Goal: Task Accomplishment & Management: Use online tool/utility

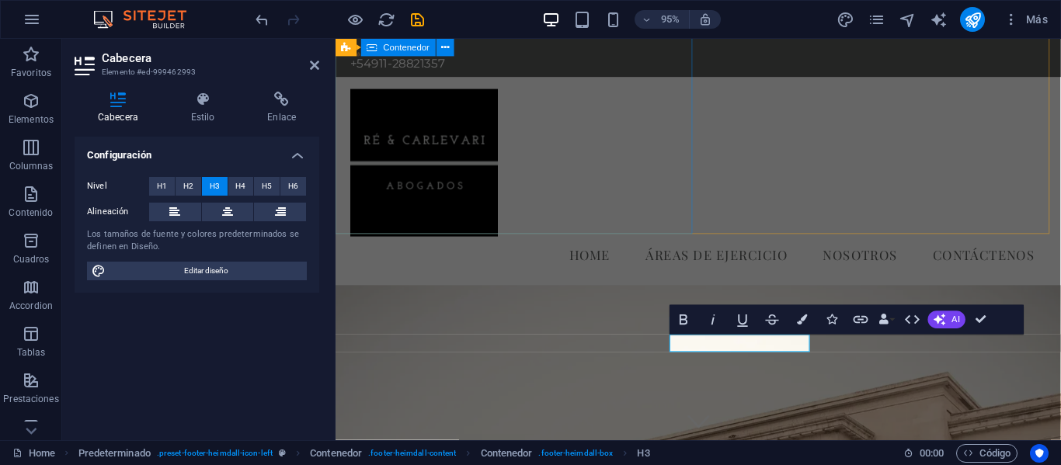
scroll to position [1234, 0]
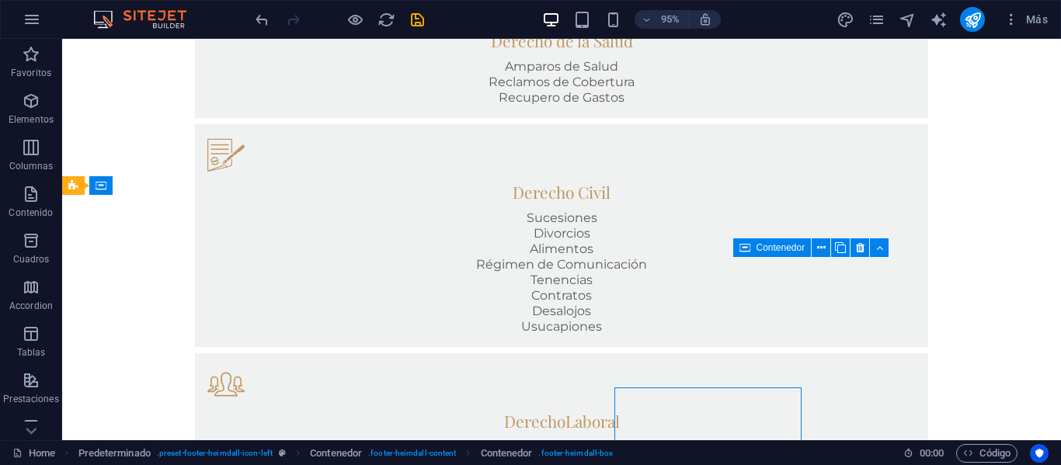
scroll to position [1196, 0]
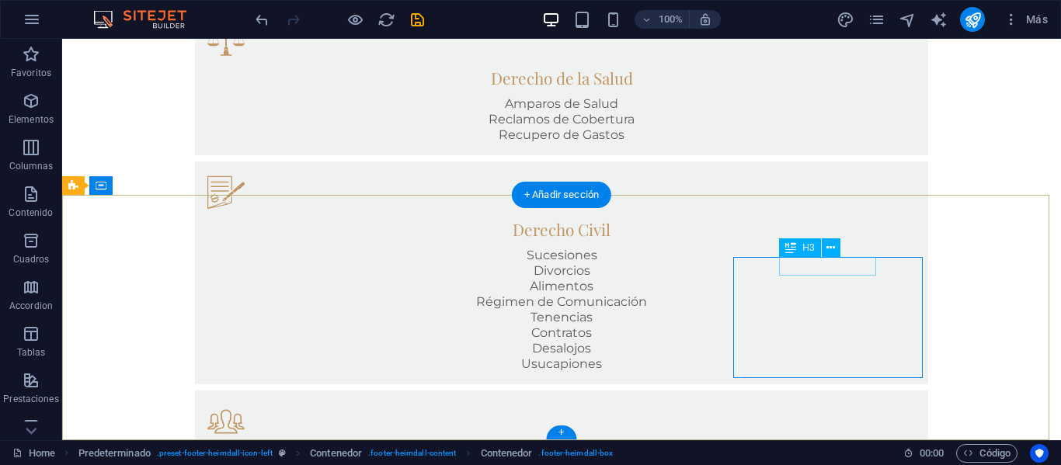
click at [834, 248] on icon at bounding box center [830, 248] width 9 height 16
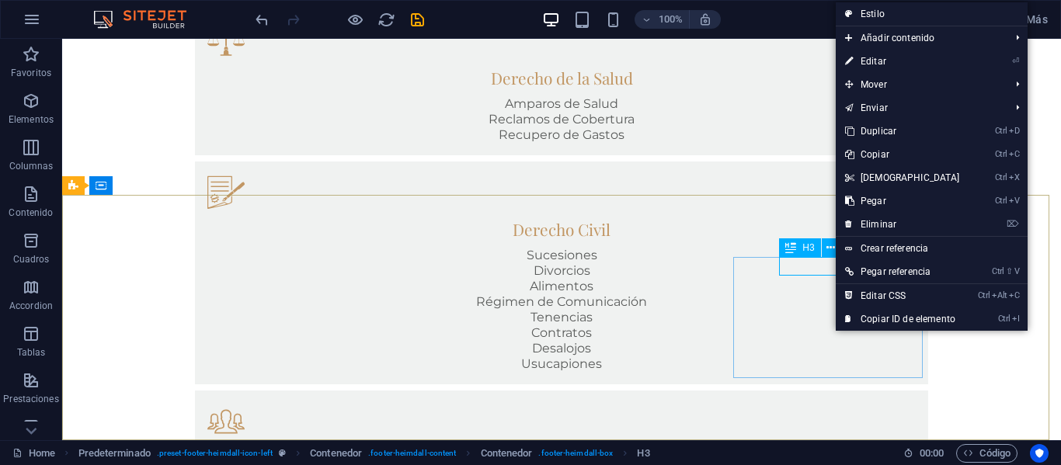
click at [791, 249] on icon at bounding box center [790, 247] width 11 height 19
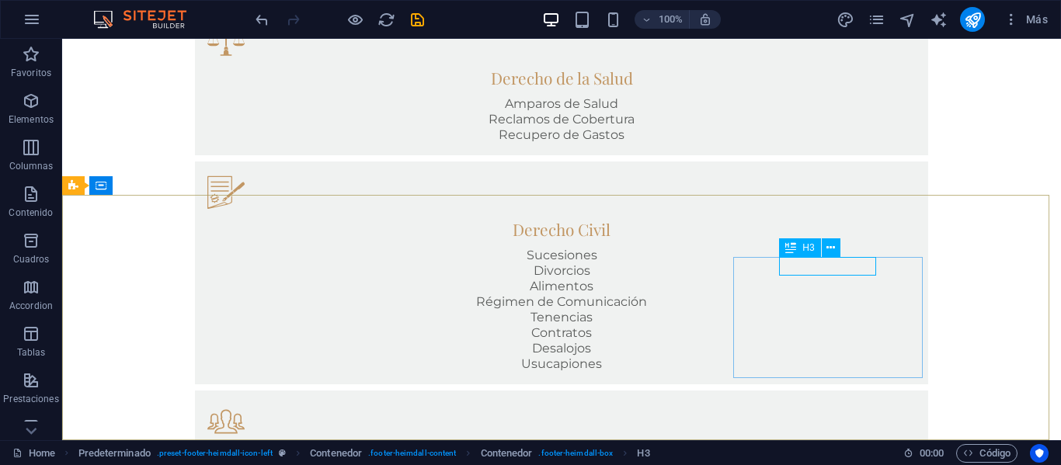
click at [791, 249] on icon at bounding box center [790, 247] width 11 height 19
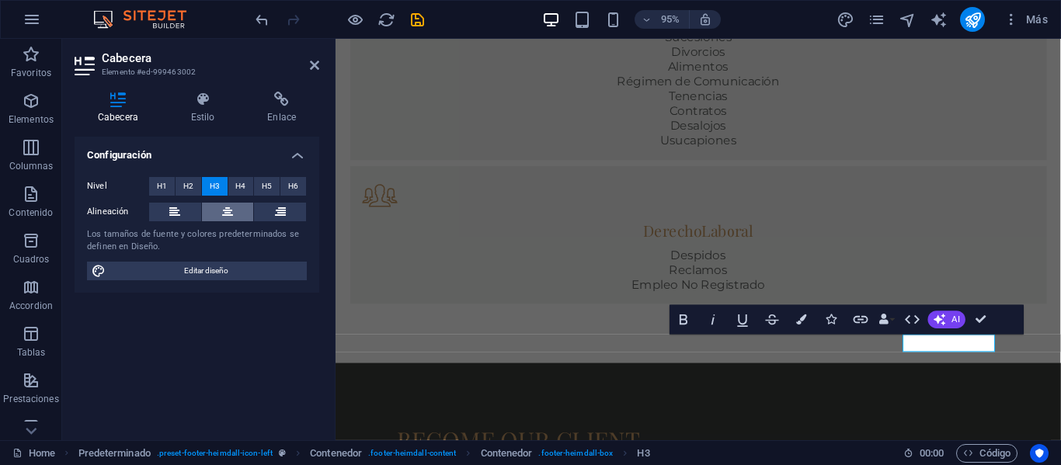
click at [221, 207] on button at bounding box center [228, 212] width 52 height 19
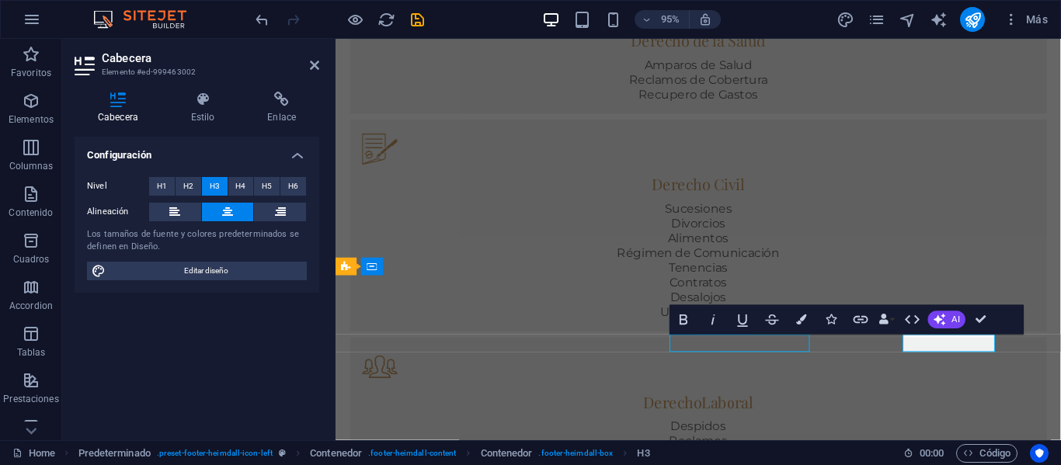
scroll to position [1196, 0]
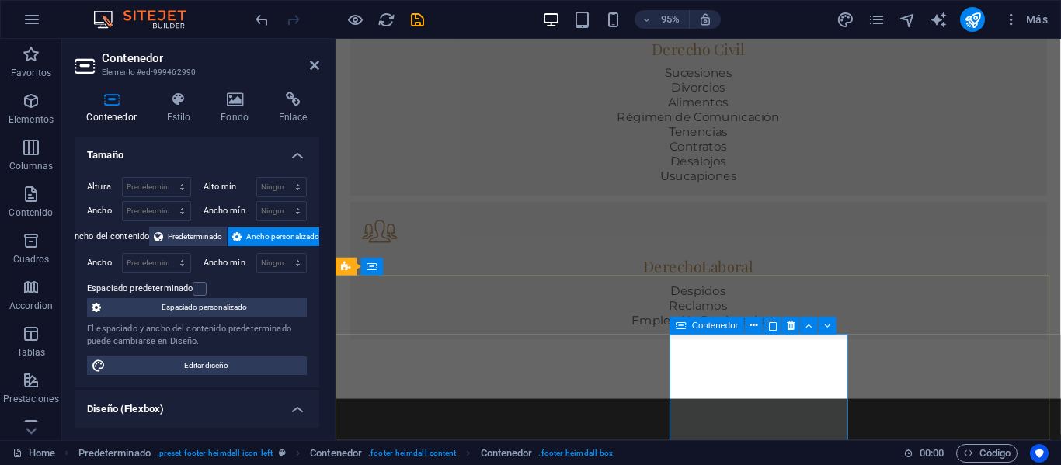
scroll to position [1234, 0]
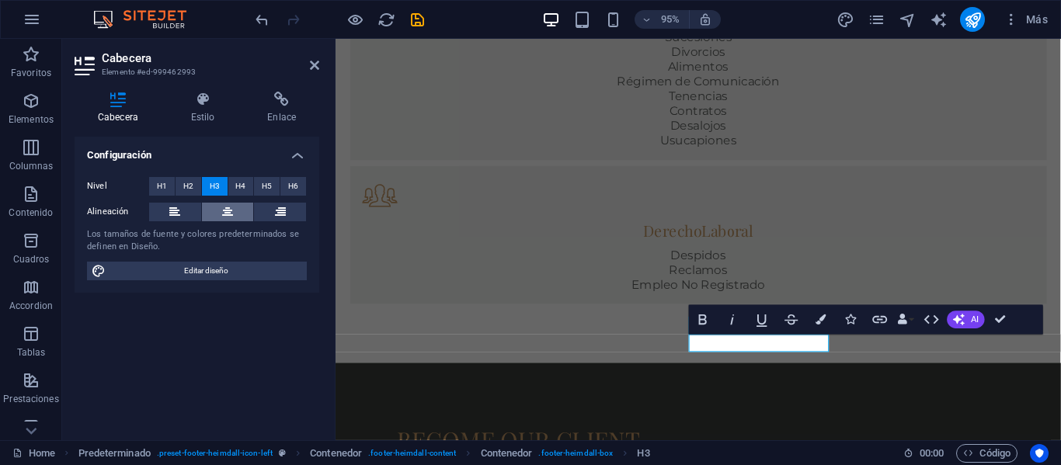
click at [226, 212] on icon at bounding box center [227, 212] width 11 height 19
drag, startPoint x: 571, startPoint y: 357, endPoint x: 832, endPoint y: 343, distance: 261.2
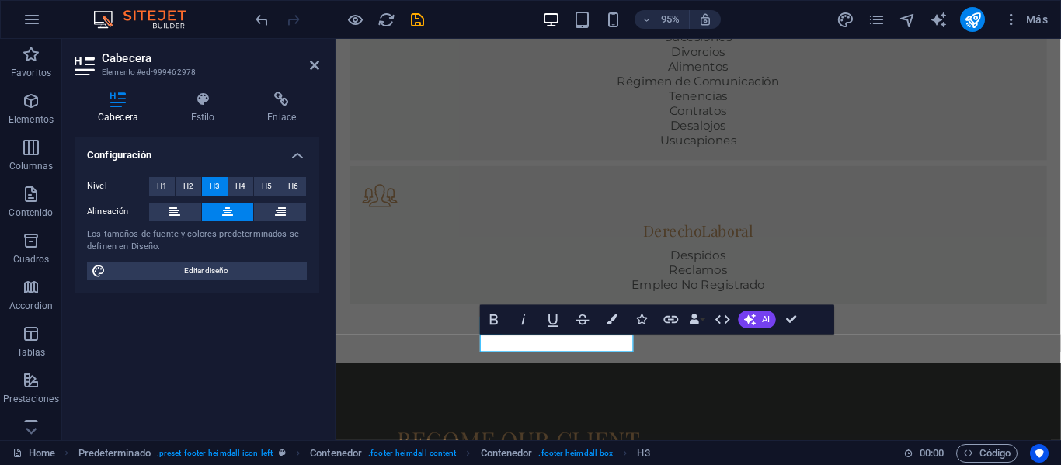
click at [231, 211] on icon at bounding box center [227, 212] width 11 height 19
click at [170, 207] on icon at bounding box center [174, 212] width 11 height 19
click at [228, 210] on icon at bounding box center [227, 212] width 11 height 19
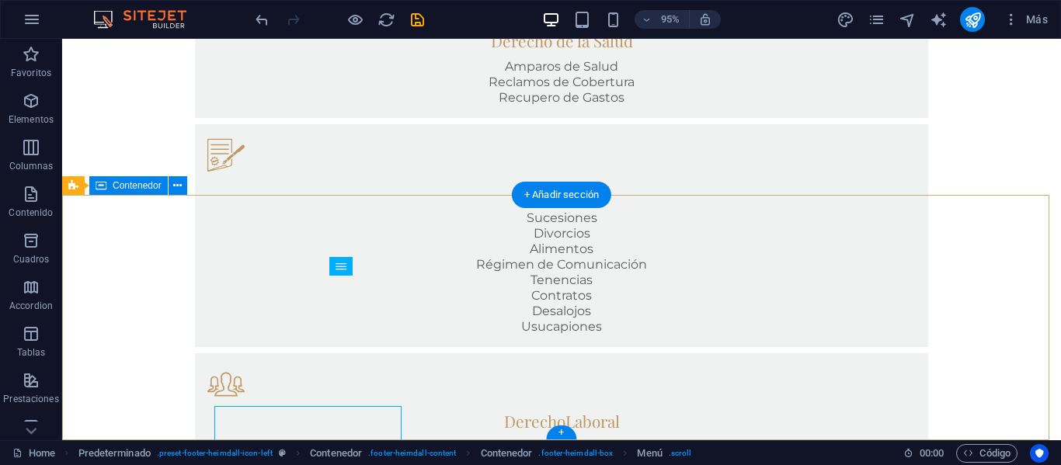
scroll to position [1196, 0]
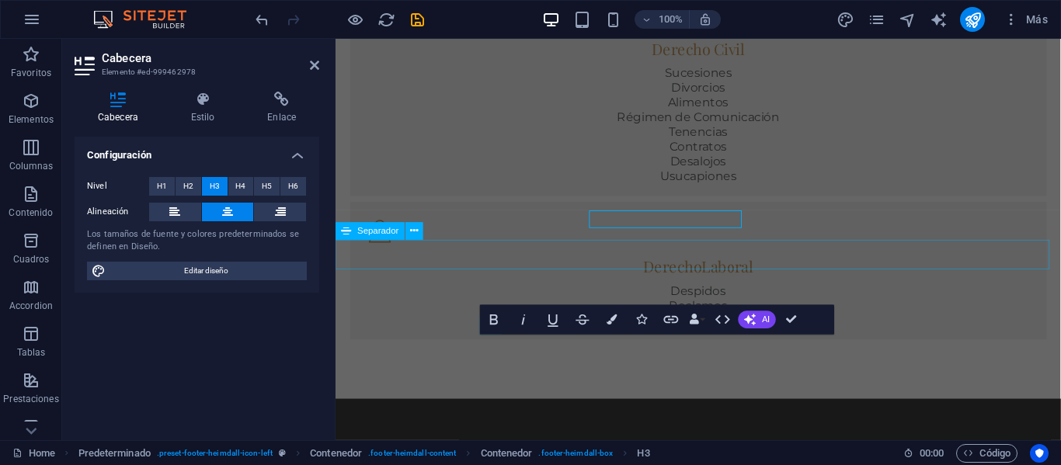
scroll to position [1234, 0]
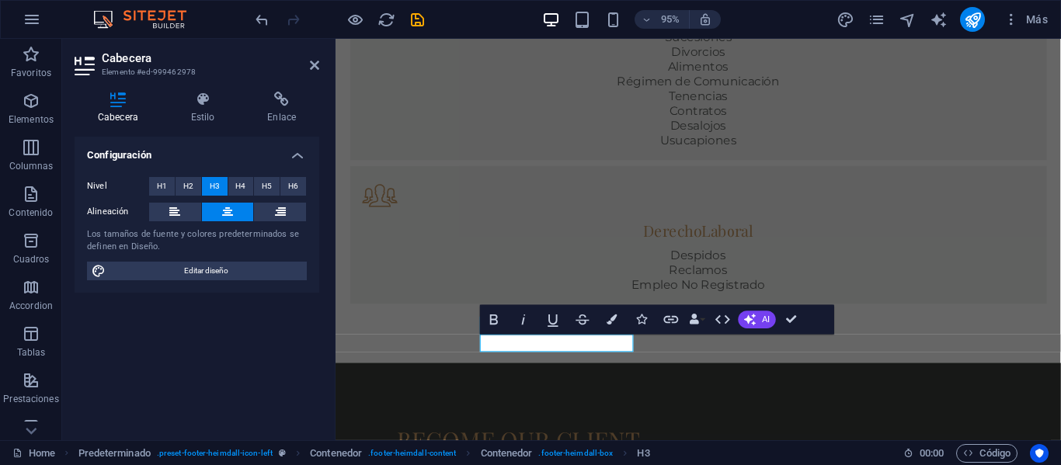
click at [234, 209] on button at bounding box center [228, 212] width 52 height 19
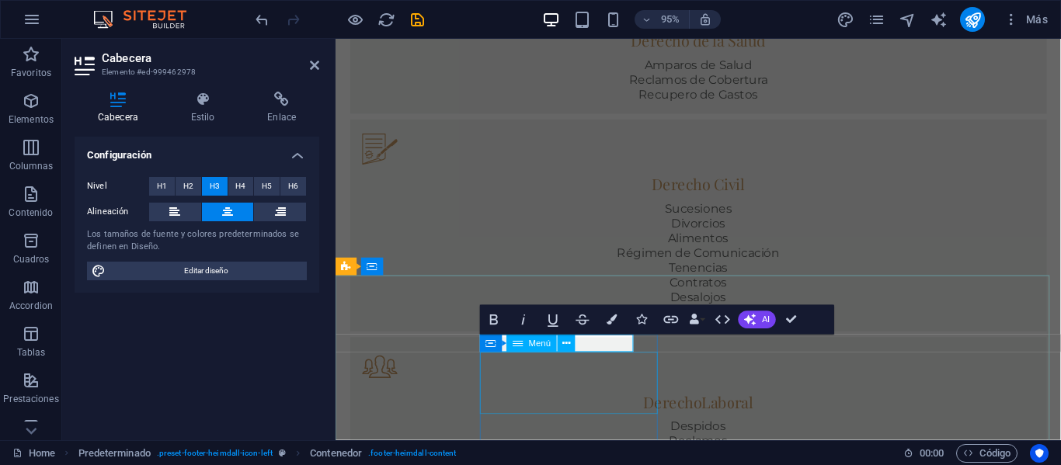
scroll to position [1196, 0]
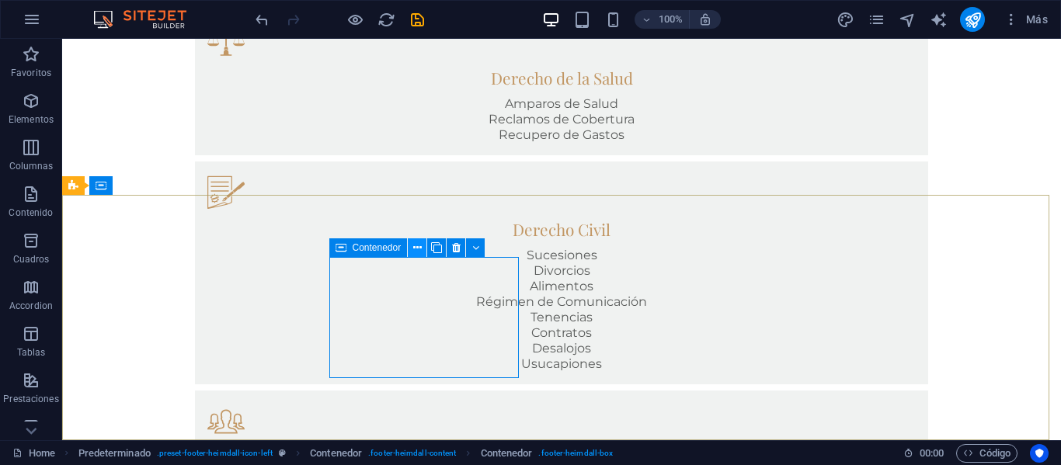
click at [416, 242] on icon at bounding box center [417, 248] width 9 height 16
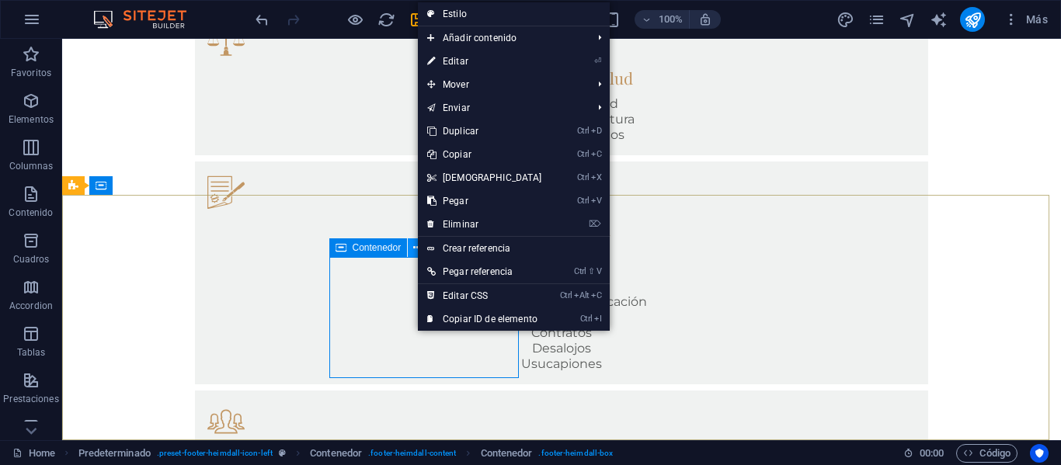
click at [416, 242] on icon at bounding box center [417, 248] width 9 height 16
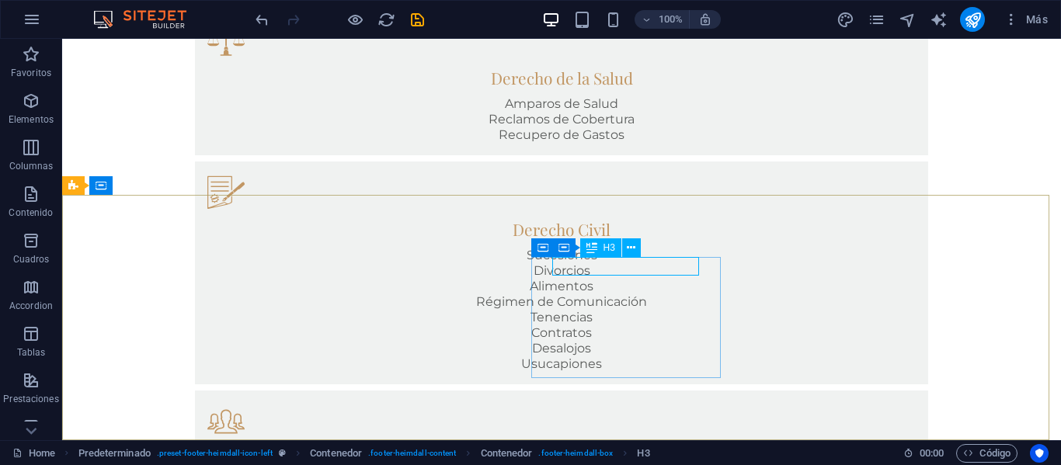
click at [592, 246] on icon at bounding box center [591, 247] width 11 height 19
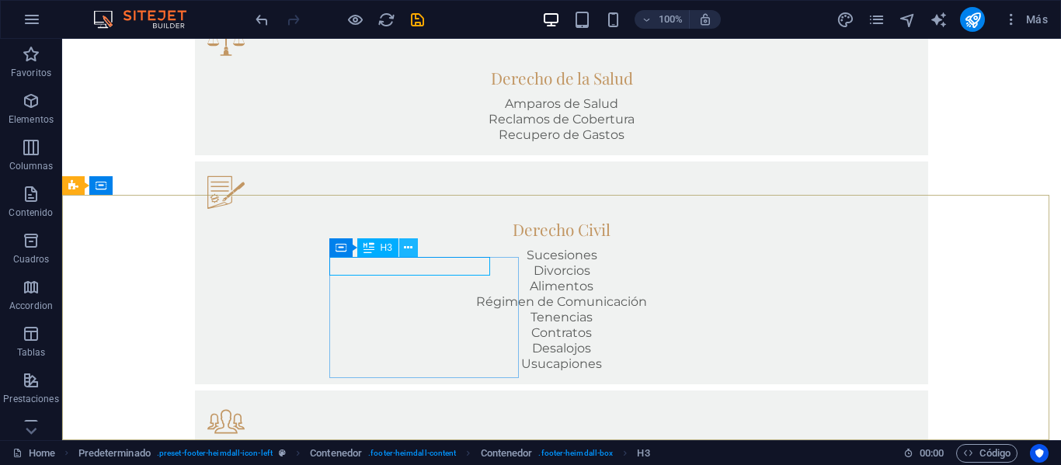
click at [408, 248] on icon at bounding box center [408, 248] width 9 height 16
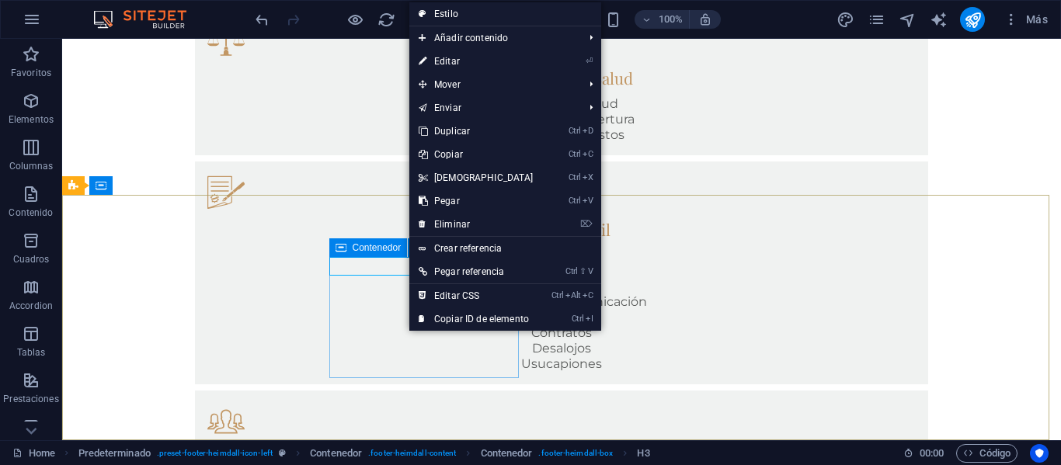
click at [345, 250] on icon at bounding box center [340, 247] width 11 height 19
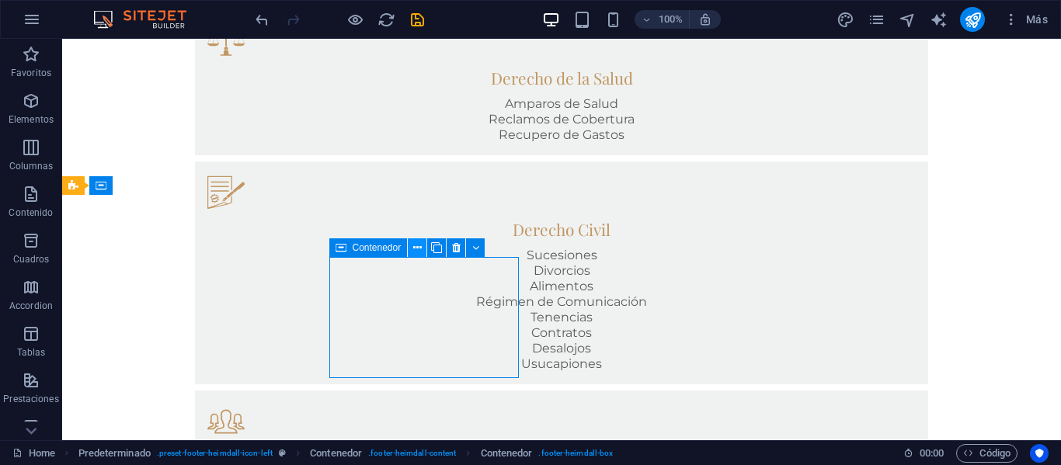
click at [418, 250] on icon at bounding box center [417, 248] width 9 height 16
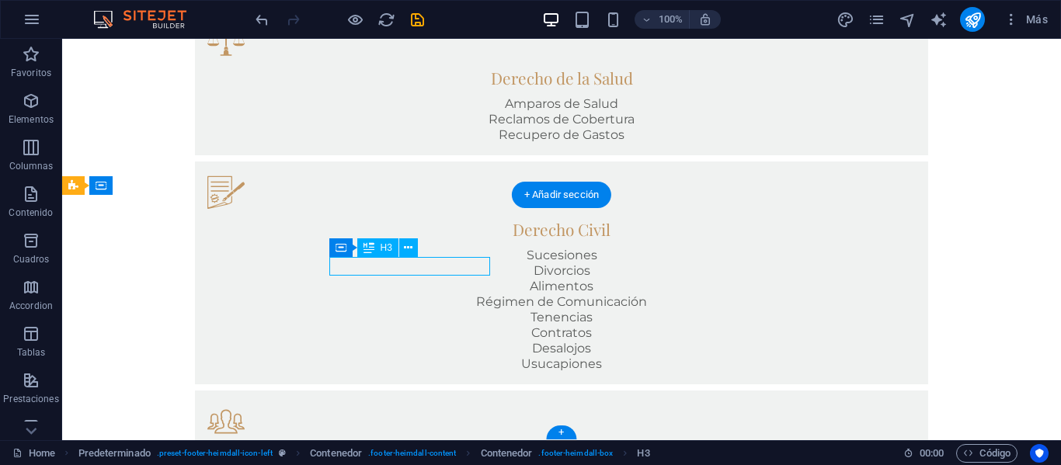
drag, startPoint x: 464, startPoint y: 296, endPoint x: 404, endPoint y: 265, distance: 67.4
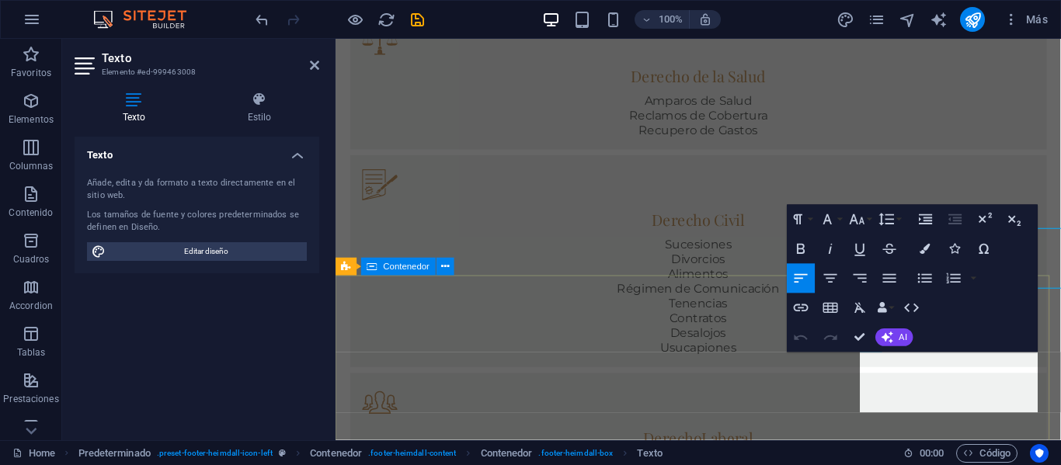
scroll to position [1234, 0]
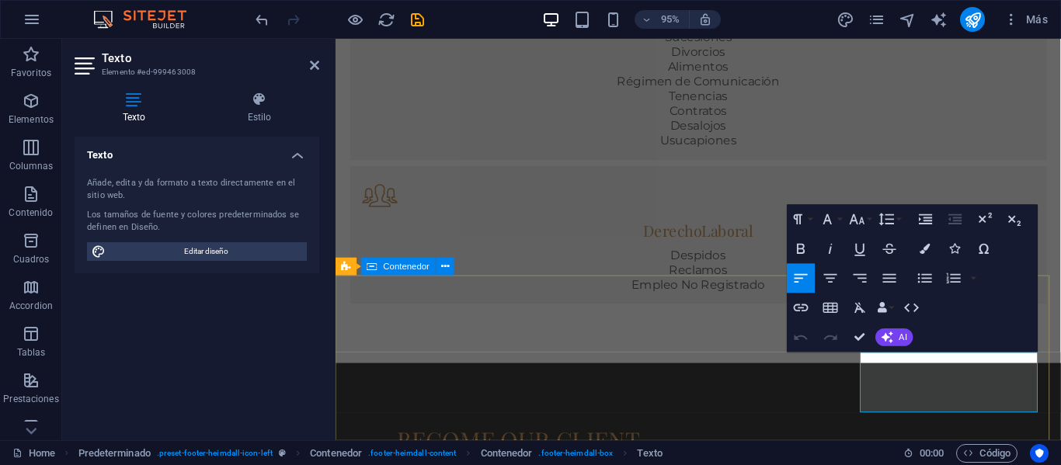
drag, startPoint x: 933, startPoint y: 421, endPoint x: 878, endPoint y: 397, distance: 60.1
click at [855, 309] on icon "button" at bounding box center [860, 309] width 18 height 18
click at [853, 222] on icon "button" at bounding box center [857, 220] width 18 height 18
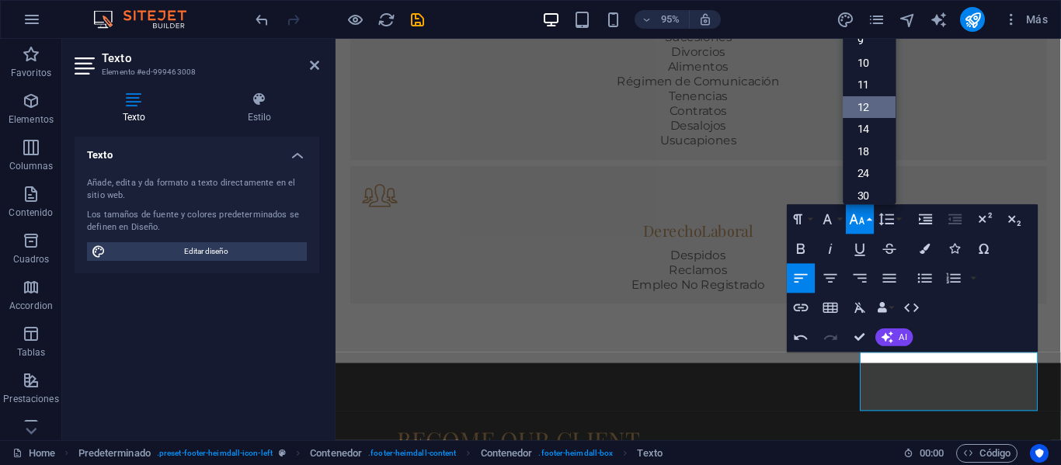
click at [874, 104] on link "12" at bounding box center [868, 107] width 53 height 23
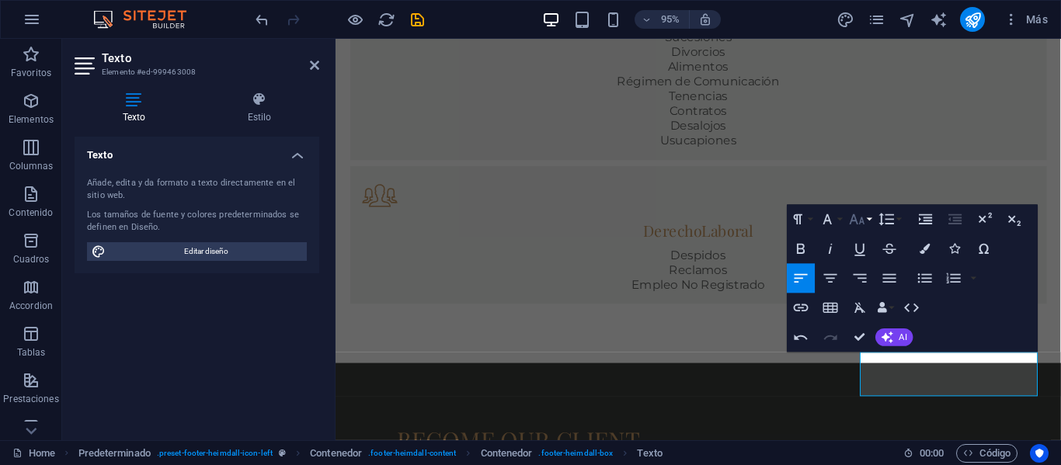
click at [866, 225] on button "Font Size" at bounding box center [859, 220] width 28 height 30
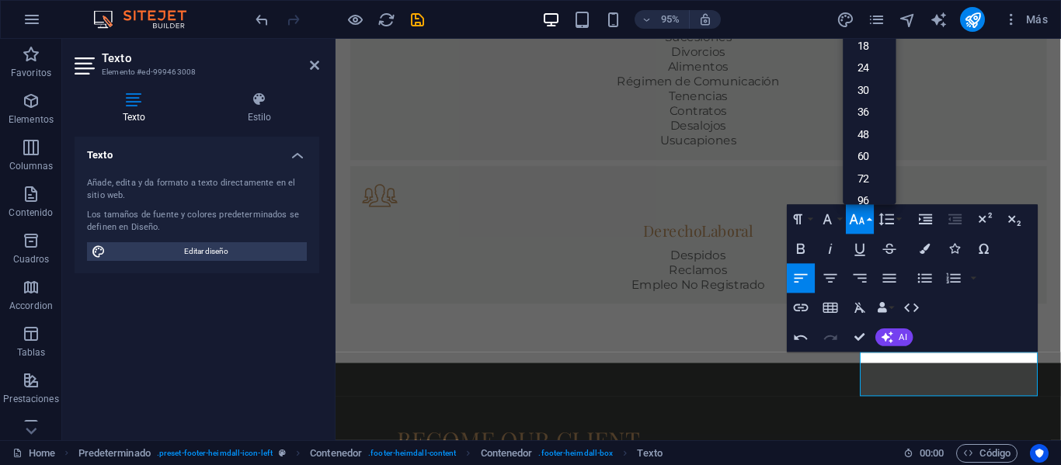
scroll to position [85, 0]
click at [873, 54] on link "14" at bounding box center [868, 49] width 53 height 23
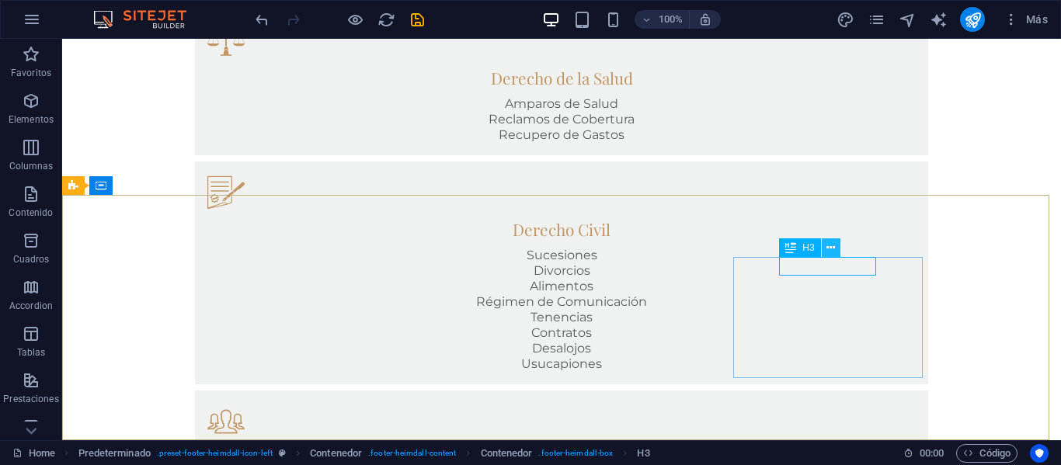
click at [831, 247] on icon at bounding box center [830, 248] width 9 height 16
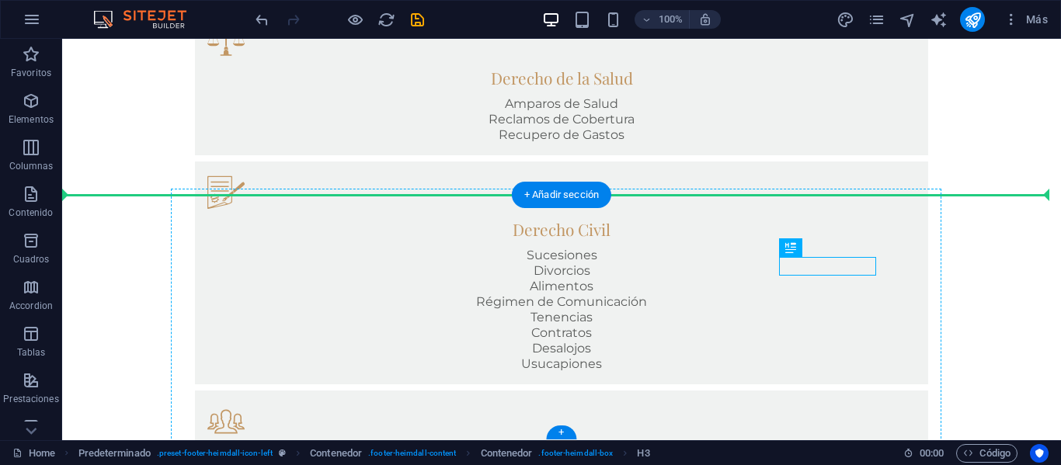
drag, startPoint x: 788, startPoint y: 262, endPoint x: 746, endPoint y: 262, distance: 41.9
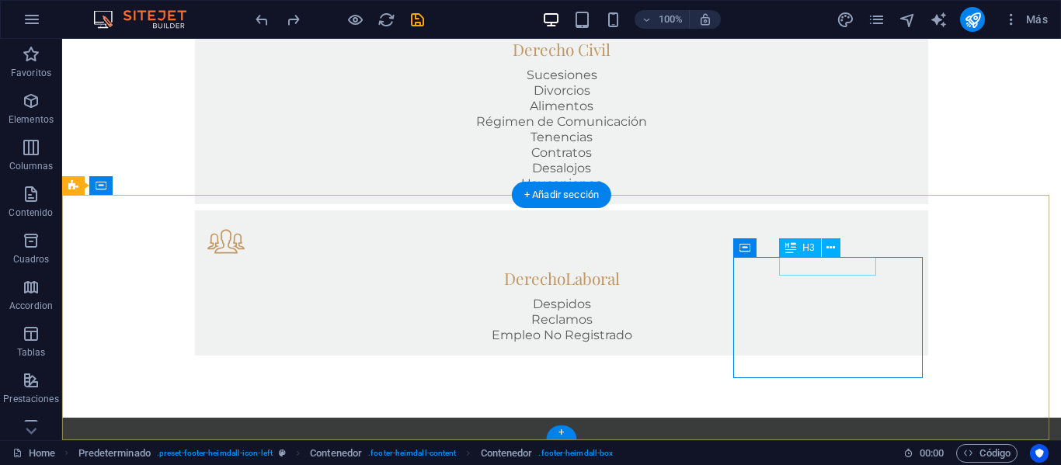
click at [832, 248] on icon at bounding box center [830, 248] width 9 height 16
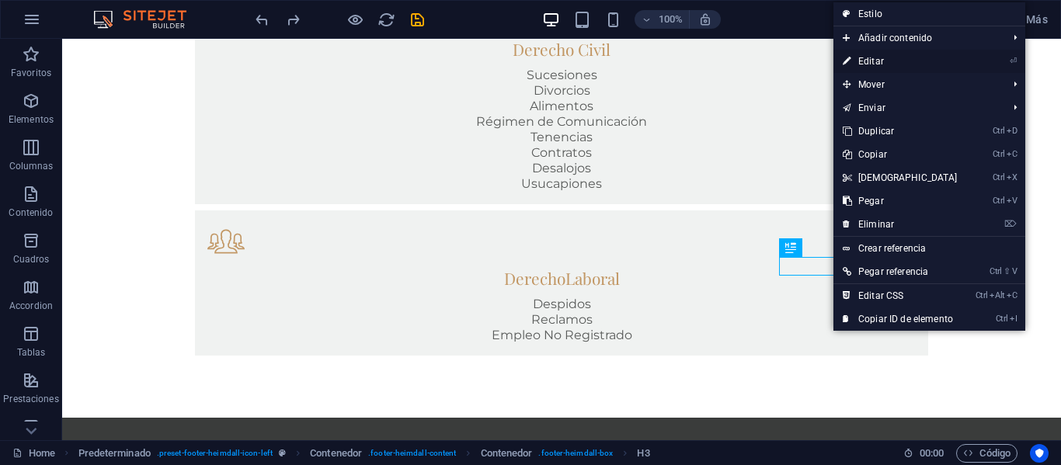
click at [880, 58] on link "⏎ Editar" at bounding box center [900, 61] width 134 height 23
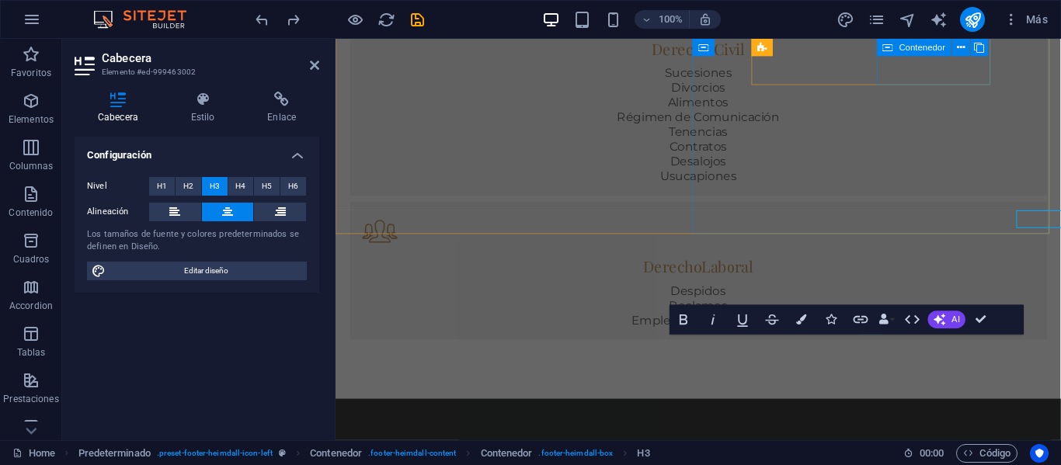
scroll to position [1234, 0]
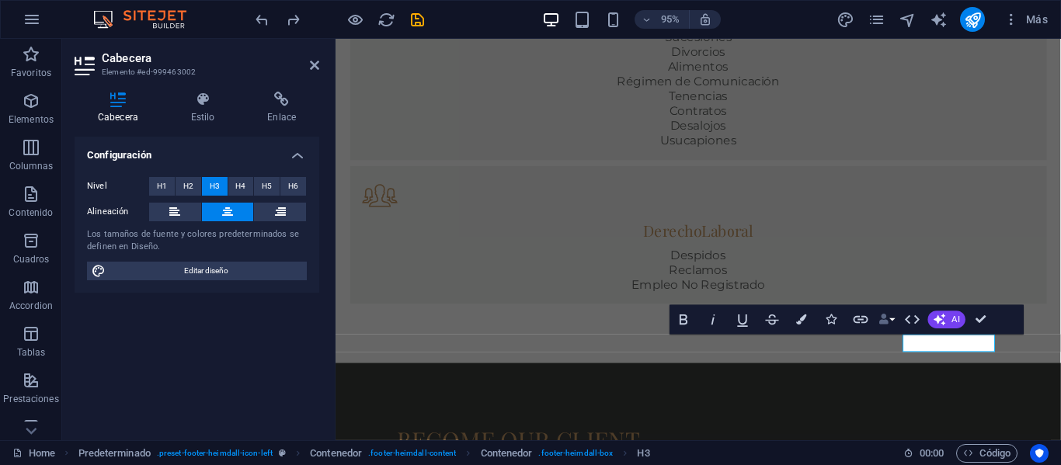
click at [887, 322] on icon "button" at bounding box center [883, 319] width 10 height 10
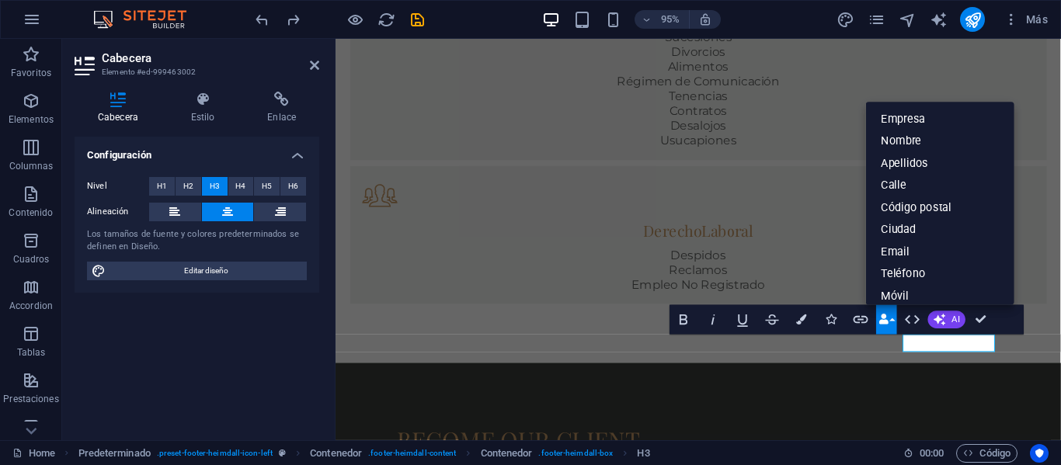
click at [887, 322] on icon "button" at bounding box center [883, 319] width 10 height 10
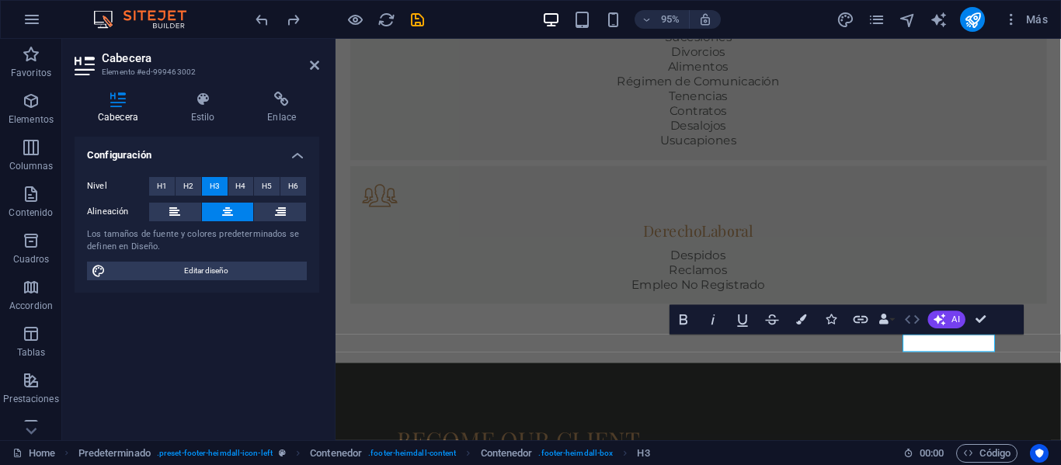
click at [905, 322] on icon "button" at bounding box center [913, 320] width 18 height 18
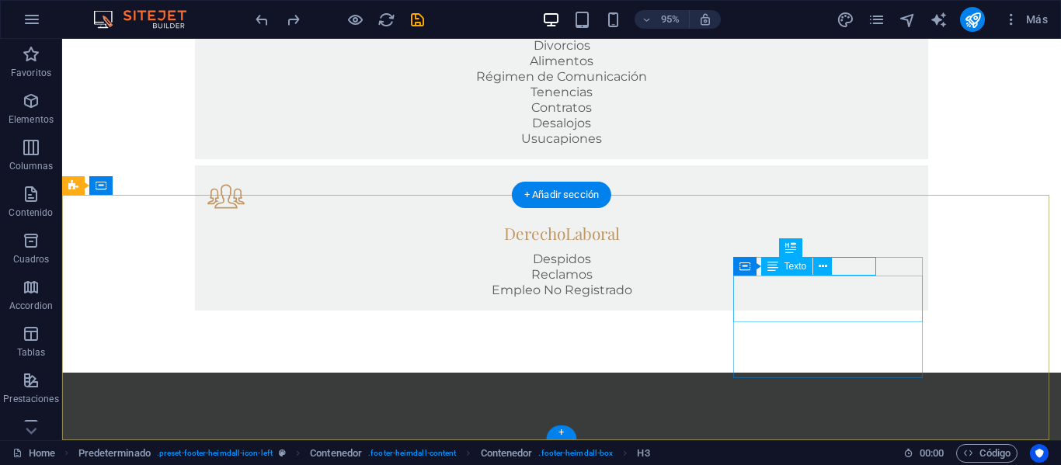
scroll to position [1196, 0]
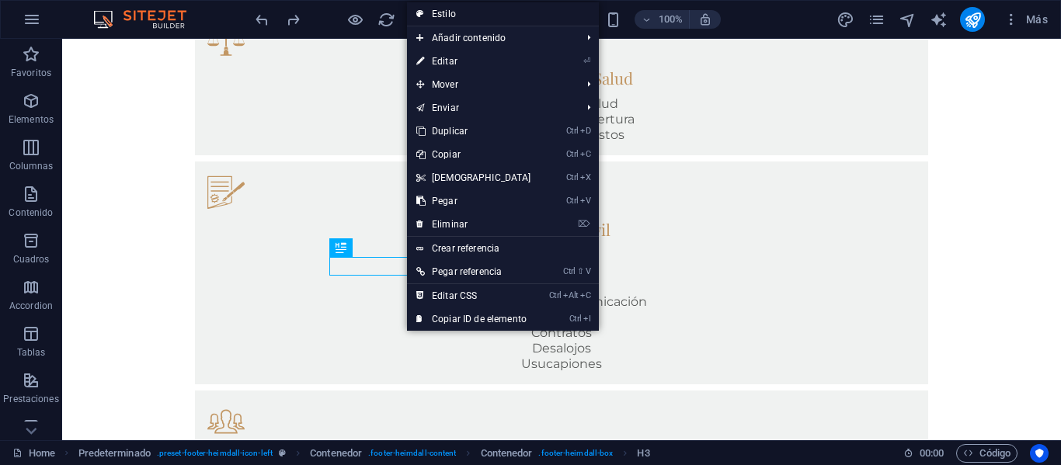
click at [498, 14] on link "Estilo" at bounding box center [503, 13] width 192 height 23
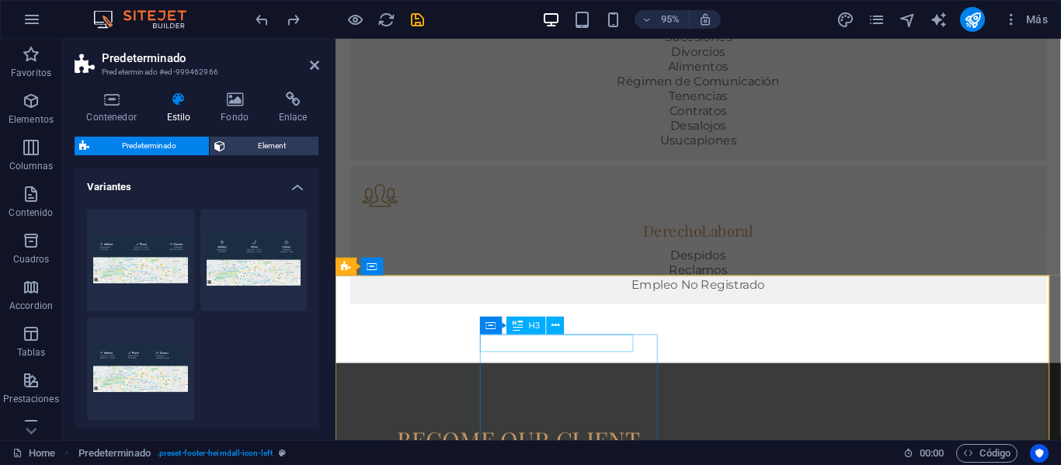
click at [557, 318] on icon at bounding box center [555, 326] width 8 height 16
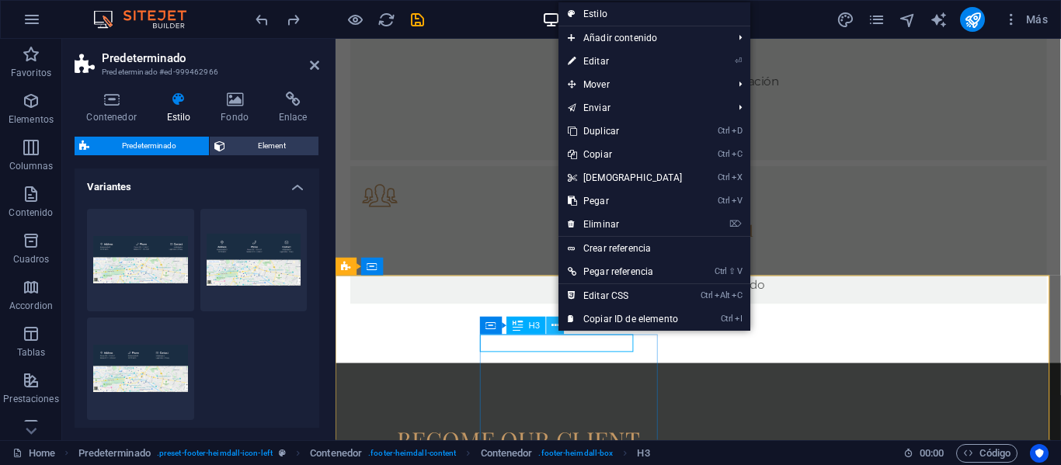
click at [557, 318] on icon at bounding box center [555, 326] width 8 height 16
click at [498, 327] on div "Contenedor" at bounding box center [517, 326] width 75 height 18
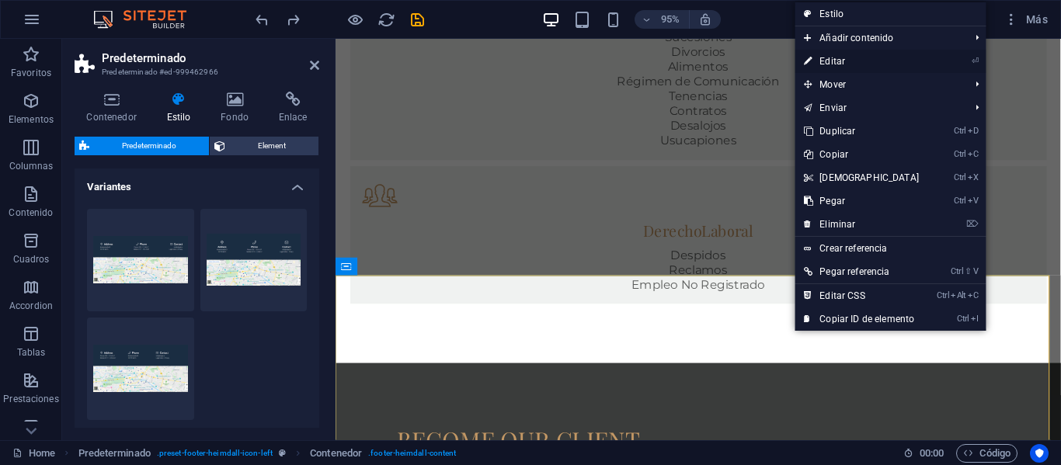
click at [908, 57] on link "⏎ Editar" at bounding box center [861, 61] width 134 height 23
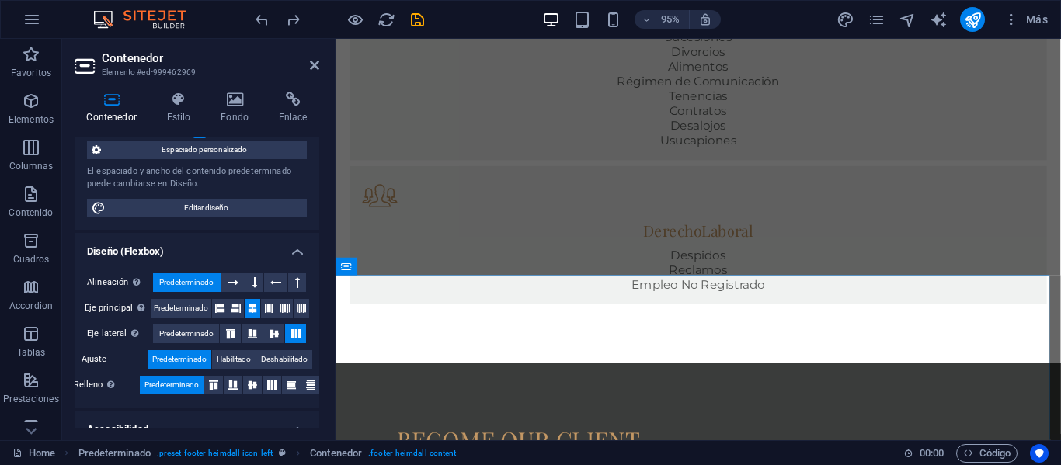
scroll to position [130, 0]
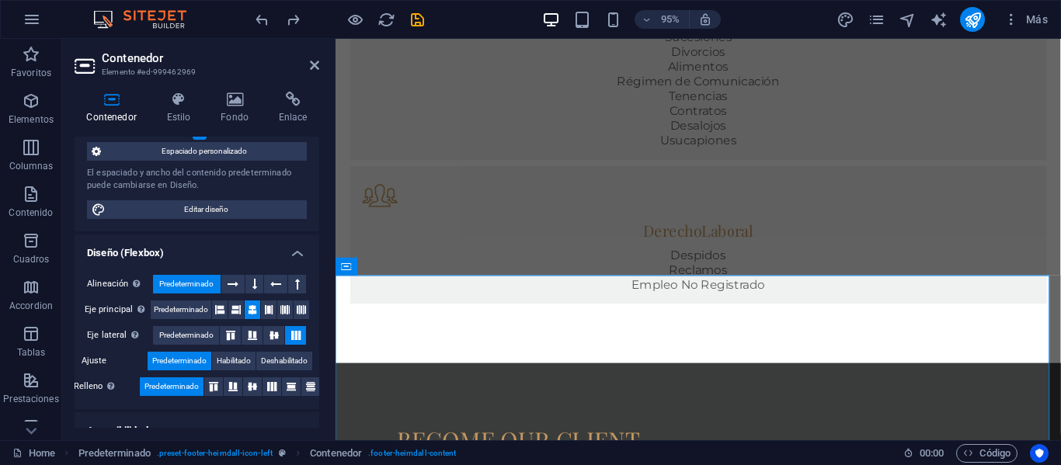
drag, startPoint x: 317, startPoint y: 184, endPoint x: 2, endPoint y: 216, distance: 316.0
click at [231, 207] on span "Editar diseño" at bounding box center [206, 209] width 192 height 19
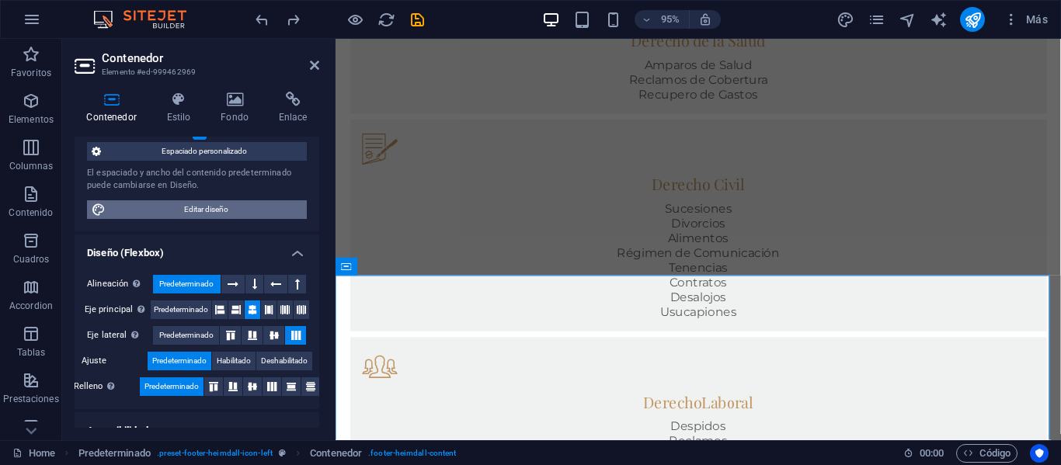
scroll to position [836, 0]
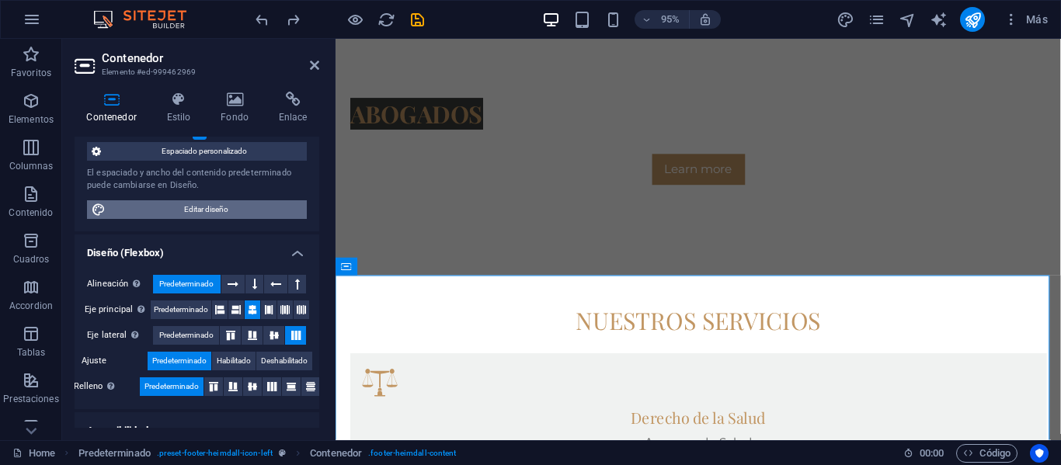
select select "rem"
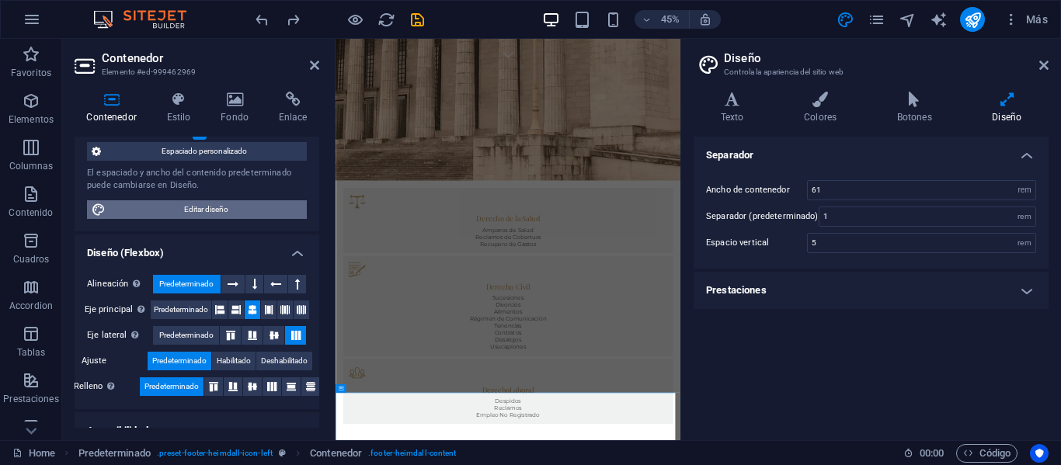
click at [231, 207] on span "Editar diseño" at bounding box center [206, 209] width 192 height 19
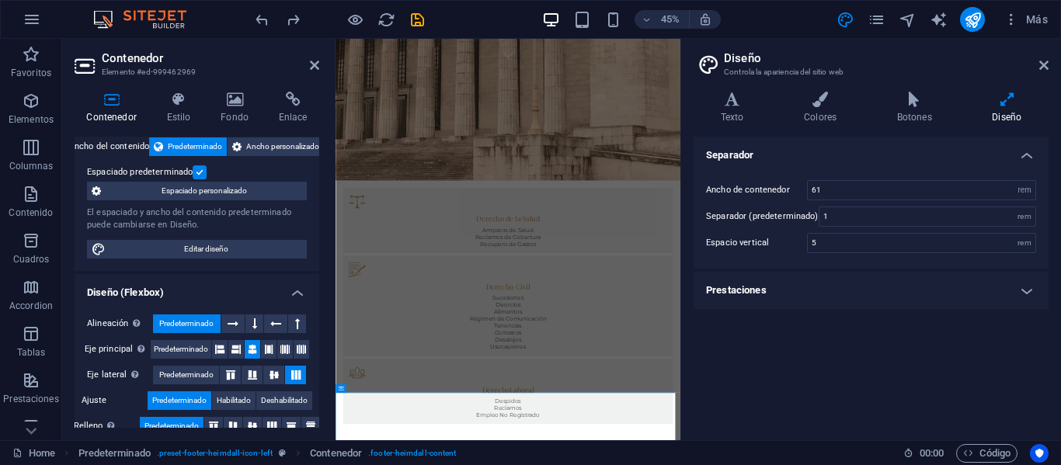
scroll to position [86, 0]
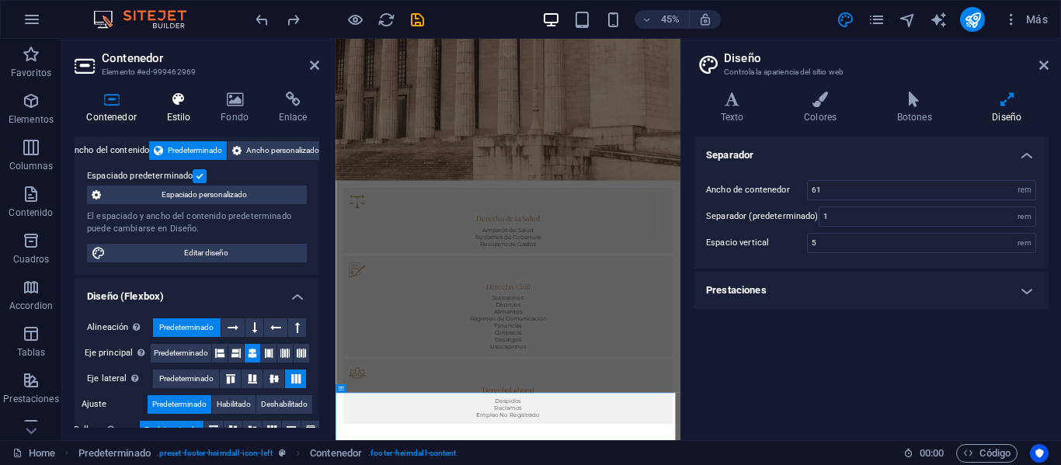
click at [182, 101] on icon at bounding box center [179, 100] width 48 height 16
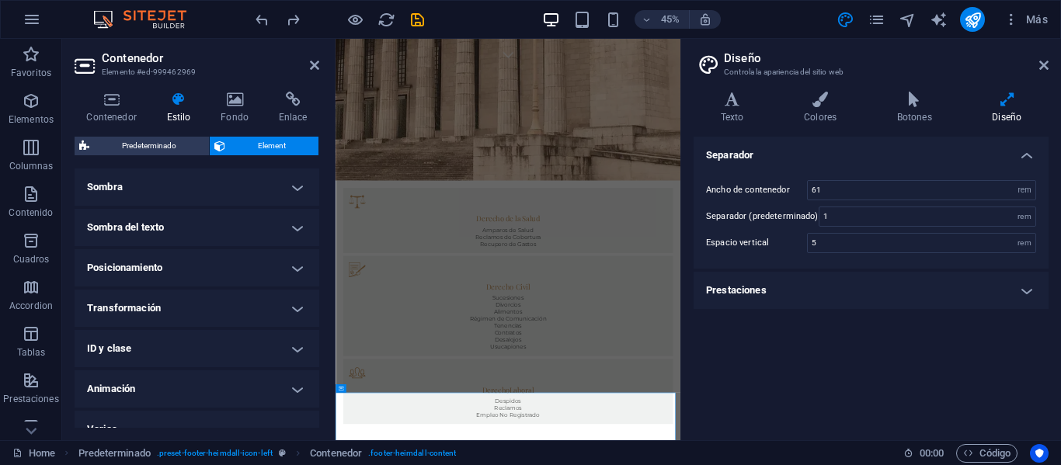
scroll to position [398, 0]
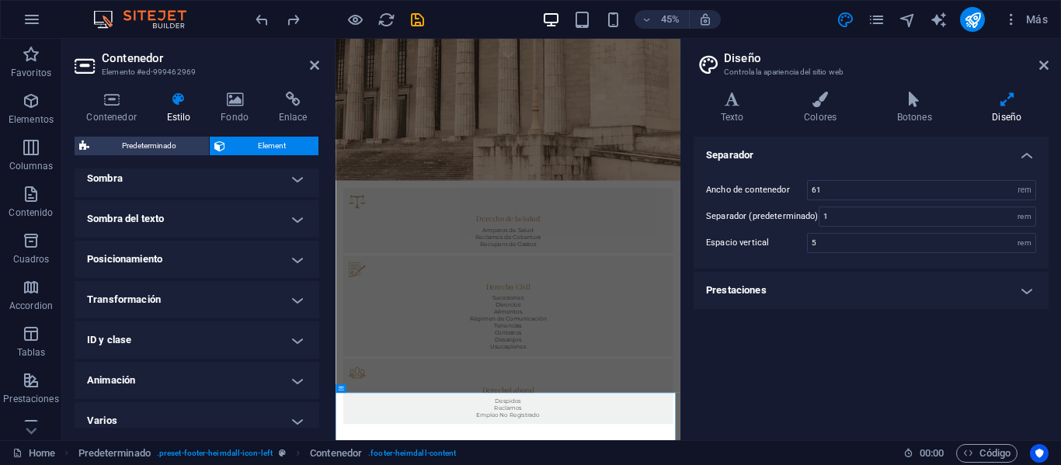
click at [295, 262] on h4 "Posicionamiento" at bounding box center [197, 259] width 245 height 37
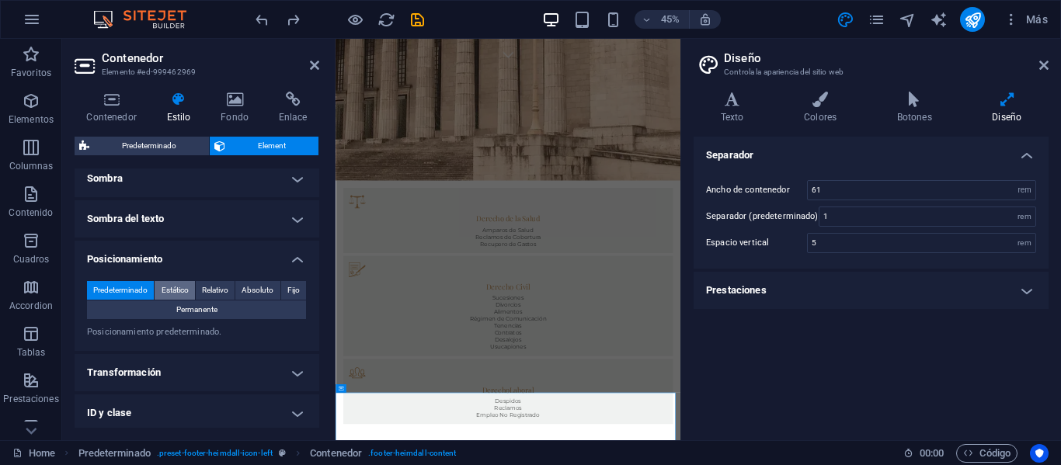
click at [178, 288] on span "Estático" at bounding box center [174, 290] width 27 height 19
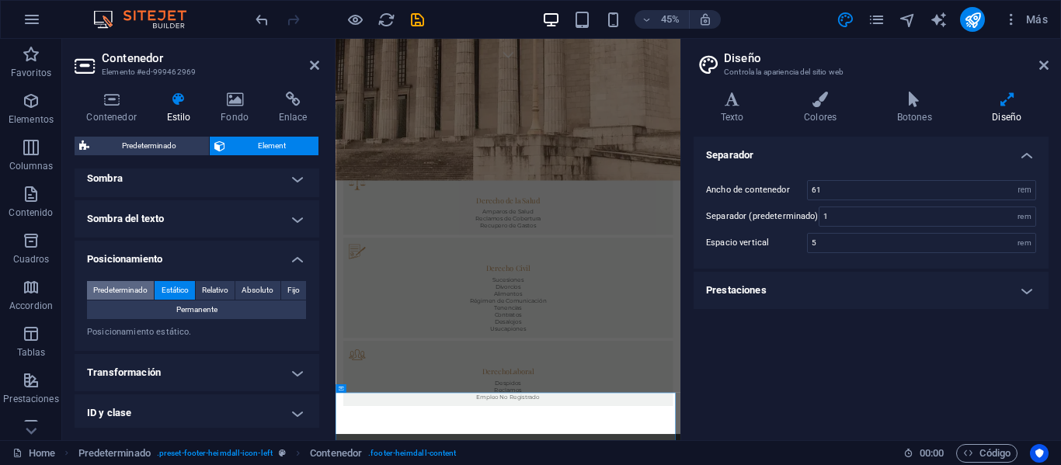
click at [136, 286] on span "Predeterminado" at bounding box center [120, 290] width 54 height 19
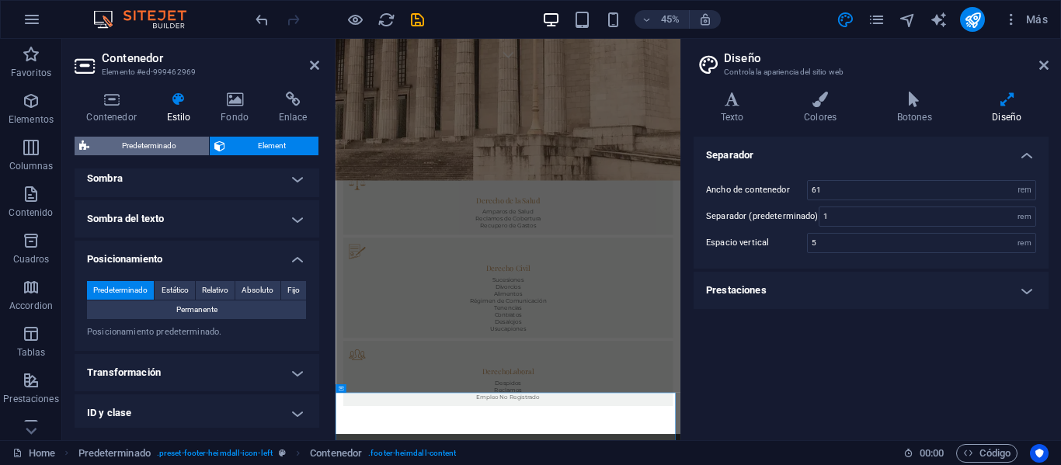
click at [191, 143] on span "Predeterminado" at bounding box center [149, 146] width 110 height 19
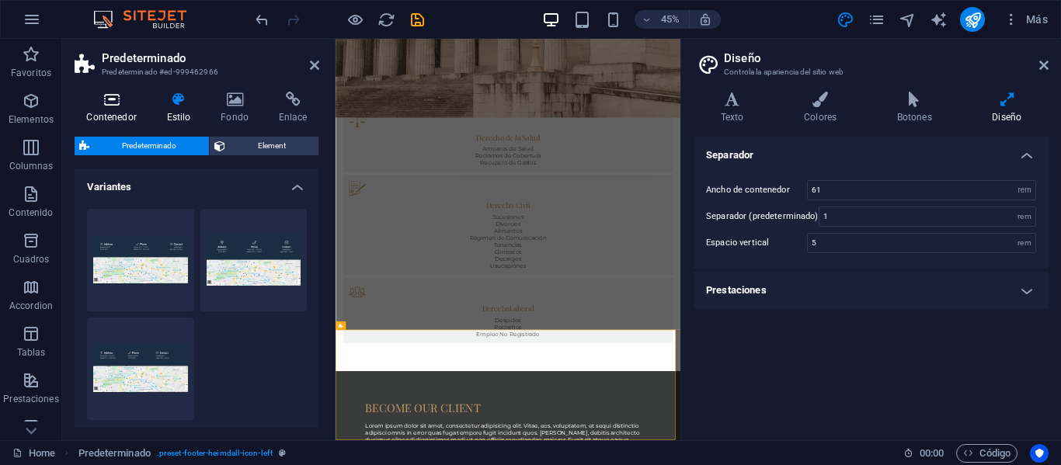
click at [113, 99] on icon at bounding box center [112, 100] width 74 height 16
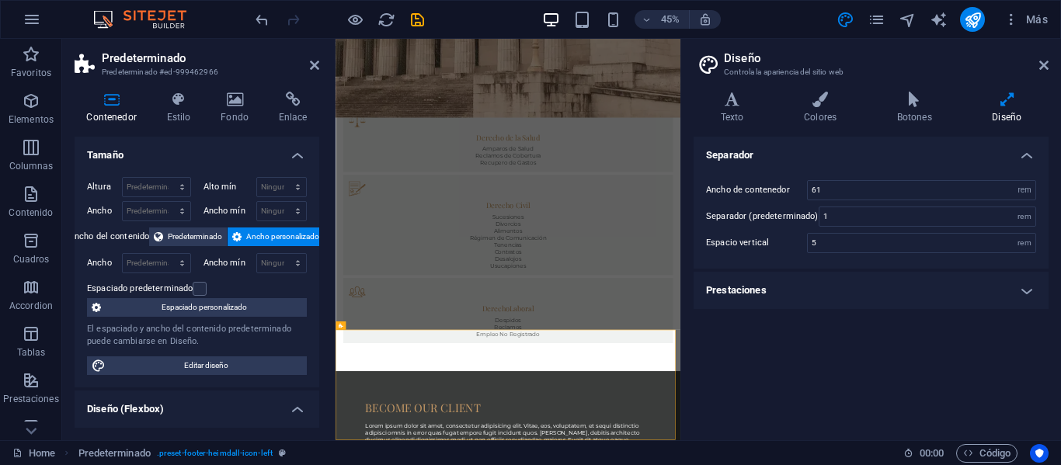
click at [831, 299] on h4 "Prestaciones" at bounding box center [870, 290] width 355 height 37
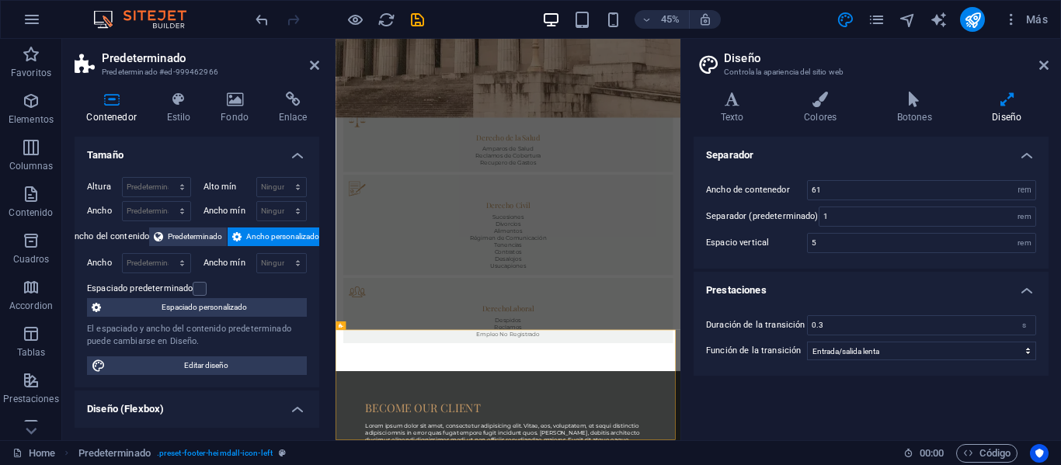
click at [796, 391] on div "Separador Ancho de contenedor 61 rem px Separador (predeterminado) 1 rem Espaci…" at bounding box center [870, 282] width 355 height 291
click at [730, 113] on h4 "Texto" at bounding box center [734, 108] width 83 height 33
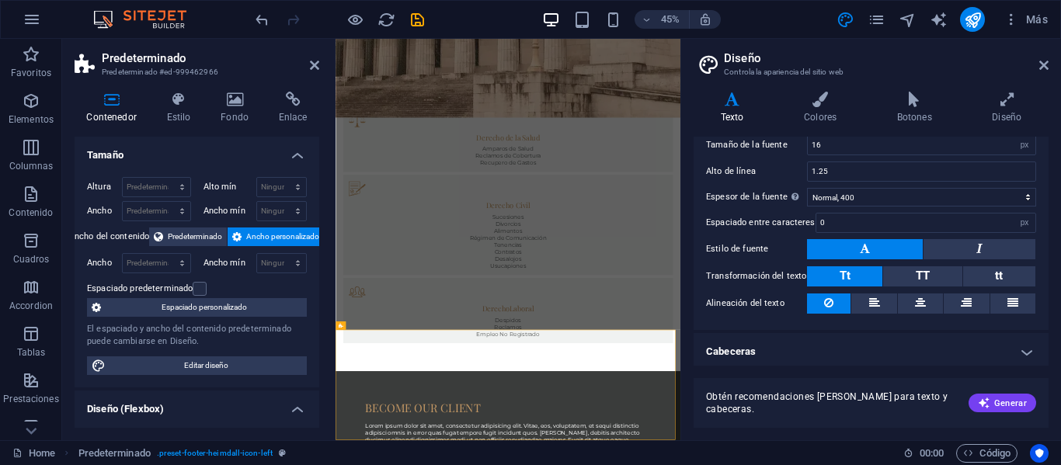
scroll to position [125, 0]
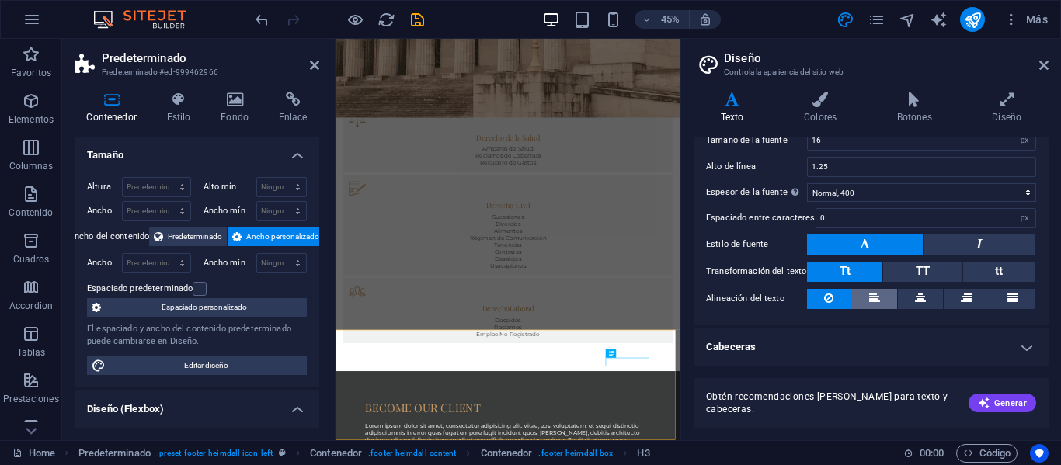
click at [866, 301] on button at bounding box center [873, 299] width 45 height 20
click at [825, 298] on icon at bounding box center [828, 298] width 9 height 19
click at [918, 296] on icon at bounding box center [920, 298] width 11 height 19
click at [877, 304] on icon at bounding box center [874, 298] width 11 height 19
click at [832, 303] on icon at bounding box center [828, 298] width 9 height 19
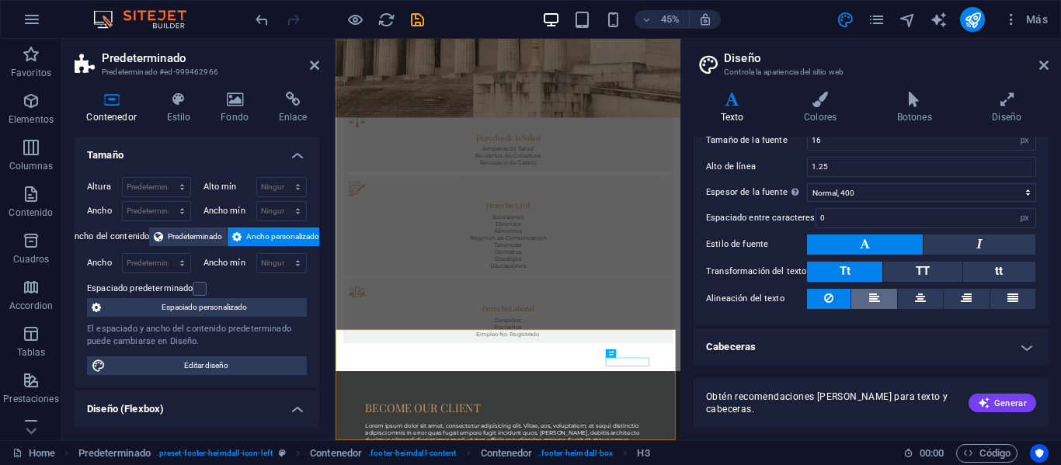
click at [866, 296] on button at bounding box center [873, 299] width 45 height 20
click at [929, 297] on button at bounding box center [920, 299] width 45 height 20
click at [970, 298] on button at bounding box center [965, 299] width 45 height 20
click at [825, 298] on icon at bounding box center [828, 298] width 9 height 19
click at [1040, 68] on icon at bounding box center [1043, 65] width 9 height 12
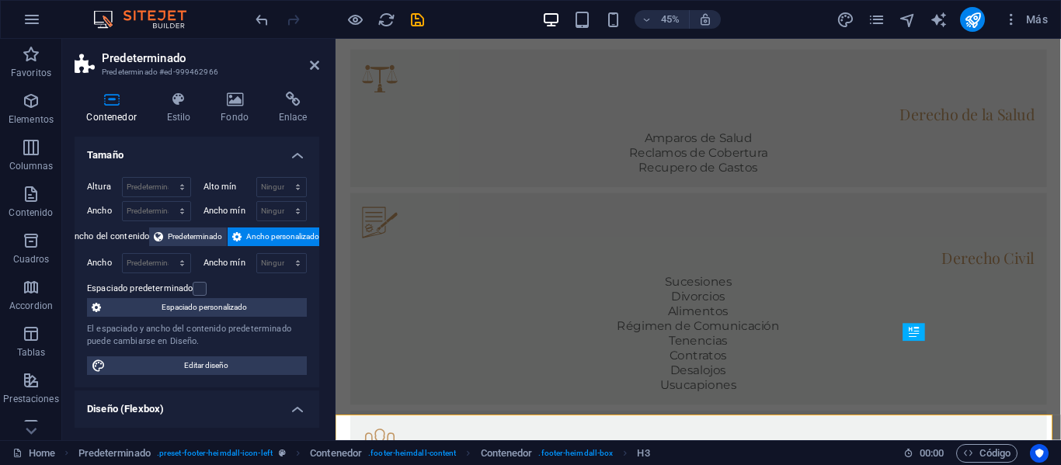
scroll to position [1227, 0]
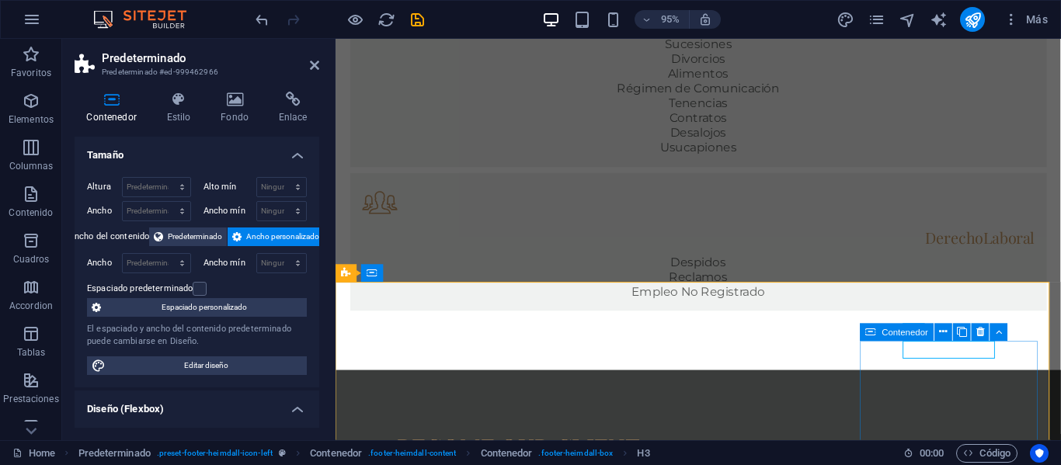
click at [945, 331] on icon at bounding box center [943, 333] width 8 height 16
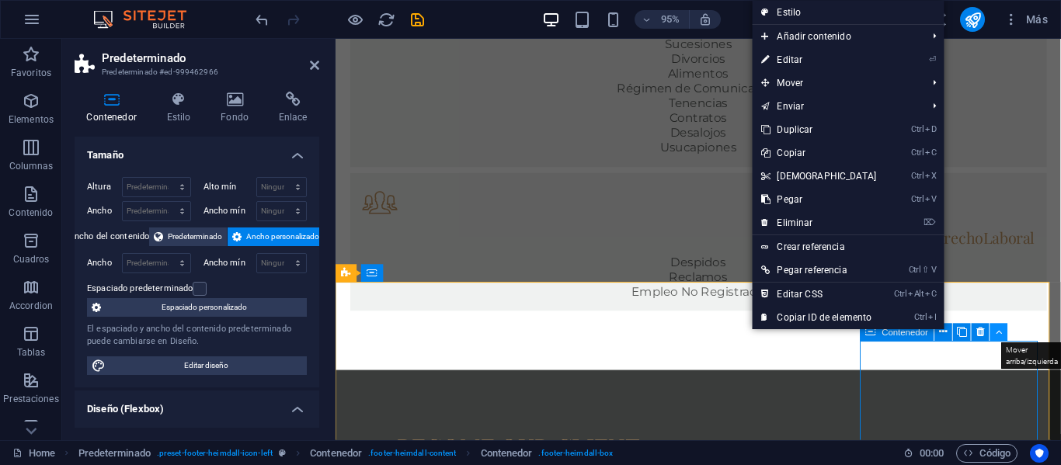
click at [1000, 332] on icon at bounding box center [998, 333] width 7 height 16
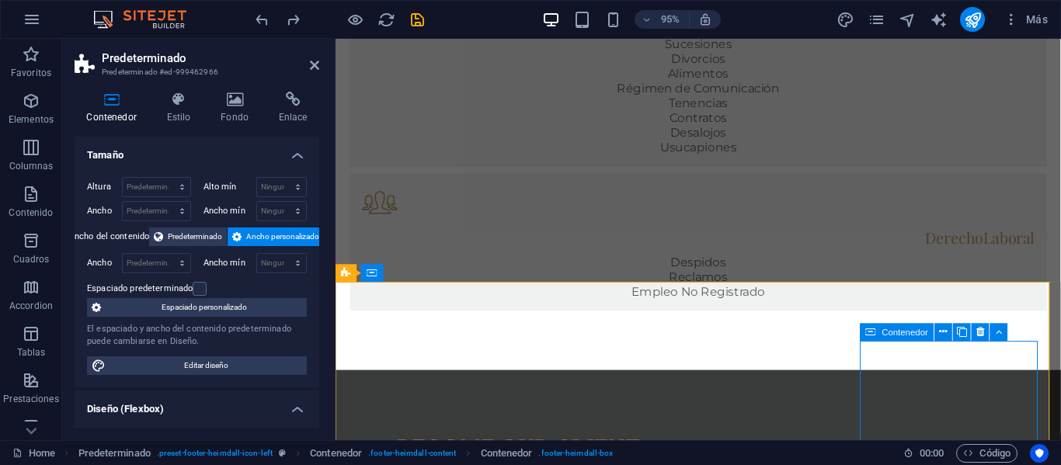
click at [920, 332] on div "H3" at bounding box center [923, 333] width 40 height 18
click at [920, 331] on div "H3" at bounding box center [923, 333] width 40 height 18
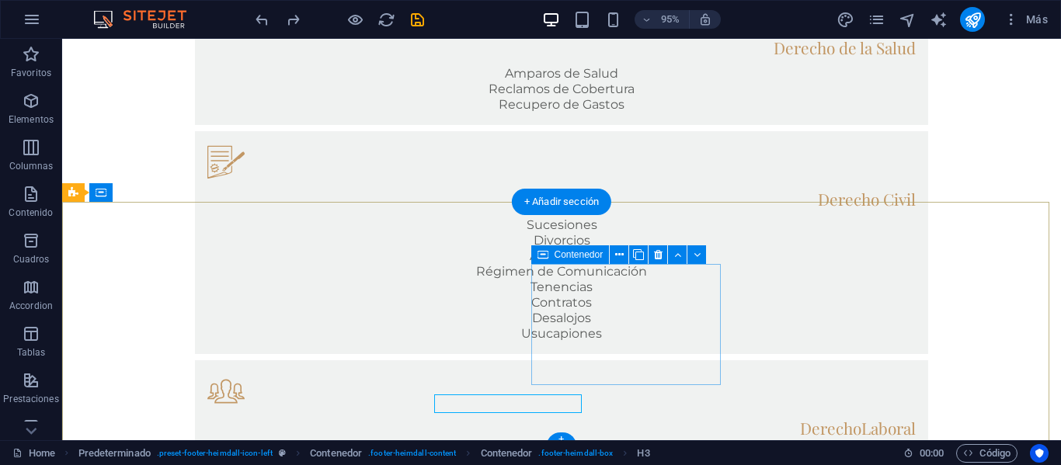
scroll to position [1189, 0]
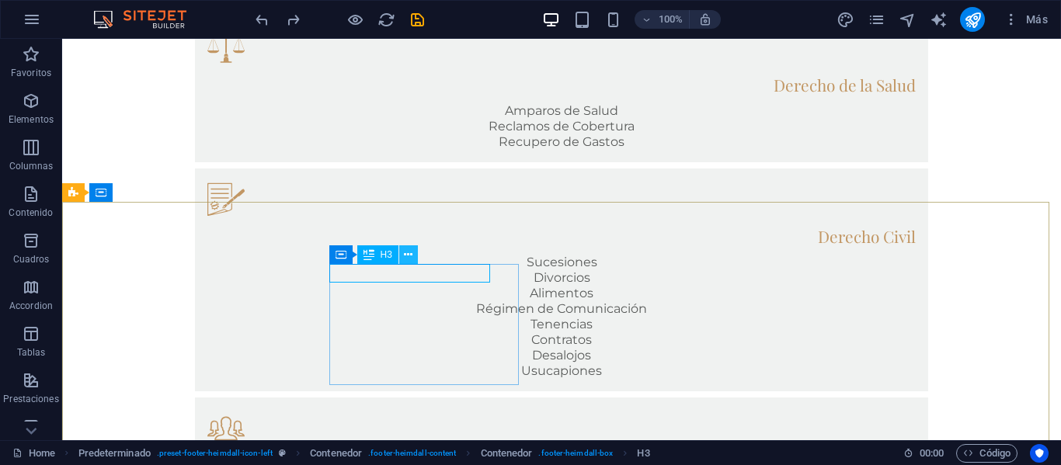
click at [410, 253] on icon at bounding box center [408, 255] width 9 height 16
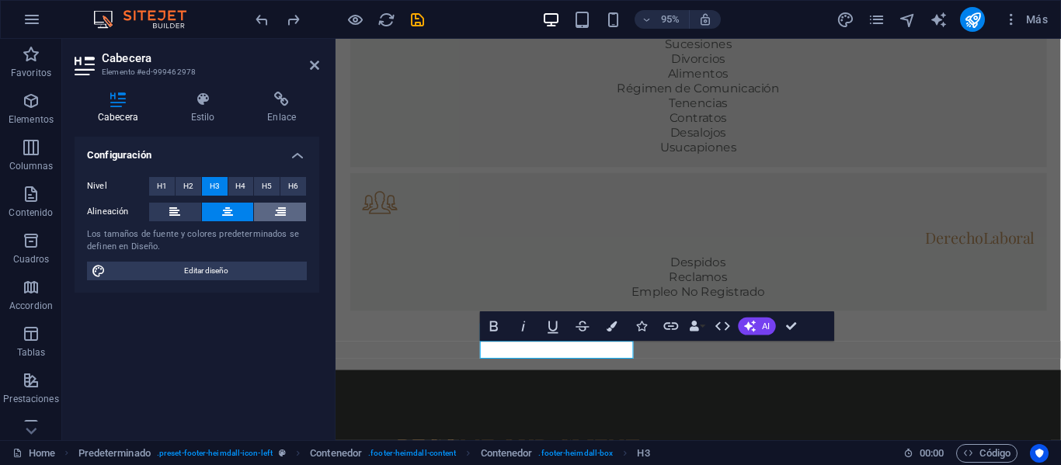
click at [286, 214] on button at bounding box center [280, 212] width 52 height 19
click at [233, 210] on button at bounding box center [228, 212] width 52 height 19
click at [182, 203] on button at bounding box center [175, 212] width 52 height 19
click at [202, 110] on h4 "Estilo" at bounding box center [206, 108] width 77 height 33
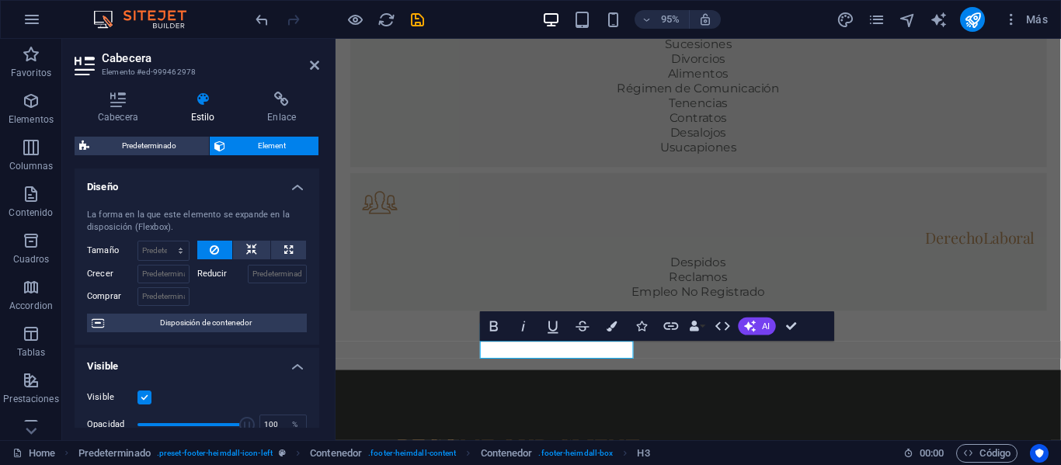
drag, startPoint x: 319, startPoint y: 245, endPoint x: 318, endPoint y: 299, distance: 53.6
click at [318, 299] on div "Cabecera Estilo Enlace Configuración Nivel H1 H2 H3 H4 H5 H6 Alineación Los tam…" at bounding box center [196, 259] width 269 height 361
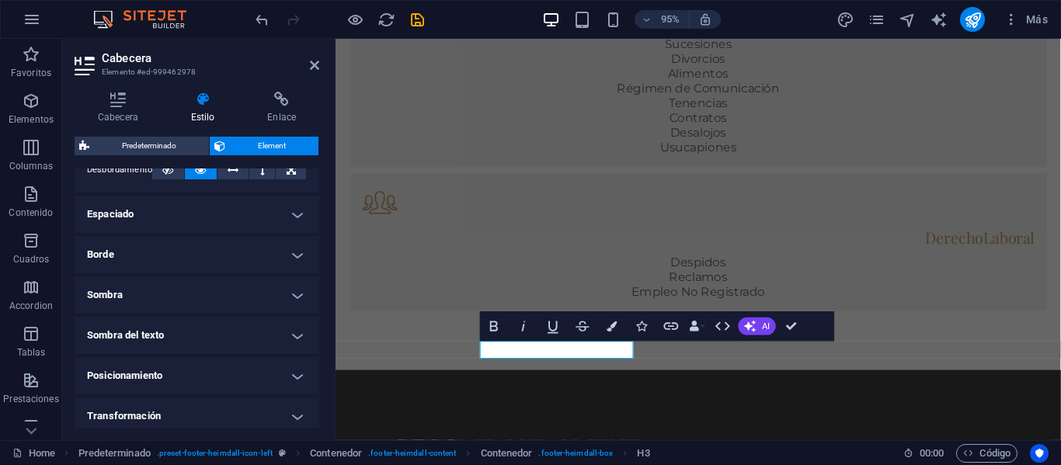
scroll to position [284, 0]
click at [298, 373] on h4 "Posicionamiento" at bounding box center [197, 373] width 245 height 37
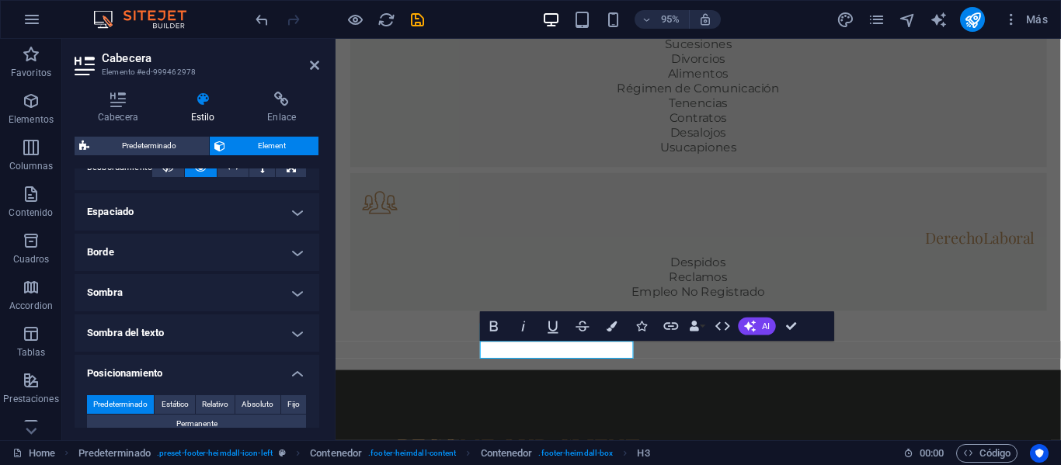
click at [327, 354] on div "Cabecera Estilo Enlace Configuración Nivel H1 H2 H3 H4 H5 H6 Alineación Los tam…" at bounding box center [196, 259] width 269 height 361
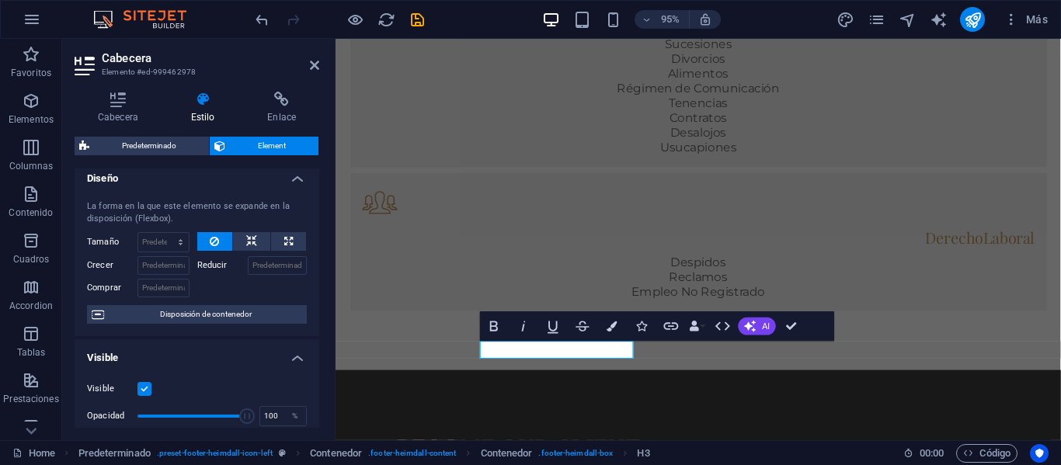
scroll to position [2, 0]
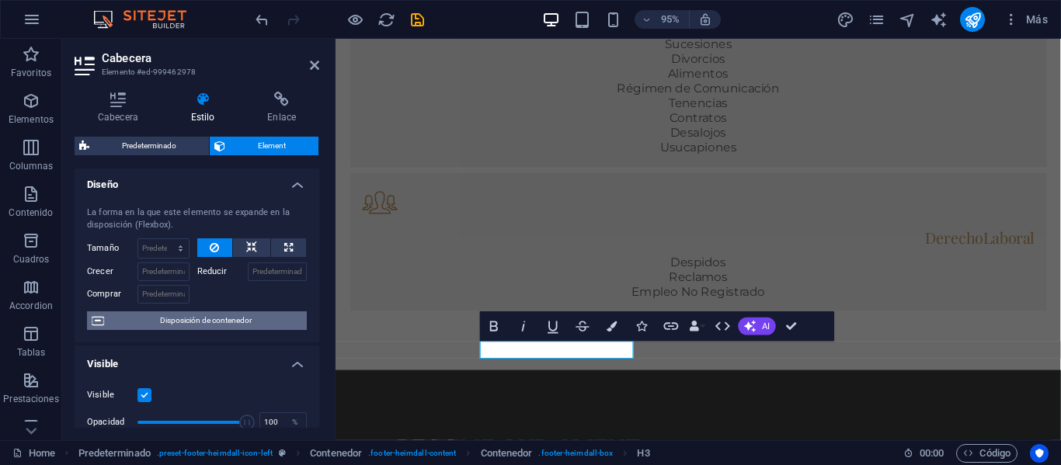
click at [242, 314] on span "Disposición de contenedor" at bounding box center [205, 320] width 193 height 19
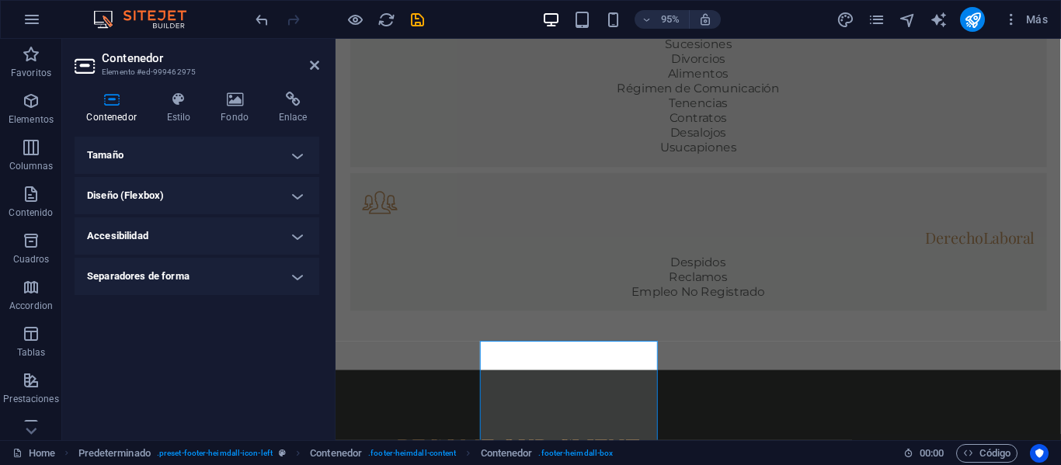
click at [182, 158] on h4 "Tamaño" at bounding box center [197, 155] width 245 height 37
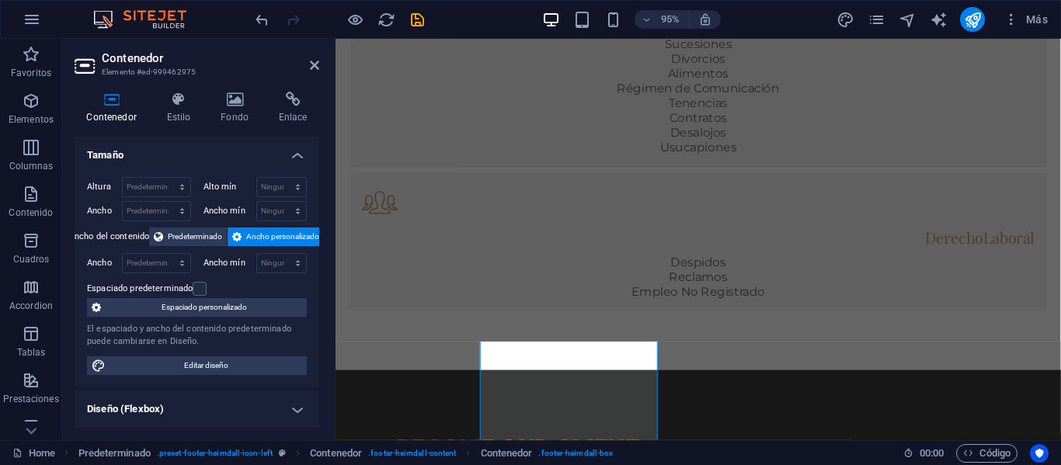
drag, startPoint x: 319, startPoint y: 346, endPoint x: 317, endPoint y: 384, distance: 37.3
click at [318, 404] on div "Contenedor Estilo Fondo Enlace Tamaño Altura Predeterminado px rem % vh vw Alto…" at bounding box center [196, 259] width 269 height 361
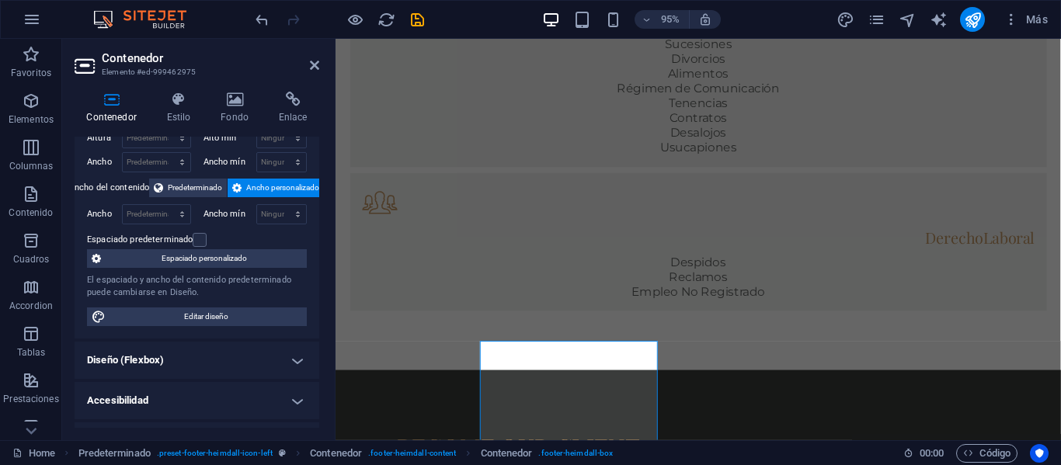
scroll to position [81, 0]
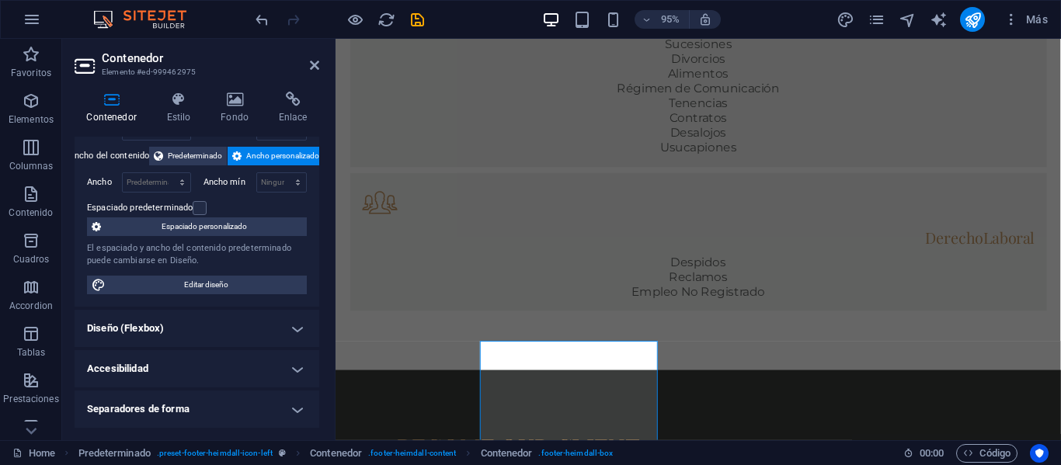
click at [285, 326] on h4 "Diseño (Flexbox)" at bounding box center [197, 328] width 245 height 37
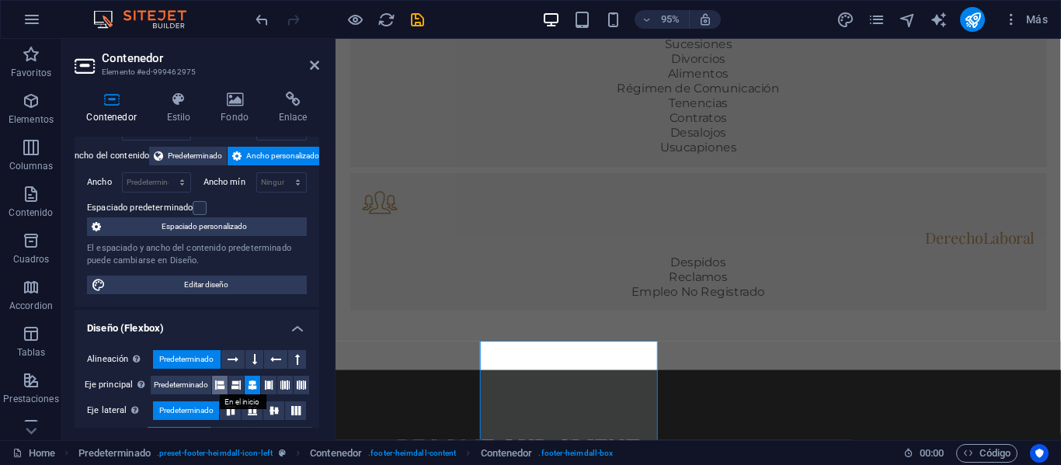
click at [220, 384] on icon at bounding box center [219, 385] width 9 height 19
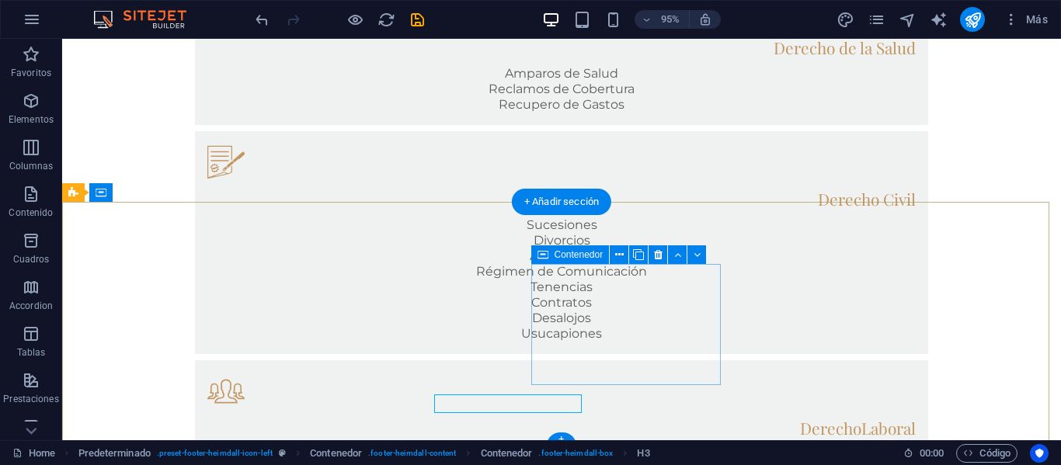
scroll to position [1189, 0]
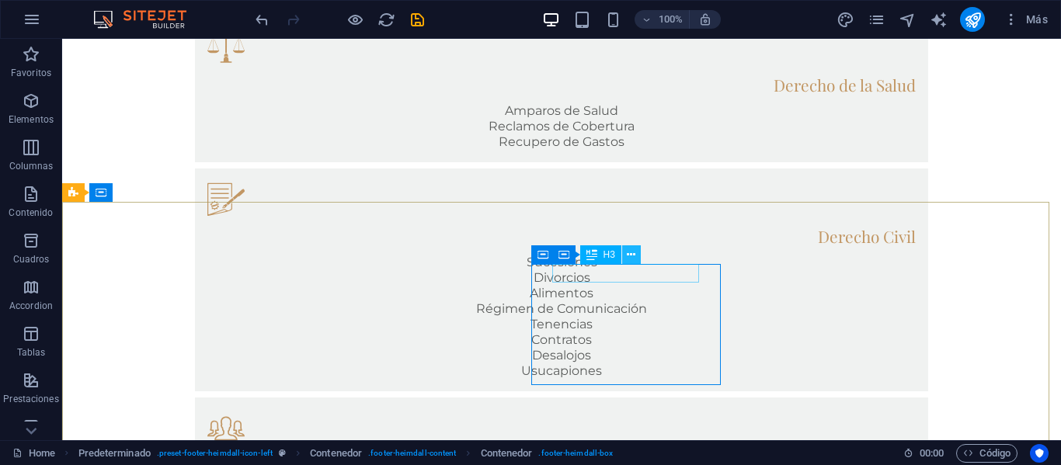
click at [637, 253] on button at bounding box center [631, 254] width 19 height 19
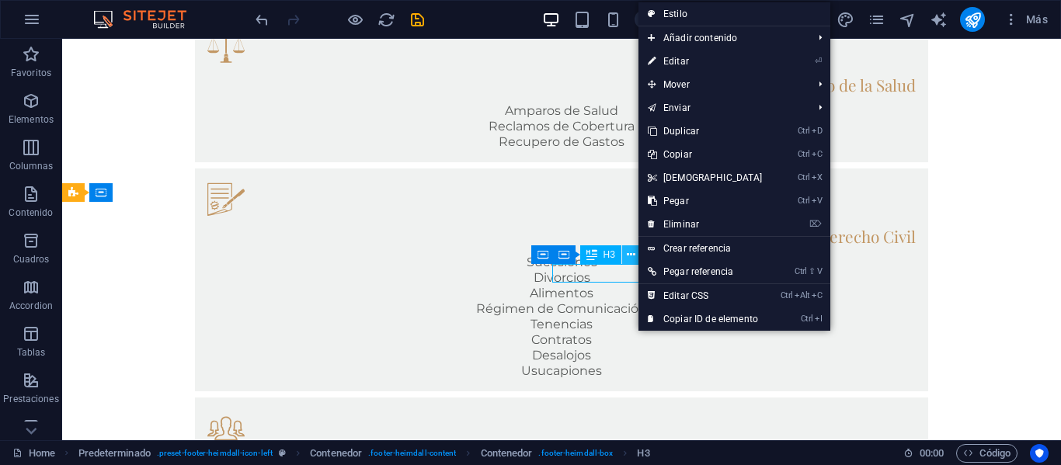
click at [635, 253] on icon at bounding box center [631, 255] width 9 height 16
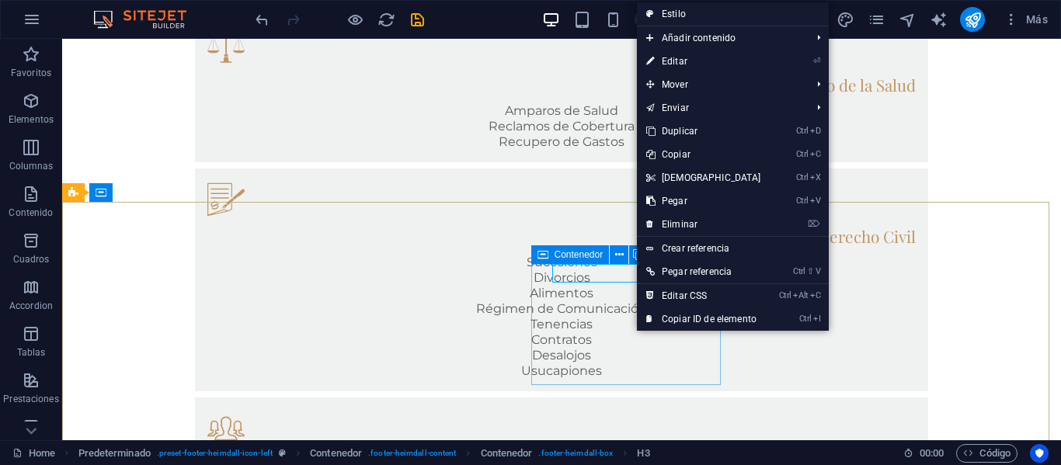
click at [564, 257] on span "Contenedor" at bounding box center [578, 254] width 49 height 9
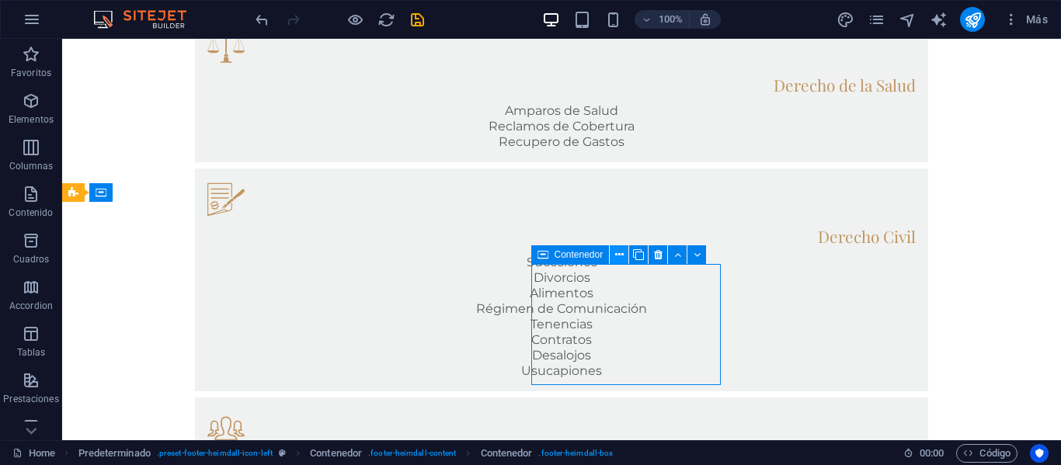
click at [618, 255] on icon at bounding box center [619, 255] width 9 height 16
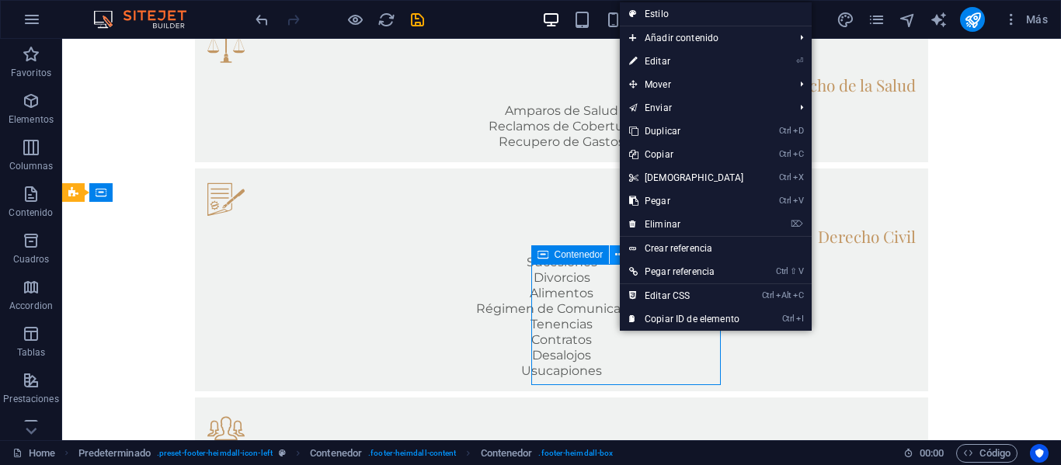
click at [615, 255] on icon at bounding box center [619, 255] width 9 height 16
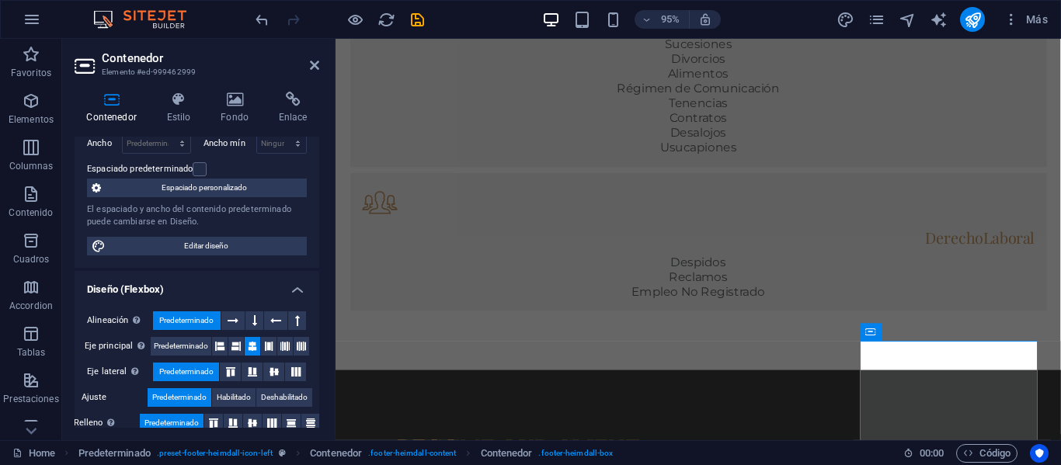
scroll to position [142, 0]
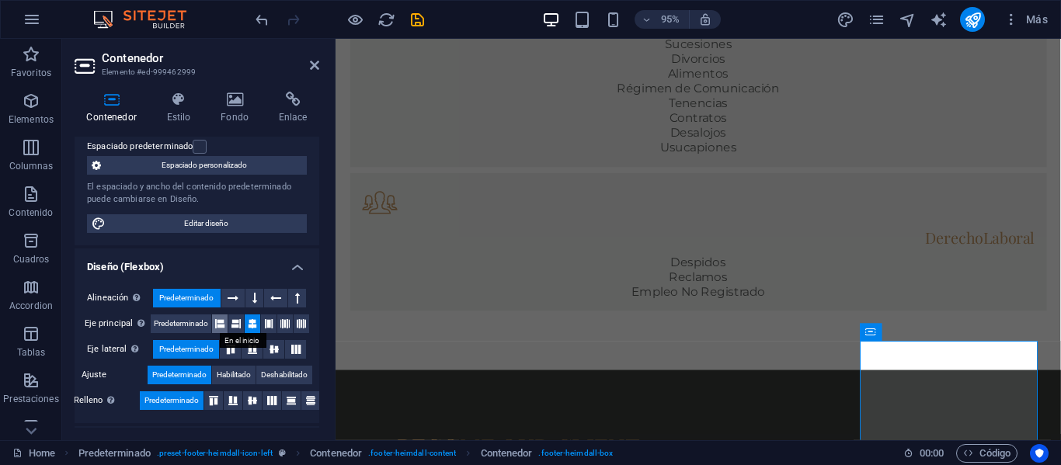
click at [217, 326] on icon at bounding box center [219, 323] width 9 height 19
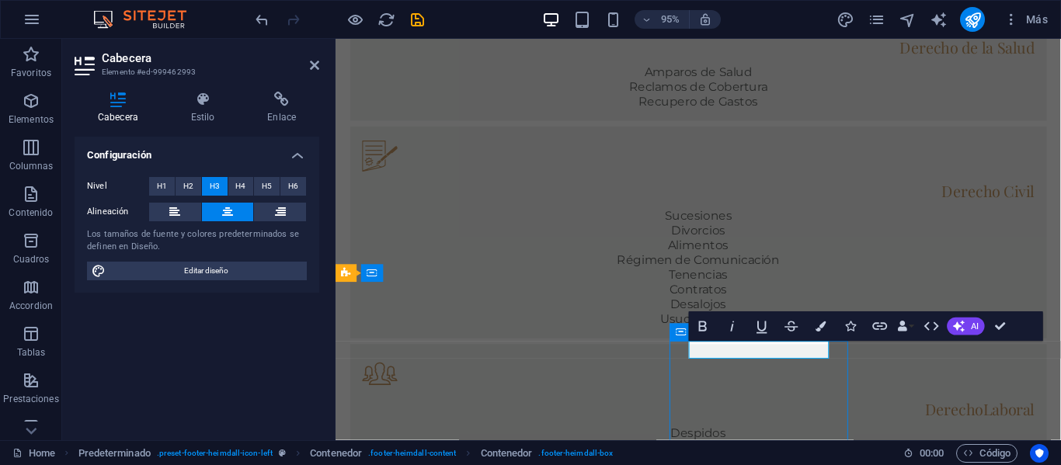
scroll to position [1096, 0]
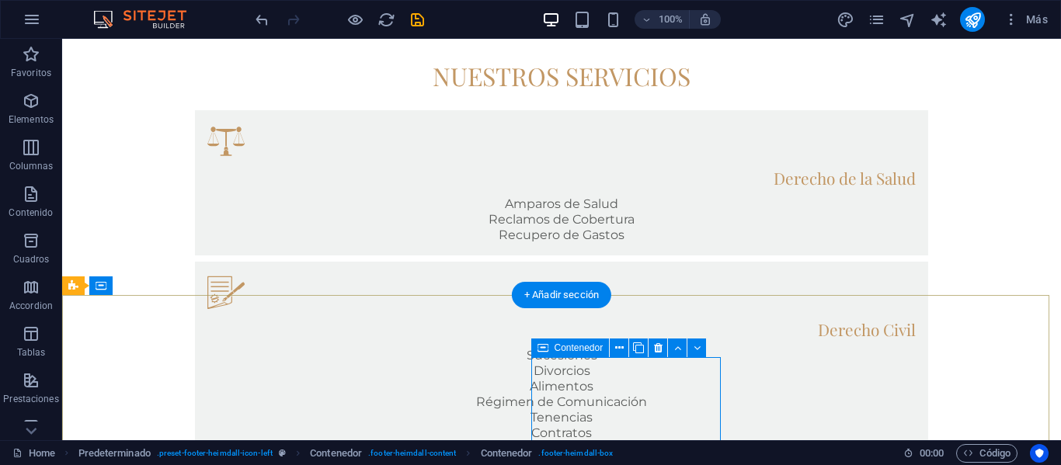
click at [623, 350] on button at bounding box center [618, 348] width 19 height 19
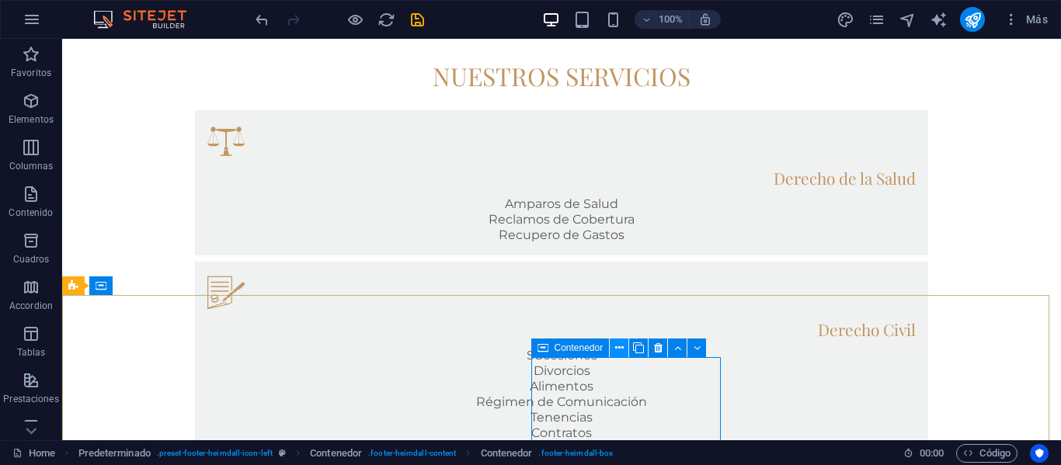
click at [623, 348] on icon at bounding box center [619, 348] width 9 height 16
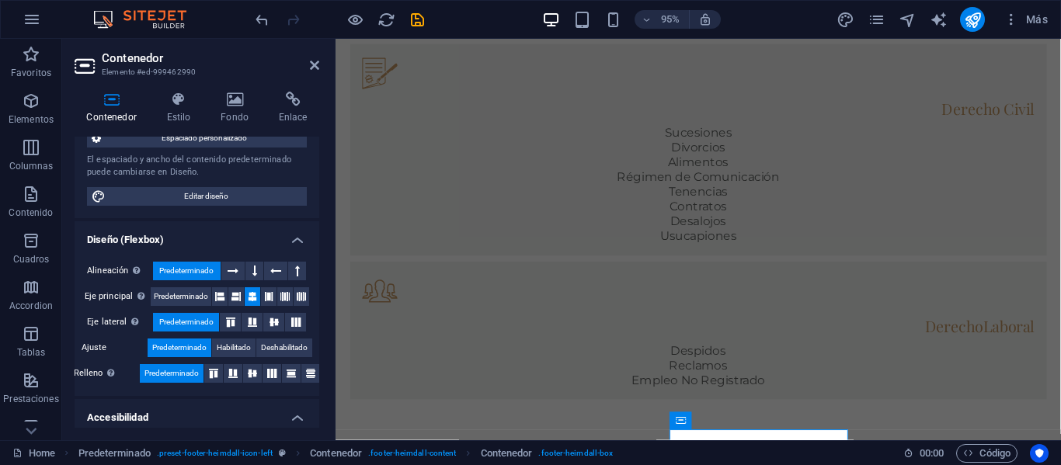
scroll to position [183, 0]
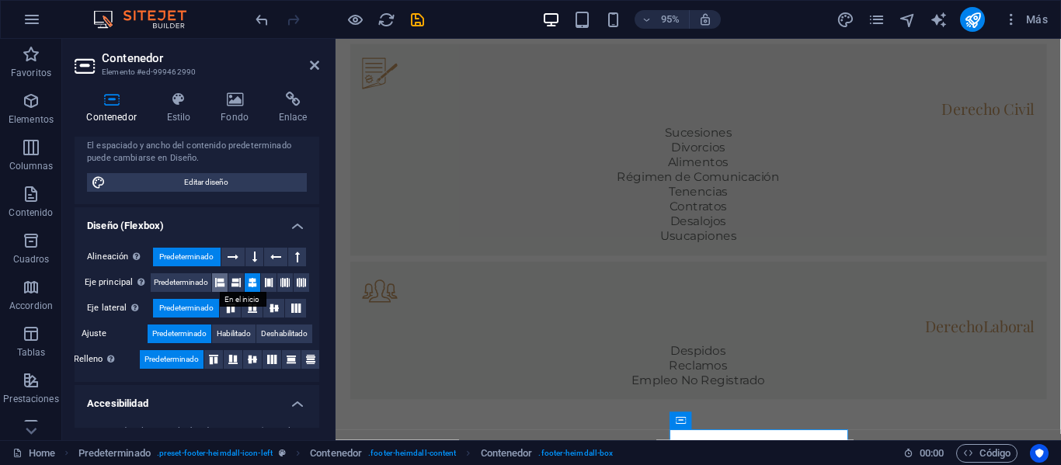
click at [215, 284] on icon at bounding box center [219, 282] width 9 height 19
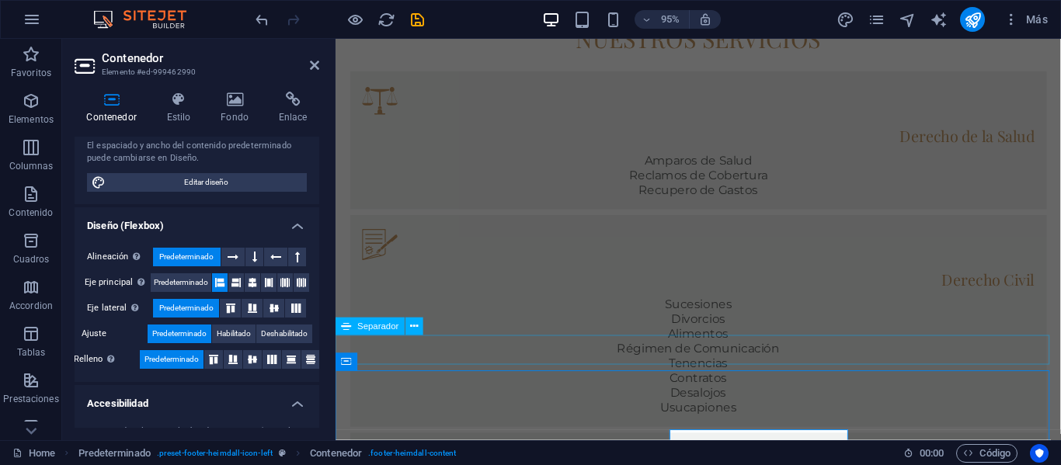
scroll to position [1096, 0]
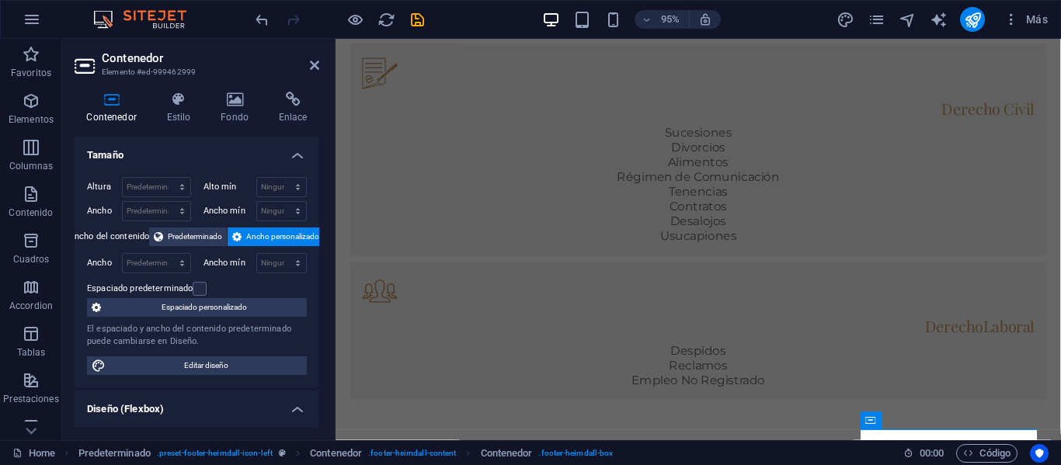
scroll to position [1306, 0]
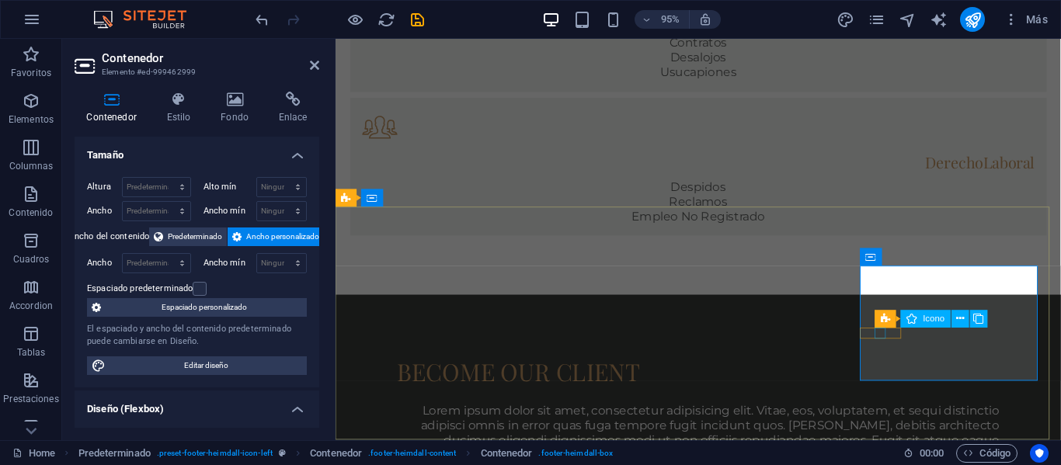
select select "xMidYMid"
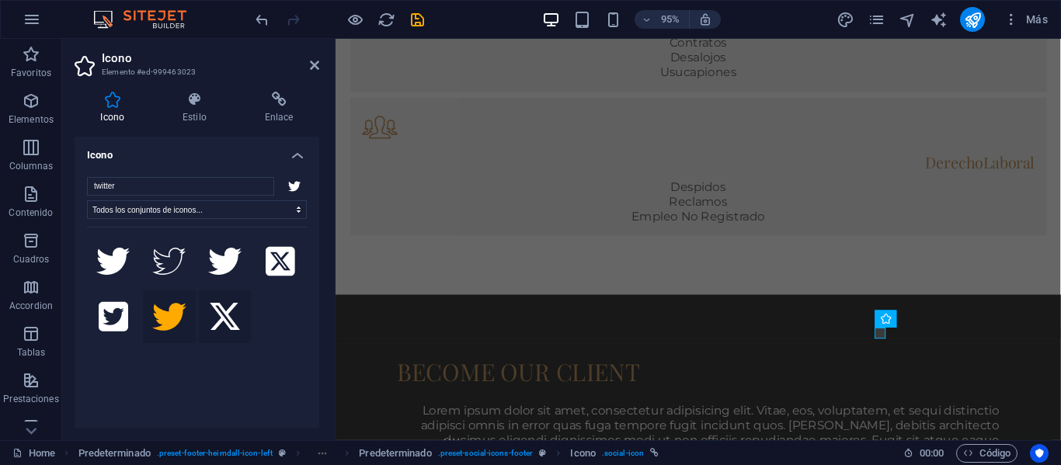
click at [228, 313] on icon at bounding box center [225, 317] width 34 height 34
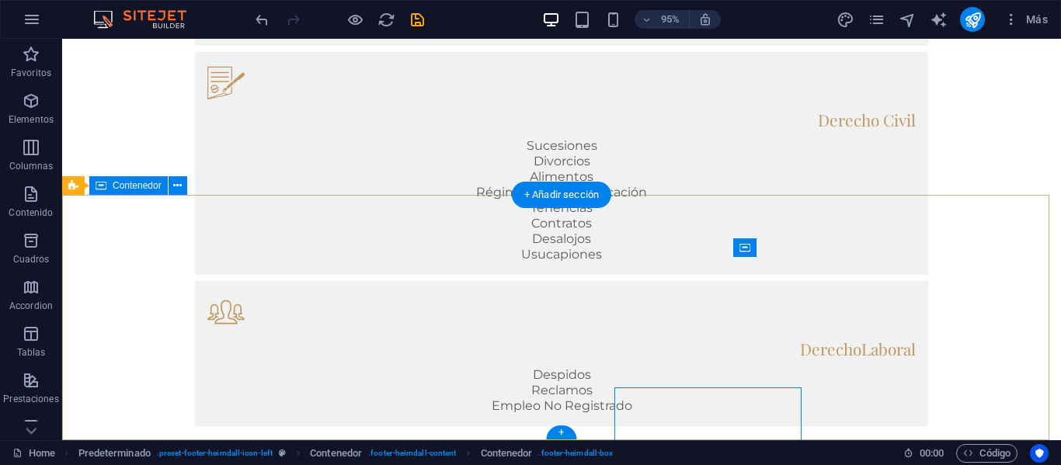
scroll to position [1196, 0]
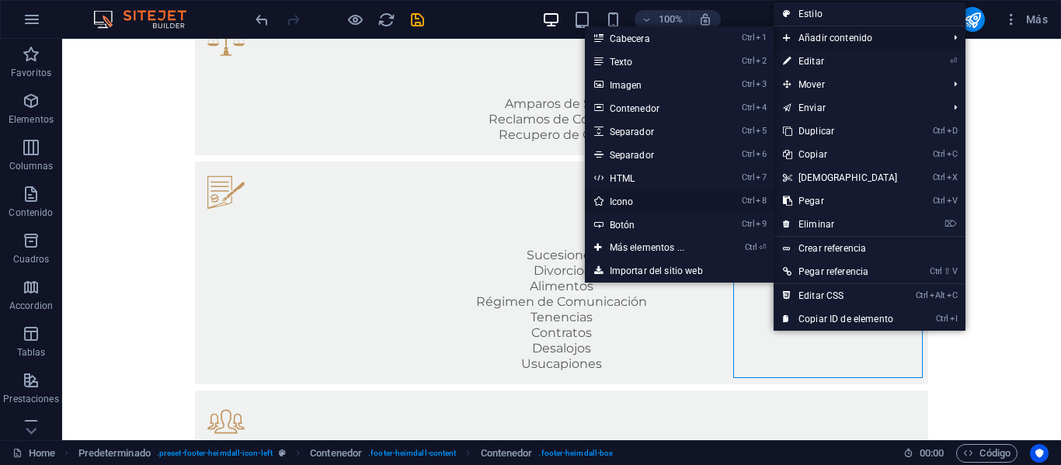
click at [662, 195] on link "Ctrl 8 Icono" at bounding box center [650, 200] width 130 height 23
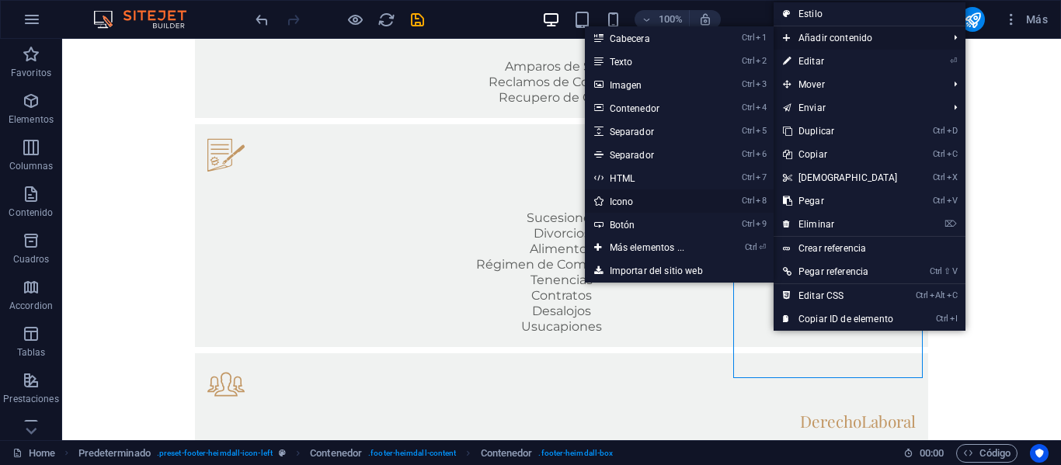
select select "xMidYMid"
select select "px"
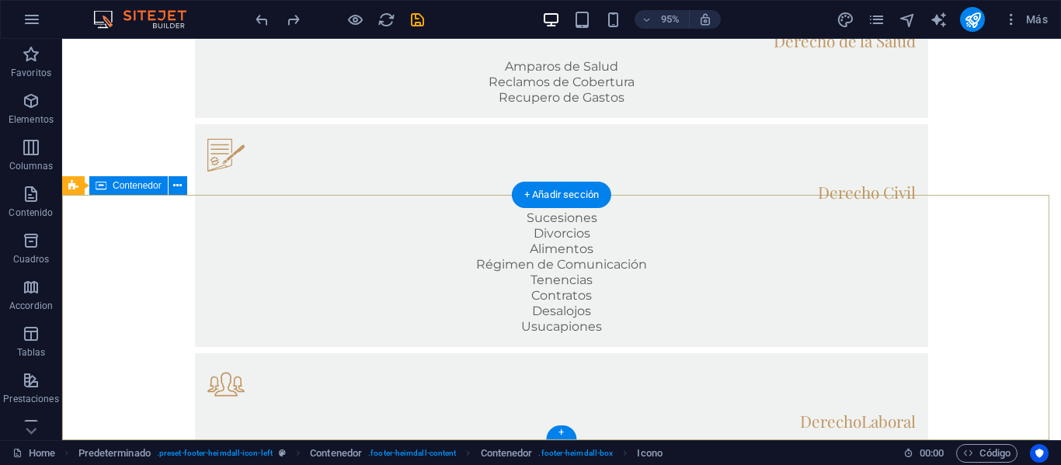
scroll to position [1196, 0]
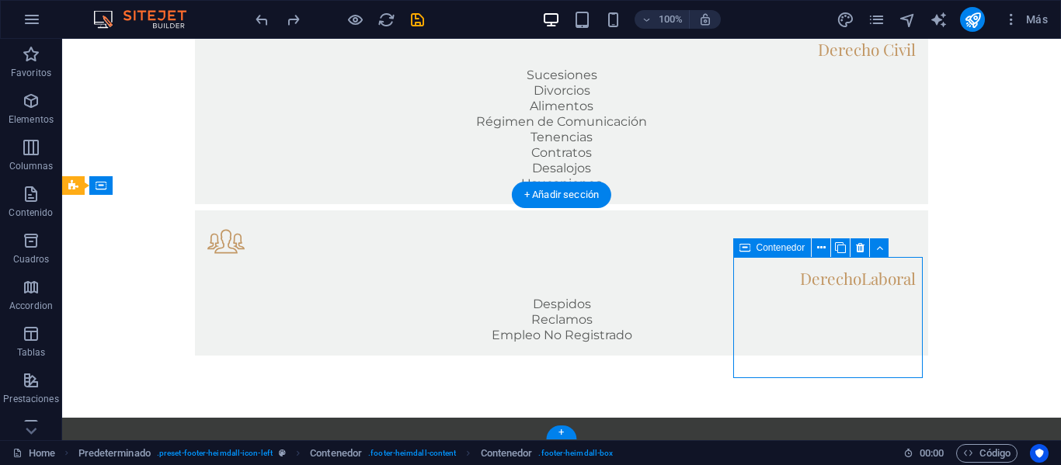
scroll to position [1234, 0]
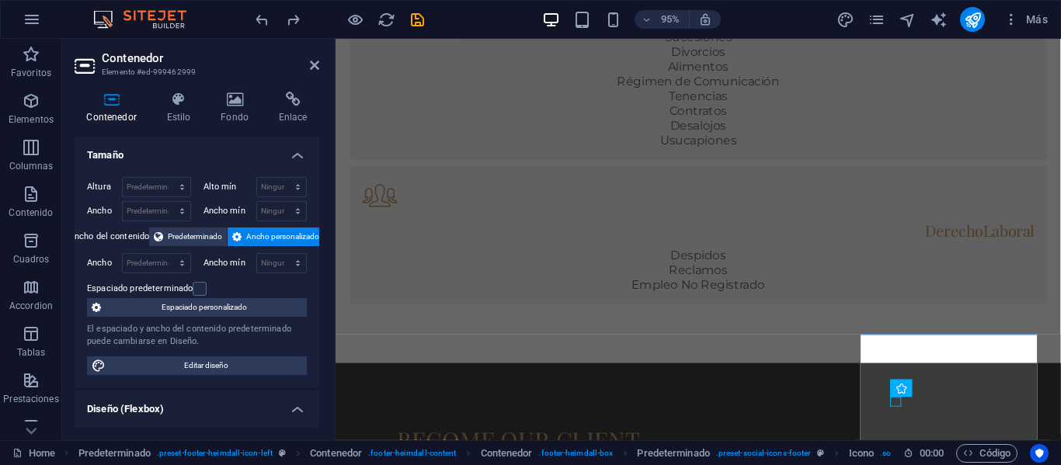
click at [949, 440] on div "Home Predeterminado . preset-footer-heimdall-icon-left Contenedor . footer-heim…" at bounding box center [530, 452] width 1061 height 25
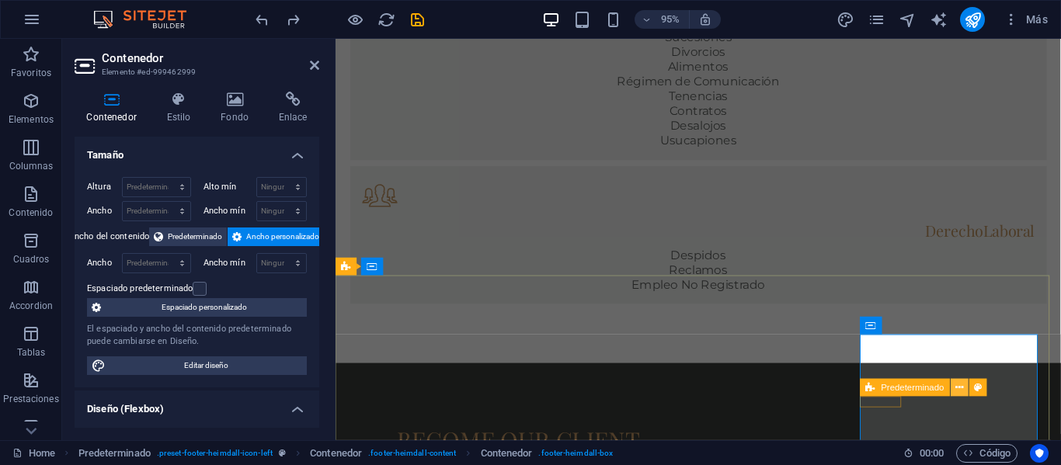
click at [963, 389] on icon at bounding box center [960, 388] width 8 height 16
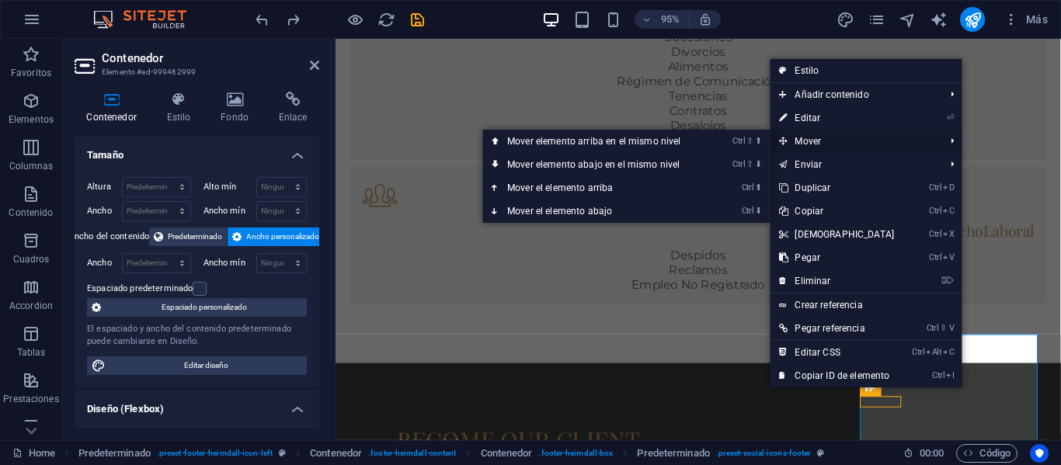
click at [873, 141] on span "Mover" at bounding box center [853, 141] width 168 height 23
click at [665, 165] on link "Ctrl ⇧ ⬇ Mover elemento abajo en el mismo nivel" at bounding box center [596, 164] width 229 height 23
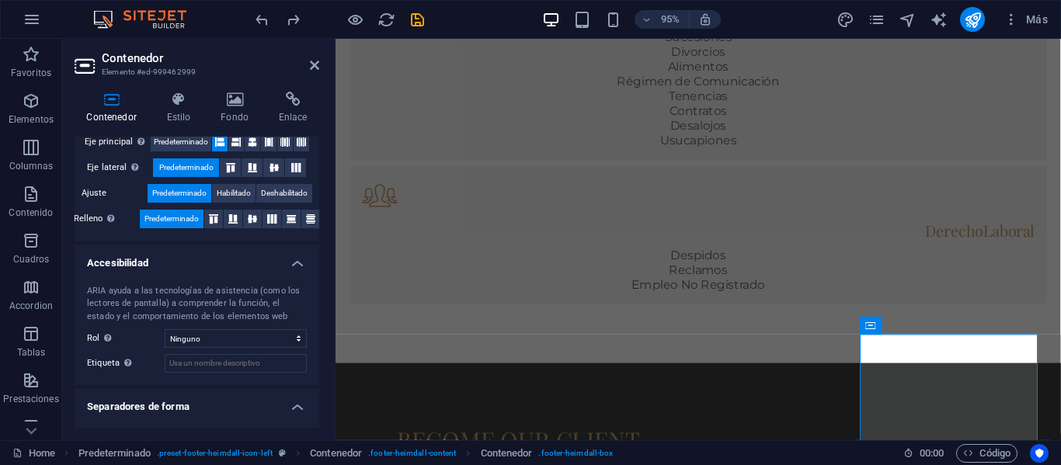
scroll to position [356, 0]
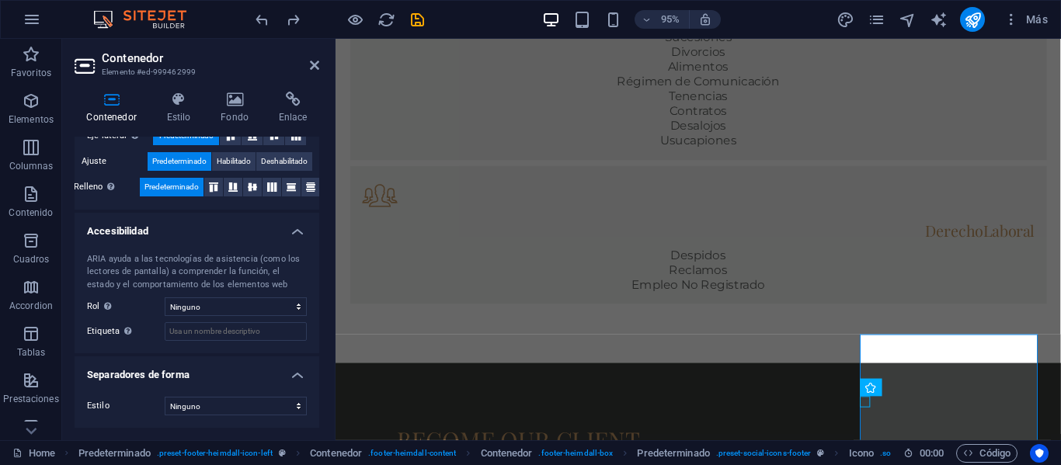
click at [308, 71] on header "Contenedor Elemento #ed-999462999" at bounding box center [197, 59] width 245 height 40
click at [312, 69] on icon at bounding box center [314, 65] width 9 height 12
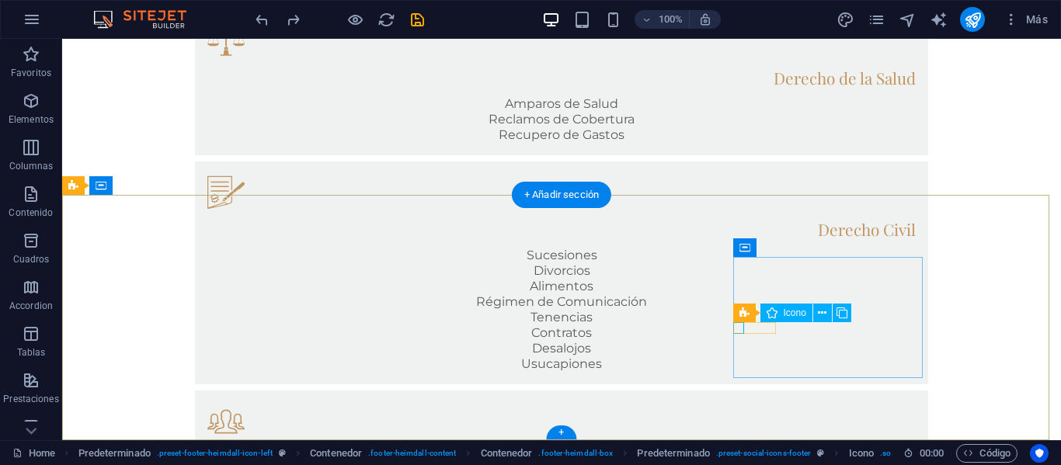
select select "xMidYMid"
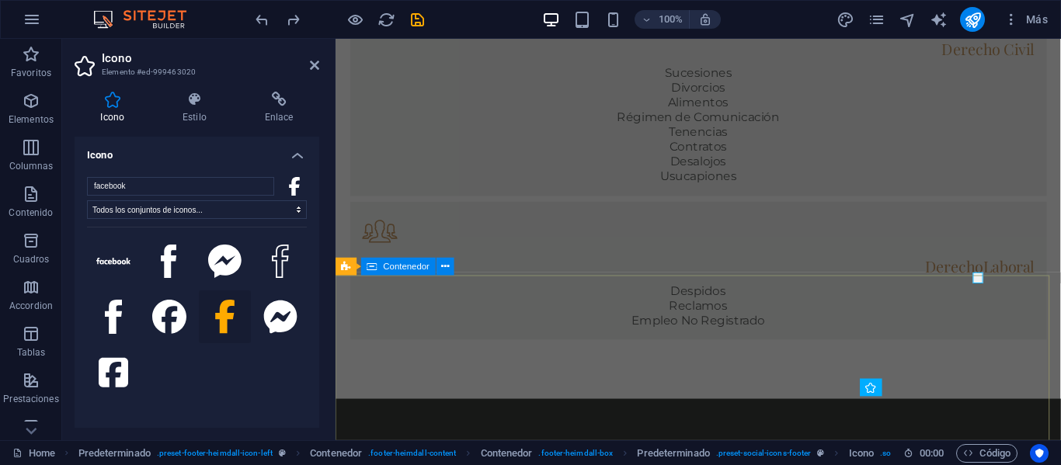
scroll to position [1234, 0]
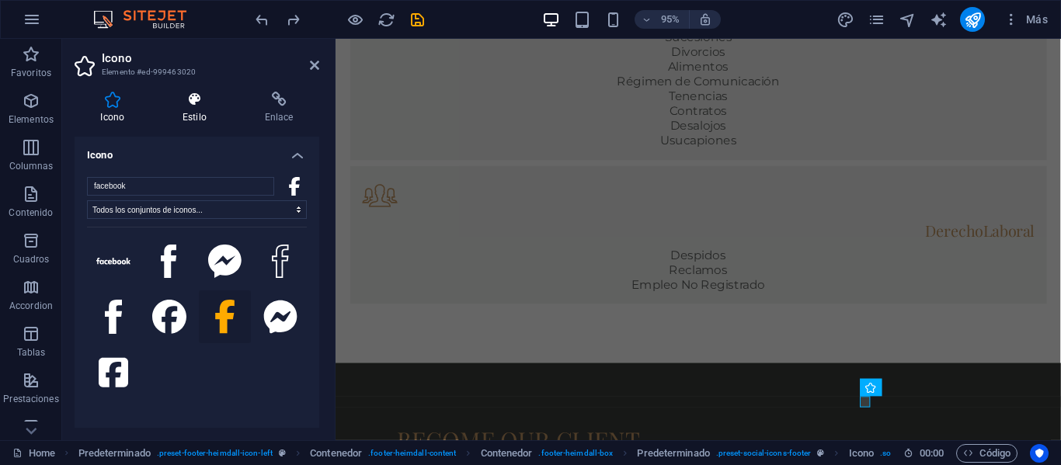
click at [201, 104] on icon at bounding box center [195, 100] width 76 height 16
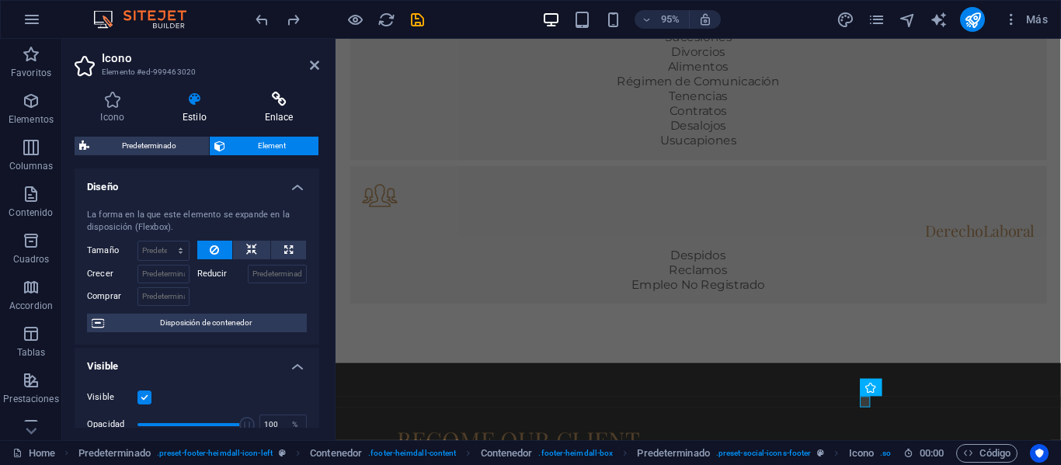
click at [266, 101] on icon at bounding box center [278, 100] width 81 height 16
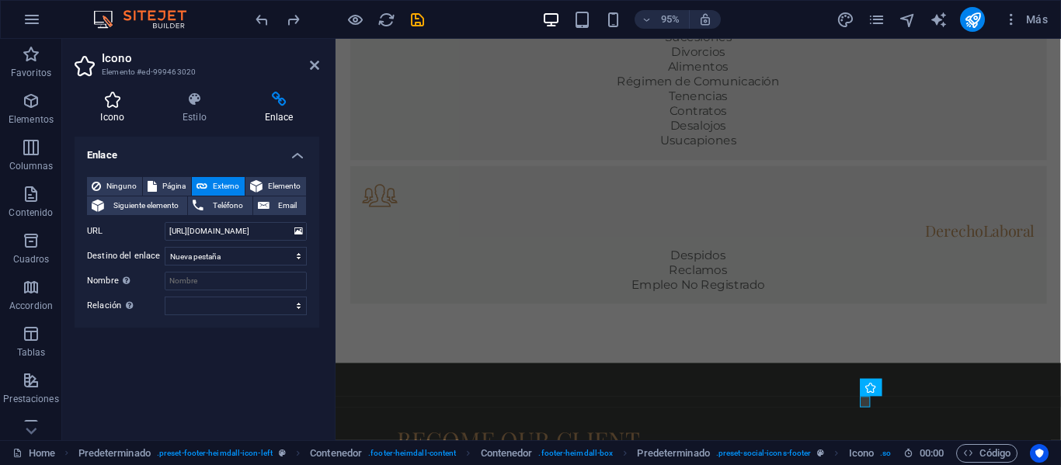
click at [121, 94] on icon at bounding box center [113, 100] width 76 height 16
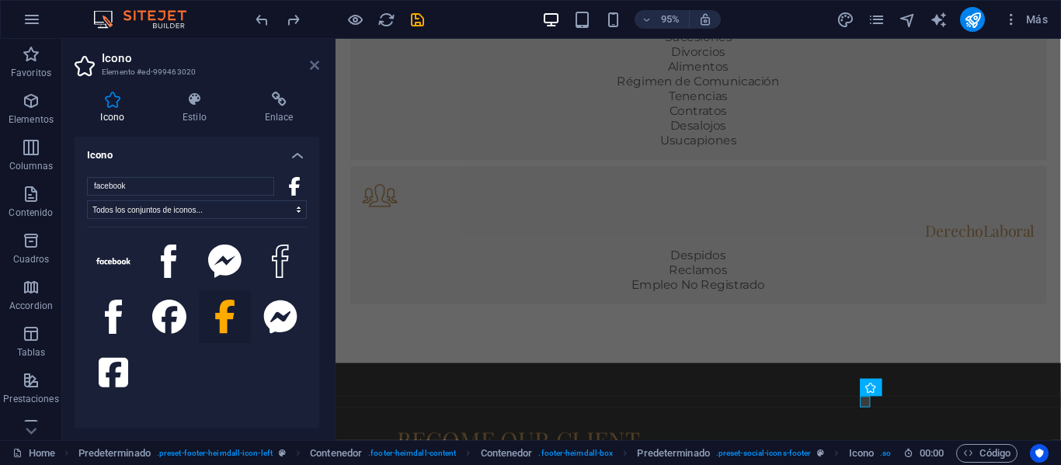
click at [314, 61] on icon at bounding box center [314, 65] width 9 height 12
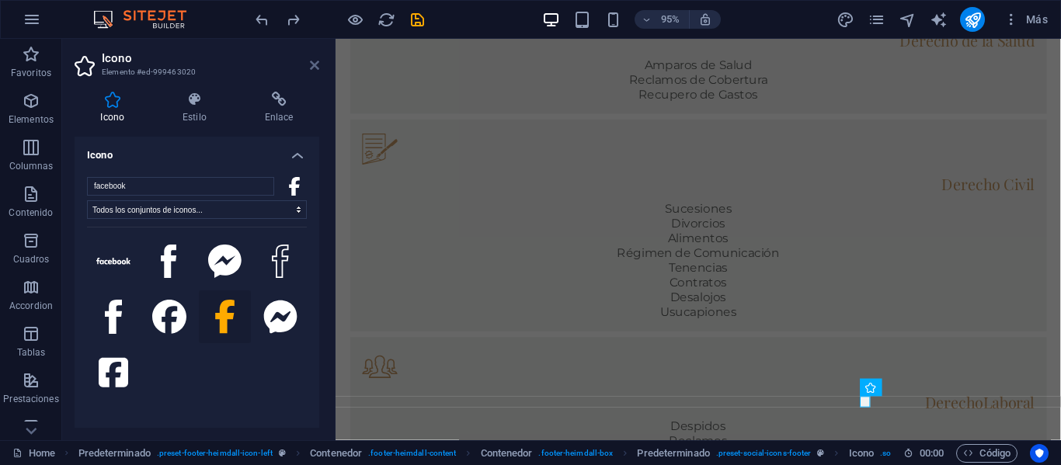
scroll to position [1196, 0]
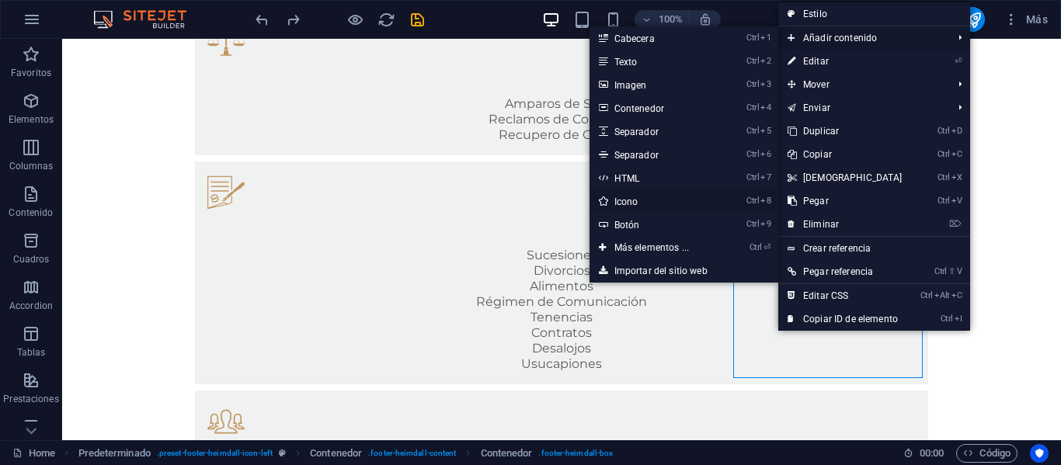
click at [658, 204] on link "Ctrl 8 Icono" at bounding box center [654, 200] width 130 height 23
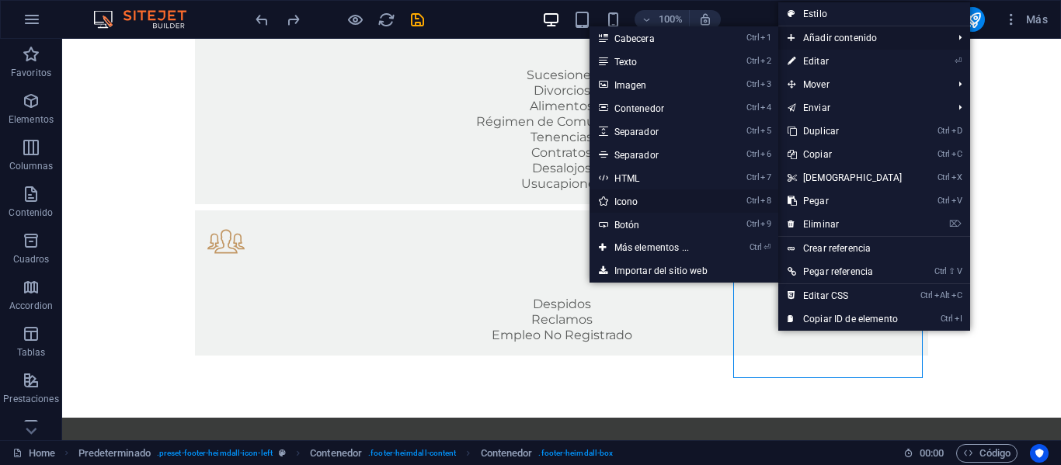
select select "xMidYMid"
select select "px"
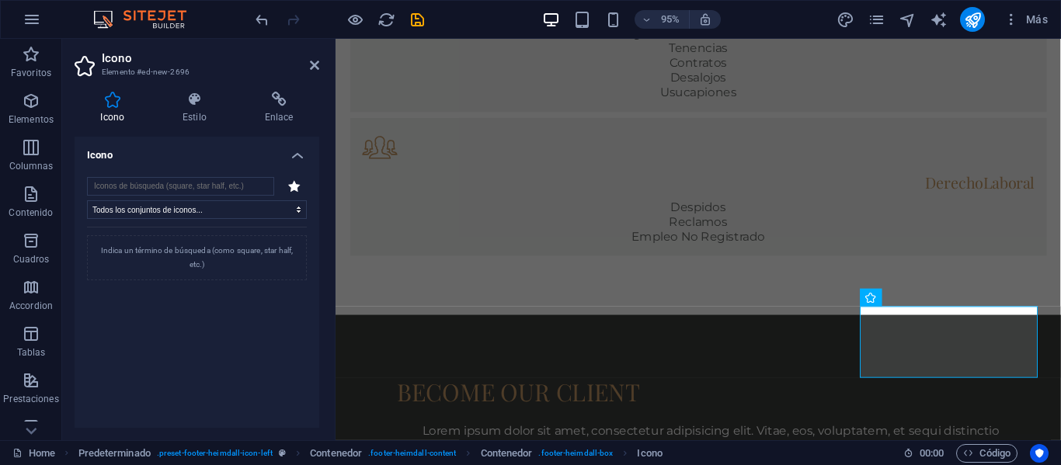
scroll to position [1336, 0]
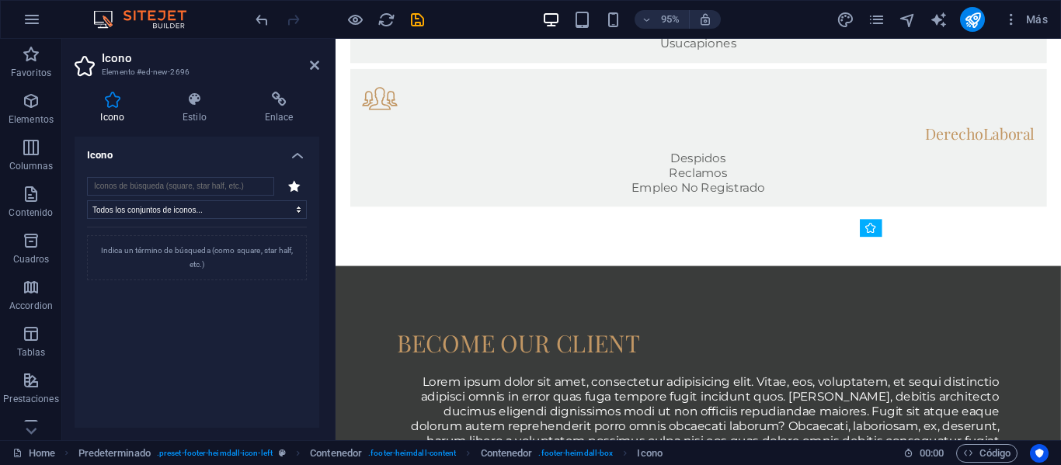
drag, startPoint x: 942, startPoint y: 280, endPoint x: 927, endPoint y: 381, distance: 102.0
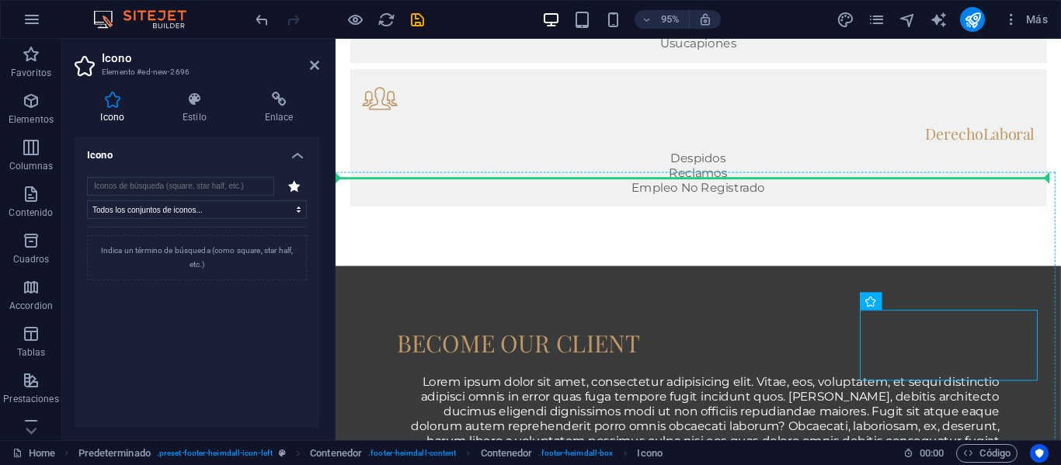
drag, startPoint x: 936, startPoint y: 364, endPoint x: 969, endPoint y: 314, distance: 59.9
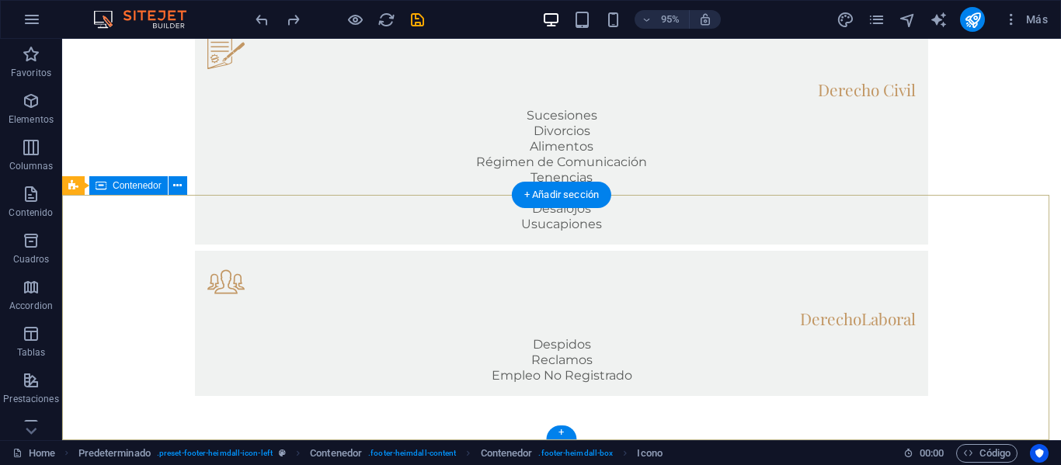
scroll to position [1196, 0]
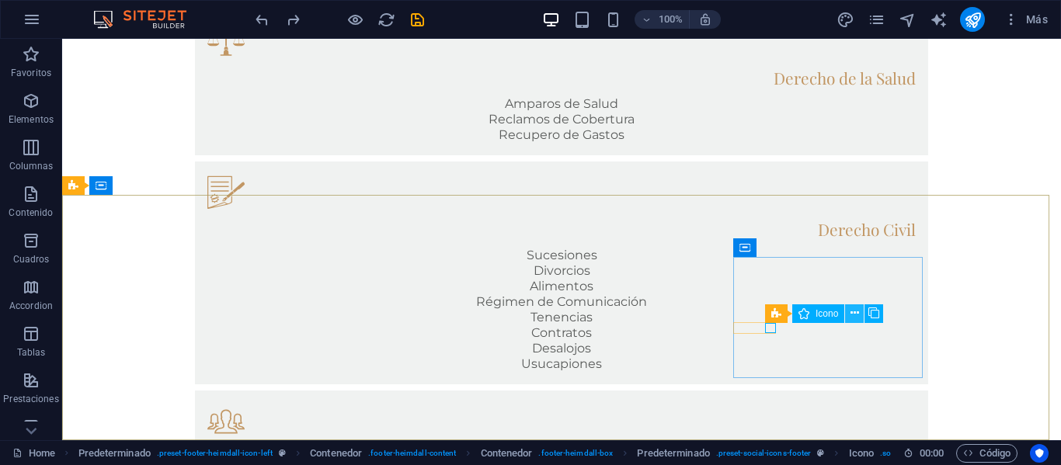
click at [857, 311] on icon at bounding box center [854, 313] width 9 height 16
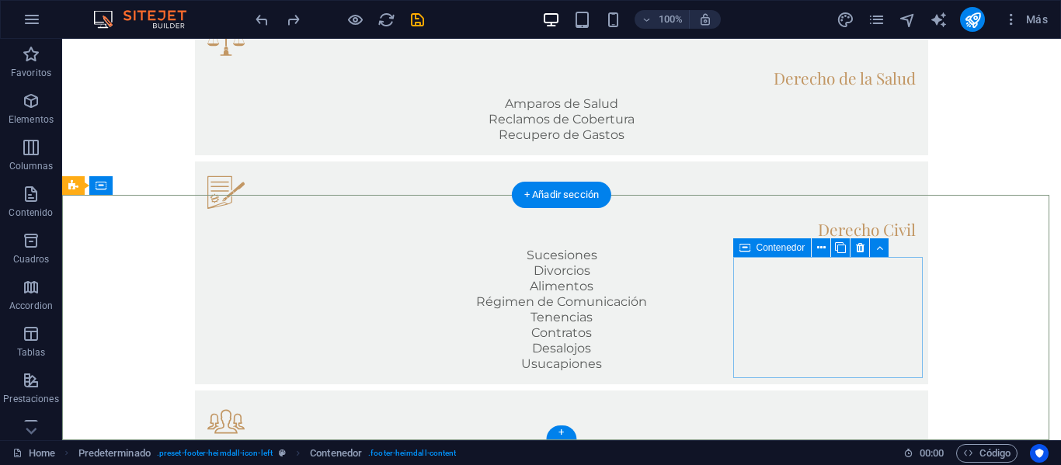
drag, startPoint x: 887, startPoint y: 359, endPoint x: 896, endPoint y: 363, distance: 9.7
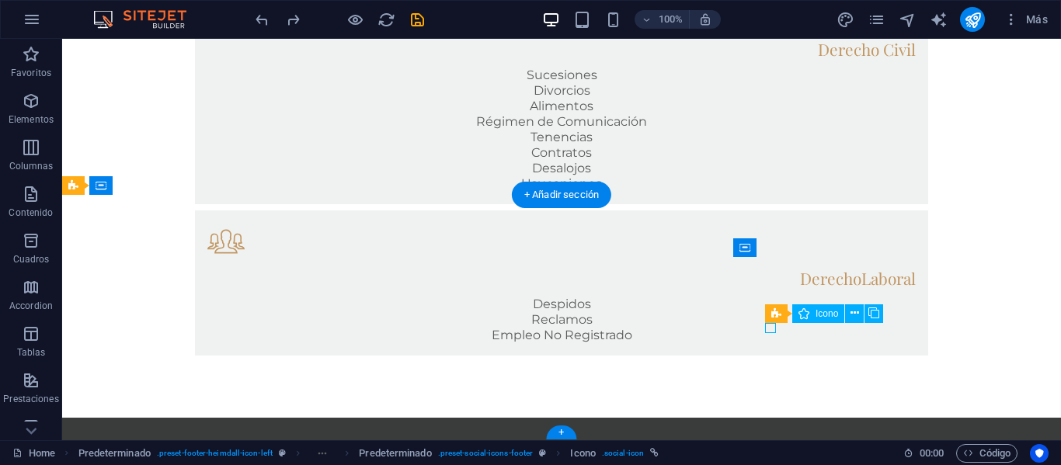
select select "xMidYMid"
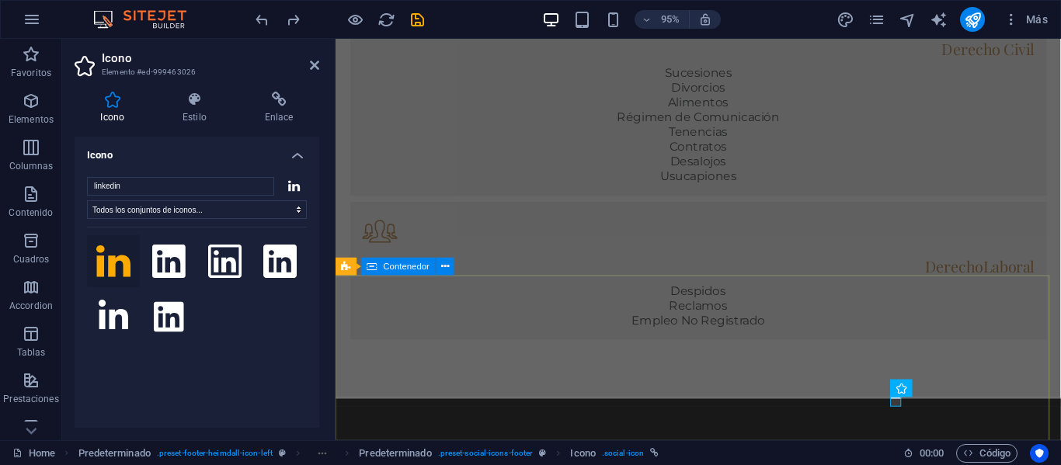
scroll to position [1234, 0]
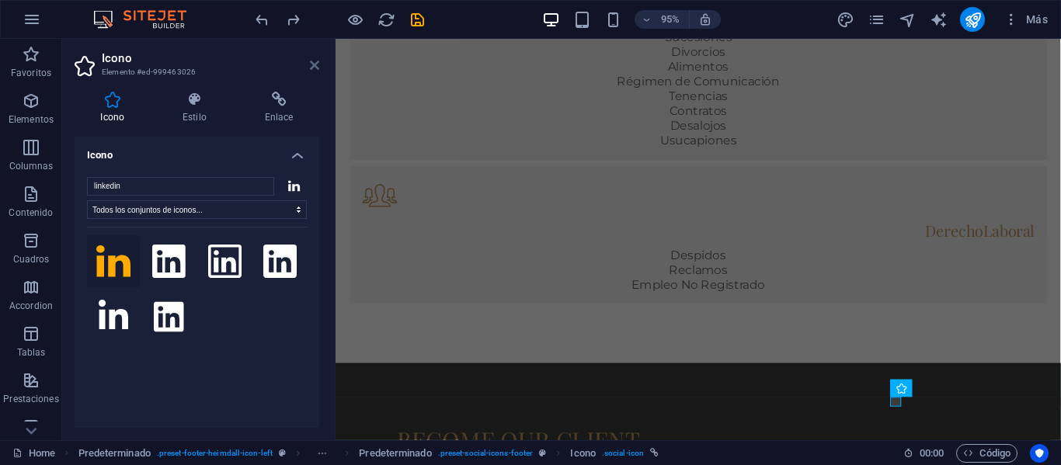
click at [317, 67] on icon at bounding box center [314, 65] width 9 height 12
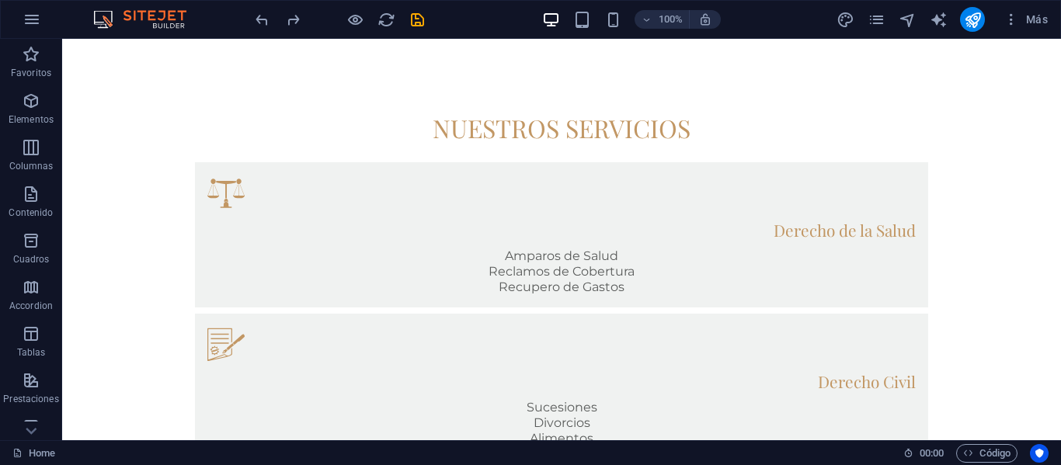
scroll to position [868, 0]
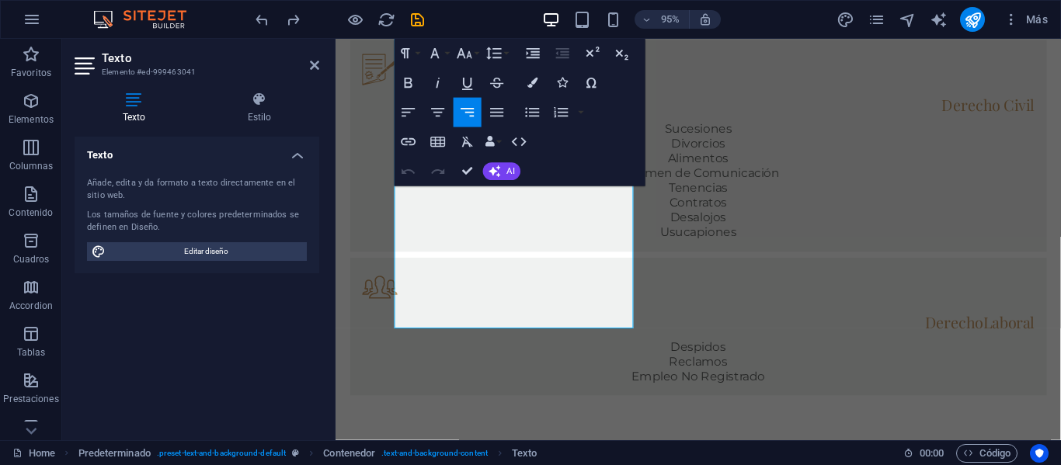
scroll to position [1306, 0]
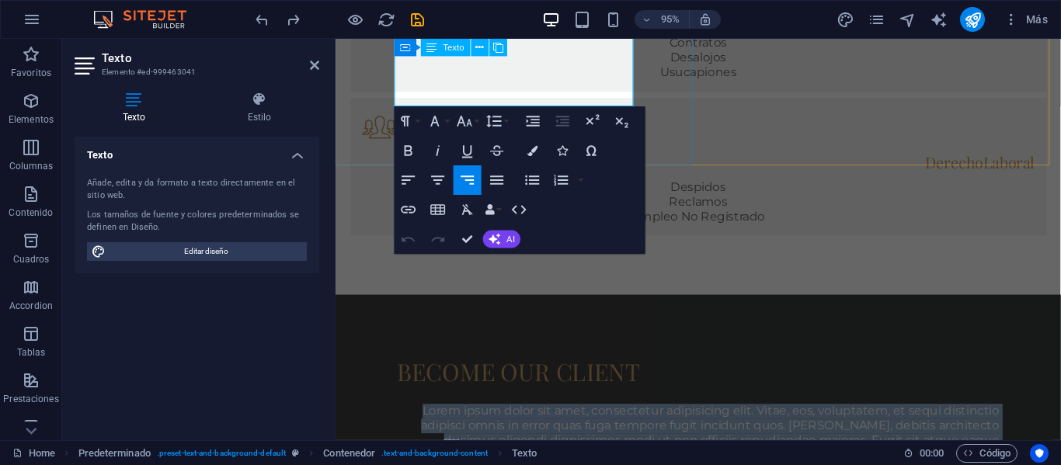
drag, startPoint x: 467, startPoint y: 242, endPoint x: 648, endPoint y: 99, distance: 230.5
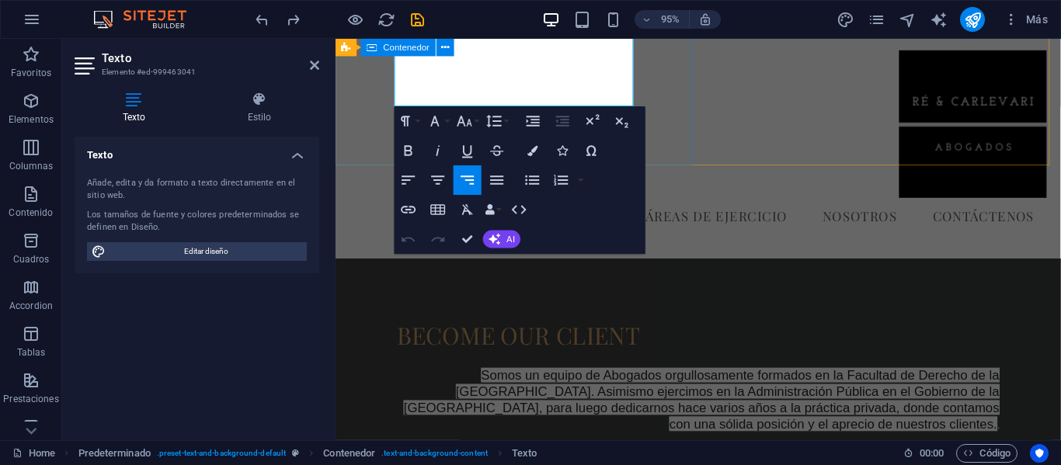
scroll to position [1166, 0]
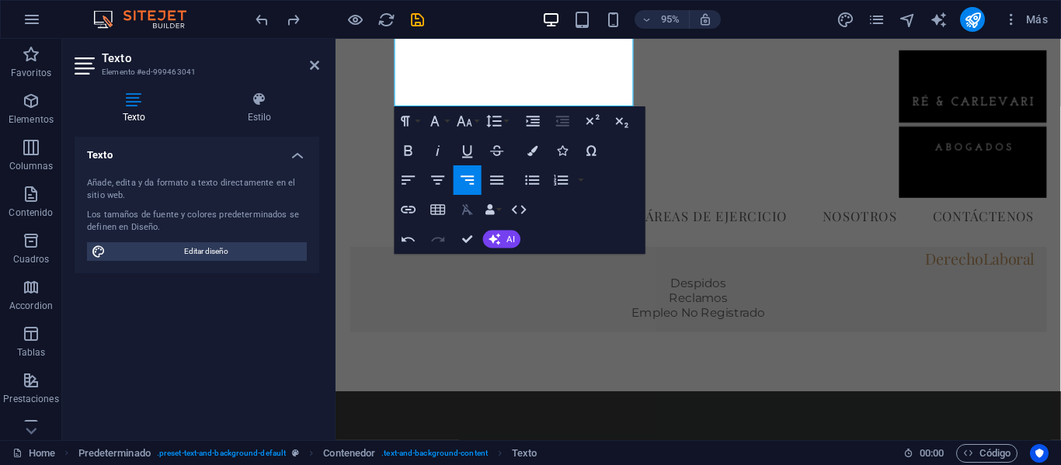
click at [468, 207] on icon "button" at bounding box center [468, 210] width 18 height 18
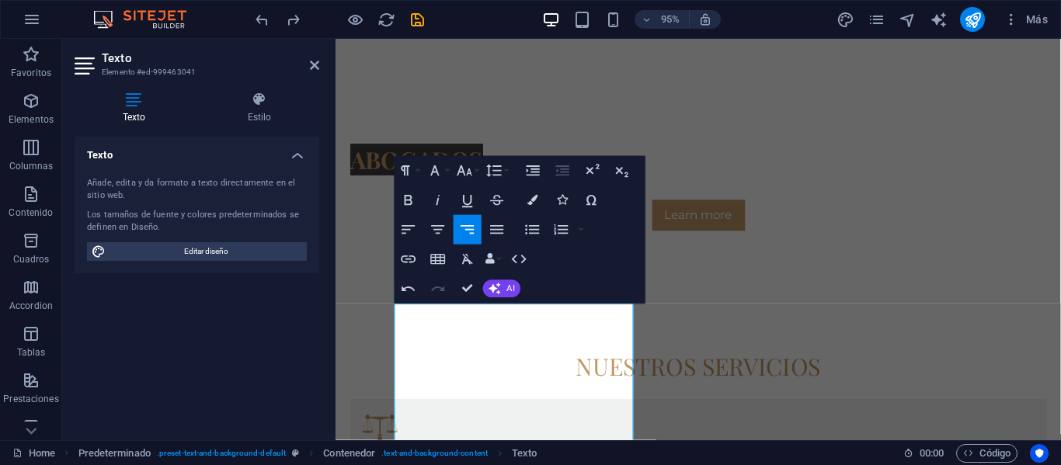
scroll to position [822, 0]
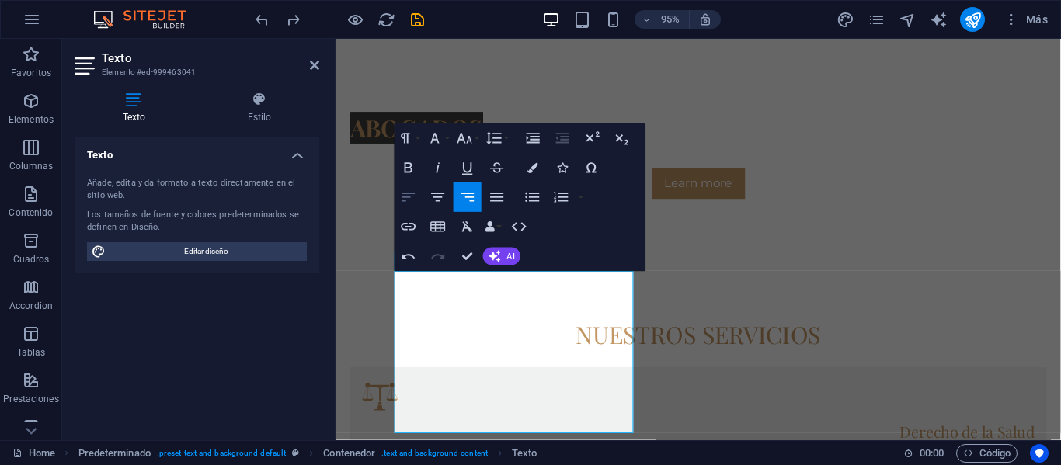
click at [415, 199] on icon "button" at bounding box center [409, 198] width 18 height 18
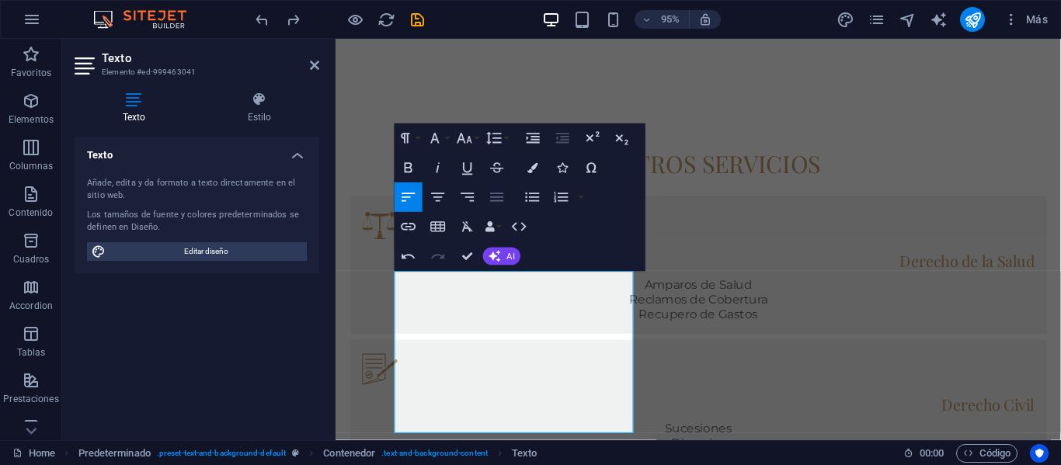
click at [497, 193] on icon "button" at bounding box center [497, 197] width 13 height 9
click at [471, 198] on icon "button" at bounding box center [468, 198] width 18 height 18
click at [439, 199] on icon "button" at bounding box center [438, 198] width 18 height 18
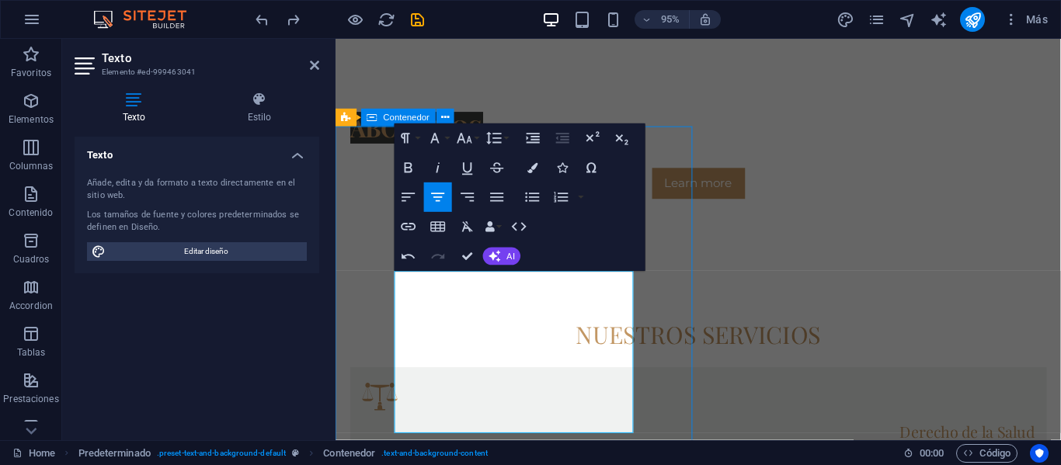
scroll to position [785, 0]
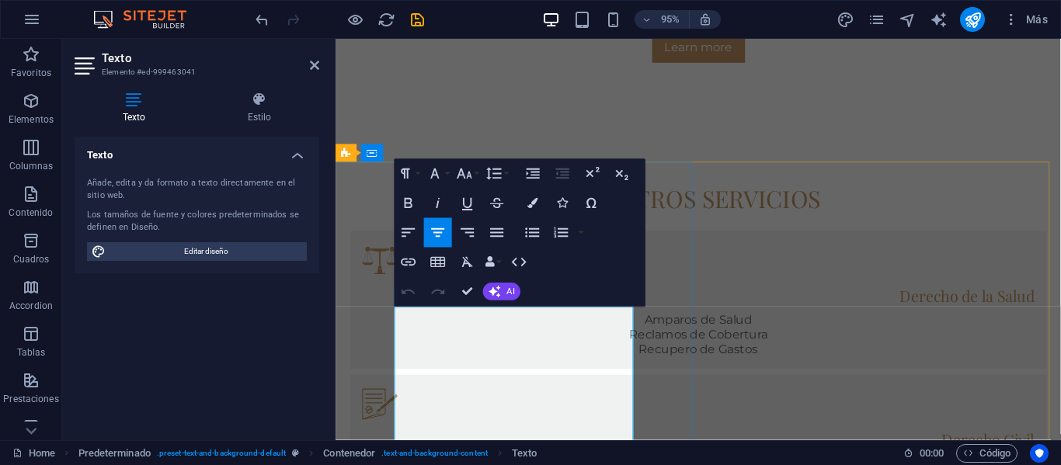
scroll to position [1166, 0]
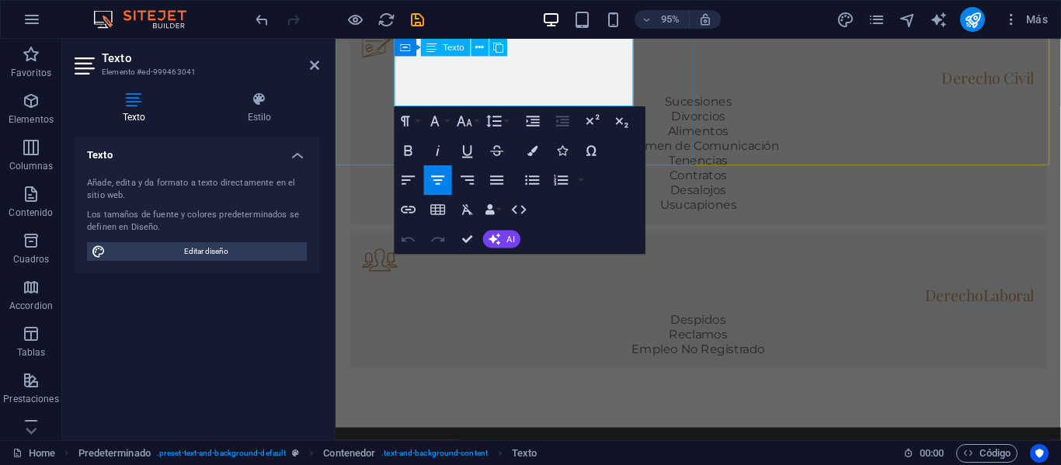
drag, startPoint x: 426, startPoint y: 324, endPoint x: 602, endPoint y: 99, distance: 285.3
click at [470, 210] on icon "button" at bounding box center [468, 210] width 18 height 18
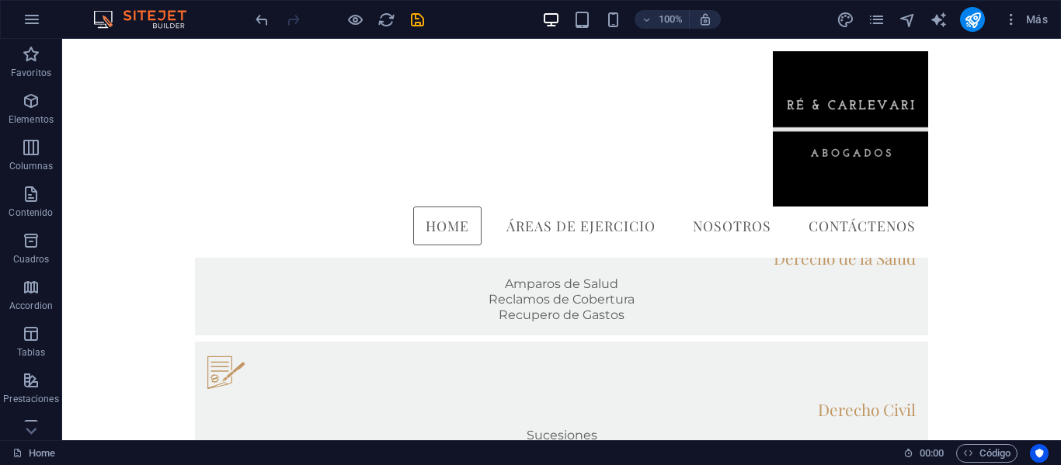
scroll to position [791, 0]
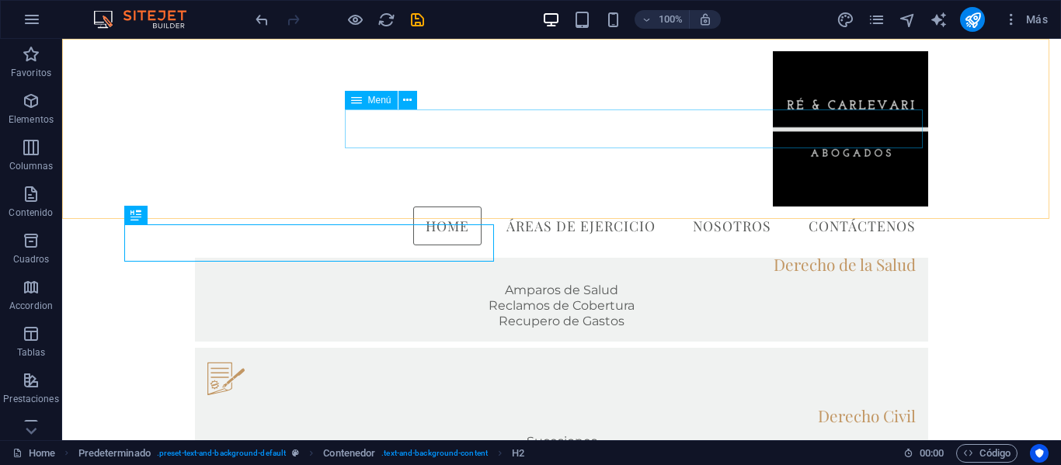
click at [738, 207] on nav "Home Áreas de Ejercicio Nosotros Contáctenos" at bounding box center [561, 226] width 733 height 39
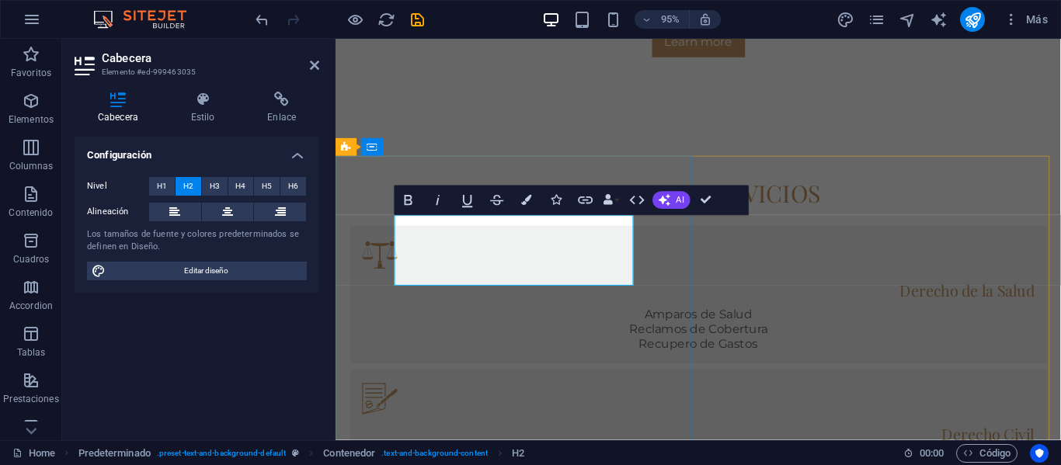
drag, startPoint x: 502, startPoint y: 277, endPoint x: 402, endPoint y: 238, distance: 107.7
drag, startPoint x: 541, startPoint y: 244, endPoint x: 450, endPoint y: 244, distance: 90.8
drag, startPoint x: 601, startPoint y: 280, endPoint x: 384, endPoint y: 238, distance: 221.3
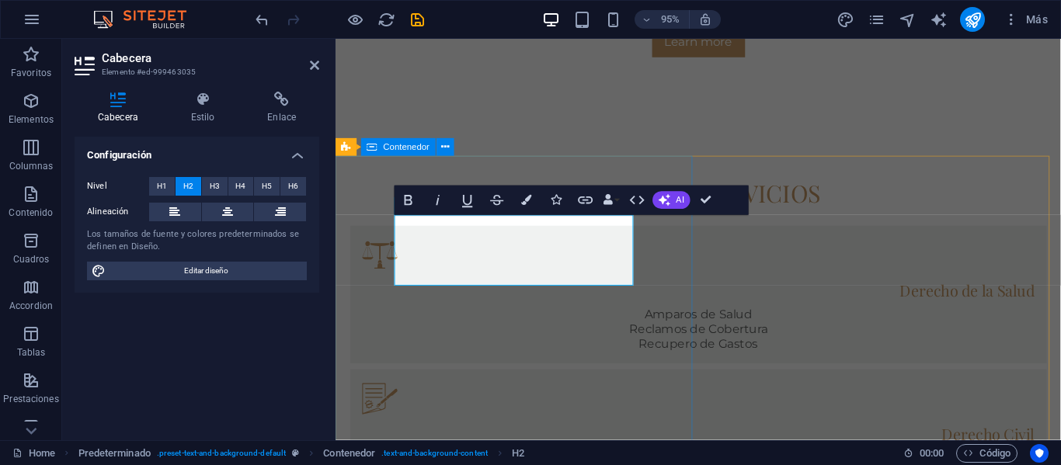
click at [231, 208] on icon at bounding box center [227, 212] width 11 height 19
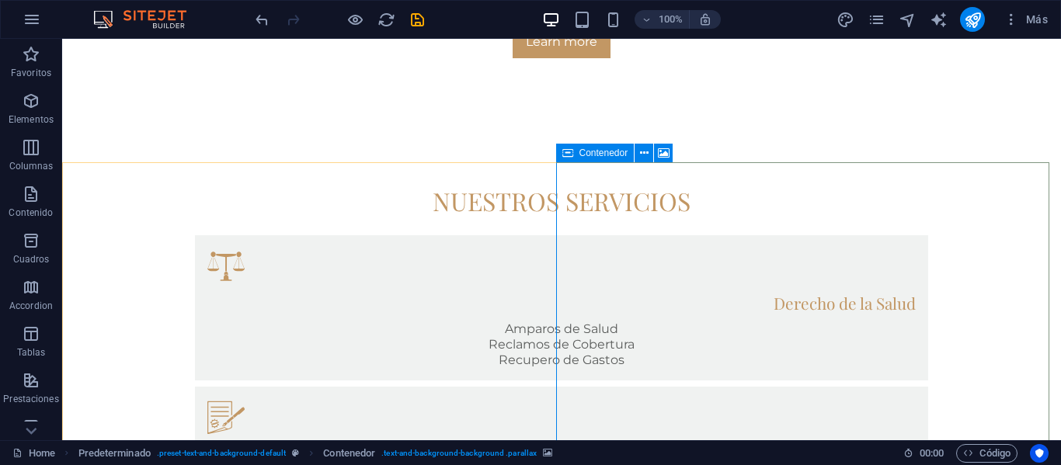
click at [569, 154] on icon at bounding box center [567, 153] width 11 height 19
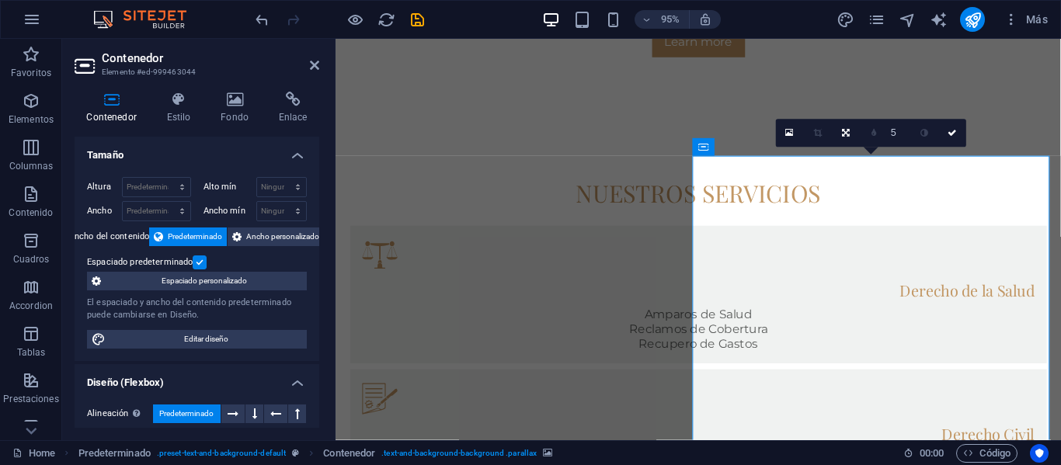
drag, startPoint x: 319, startPoint y: 169, endPoint x: 324, endPoint y: 216, distance: 46.8
click at [324, 216] on div "Contenedor Estilo Fondo Enlace Tamaño Altura Predeterminado px rem % vh vw Alto…" at bounding box center [196, 259] width 269 height 361
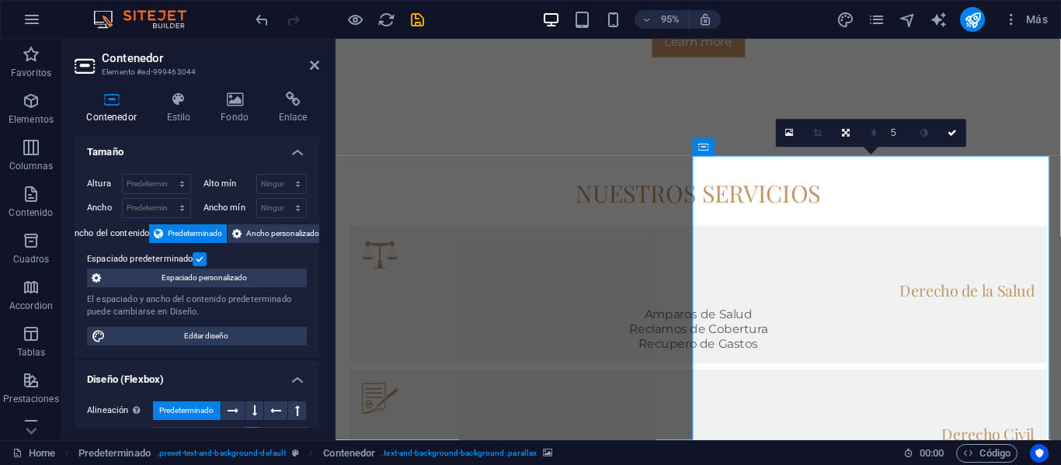
scroll to position [0, 0]
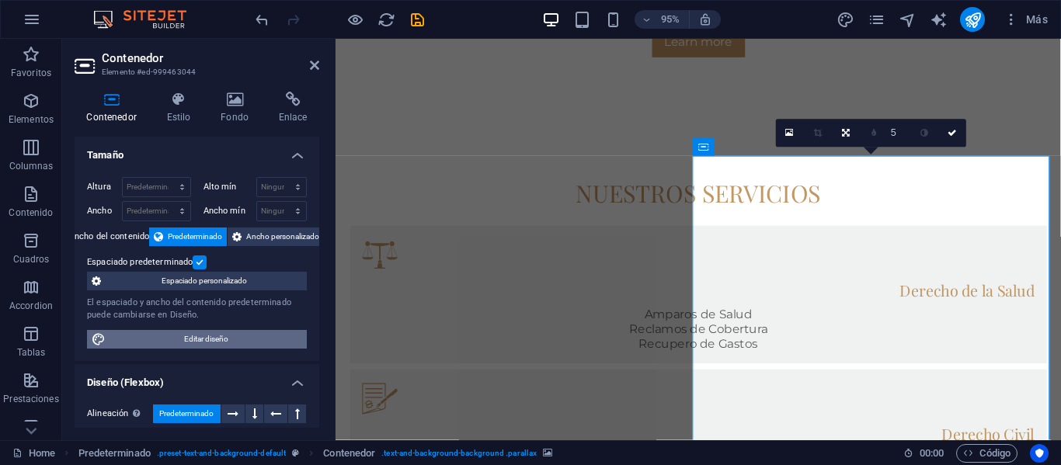
click at [251, 341] on span "Editar diseño" at bounding box center [206, 339] width 192 height 19
select select "rem"
select select "ease-in-out"
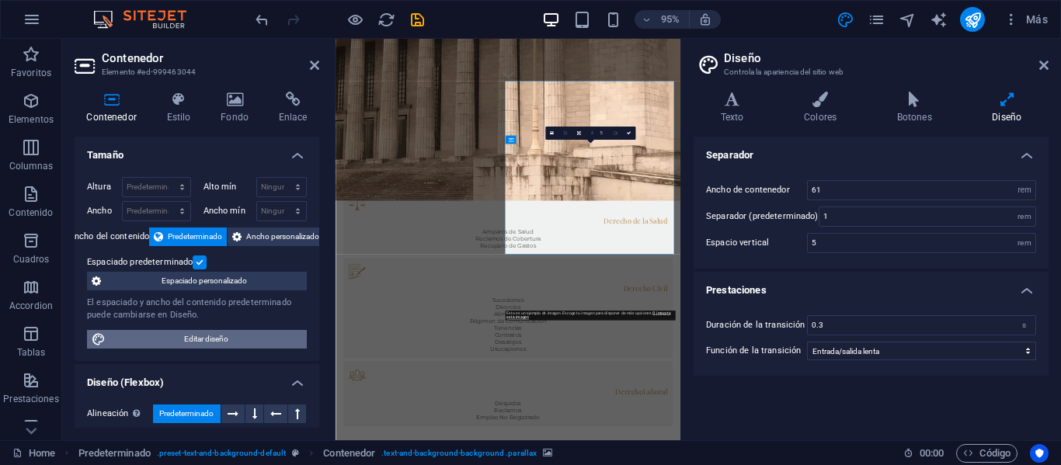
scroll to position [821, 0]
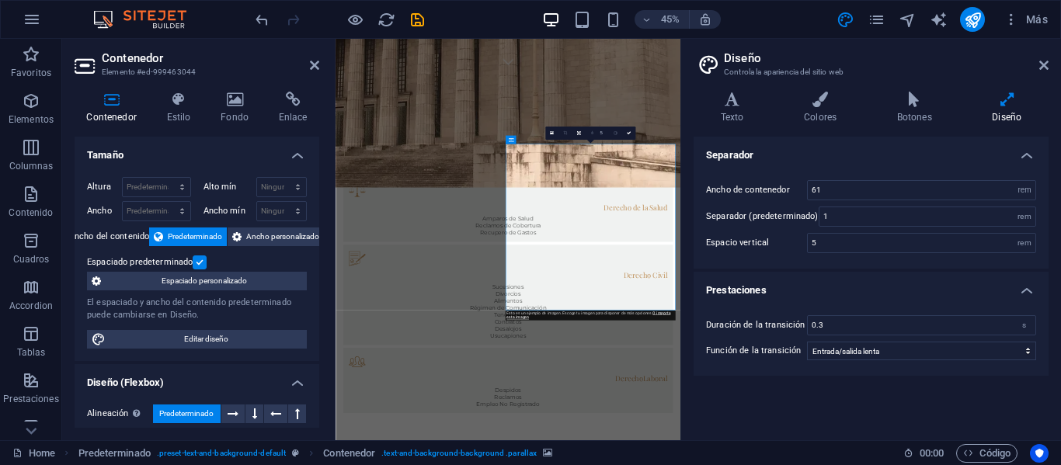
click at [321, 64] on aside "Contenedor Elemento #ed-999463044 Contenedor Estilo Fondo Enlace Tamaño Altura …" at bounding box center [198, 239] width 273 height 401
click at [311, 68] on icon at bounding box center [314, 65] width 9 height 12
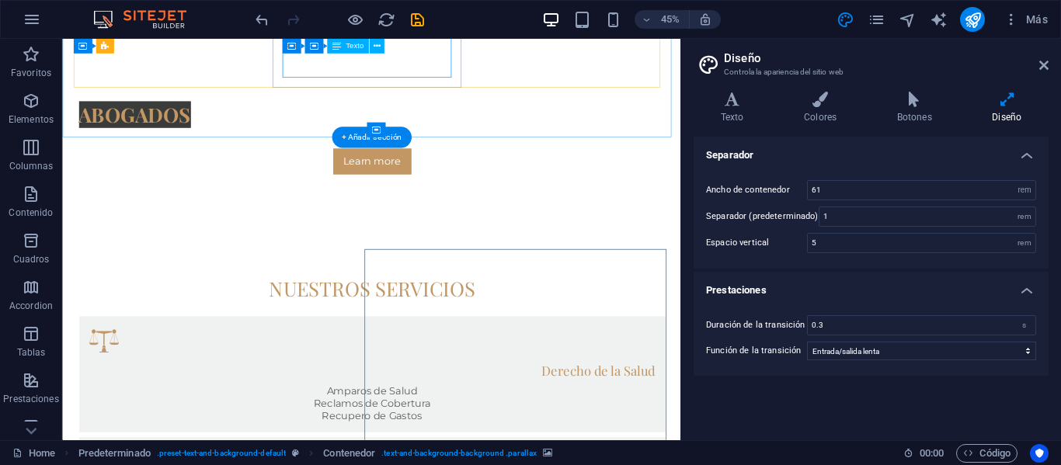
scroll to position [791, 0]
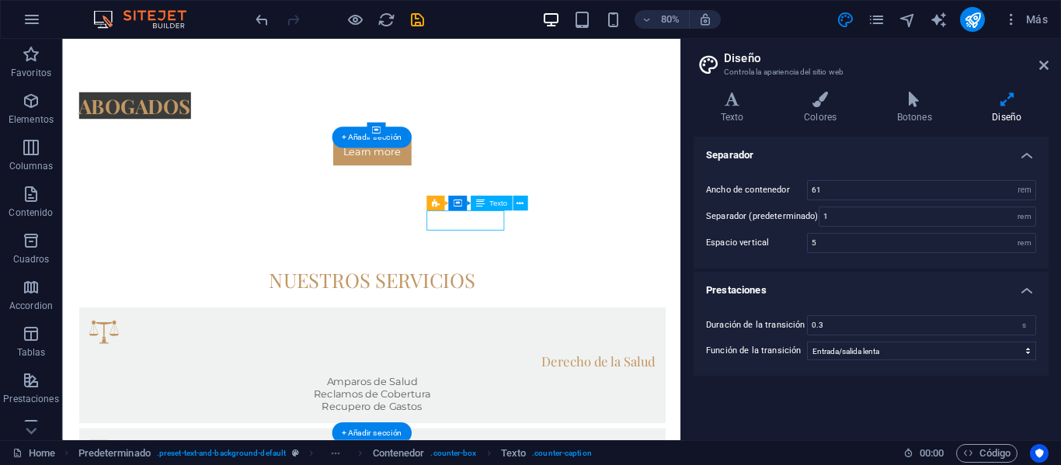
scroll to position [821, 0]
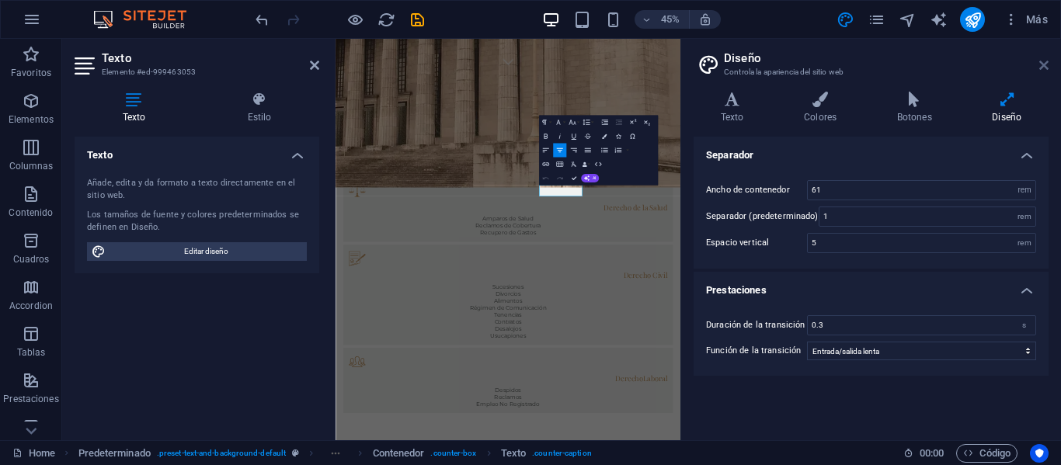
click at [1042, 61] on icon at bounding box center [1043, 65] width 9 height 12
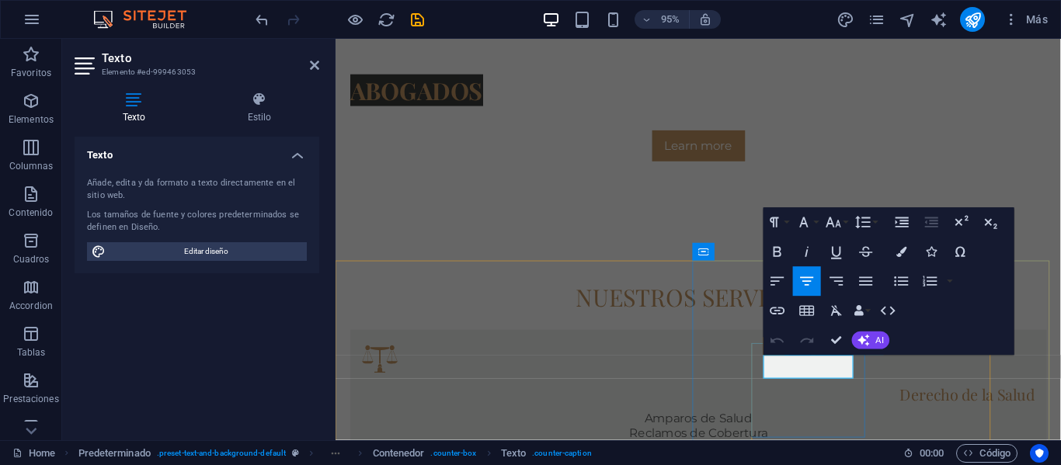
click at [835, 368] on div "HTML" at bounding box center [803, 370] width 80 height 19
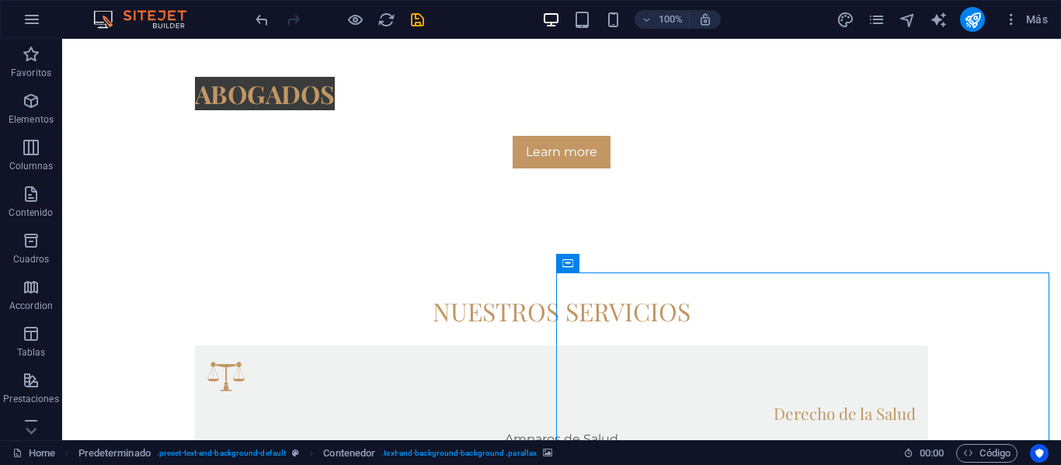
scroll to position [935, 0]
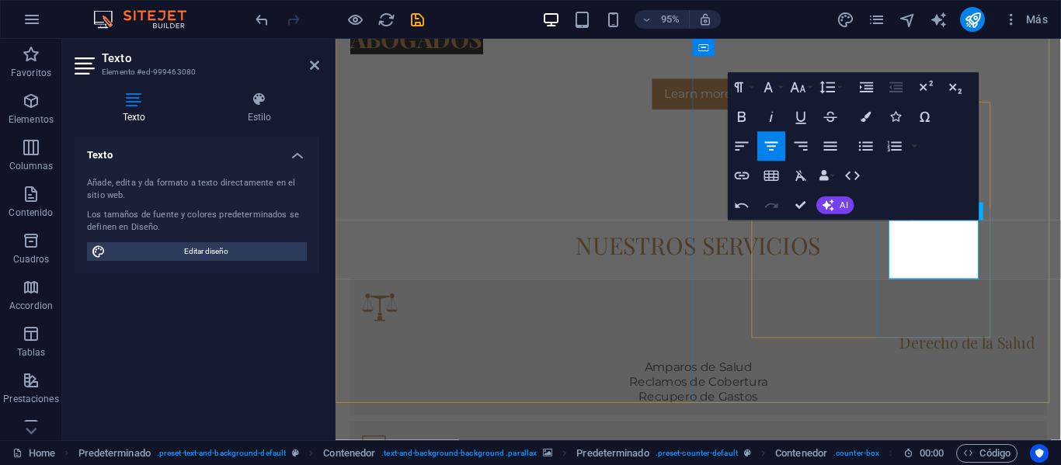
scroll to position [929, 0]
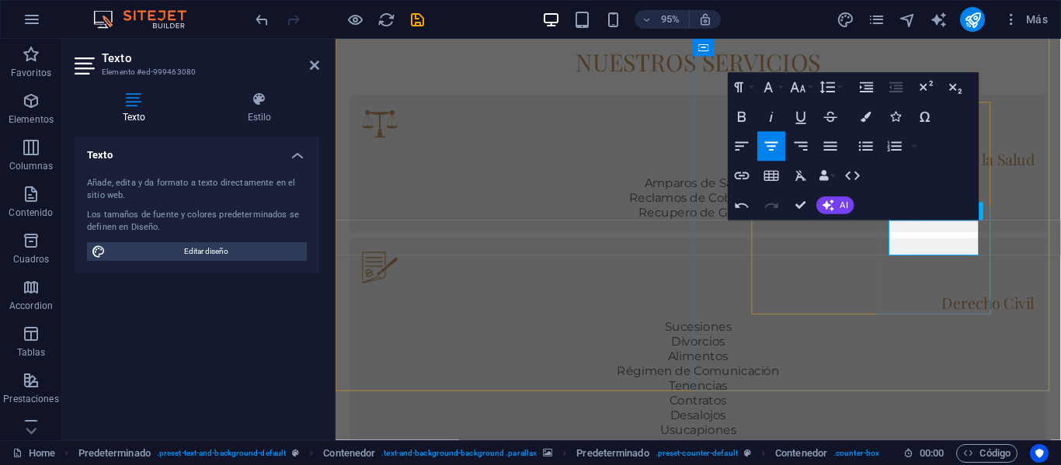
drag, startPoint x: 988, startPoint y: 248, endPoint x: 921, endPoint y: 234, distance: 69.0
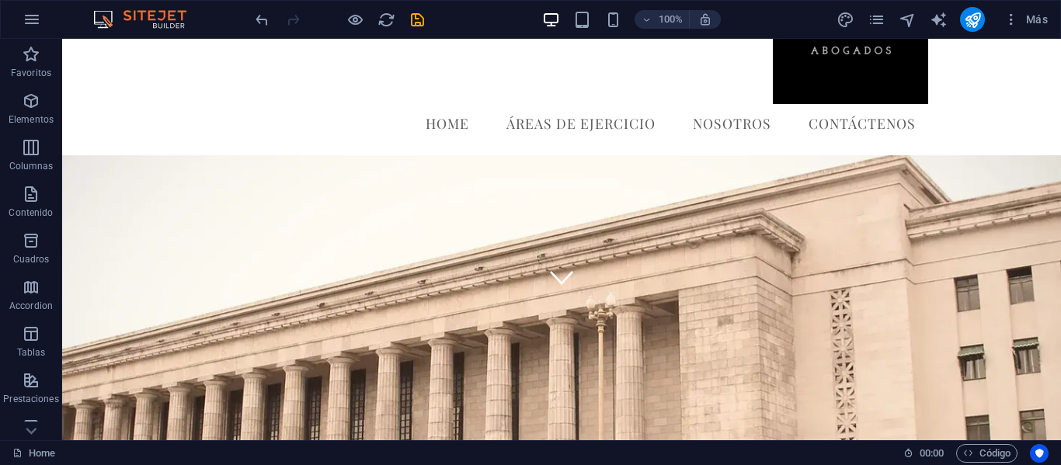
scroll to position [260, 0]
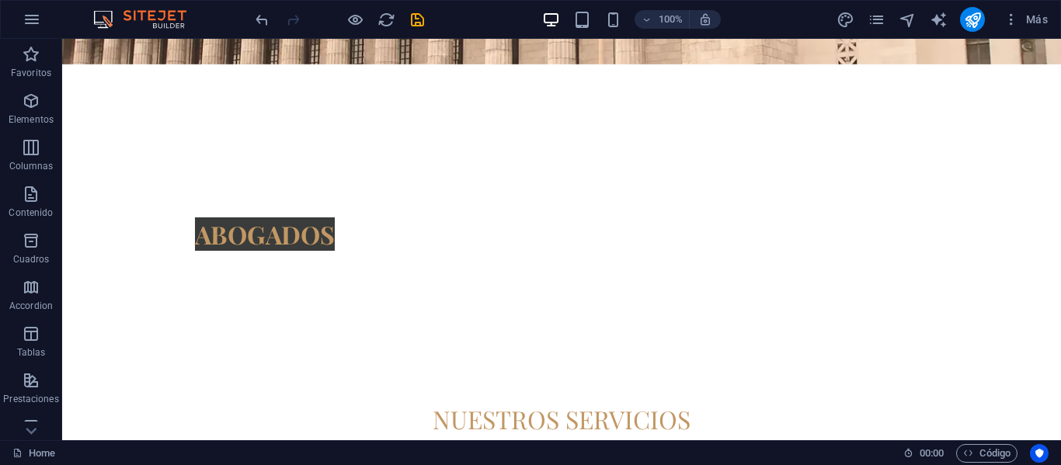
scroll to position [511, 0]
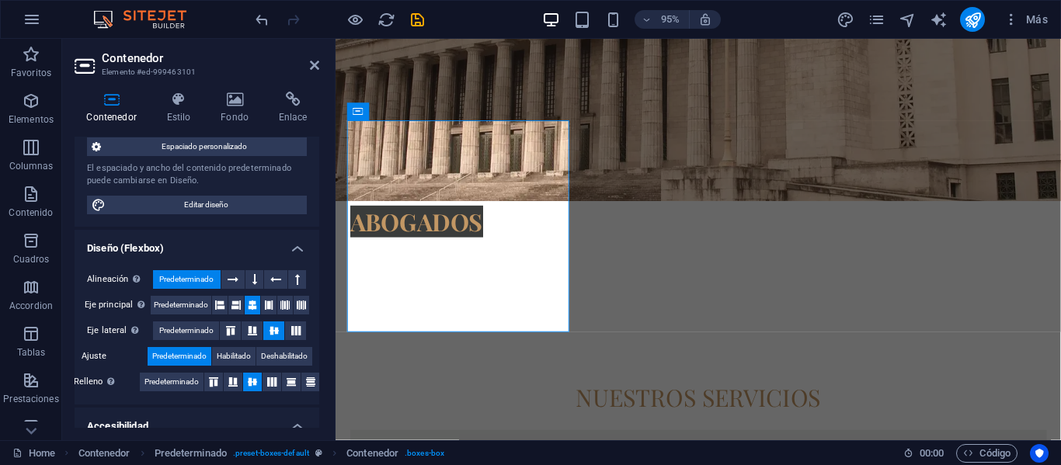
scroll to position [197, 0]
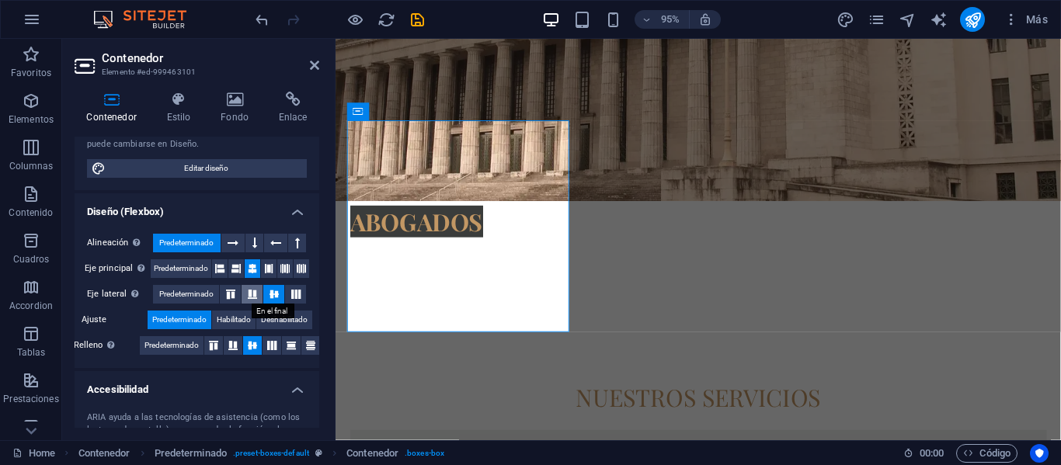
click at [247, 293] on icon at bounding box center [252, 294] width 19 height 9
click at [234, 347] on icon at bounding box center [233, 345] width 19 height 9
click at [216, 343] on icon at bounding box center [213, 345] width 19 height 9
click at [274, 340] on button at bounding box center [271, 345] width 19 height 19
click at [295, 346] on icon at bounding box center [291, 345] width 19 height 9
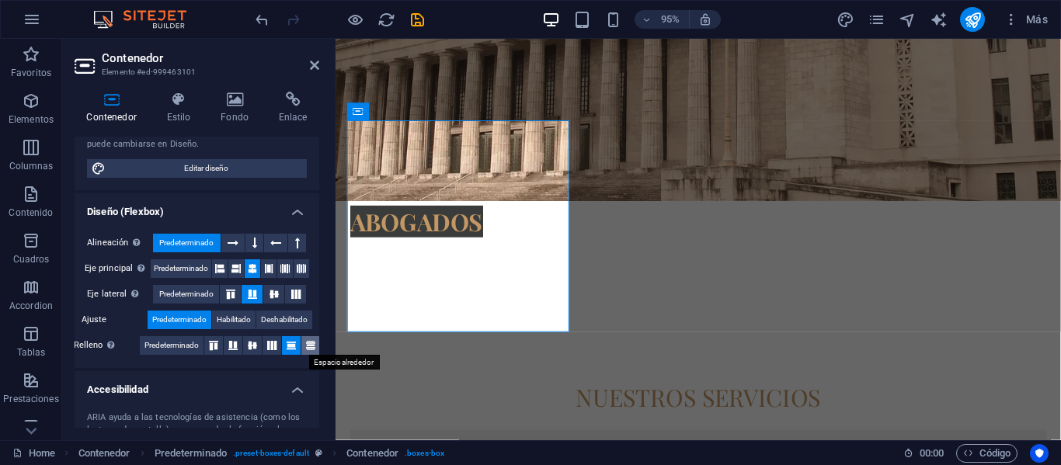
click at [311, 347] on icon at bounding box center [310, 345] width 19 height 9
click at [226, 288] on button at bounding box center [230, 294] width 21 height 19
click at [216, 268] on icon at bounding box center [219, 268] width 9 height 19
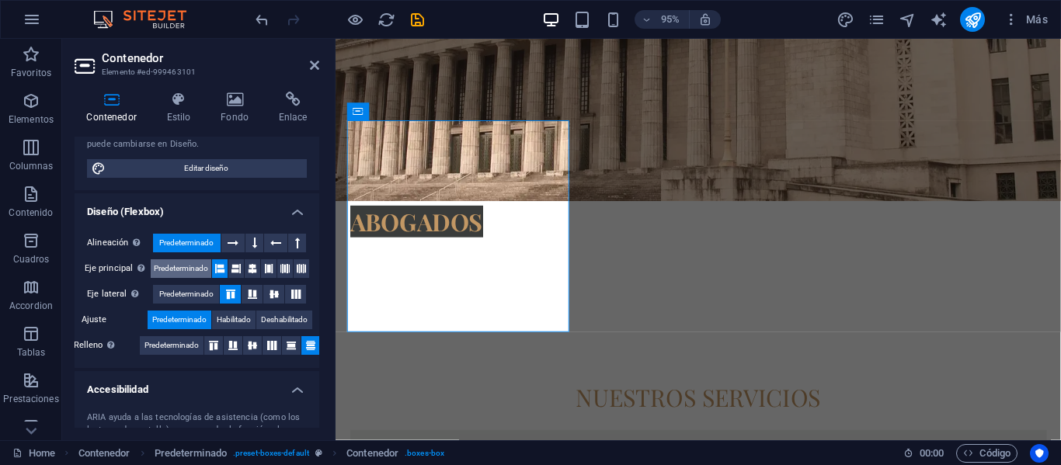
click at [189, 262] on span "Predeterminado" at bounding box center [181, 268] width 54 height 19
click at [188, 292] on span "Predeterminado" at bounding box center [186, 294] width 54 height 19
click at [185, 342] on span "Predeterminado" at bounding box center [171, 345] width 54 height 19
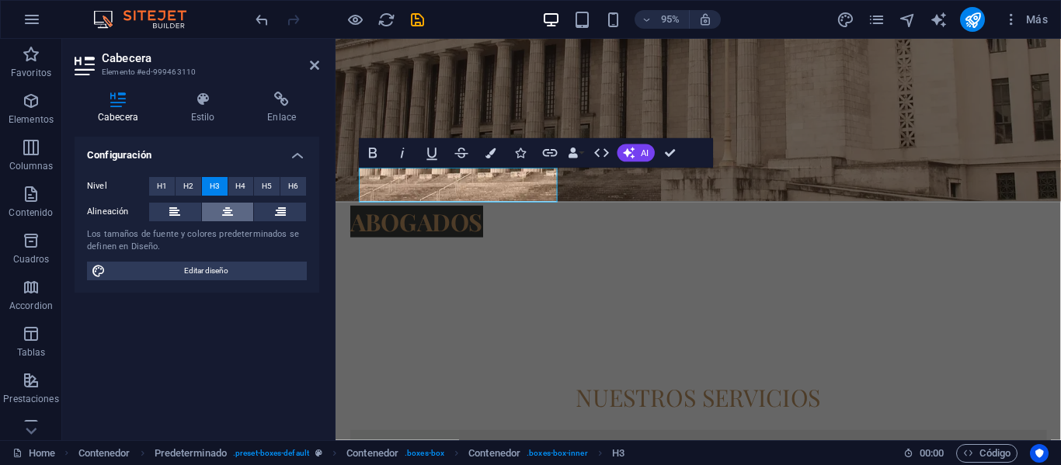
click at [230, 207] on icon at bounding box center [227, 212] width 11 height 19
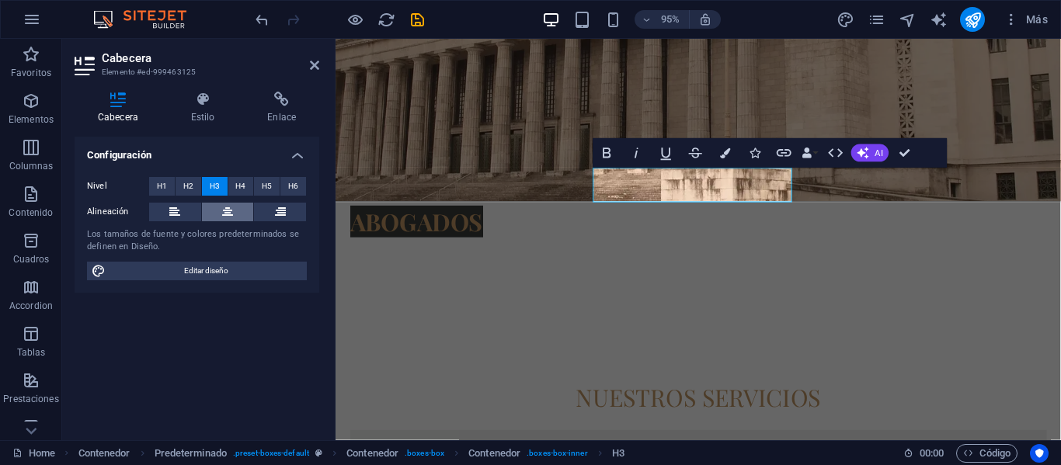
click at [239, 210] on button at bounding box center [228, 212] width 52 height 19
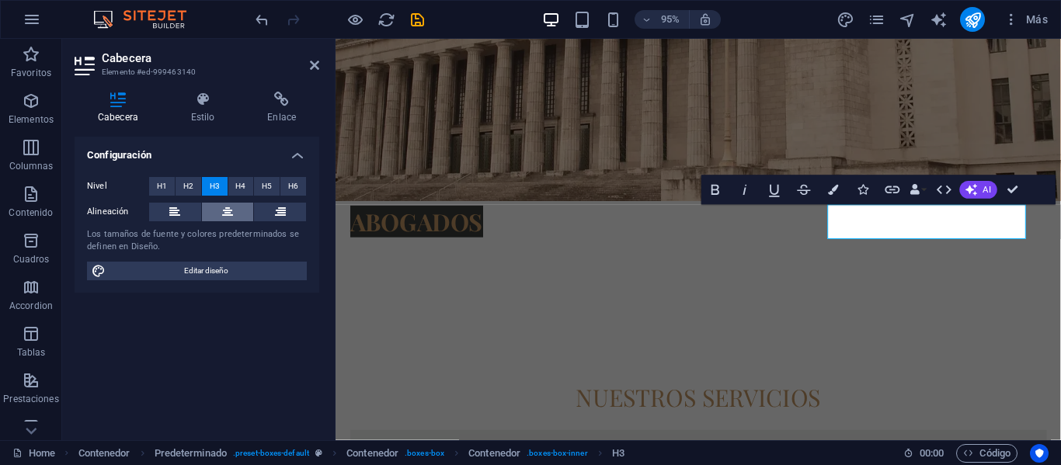
click at [231, 212] on icon at bounding box center [227, 212] width 11 height 19
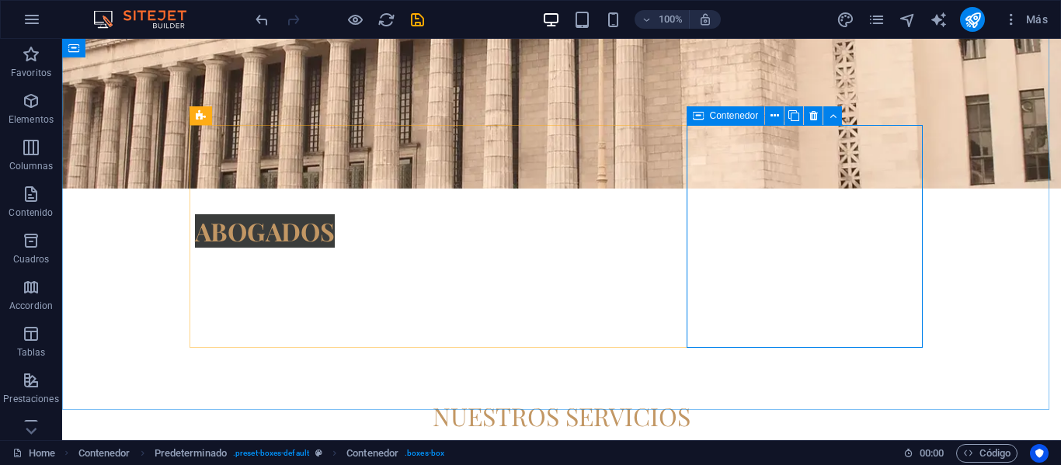
click at [723, 116] on span "Contenedor" at bounding box center [734, 115] width 49 height 9
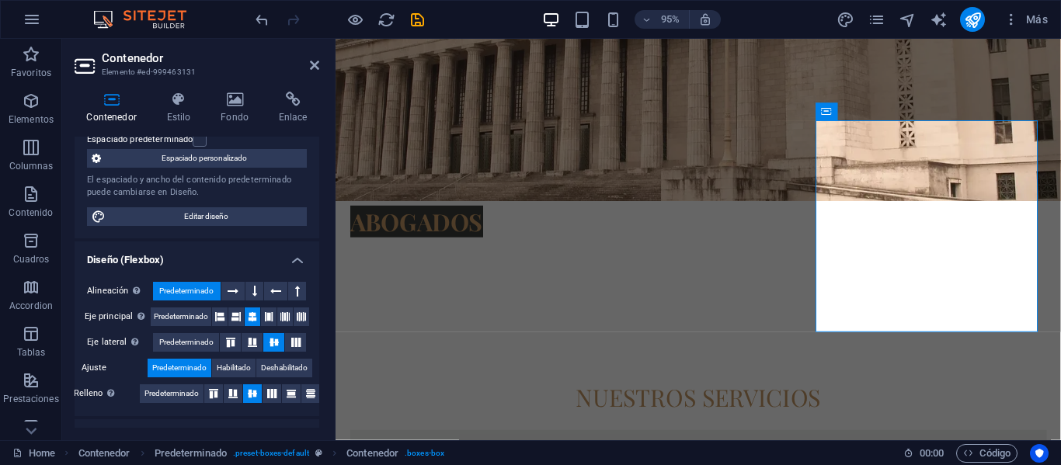
scroll to position [151, 0]
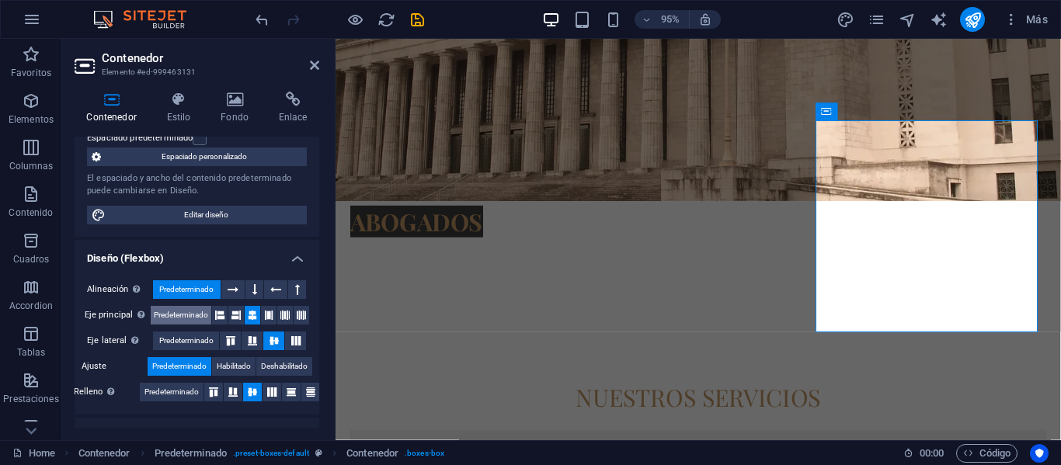
click at [182, 315] on span "Predeterminado" at bounding box center [181, 315] width 54 height 19
click at [195, 342] on span "Predeterminado" at bounding box center [186, 341] width 54 height 19
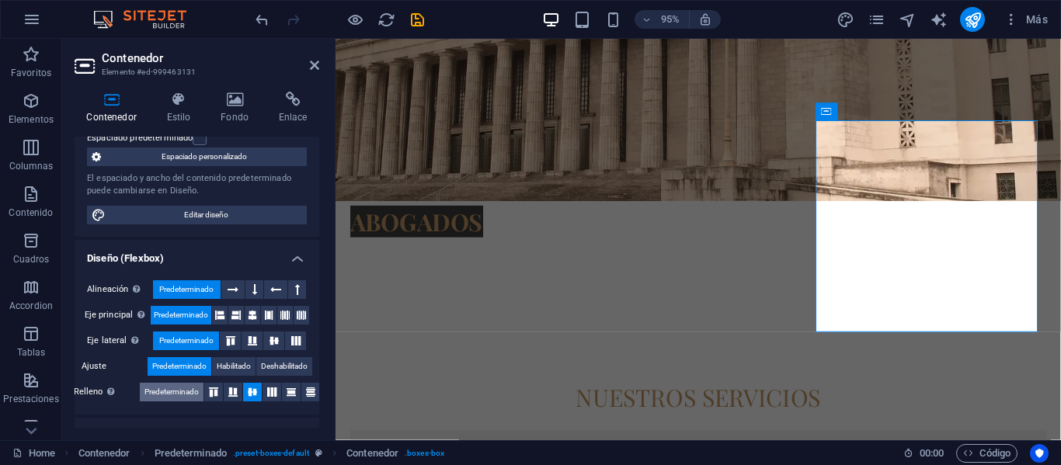
click at [176, 388] on span "Predeterminado" at bounding box center [171, 392] width 54 height 19
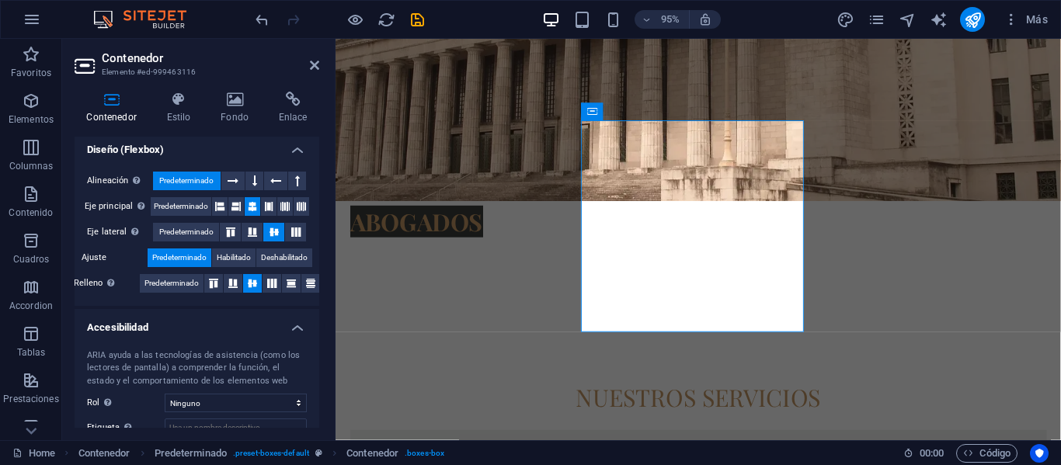
scroll to position [255, 0]
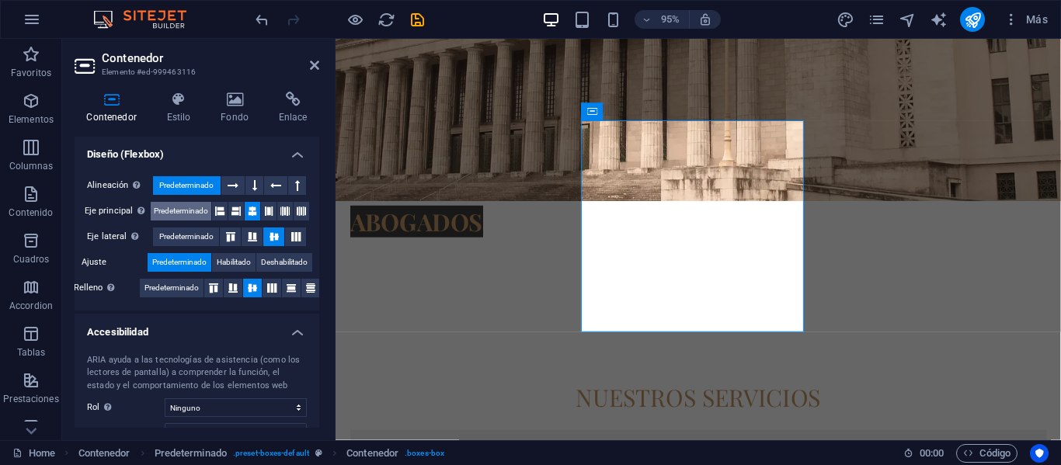
click at [189, 206] on span "Predeterminado" at bounding box center [181, 211] width 54 height 19
click at [196, 232] on span "Predeterminado" at bounding box center [186, 236] width 54 height 19
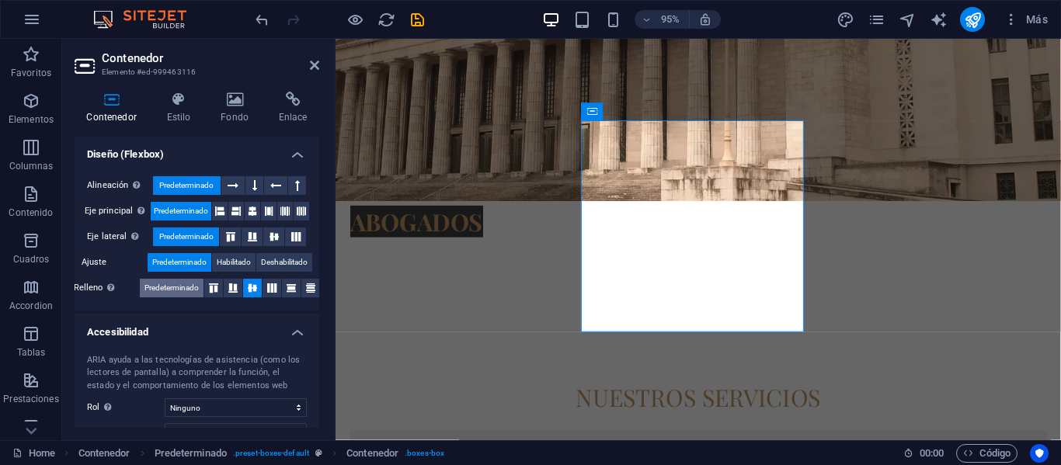
click at [184, 292] on span "Predeterminado" at bounding box center [171, 288] width 54 height 19
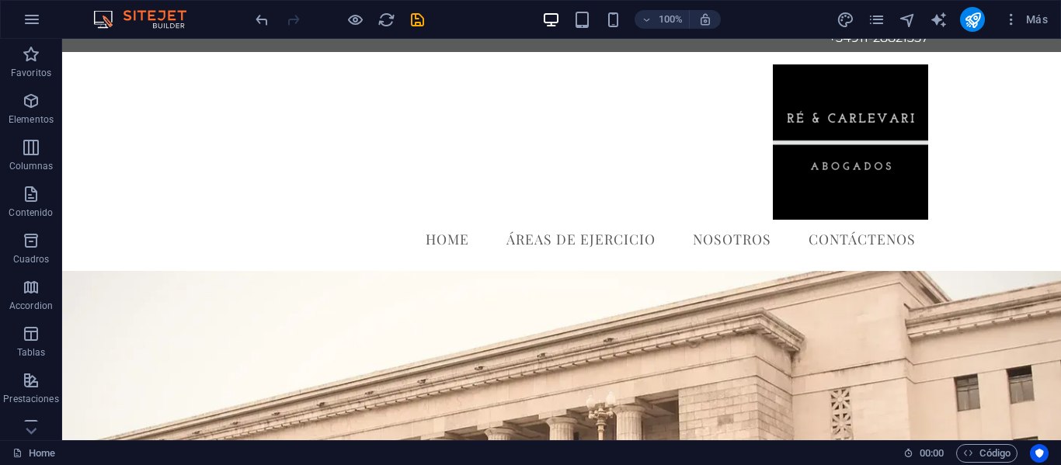
scroll to position [95, 0]
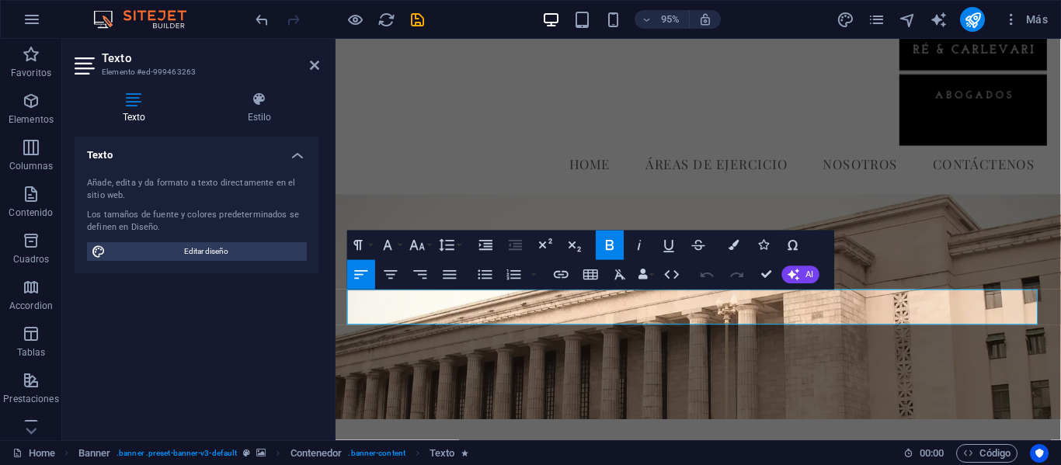
drag, startPoint x: 579, startPoint y: 321, endPoint x: 312, endPoint y: 324, distance: 267.1
click at [617, 276] on icon "button" at bounding box center [620, 274] width 11 height 10
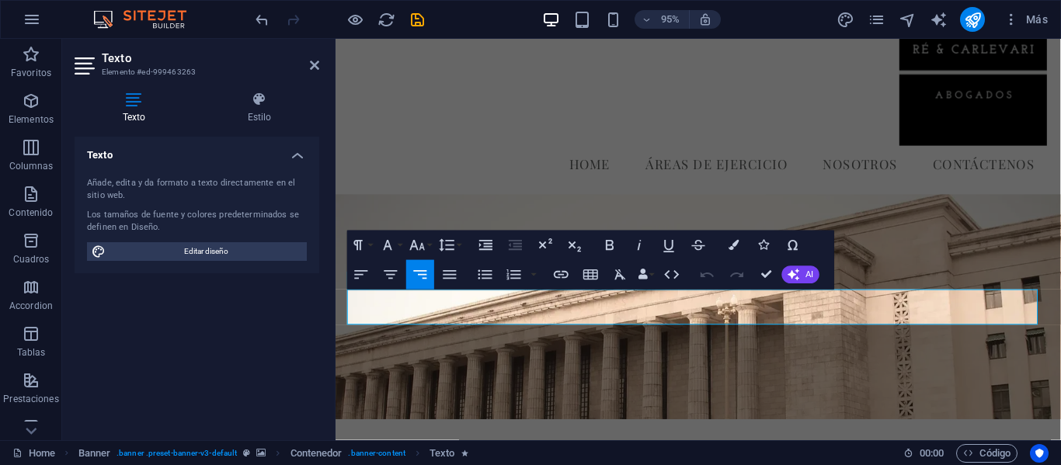
drag, startPoint x: 945, startPoint y: 324, endPoint x: 1098, endPoint y: 327, distance: 153.0
click at [363, 273] on icon "button" at bounding box center [361, 275] width 18 height 18
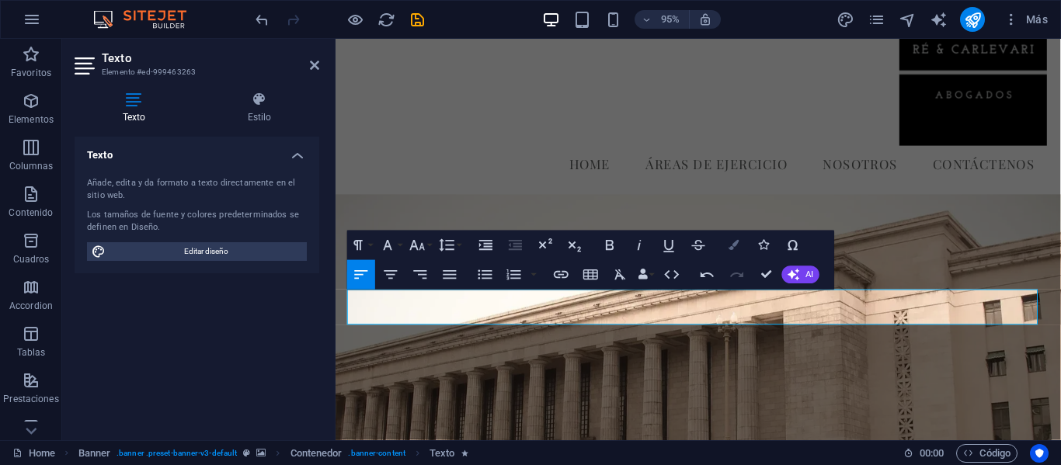
click at [734, 245] on icon "button" at bounding box center [733, 245] width 10 height 10
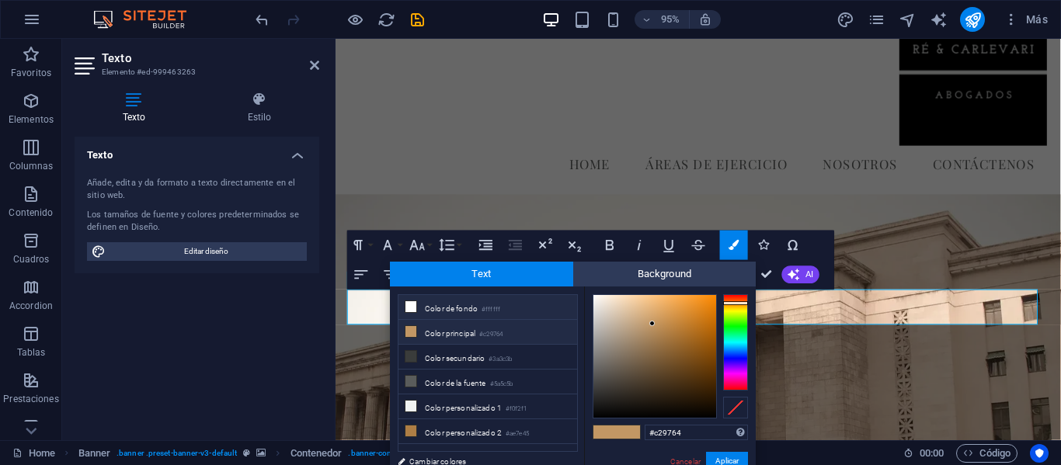
click at [500, 306] on small "#ffffff" at bounding box center [490, 309] width 19 height 11
type input "#ffffff"
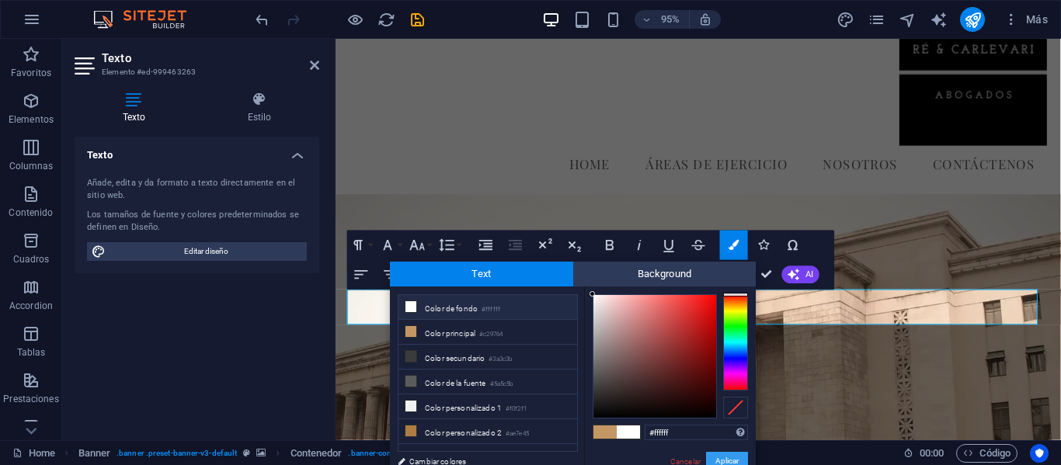
click at [721, 464] on button "Aplicar" at bounding box center [727, 461] width 42 height 19
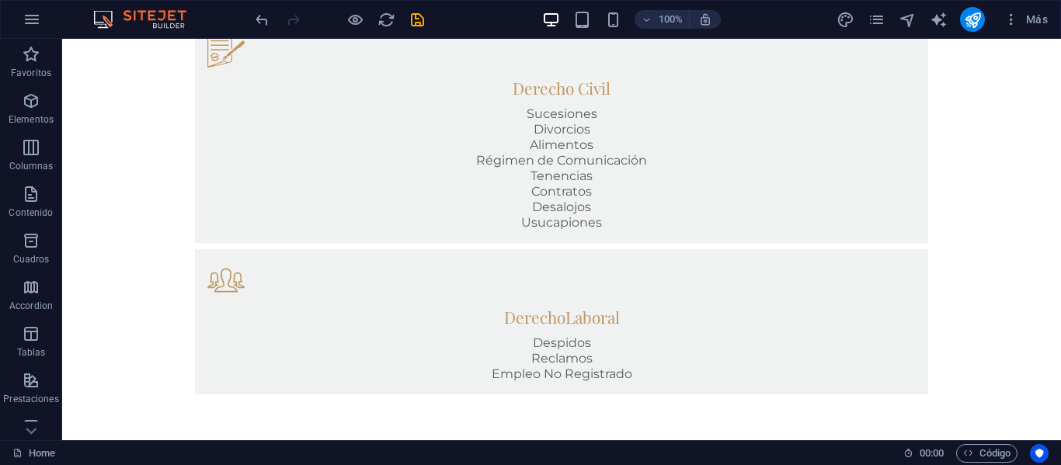
scroll to position [1071, 0]
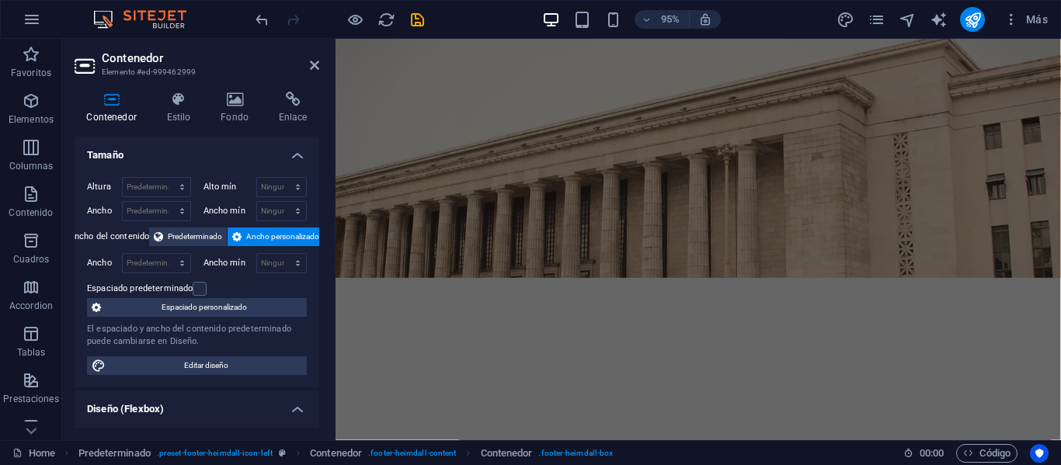
scroll to position [0, 0]
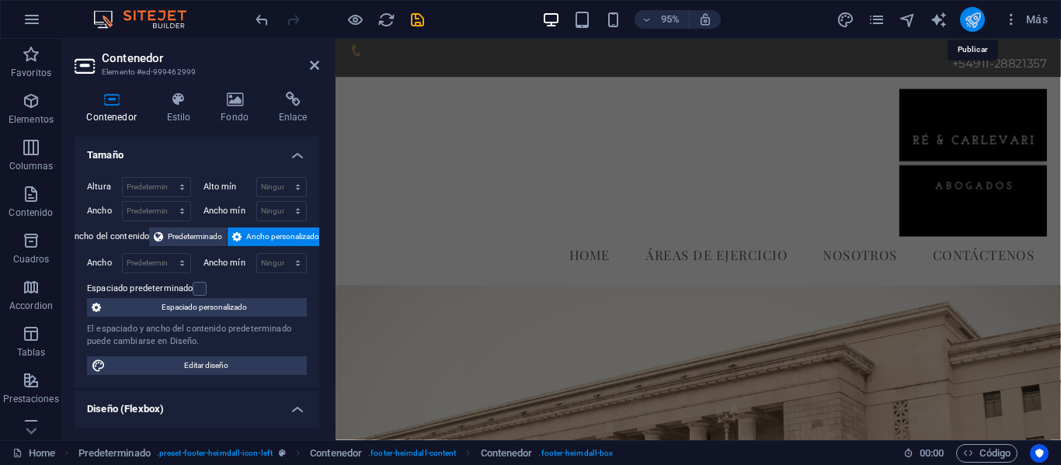
click at [966, 23] on icon "publish" at bounding box center [973, 20] width 18 height 18
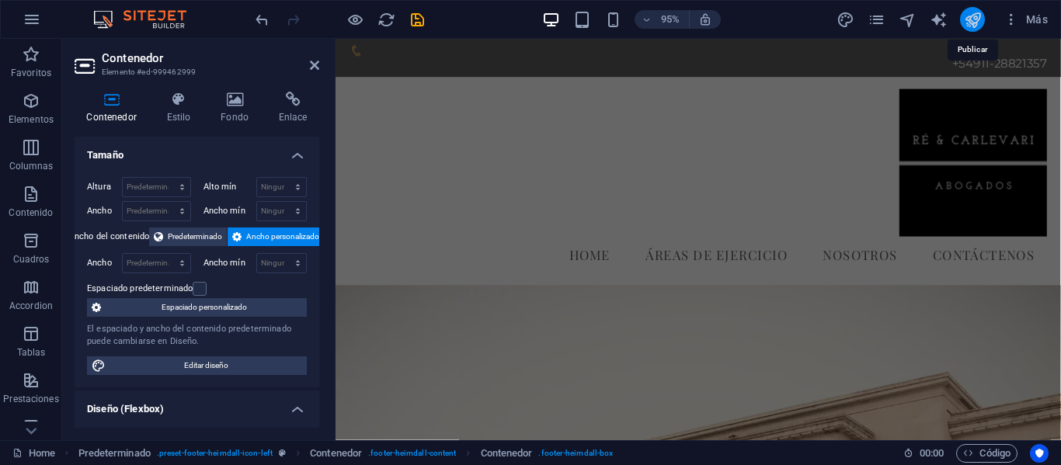
scroll to position [1092, 0]
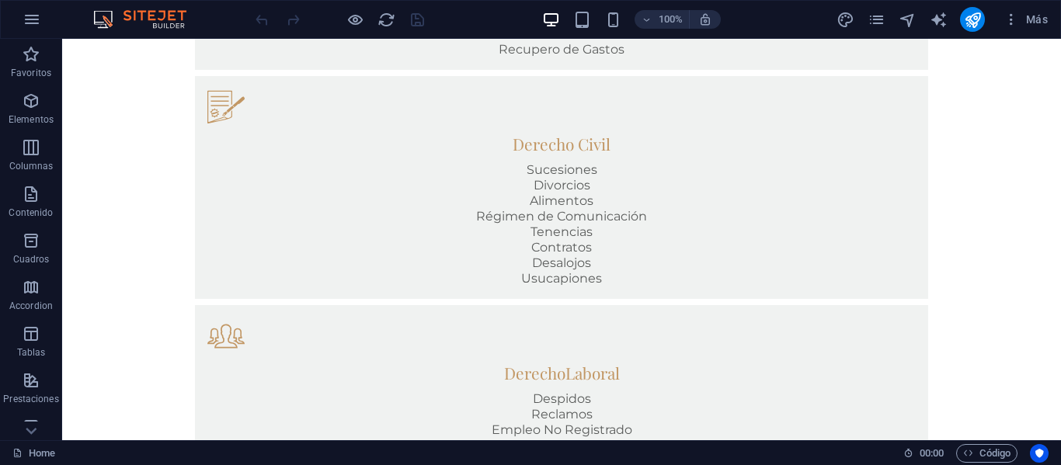
scroll to position [1092, 0]
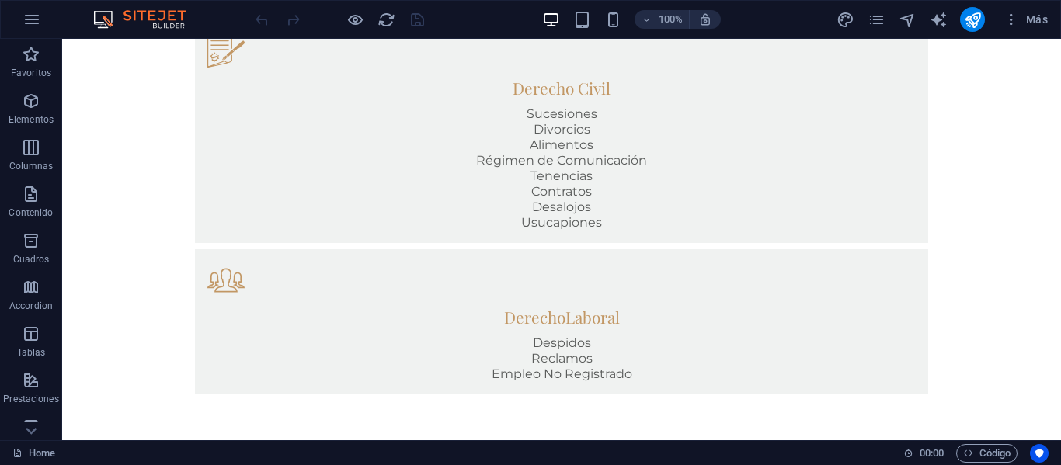
drag, startPoint x: 1053, startPoint y: 131, endPoint x: 1120, endPoint y: 484, distance: 359.5
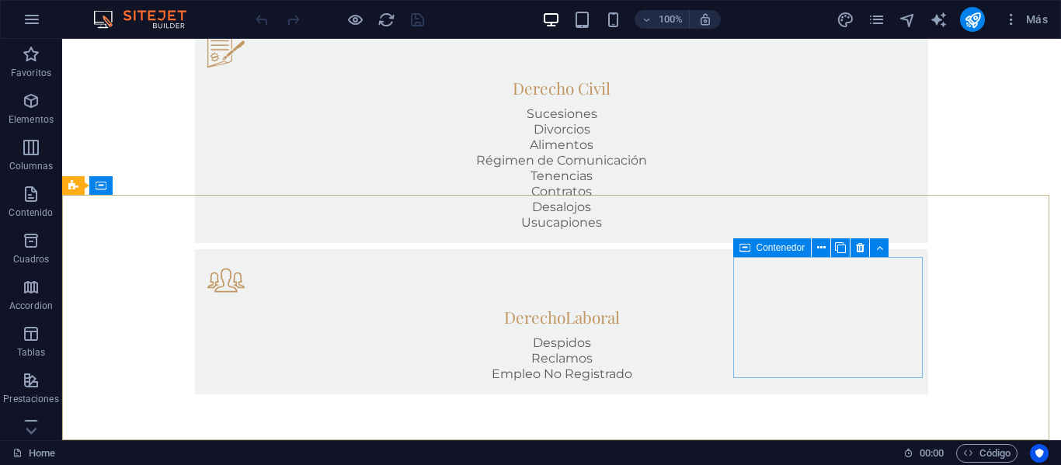
click at [748, 246] on icon at bounding box center [744, 247] width 11 height 19
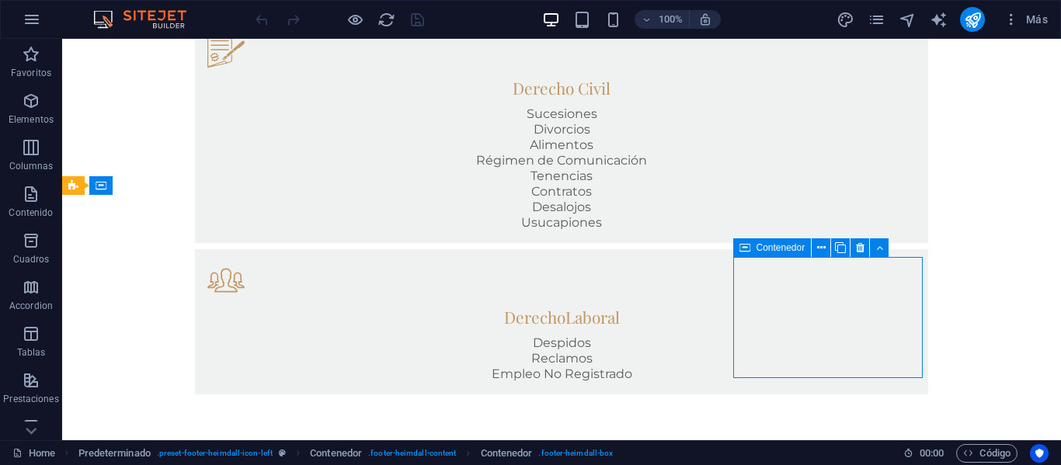
click at [748, 246] on icon at bounding box center [744, 247] width 11 height 19
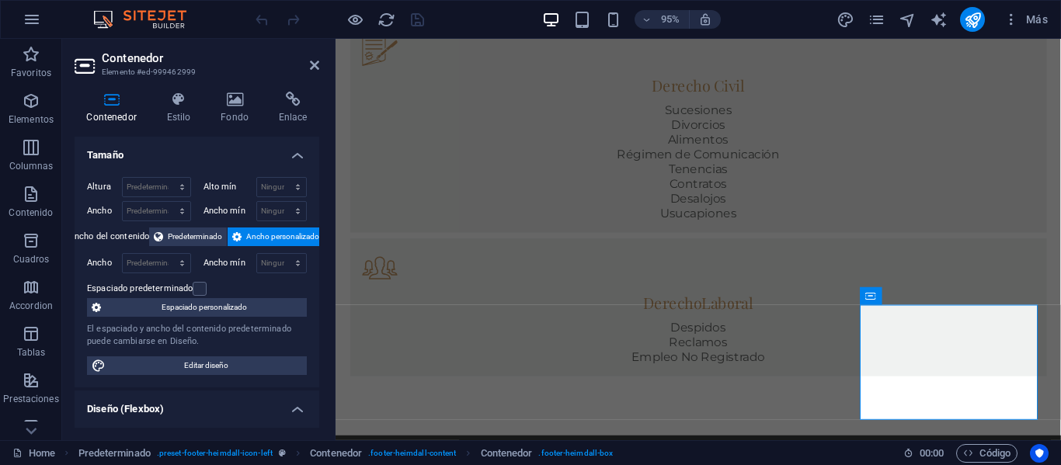
drag, startPoint x: 315, startPoint y: 210, endPoint x: 321, endPoint y: 272, distance: 62.3
click at [321, 272] on div "Contenedor Estilo Fondo Enlace Tamaño Altura Predeterminado px rem % vh vw Alto…" at bounding box center [196, 259] width 269 height 361
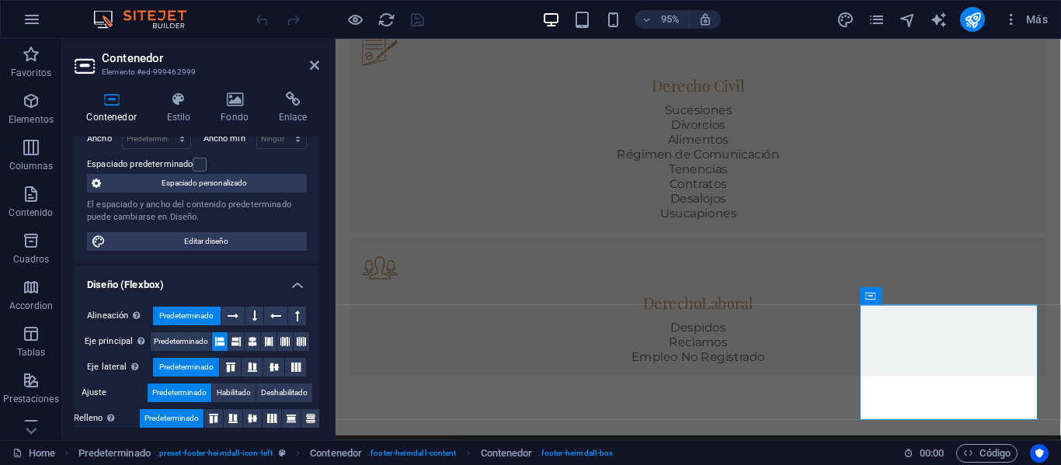
scroll to position [151, 0]
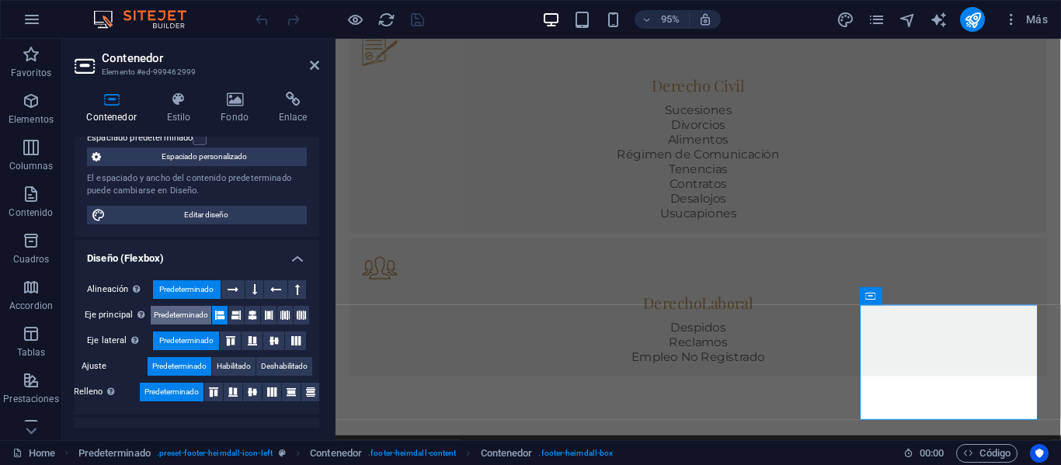
click at [192, 310] on span "Predeterminado" at bounding box center [181, 315] width 54 height 19
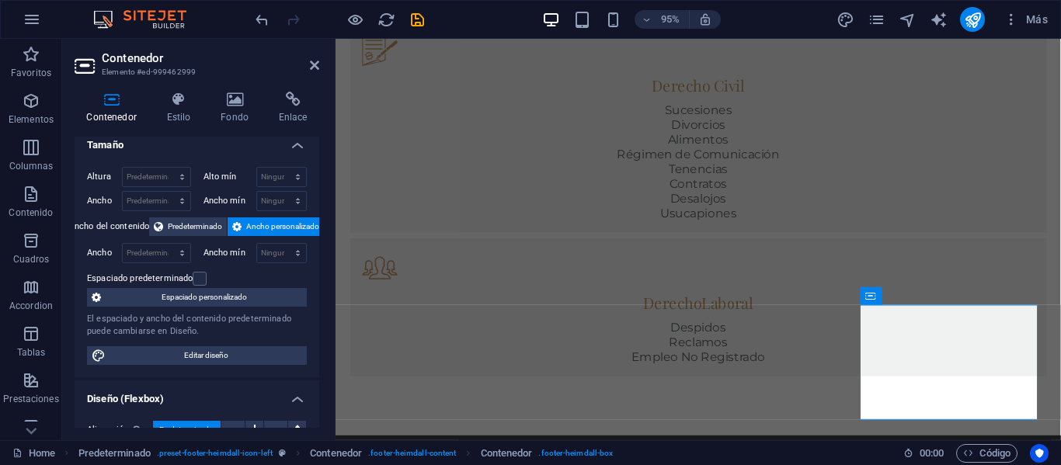
scroll to position [0, 0]
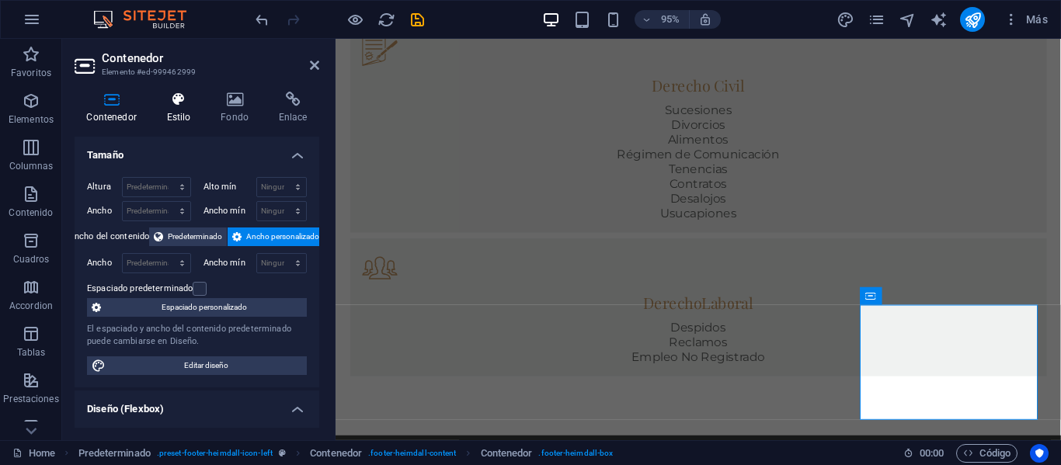
click at [185, 103] on icon at bounding box center [179, 100] width 48 height 16
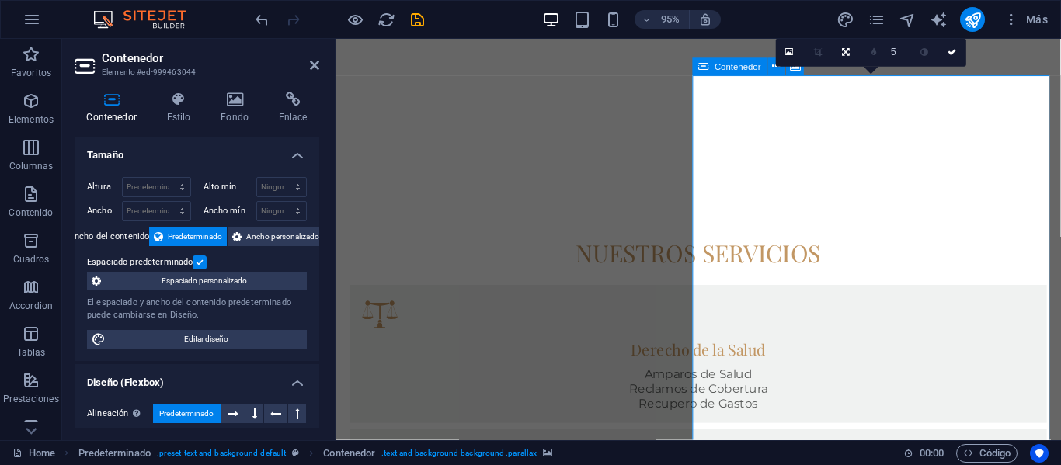
click at [231, 109] on h4 "Fondo" at bounding box center [238, 108] width 58 height 33
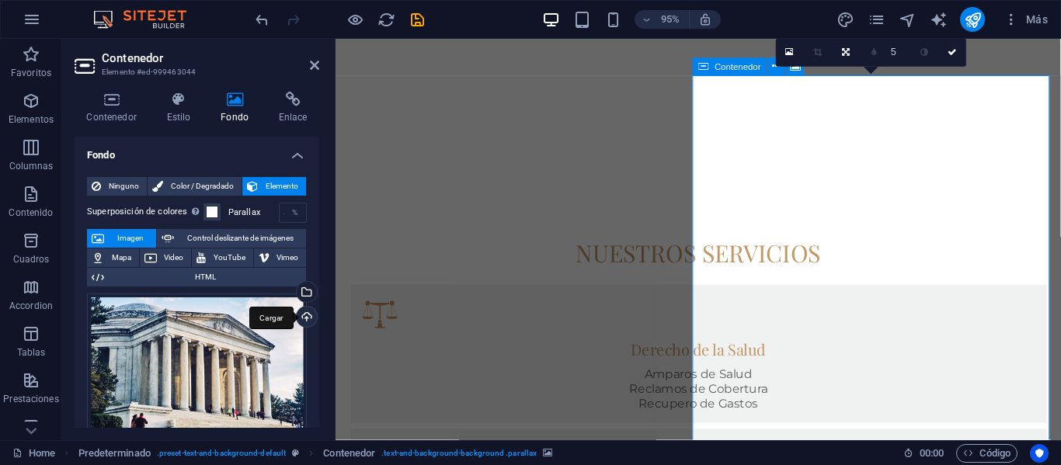
click at [304, 317] on div "Cargar" at bounding box center [304, 318] width 23 height 23
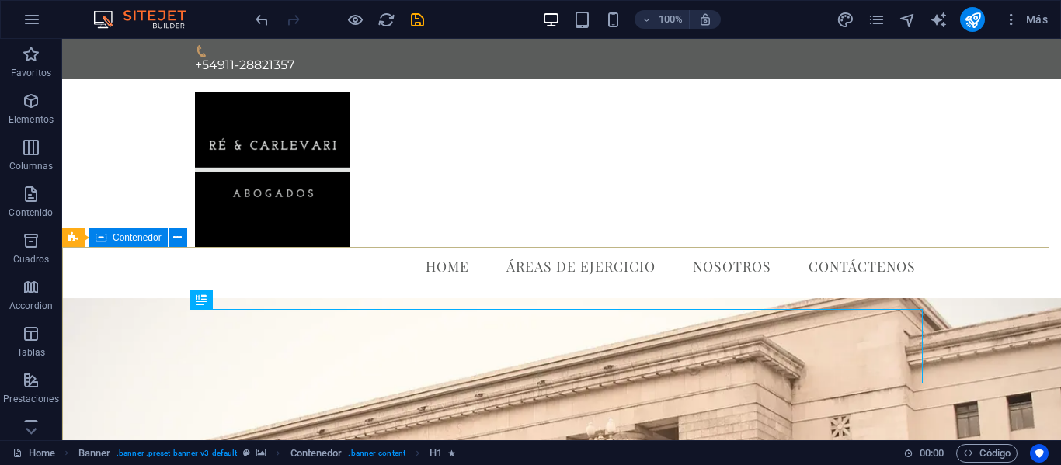
click at [133, 241] on span "Contenedor" at bounding box center [137, 237] width 49 height 9
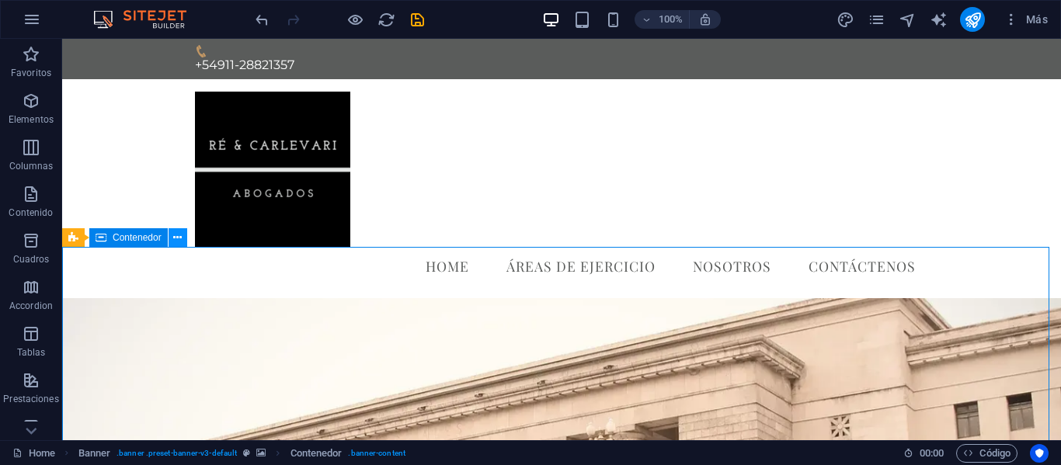
click at [176, 239] on icon at bounding box center [177, 238] width 9 height 16
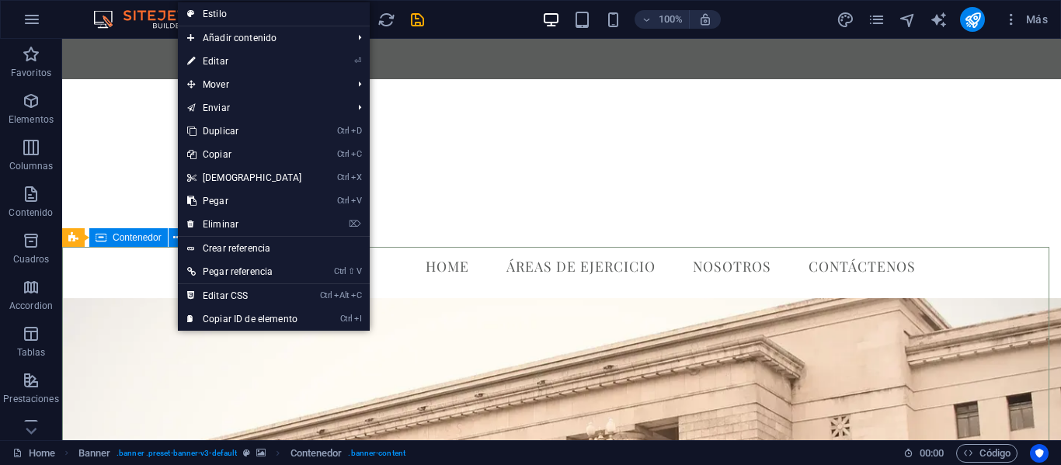
click at [130, 241] on span "Contenedor" at bounding box center [137, 237] width 49 height 9
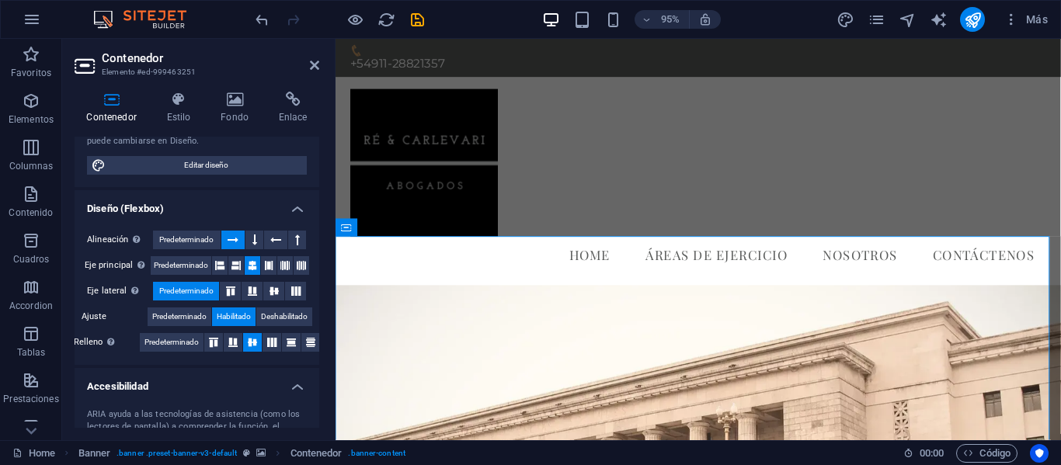
scroll to position [178, 0]
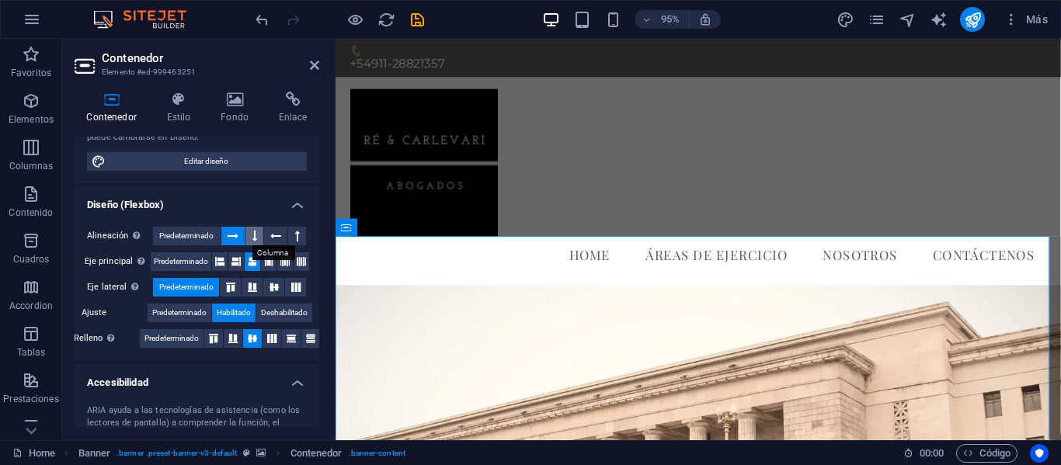
click at [260, 233] on button at bounding box center [254, 236] width 18 height 19
click at [273, 234] on icon at bounding box center [275, 236] width 11 height 19
click at [295, 234] on icon at bounding box center [297, 236] width 5 height 19
click at [280, 240] on button at bounding box center [276, 236] width 24 height 19
click at [218, 265] on icon at bounding box center [219, 261] width 9 height 19
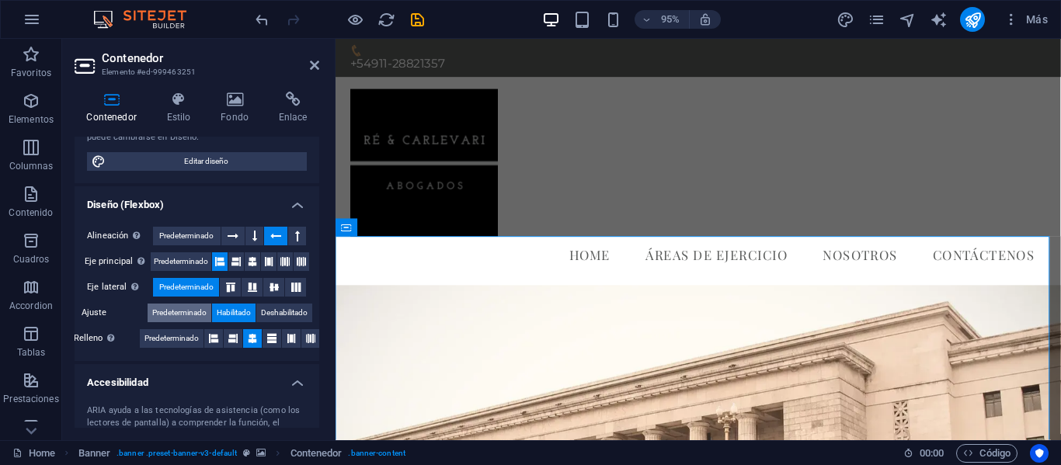
click at [188, 313] on span "Predeterminado" at bounding box center [179, 313] width 54 height 19
click at [179, 338] on span "Predeterminado" at bounding box center [171, 338] width 54 height 19
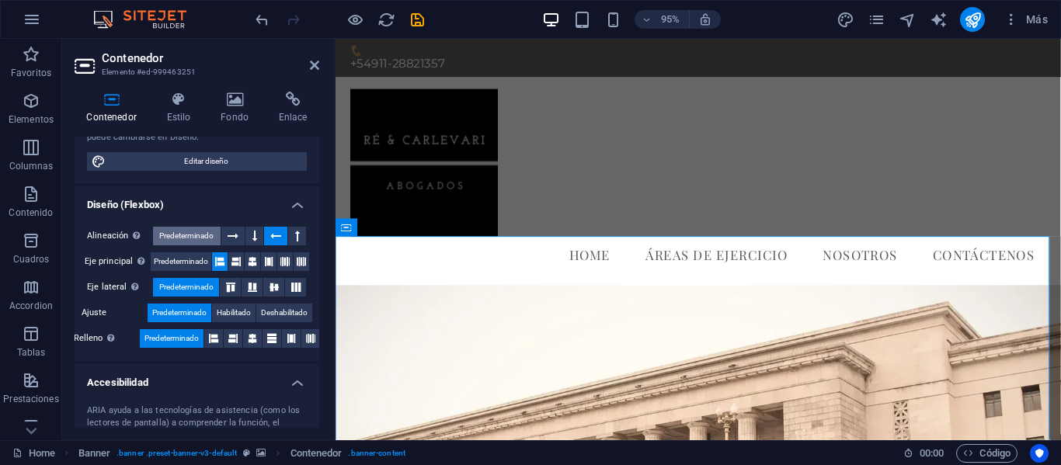
click at [192, 237] on span "Predeterminado" at bounding box center [186, 236] width 54 height 19
click at [185, 259] on span "Predeterminado" at bounding box center [181, 261] width 54 height 19
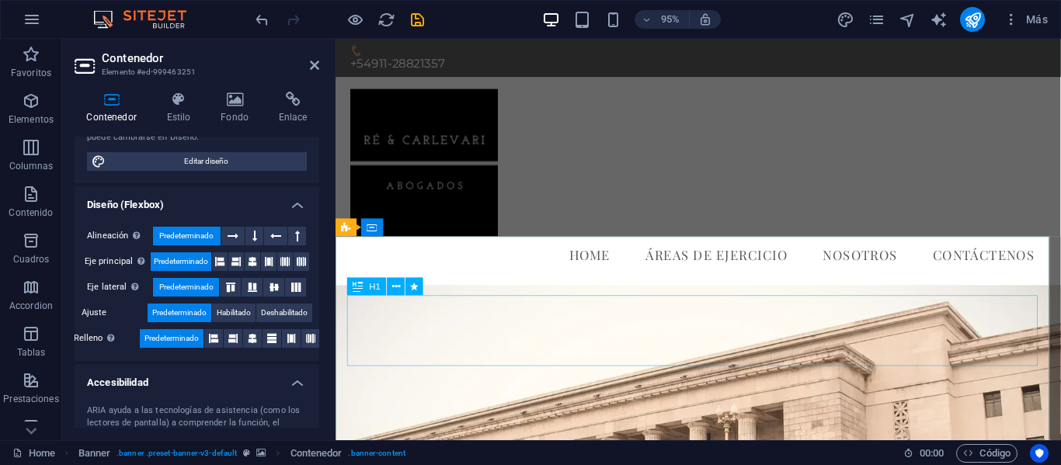
click at [175, 102] on icon at bounding box center [179, 100] width 48 height 16
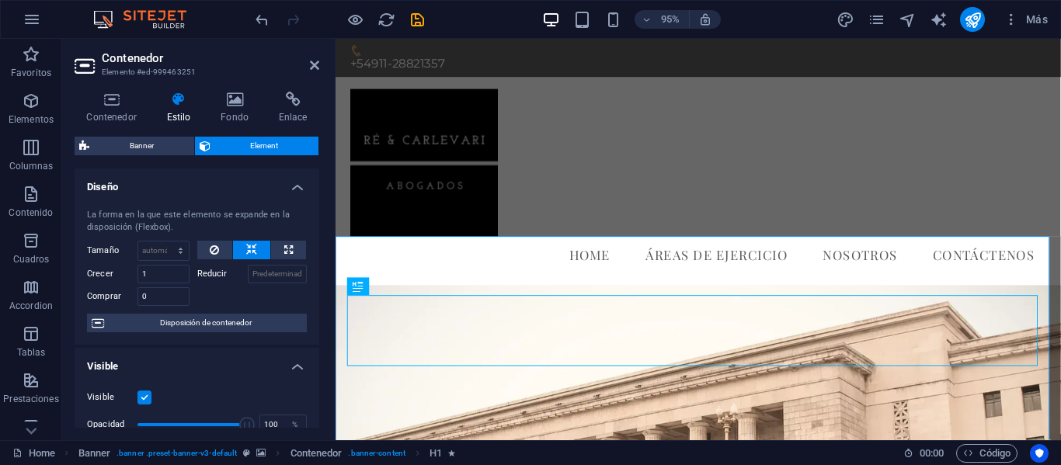
drag, startPoint x: 320, startPoint y: 225, endPoint x: 318, endPoint y: 263, distance: 38.1
click at [318, 263] on div "Contenedor Estilo Fondo Enlace Tamaño Altura Predeterminado px rem % vh vw Alto…" at bounding box center [196, 259] width 269 height 361
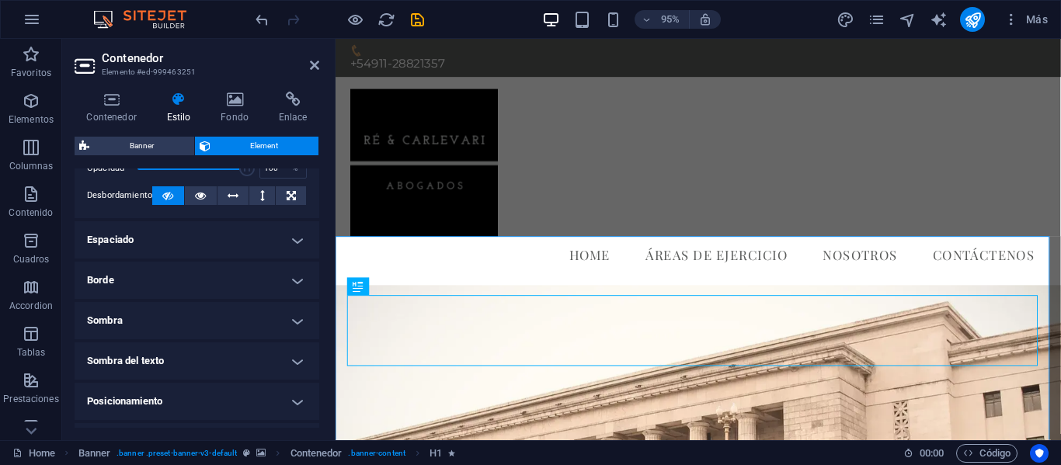
scroll to position [264, 0]
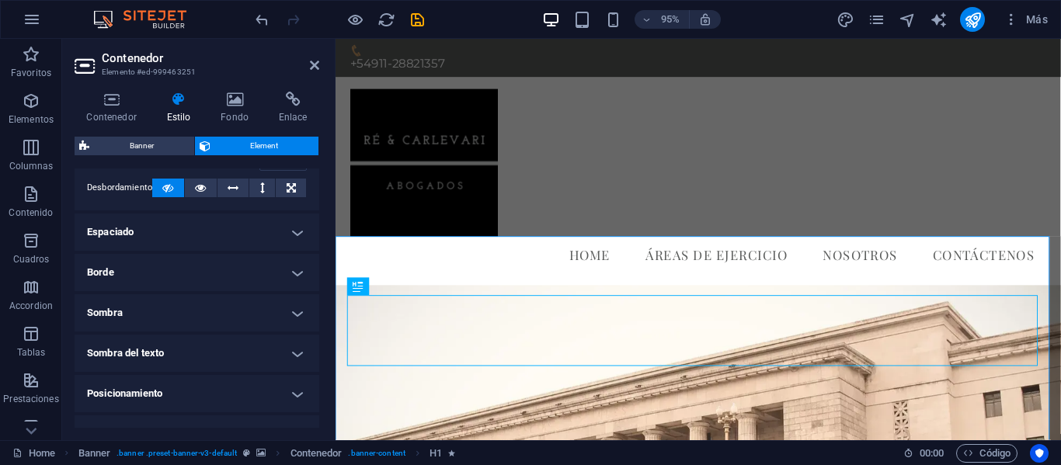
click at [293, 354] on h4 "Sombra del texto" at bounding box center [197, 353] width 245 height 37
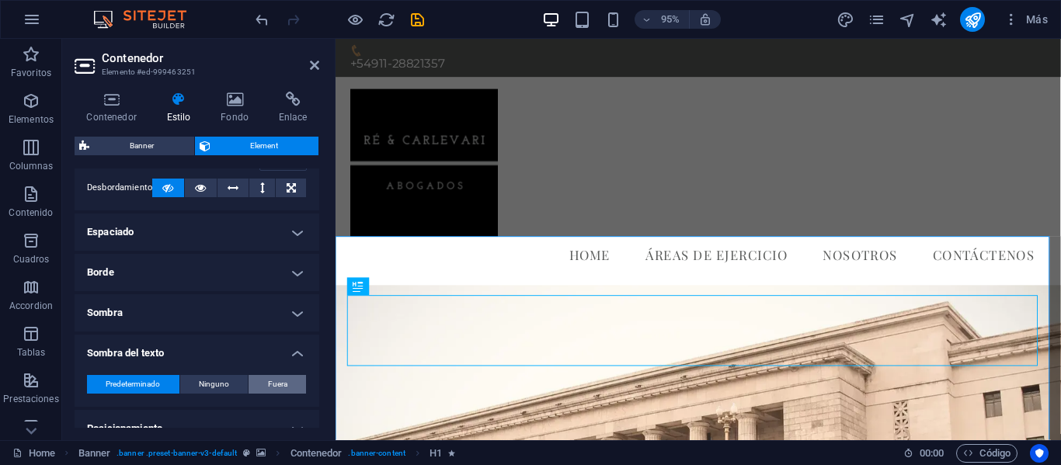
click at [259, 383] on button "Fuera" at bounding box center [276, 384] width 57 height 19
type input "2"
type input "4"
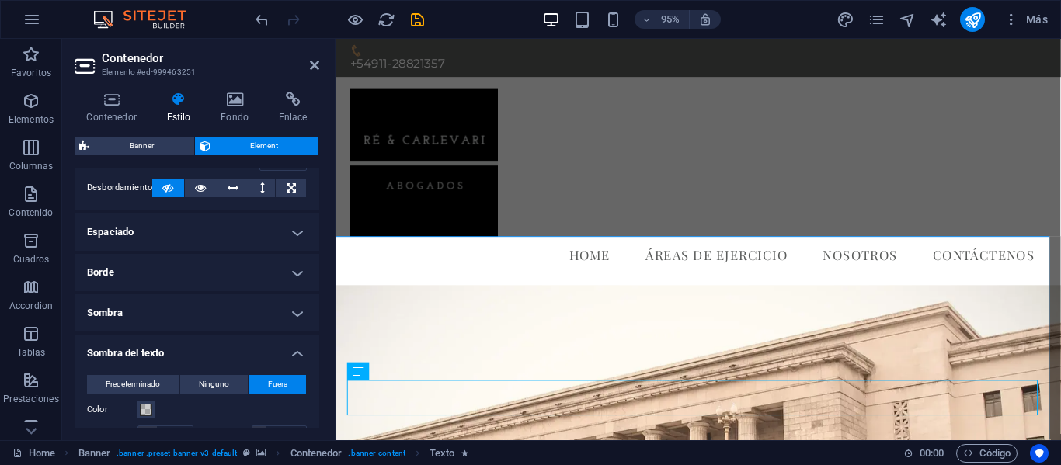
click at [276, 381] on span "Fuera" at bounding box center [277, 384] width 19 height 19
drag, startPoint x: 319, startPoint y: 306, endPoint x: 320, endPoint y: 344, distance: 38.1
click at [320, 344] on div "Contenedor Estilo Fondo Enlace Tamaño Altura Predeterminado px rem % vh vw Alto…" at bounding box center [196, 259] width 269 height 361
drag, startPoint x: 319, startPoint y: 333, endPoint x: 316, endPoint y: 355, distance: 22.0
click at [316, 355] on div "Contenedor Estilo Fondo Enlace Tamaño Altura Predeterminado px rem % vh vw Alto…" at bounding box center [196, 259] width 269 height 361
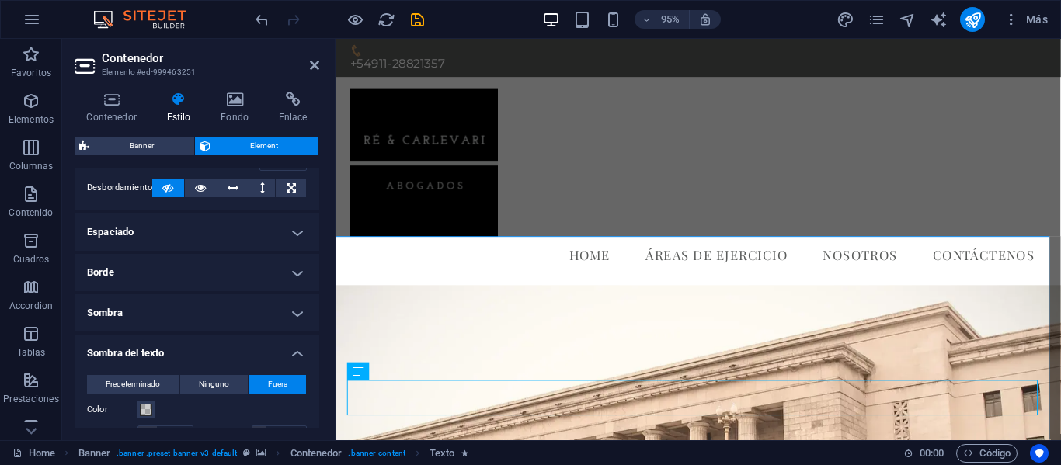
drag, startPoint x: 315, startPoint y: 324, endPoint x: 318, endPoint y: 339, distance: 15.7
click at [318, 339] on div "Diseño La forma en la que este elemento se expande en la disposición (Flexbox).…" at bounding box center [197, 297] width 245 height 259
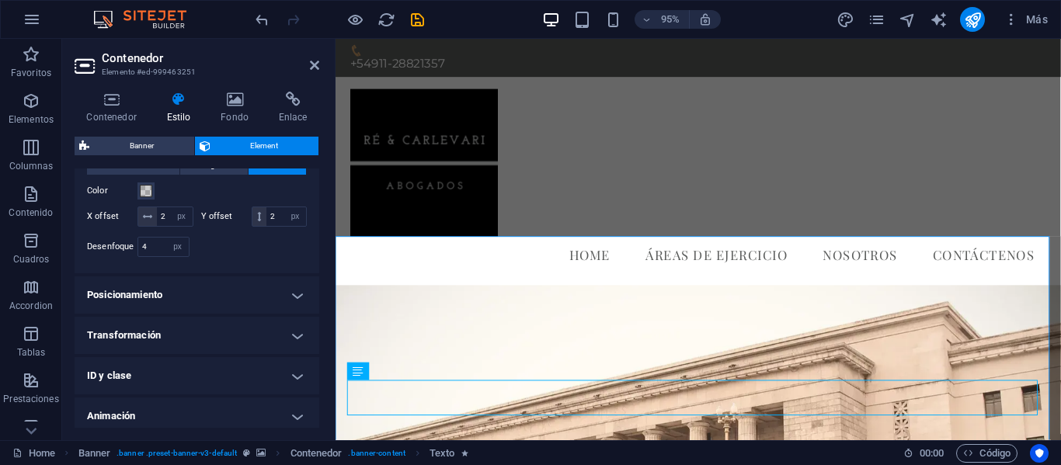
scroll to position [492, 0]
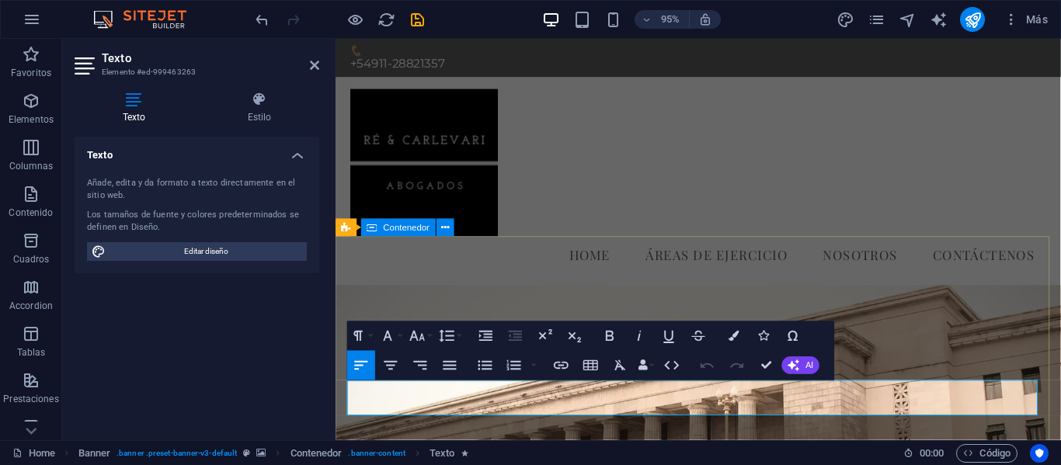
drag, startPoint x: 512, startPoint y: 414, endPoint x: 337, endPoint y: 410, distance: 174.7
click at [265, 115] on h4 "Estilo" at bounding box center [260, 108] width 120 height 33
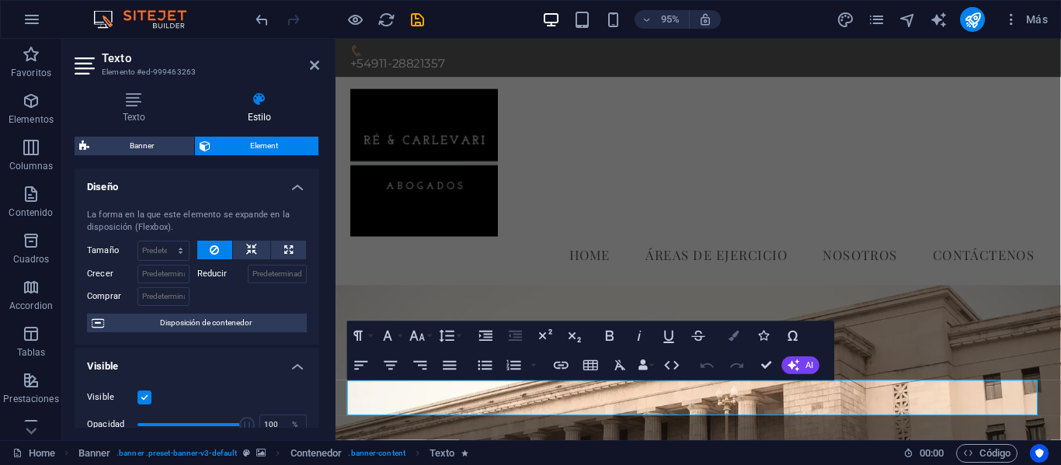
click at [732, 337] on icon "button" at bounding box center [733, 336] width 10 height 10
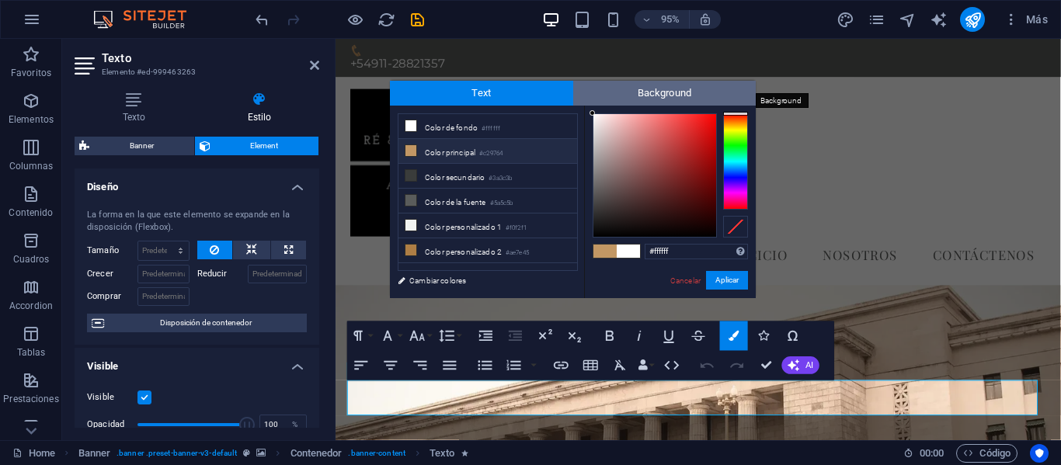
click at [632, 94] on span "Background" at bounding box center [664, 93] width 183 height 25
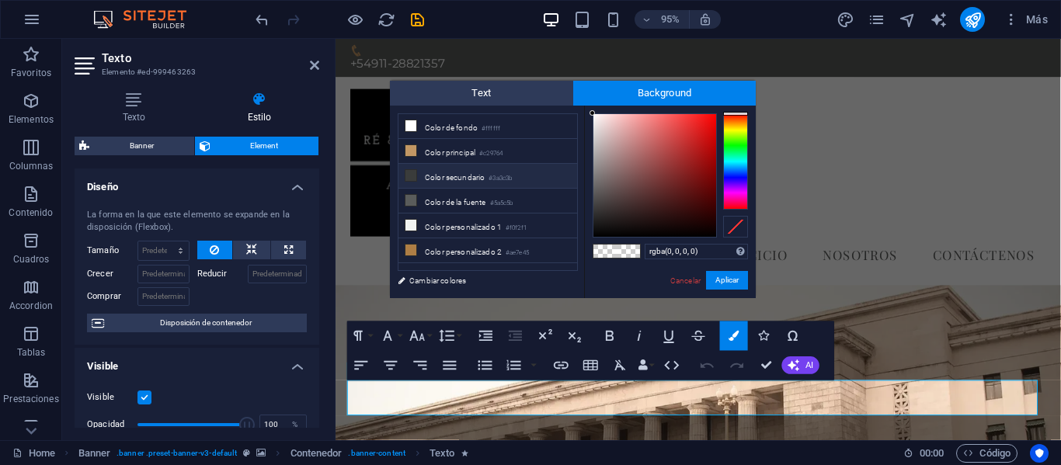
click at [467, 177] on li "Color secundario #3a3c3b" at bounding box center [487, 176] width 179 height 25
type input "rgba(58, 60, 59, 0)"
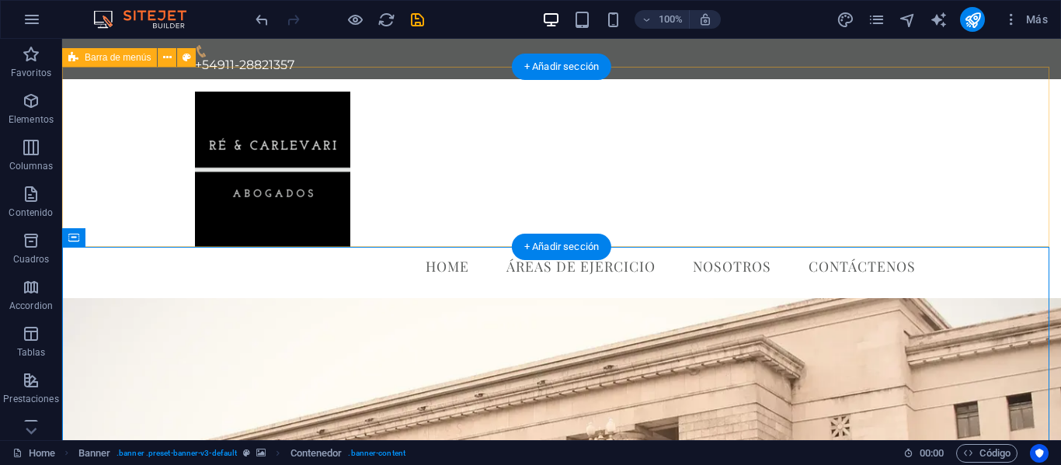
click at [970, 202] on div "Home Áreas de Ejercicio Nosotros Contáctenos Menu" at bounding box center [561, 188] width 998 height 219
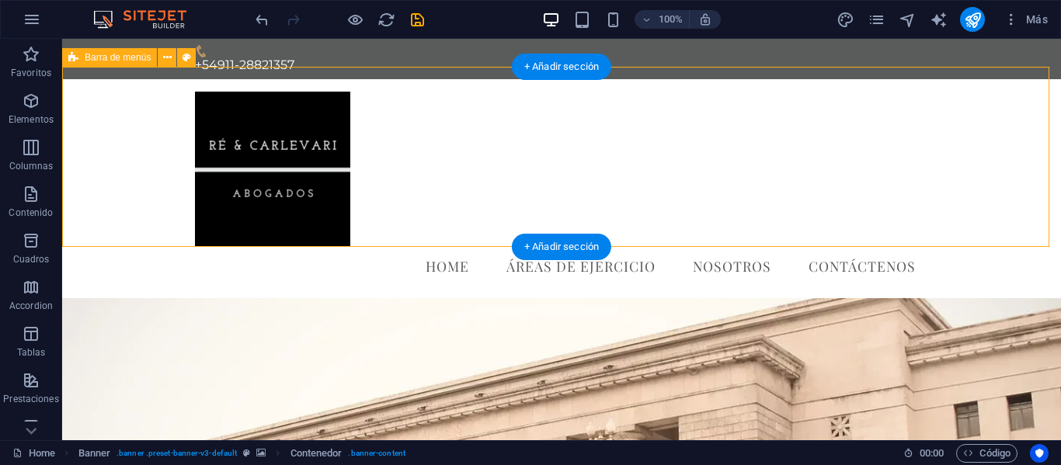
click at [970, 202] on div "Home Áreas de Ejercicio Nosotros Contáctenos Menu" at bounding box center [561, 188] width 998 height 219
select select "header"
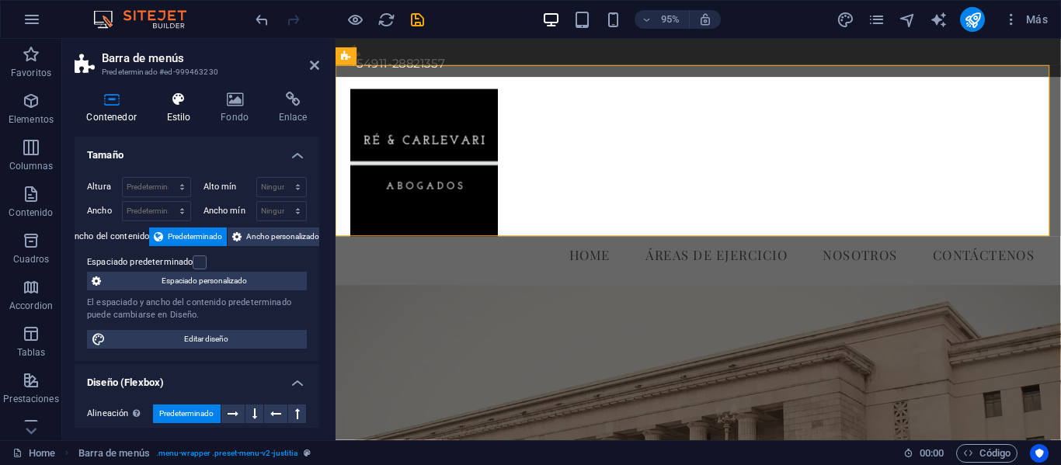
click at [181, 106] on icon at bounding box center [179, 100] width 48 height 16
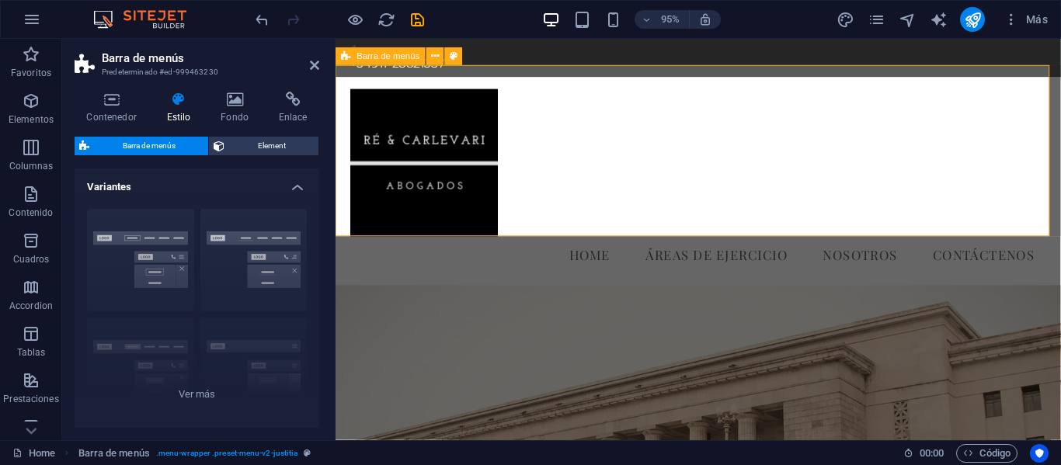
click at [603, 197] on div "Home Áreas de Ejercicio Nosotros Contáctenos Menu" at bounding box center [716, 188] width 763 height 219
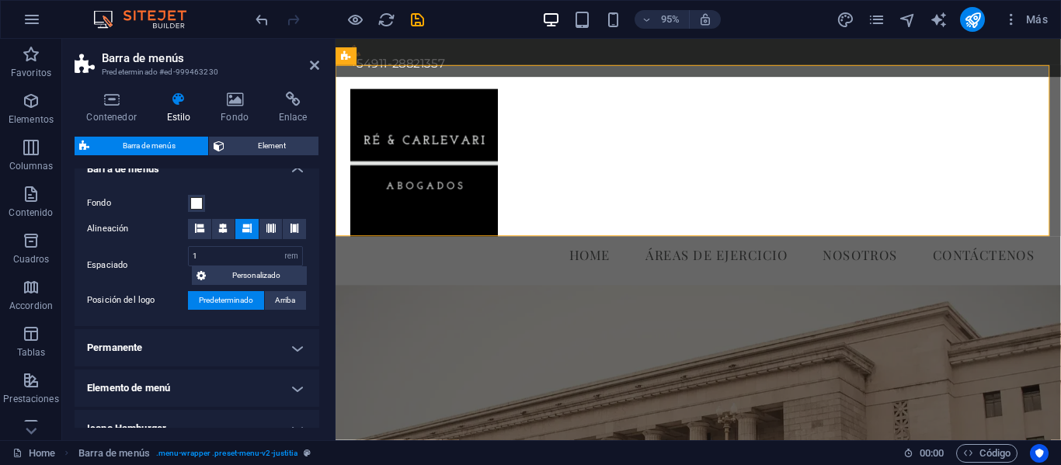
scroll to position [297, 0]
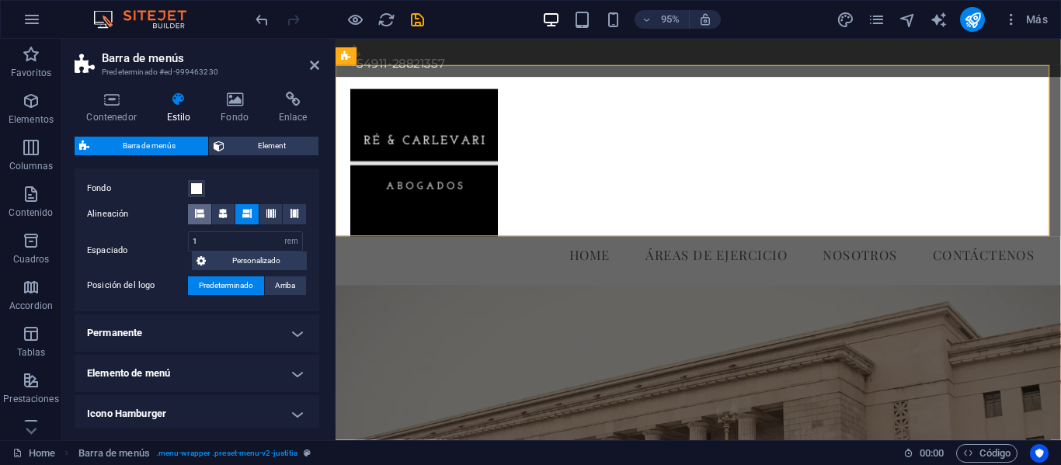
click at [203, 217] on icon at bounding box center [199, 213] width 9 height 9
click at [319, 311] on div "Contenedor Estilo Fondo Enlace Tamaño Altura Predeterminado px rem % vh vw Alto…" at bounding box center [196, 259] width 269 height 361
click at [200, 186] on span at bounding box center [196, 188] width 12 height 12
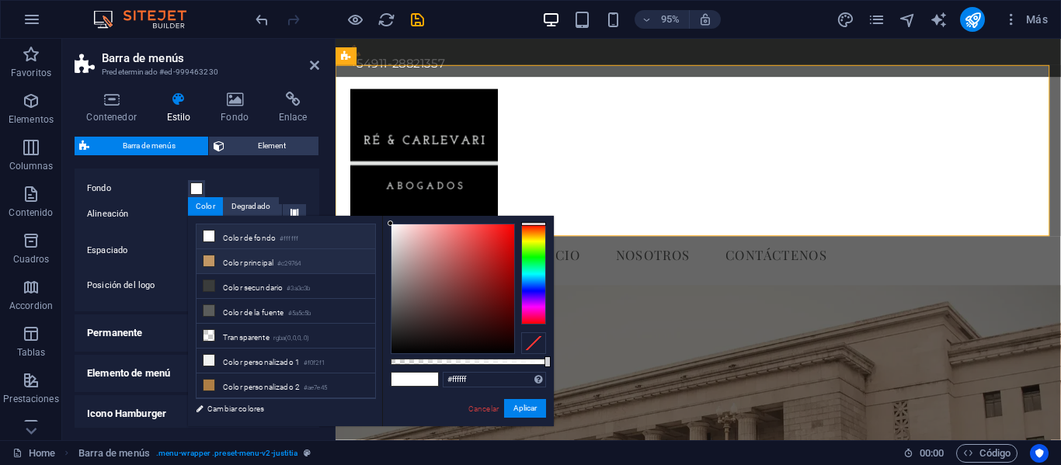
click at [219, 264] on li "Color principal #c29764" at bounding box center [285, 261] width 179 height 25
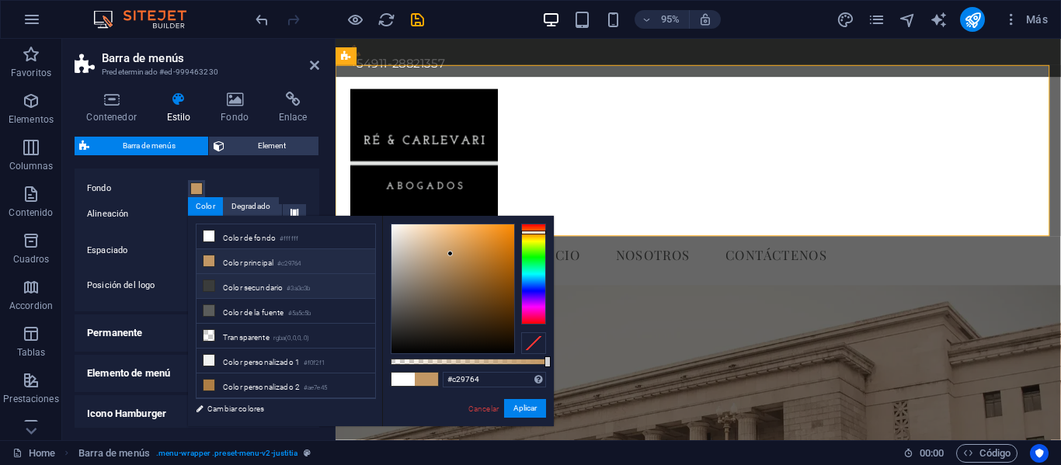
click at [217, 283] on li "Color secundario #3a3c3b" at bounding box center [285, 286] width 179 height 25
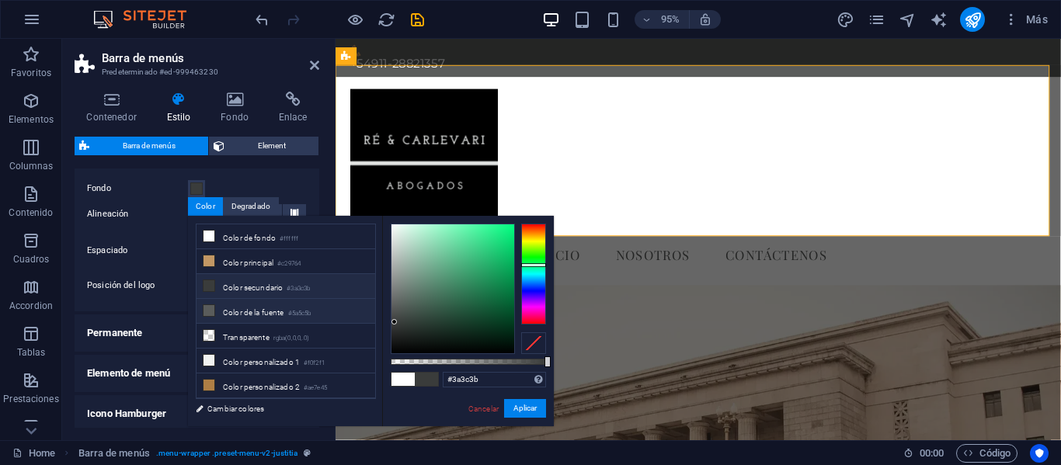
click at [219, 309] on li "Color de la fuente #5a5c5b" at bounding box center [285, 311] width 179 height 25
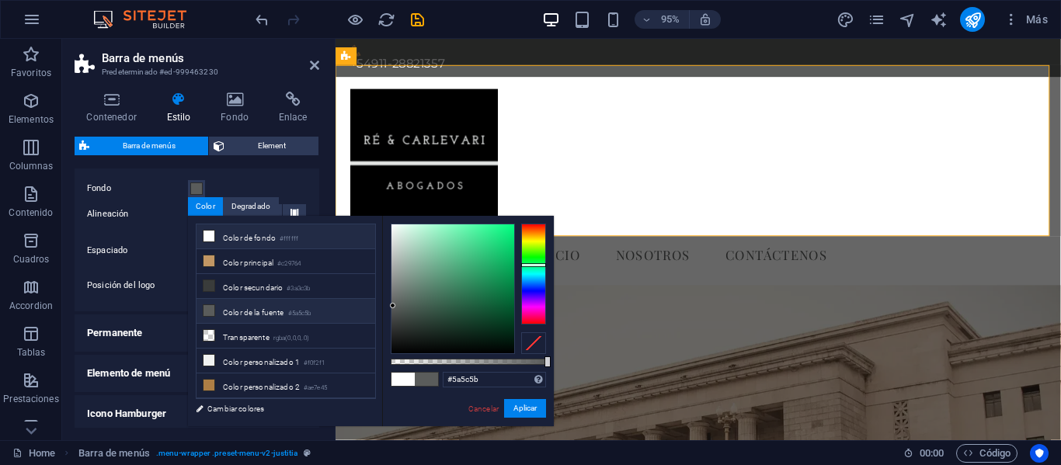
click at [238, 234] on li "Color de fondo #ffffff" at bounding box center [285, 236] width 179 height 25
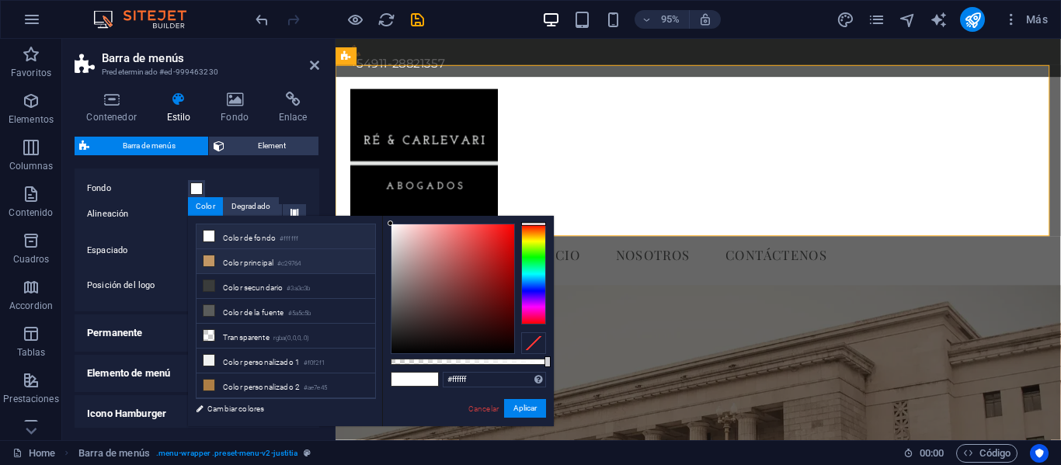
click at [239, 258] on li "Color principal #c29764" at bounding box center [285, 261] width 179 height 25
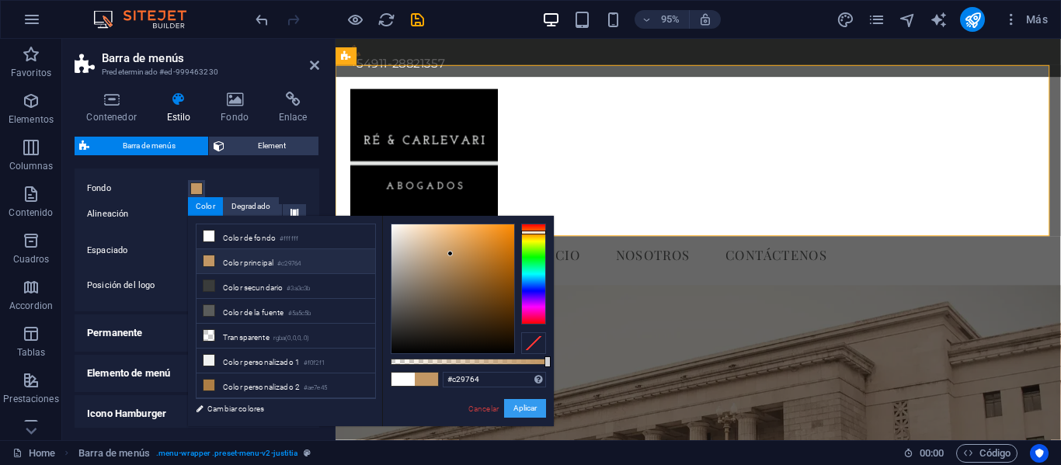
click at [525, 405] on button "Aplicar" at bounding box center [525, 408] width 42 height 19
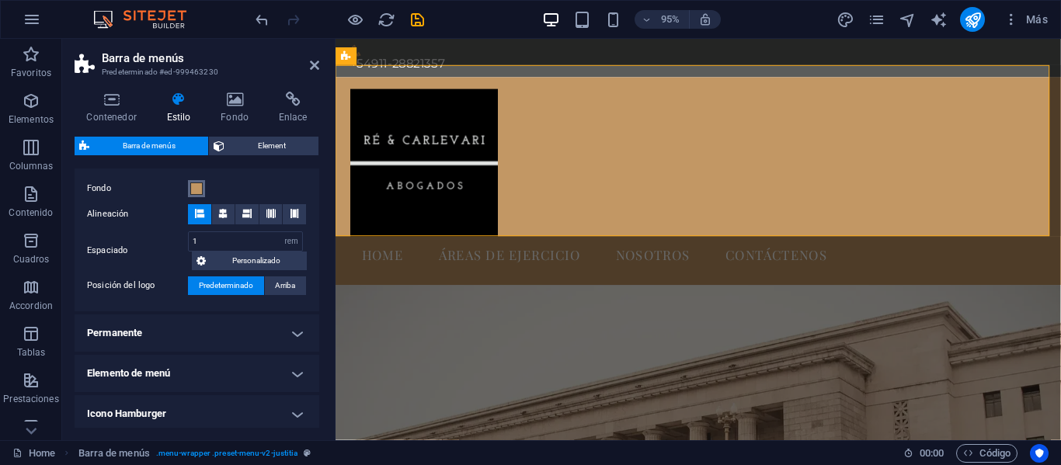
click at [201, 191] on span at bounding box center [196, 188] width 12 height 12
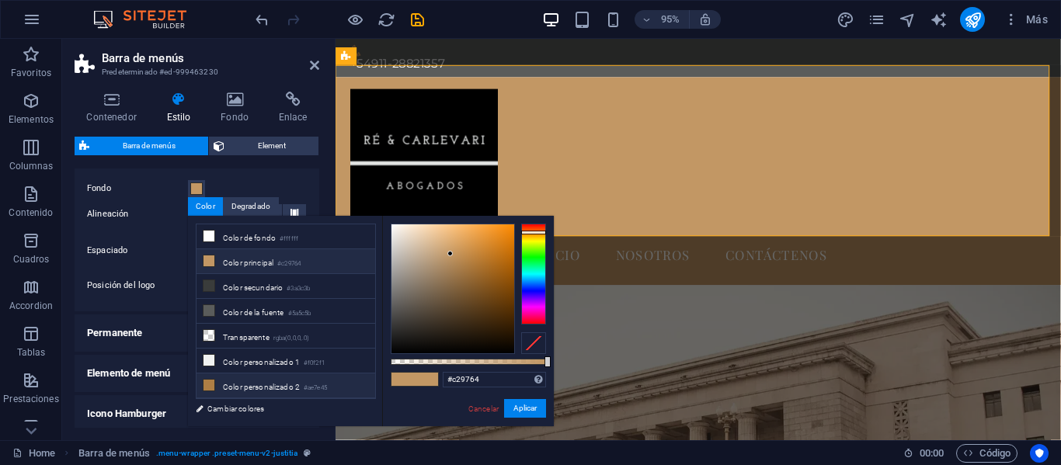
click at [214, 387] on li "Color personalizado 2 #ae7e45" at bounding box center [285, 385] width 179 height 25
click at [528, 405] on button "Aplicar" at bounding box center [525, 408] width 42 height 19
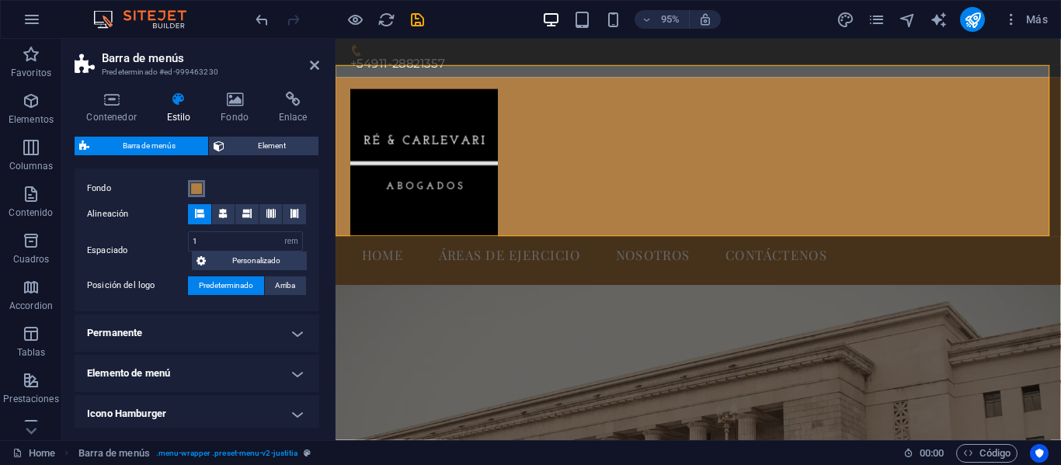
click at [197, 189] on span at bounding box center [196, 188] width 12 height 12
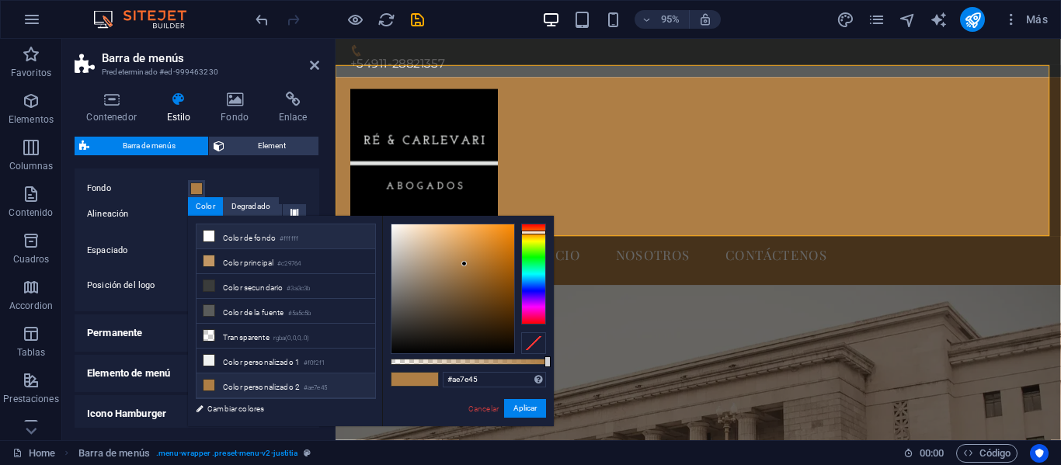
click at [268, 242] on li "Color de fondo #ffffff" at bounding box center [285, 236] width 179 height 25
type input "#ffffff"
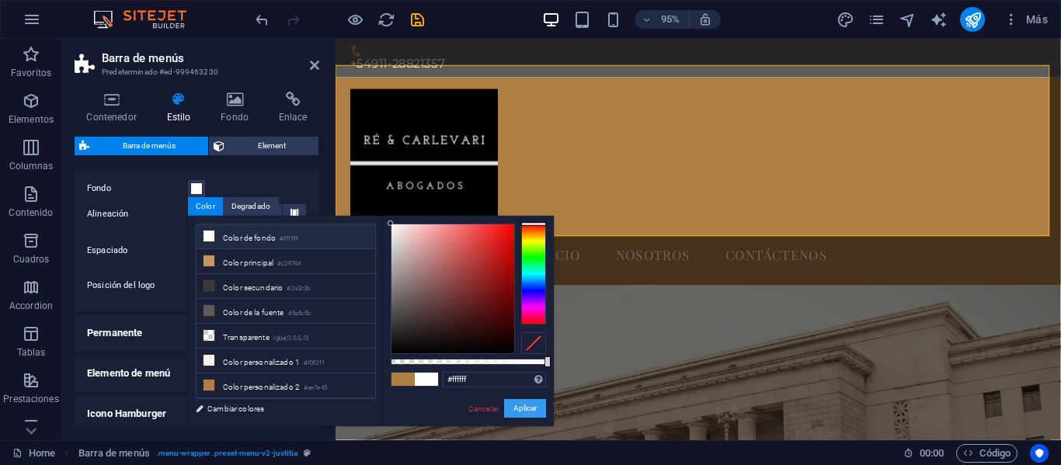
click at [522, 408] on button "Aplicar" at bounding box center [525, 408] width 42 height 19
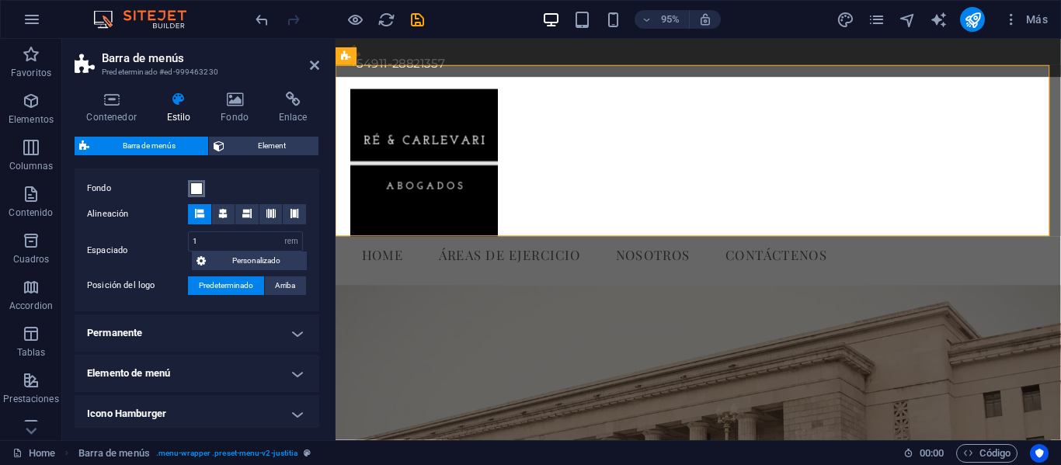
click at [200, 190] on span at bounding box center [196, 188] width 12 height 12
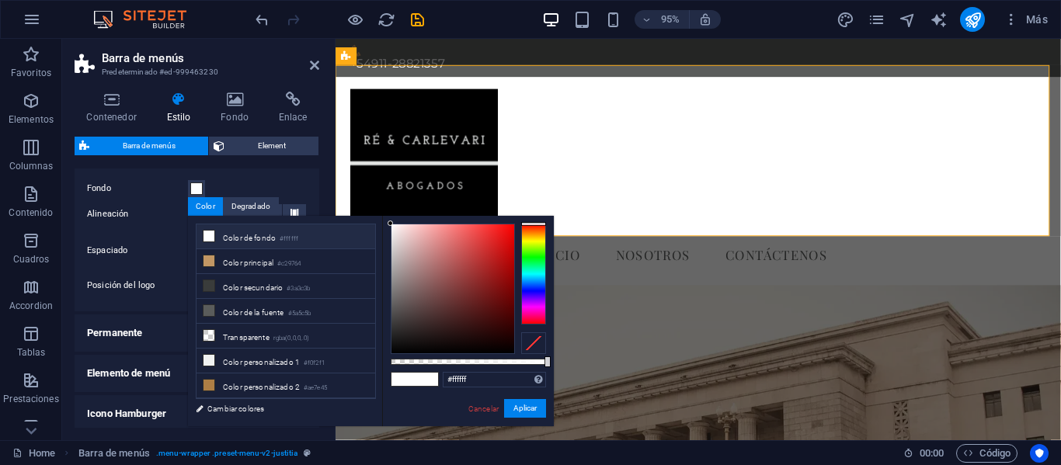
click at [330, 235] on li "Color de fondo #ffffff" at bounding box center [285, 236] width 179 height 25
click at [655, 212] on div "Home Áreas de Ejercicio Nosotros Contáctenos Menu" at bounding box center [716, 188] width 763 height 219
click at [490, 415] on div "Cancelar Aplicar" at bounding box center [506, 408] width 79 height 19
click at [490, 408] on link "Cancelar" at bounding box center [483, 409] width 33 height 12
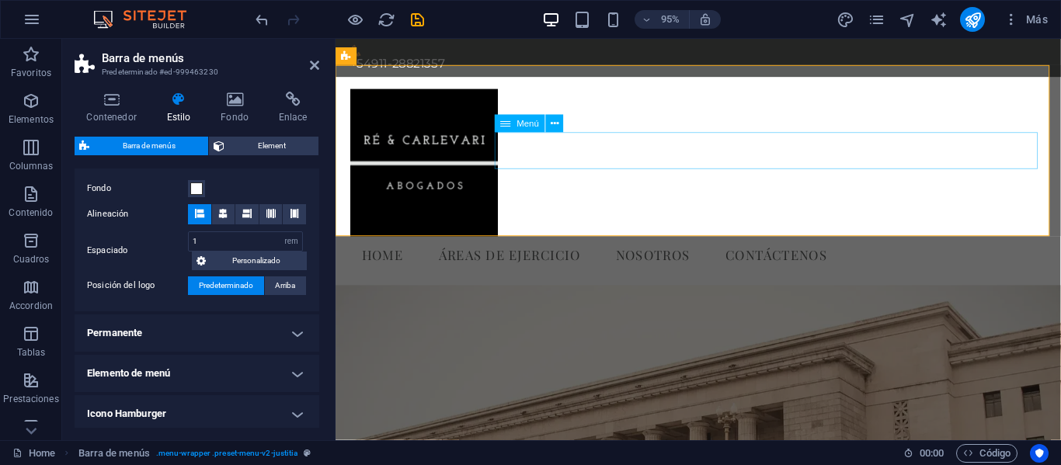
click at [582, 247] on nav "Home Áreas de Ejercicio Nosotros Contáctenos" at bounding box center [717, 266] width 733 height 39
click at [298, 282] on button "Arriba" at bounding box center [286, 285] width 42 height 19
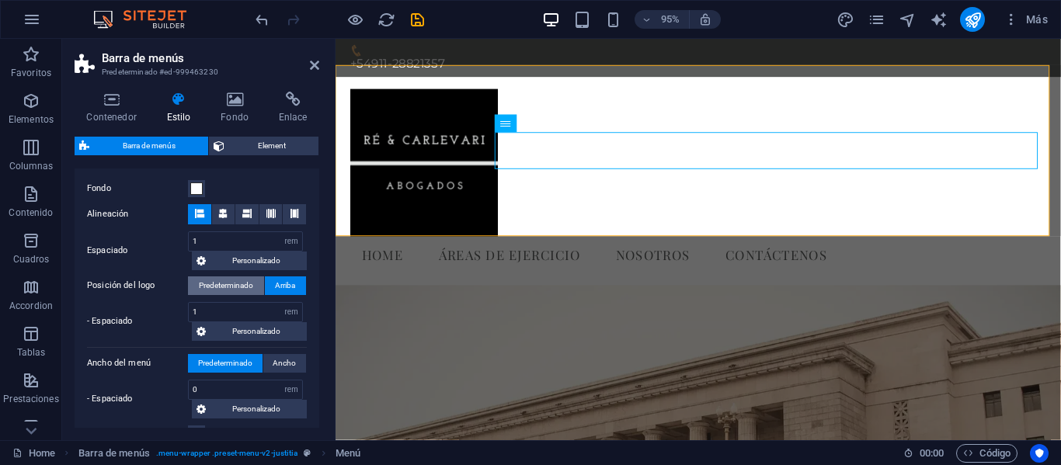
click at [247, 284] on span "Predeterminado" at bounding box center [226, 285] width 54 height 19
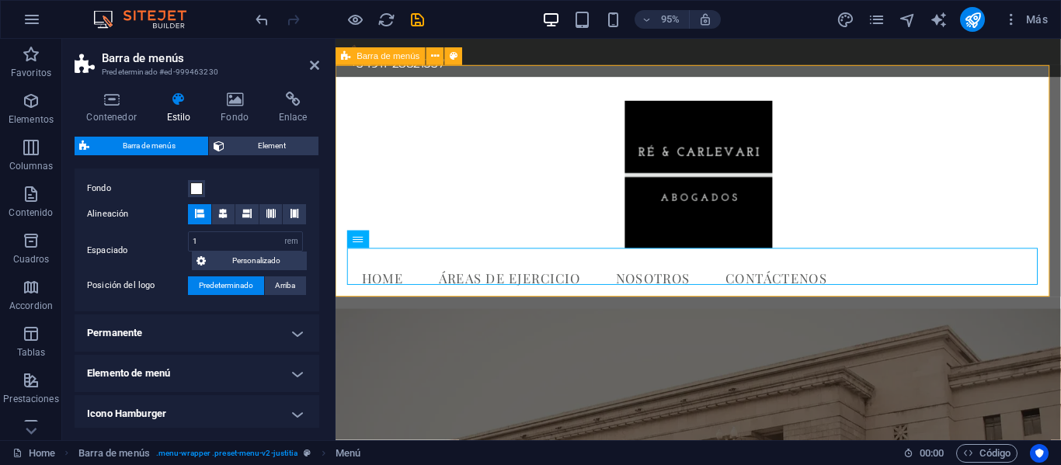
click at [920, 304] on div "Home Áreas de Ejercicio Nosotros Contáctenos Menu" at bounding box center [716, 201] width 763 height 244
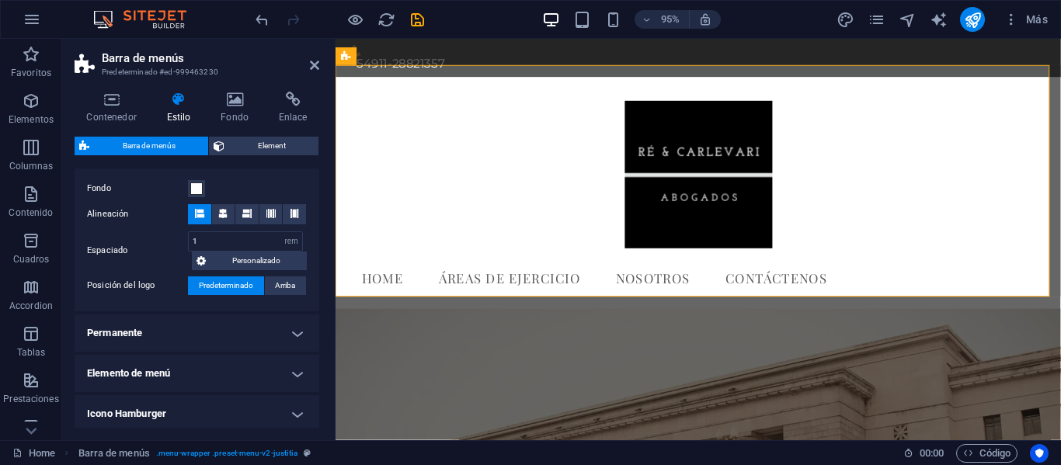
click at [227, 283] on span "Predeterminado" at bounding box center [226, 285] width 54 height 19
click at [196, 210] on icon at bounding box center [199, 213] width 9 height 9
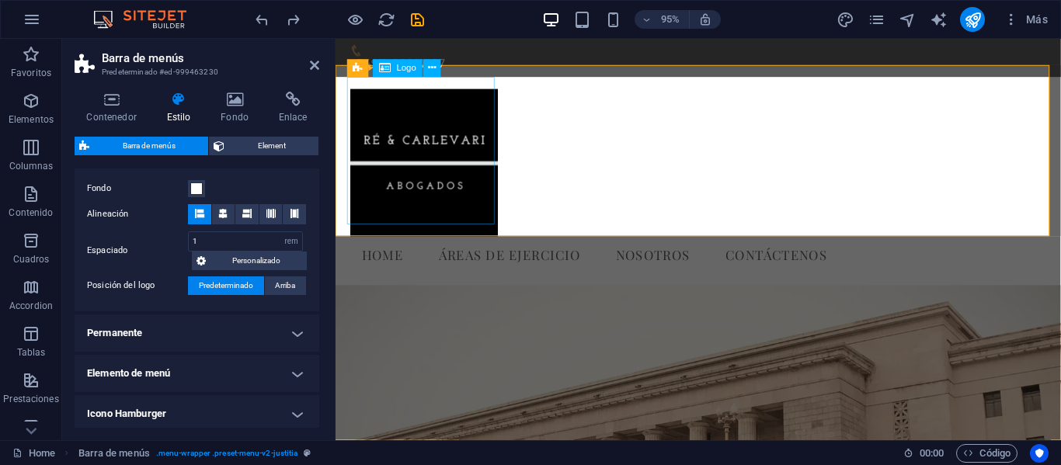
click at [464, 187] on div at bounding box center [717, 169] width 733 height 155
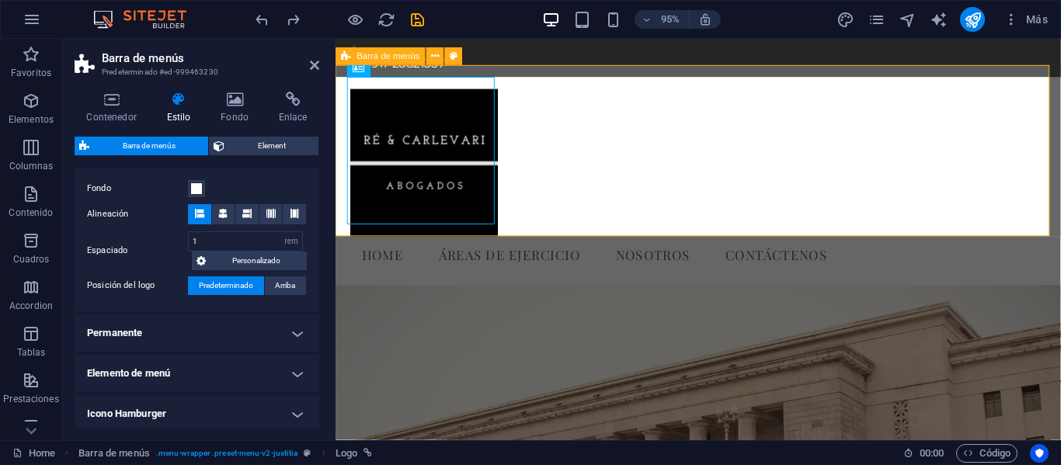
click at [614, 198] on div "Home Áreas de Ejercicio Nosotros Contáctenos Menu" at bounding box center [716, 188] width 763 height 219
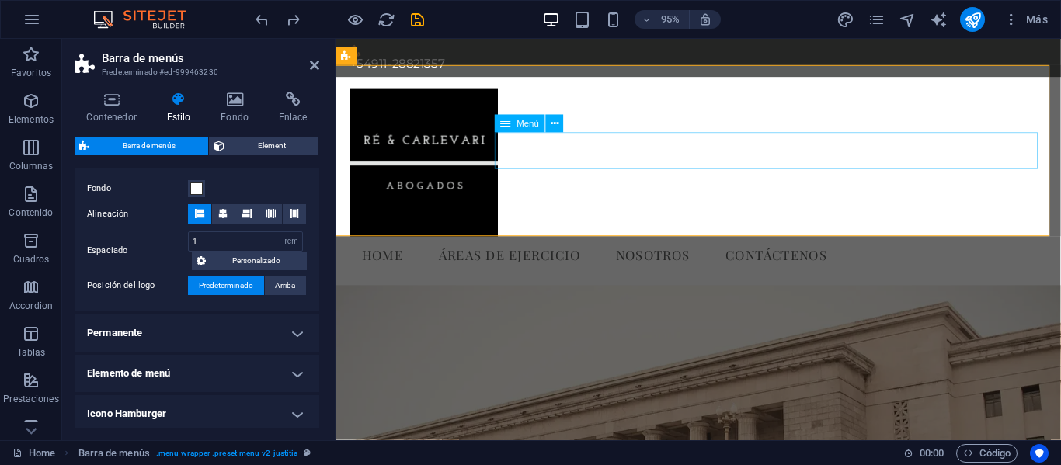
click at [714, 247] on nav "Home Áreas de Ejercicio Nosotros Contáctenos" at bounding box center [717, 266] width 733 height 39
click at [709, 247] on nav "Home Áreas de Ejercicio Nosotros Contáctenos" at bounding box center [717, 266] width 733 height 39
select select
select select "1"
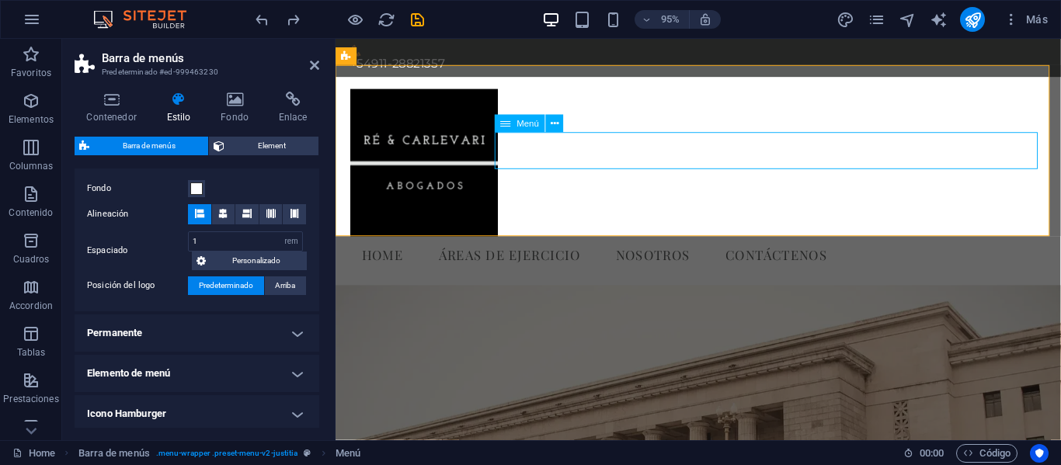
select select
select select "2"
select select
select select "3"
select select
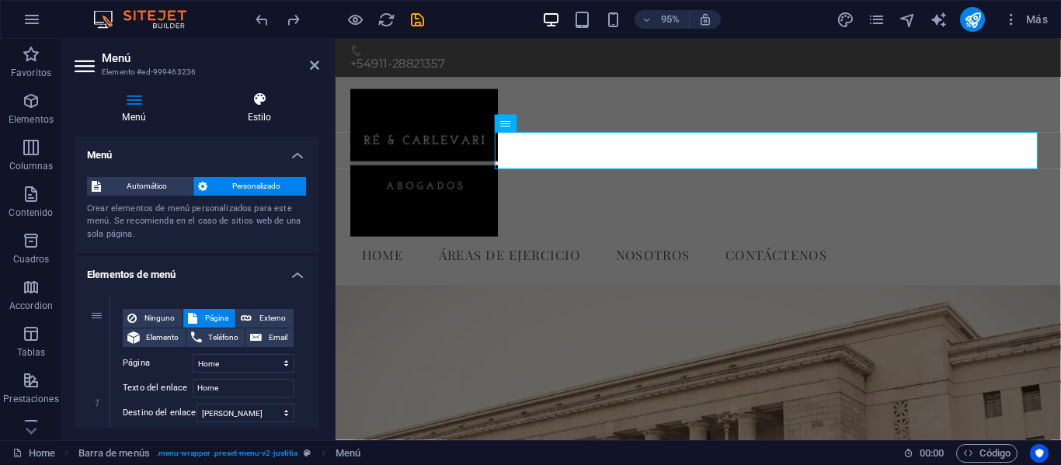
click at [251, 99] on icon at bounding box center [260, 100] width 120 height 16
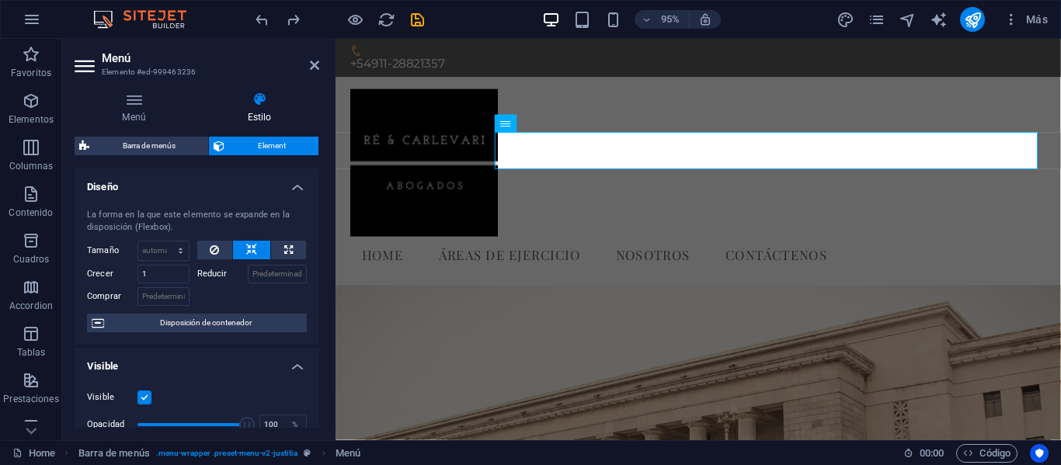
drag, startPoint x: 321, startPoint y: 200, endPoint x: 328, endPoint y: 255, distance: 55.6
click at [328, 255] on div "Menú Estilo Menú Automático Personalizado Crear elementos de menú personalizado…" at bounding box center [196, 259] width 269 height 361
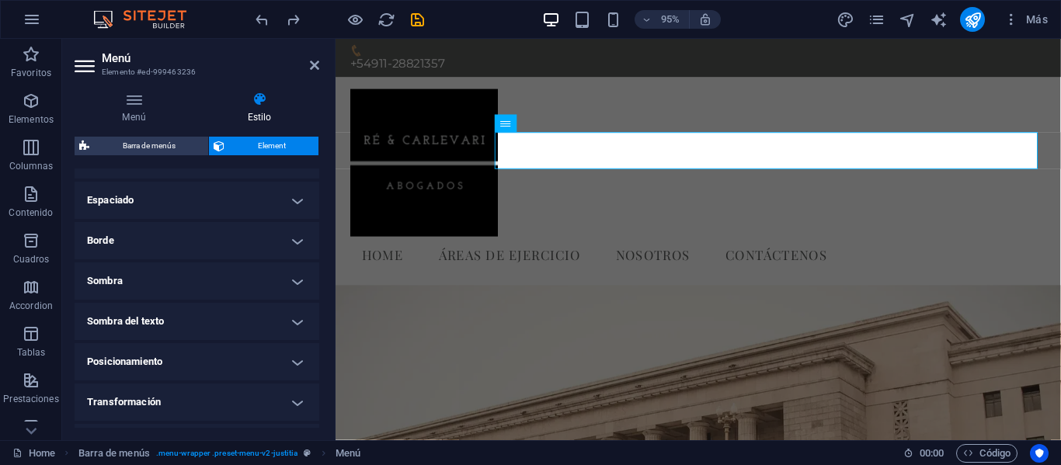
scroll to position [284, 0]
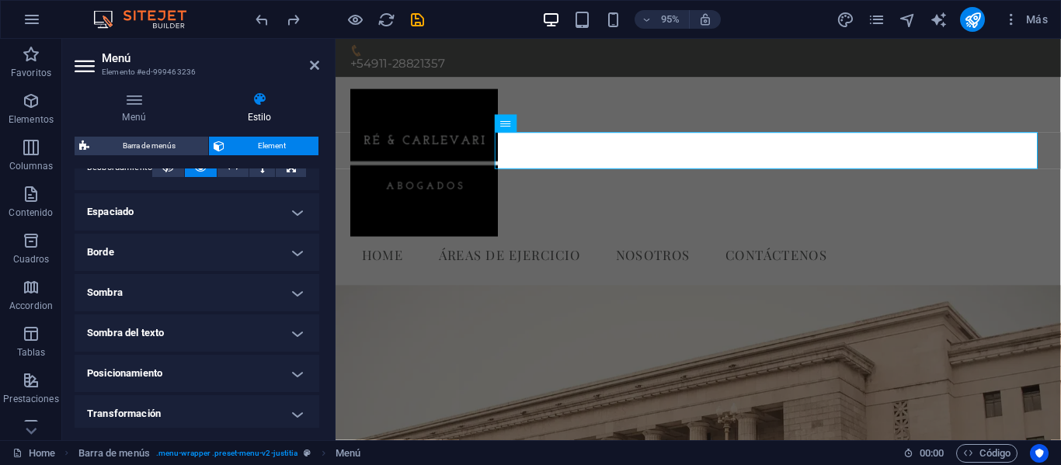
click at [289, 293] on h4 "Sombra" at bounding box center [197, 292] width 245 height 37
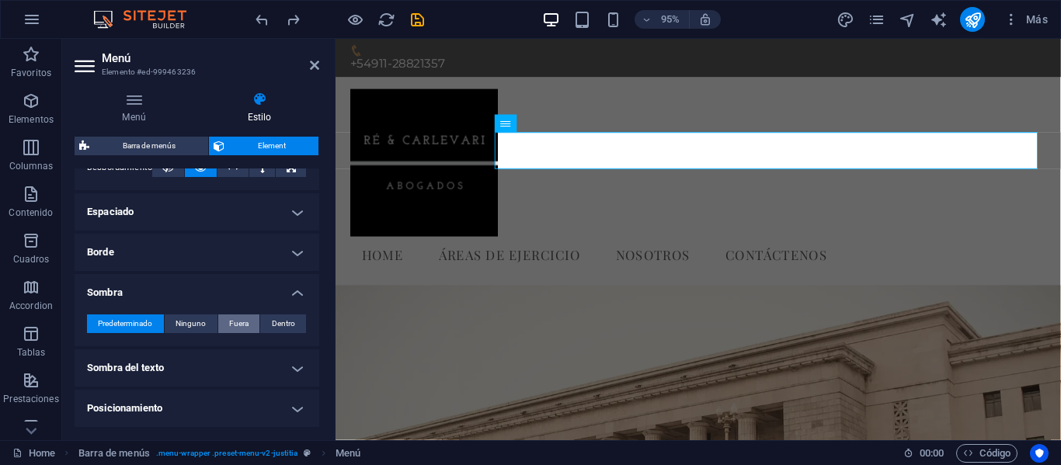
click at [248, 324] on button "Fuera" at bounding box center [239, 323] width 42 height 19
type input "2"
type input "4"
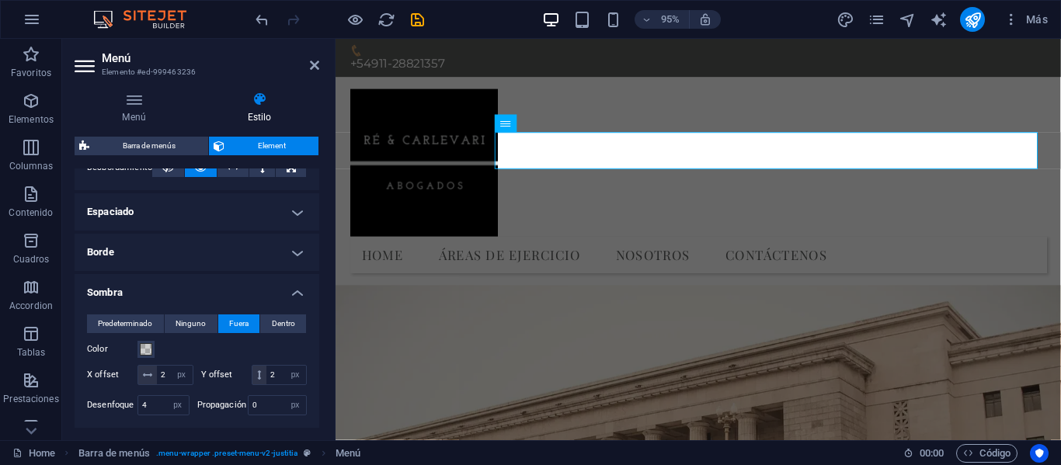
click at [270, 247] on h4 "Borde" at bounding box center [197, 252] width 245 height 37
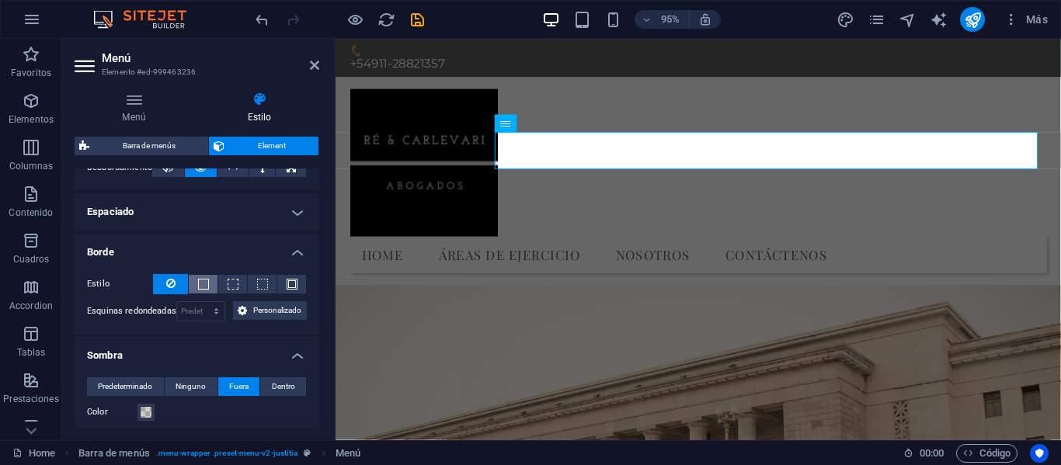
click at [207, 283] on span at bounding box center [203, 284] width 11 height 11
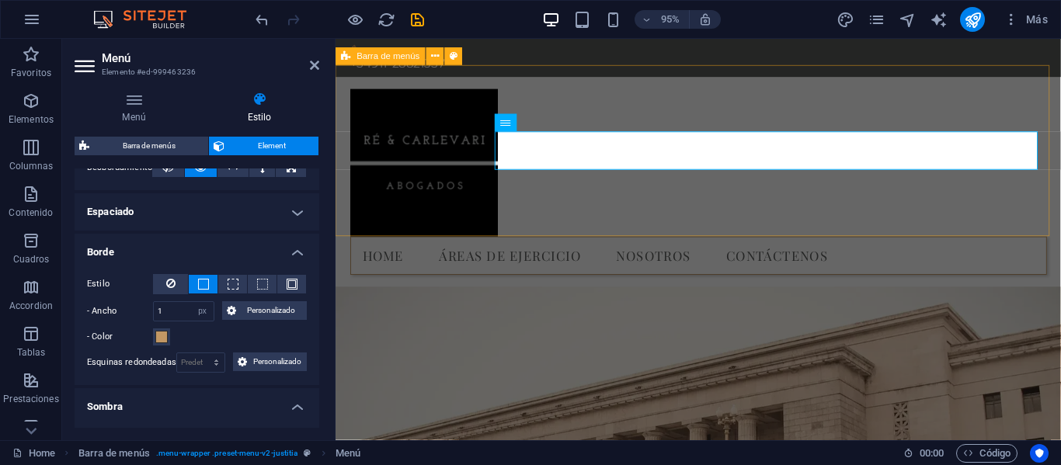
click at [544, 220] on div "Home Áreas de Ejercicio Nosotros Contáctenos Menu" at bounding box center [716, 189] width 763 height 220
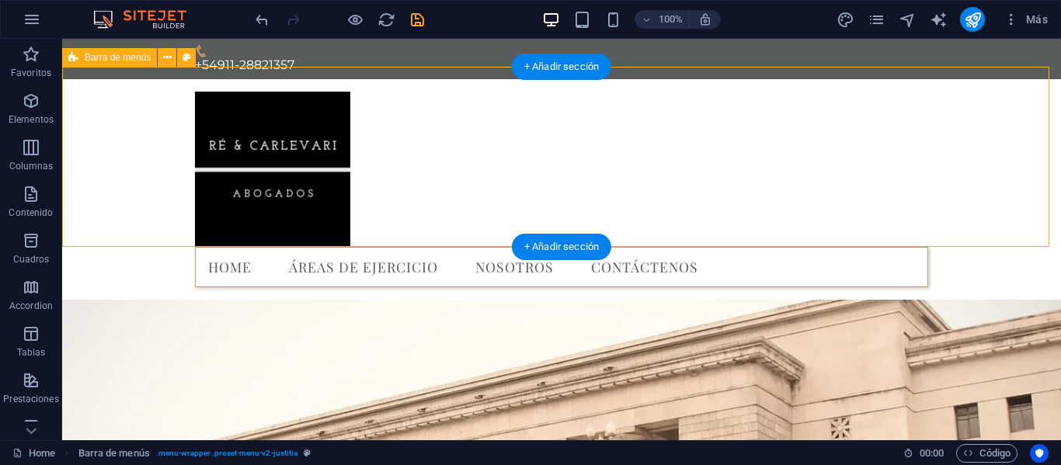
click at [753, 222] on div "Home Áreas de Ejercicio Nosotros Contáctenos Menu" at bounding box center [561, 189] width 998 height 220
click at [792, 210] on div "Home Áreas de Ejercicio Nosotros Contáctenos Menu" at bounding box center [561, 189] width 998 height 220
click at [802, 240] on div "Home Áreas de Ejercicio Nosotros Contáctenos Menu" at bounding box center [561, 189] width 998 height 220
click at [800, 226] on div "Home Áreas de Ejercicio Nosotros Contáctenos Menu" at bounding box center [561, 189] width 998 height 220
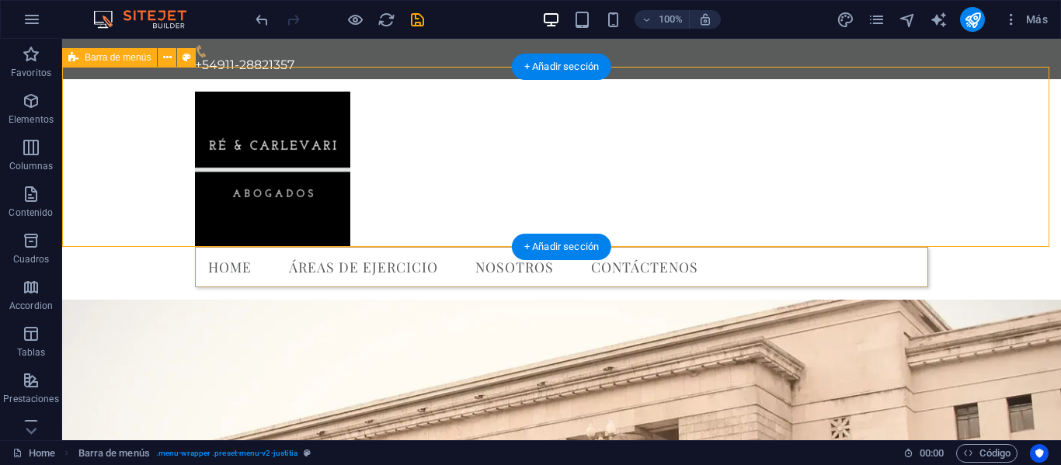
select select "rem"
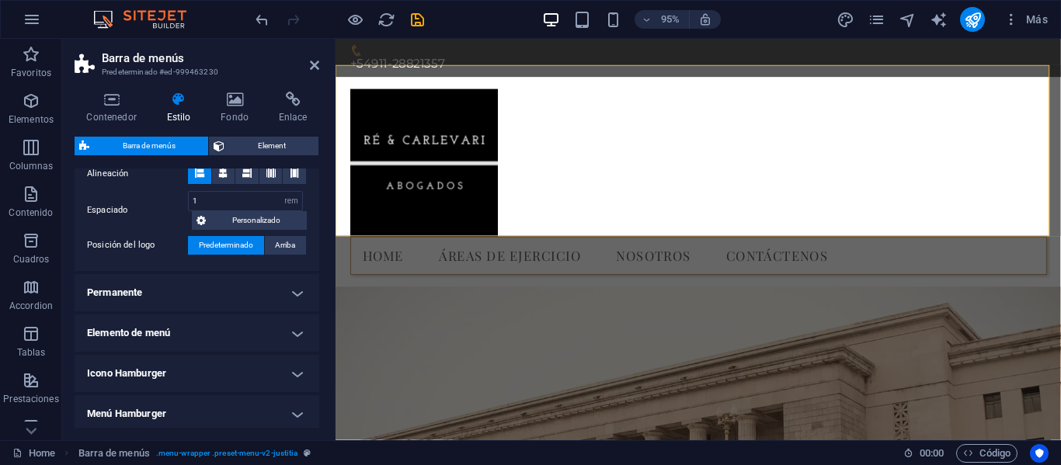
scroll to position [261, 0]
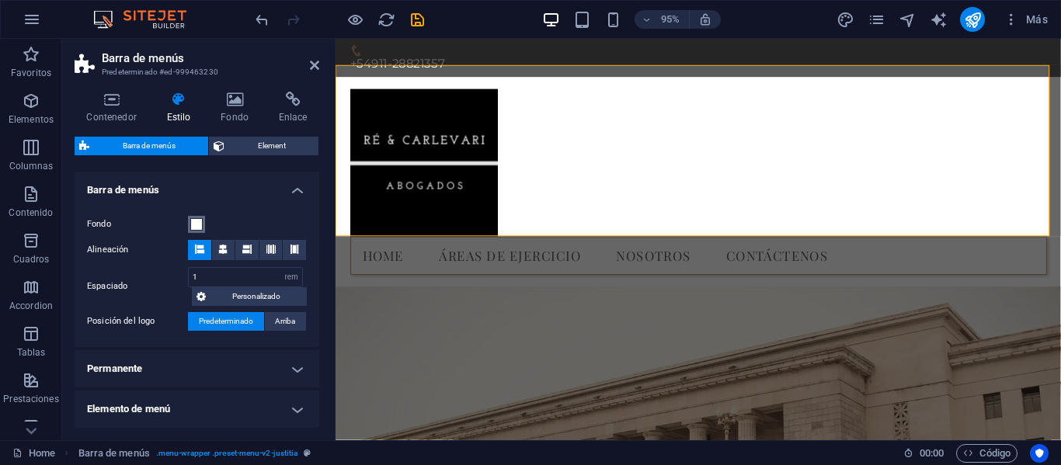
click at [200, 225] on span at bounding box center [196, 224] width 12 height 12
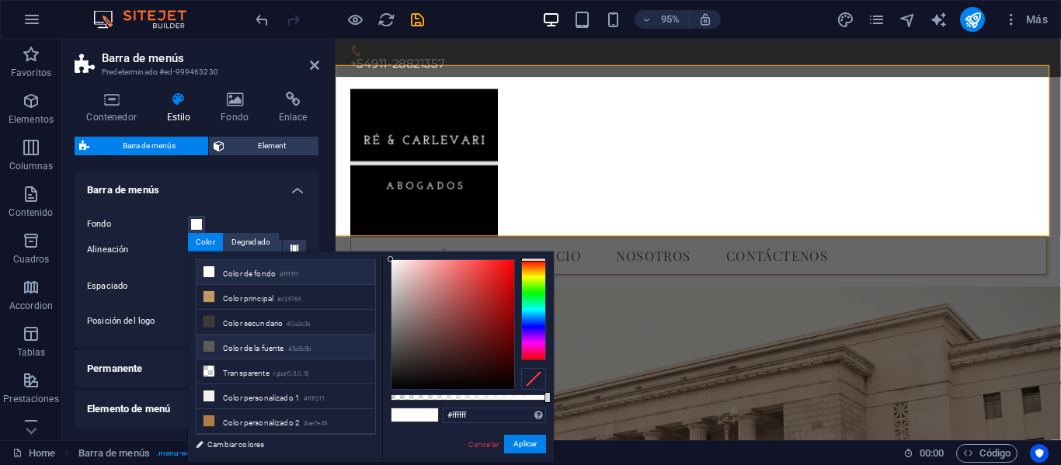
click at [234, 347] on li "Color de la fuente #5a5c5b" at bounding box center [285, 347] width 179 height 25
type input "#5a5c5b"
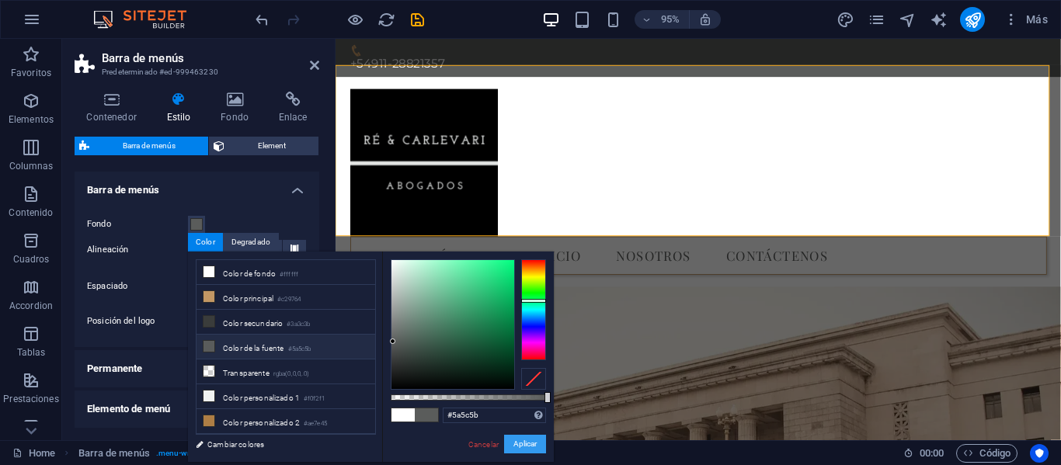
click at [524, 446] on button "Aplicar" at bounding box center [525, 444] width 42 height 19
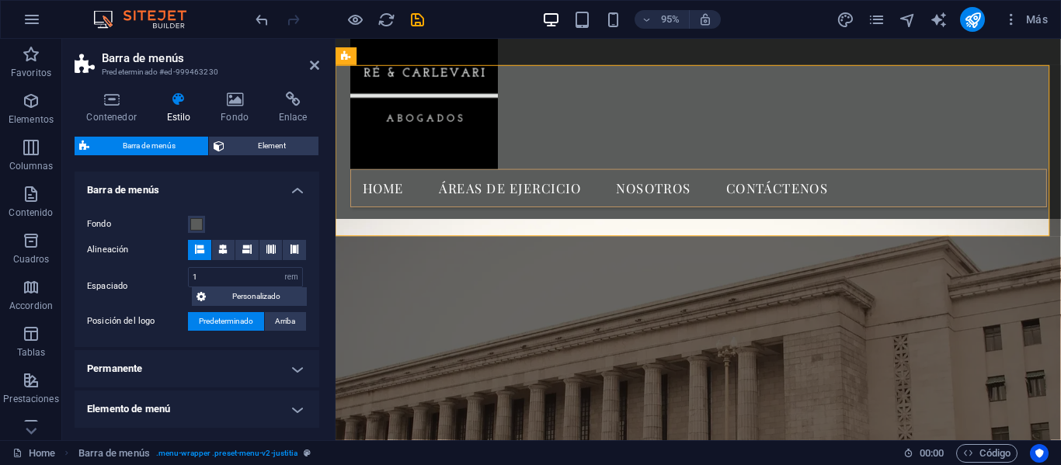
scroll to position [0, 0]
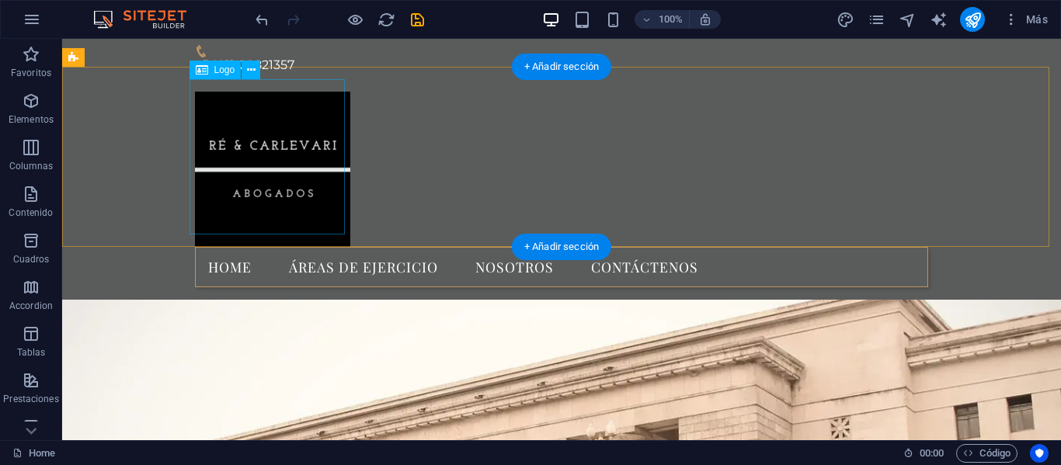
click at [294, 166] on div at bounding box center [561, 169] width 733 height 155
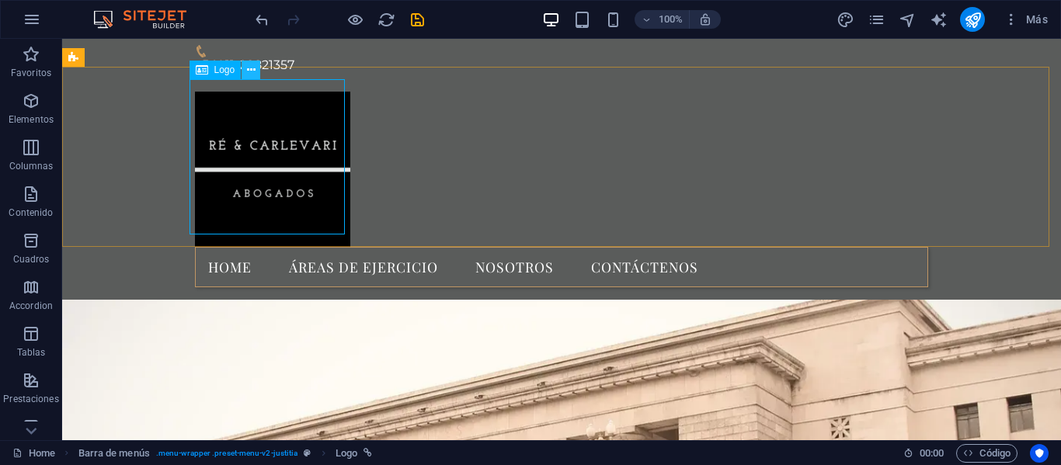
click at [252, 71] on icon at bounding box center [251, 70] width 9 height 16
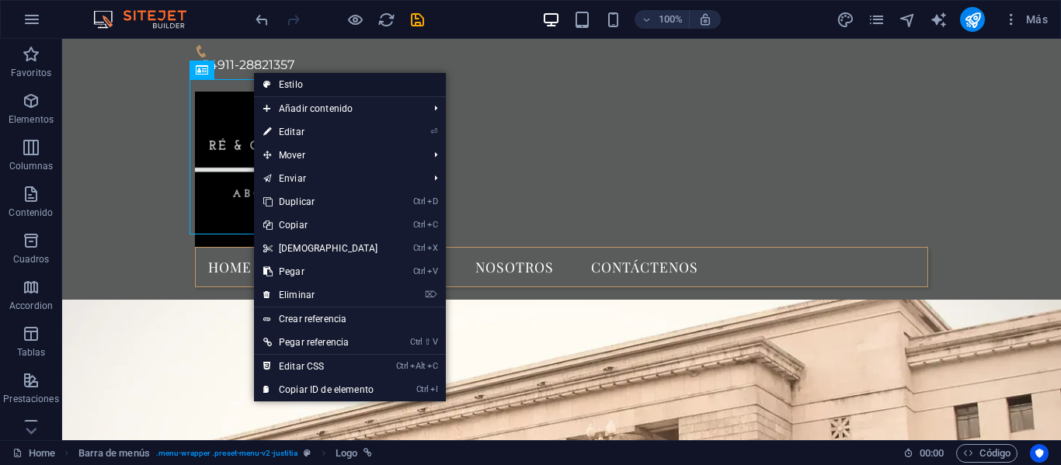
click at [287, 78] on link "Estilo" at bounding box center [350, 84] width 192 height 23
select select "rem"
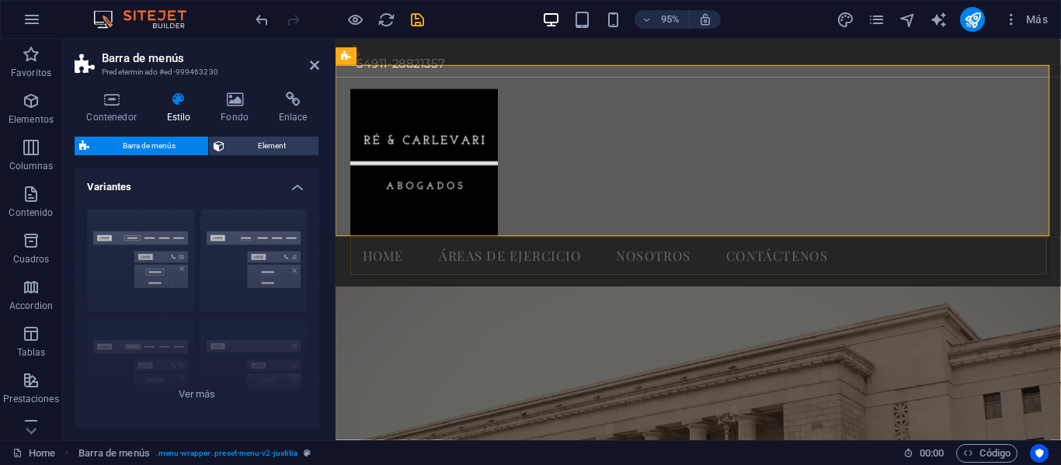
drag, startPoint x: 320, startPoint y: 197, endPoint x: 319, endPoint y: 220, distance: 22.5
click at [319, 220] on div "Contenedor Estilo Fondo Enlace Tamaño Altura Predeterminado px rem % vh vw Alto…" at bounding box center [196, 259] width 269 height 361
drag, startPoint x: 320, startPoint y: 247, endPoint x: 323, endPoint y: 286, distance: 38.9
click at [322, 286] on div "Contenedor Estilo Fondo Enlace Tamaño Altura Predeterminado px rem % vh vw Alto…" at bounding box center [196, 259] width 269 height 361
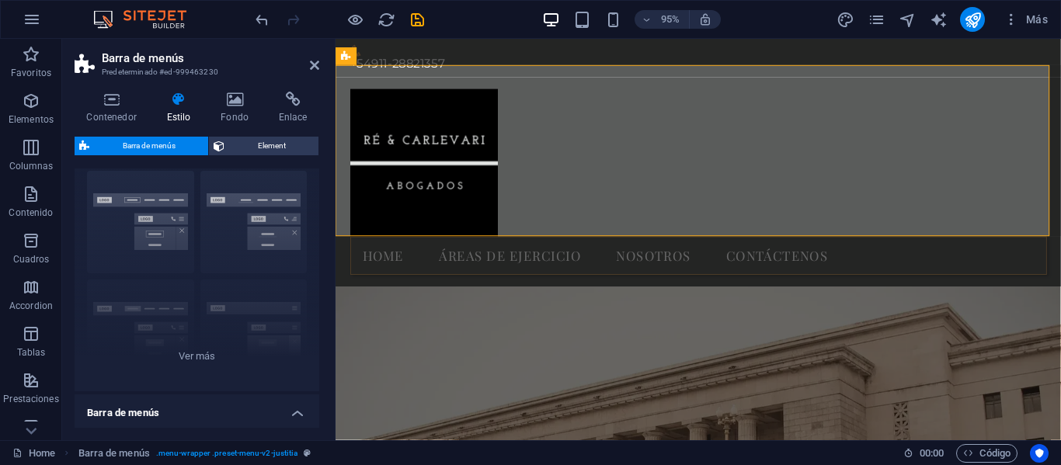
scroll to position [32, 0]
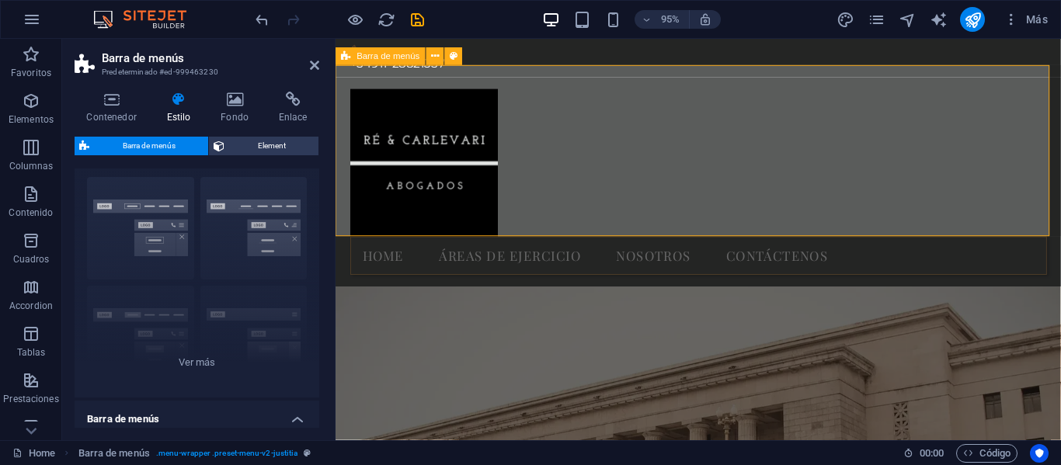
click at [612, 206] on div "Home Áreas de Ejercicio Nosotros Contáctenos Menu" at bounding box center [716, 189] width 763 height 220
click at [638, 94] on div "Home Áreas de Ejercicio Nosotros Contáctenos Menu" at bounding box center [716, 189] width 763 height 220
click at [278, 231] on div "Borde Centrado Predeterminado Fijo Loki Desencadenador Ancho XXL" at bounding box center [197, 281] width 245 height 233
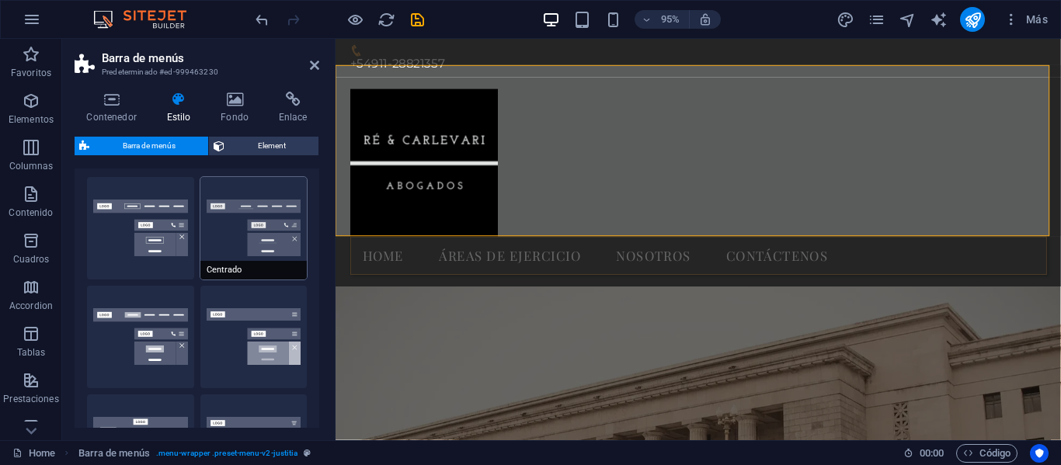
click at [251, 239] on button "Centrado" at bounding box center [253, 228] width 107 height 102
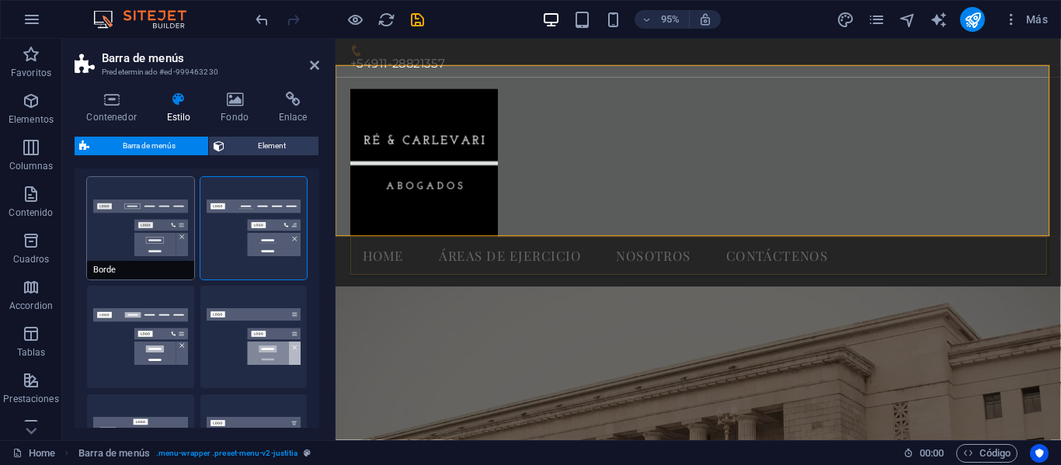
click at [172, 237] on button "Borde" at bounding box center [140, 228] width 107 height 102
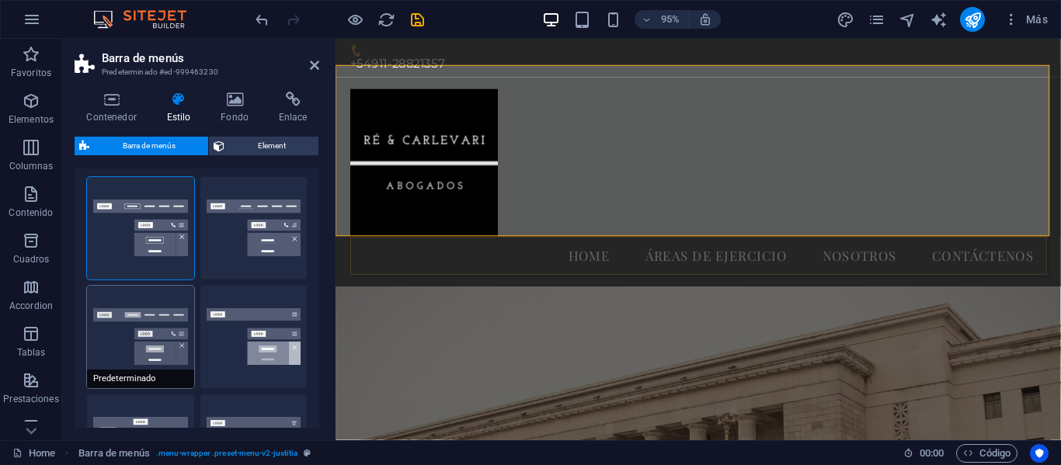
click at [176, 314] on button "Predeterminado" at bounding box center [140, 337] width 107 height 102
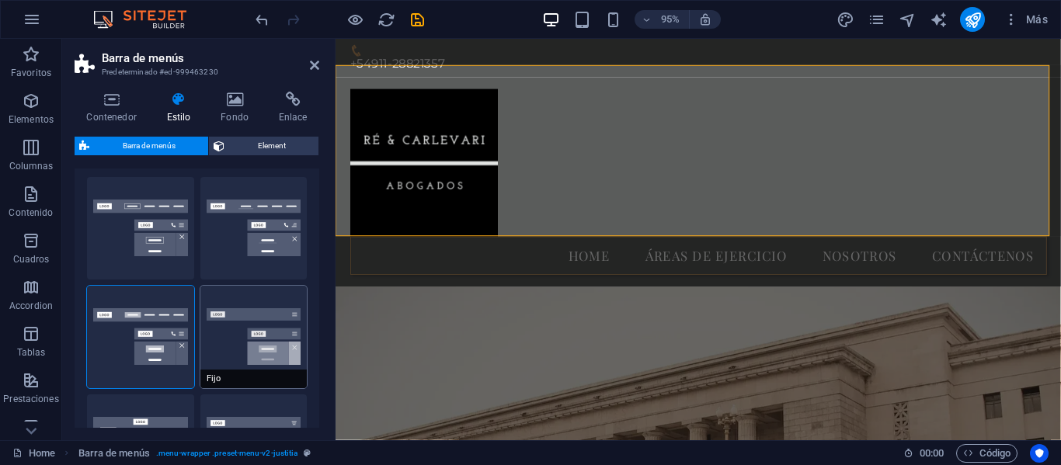
click at [245, 329] on button "Fijo" at bounding box center [253, 337] width 107 height 102
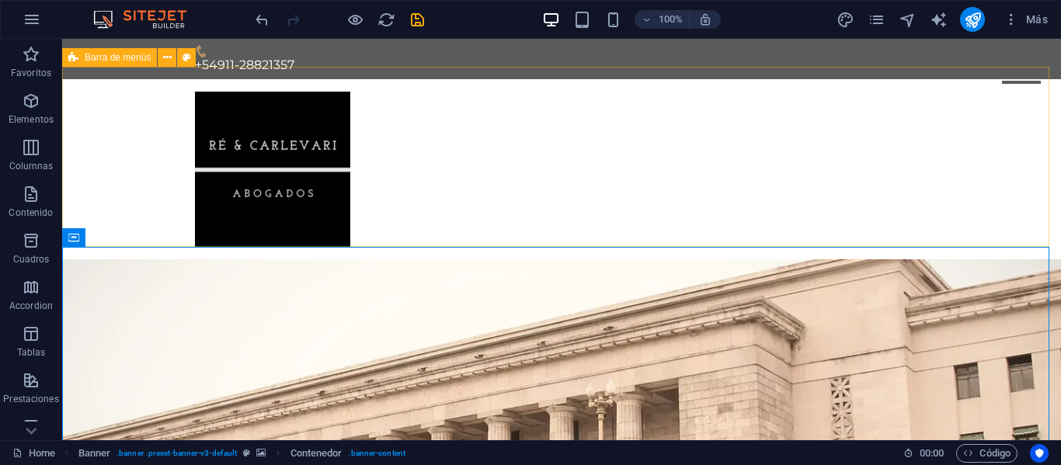
click at [457, 188] on div "Home Áreas de Ejercicio Nosotros Contáctenos Menu" at bounding box center [561, 169] width 998 height 180
select select "rem"
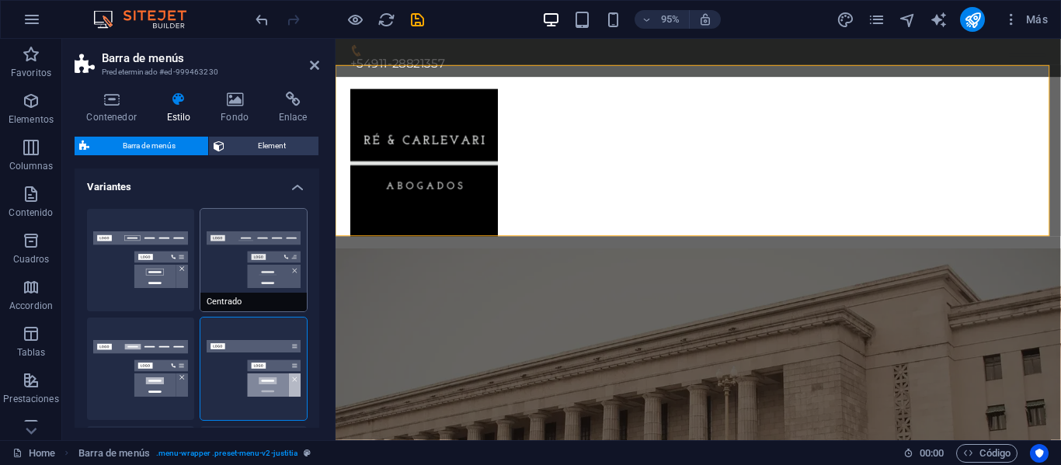
click at [248, 239] on button "Centrado" at bounding box center [253, 260] width 107 height 102
click at [161, 251] on button "Borde" at bounding box center [140, 260] width 107 height 102
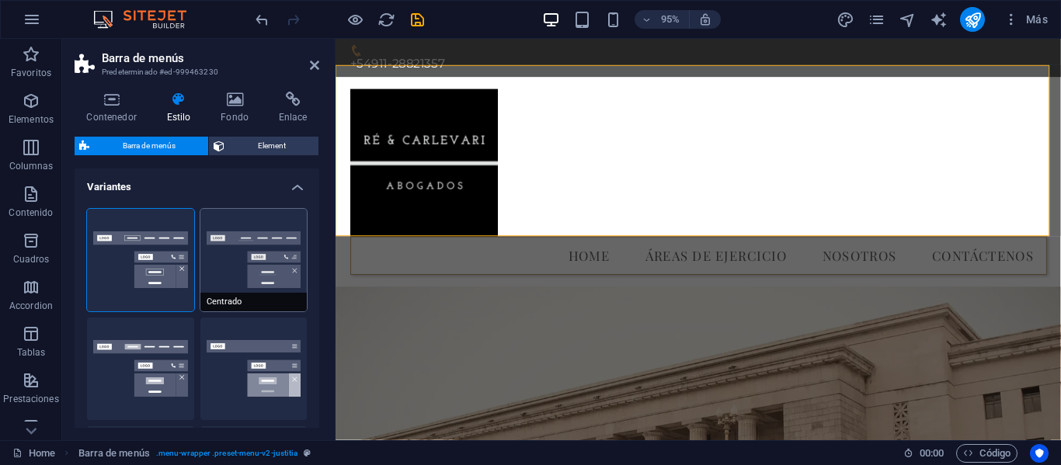
click at [231, 276] on button "Centrado" at bounding box center [253, 260] width 107 height 102
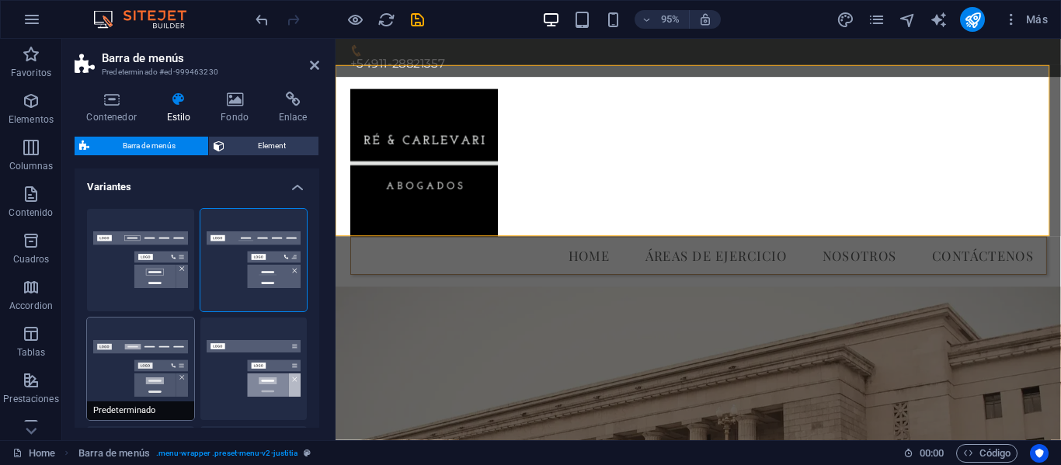
click at [150, 356] on button "Predeterminado" at bounding box center [140, 369] width 107 height 102
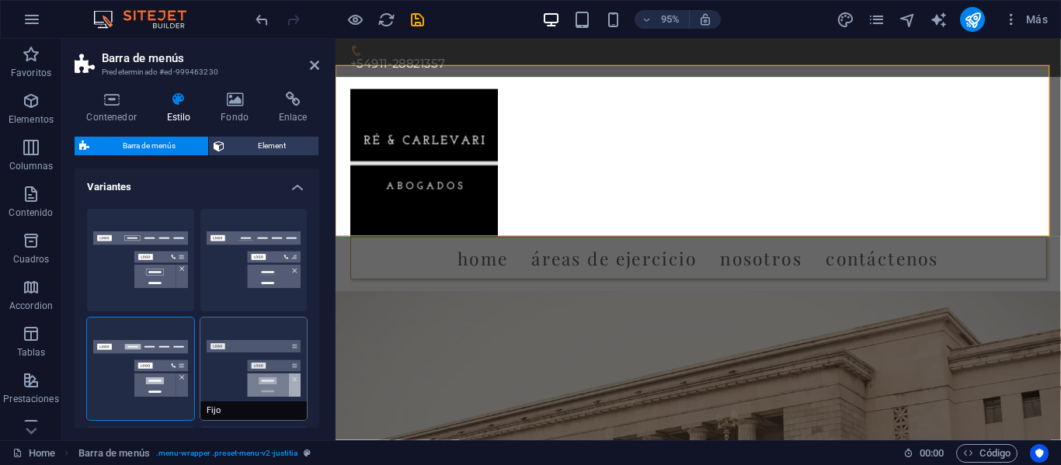
click at [227, 346] on button "Fijo" at bounding box center [253, 369] width 107 height 102
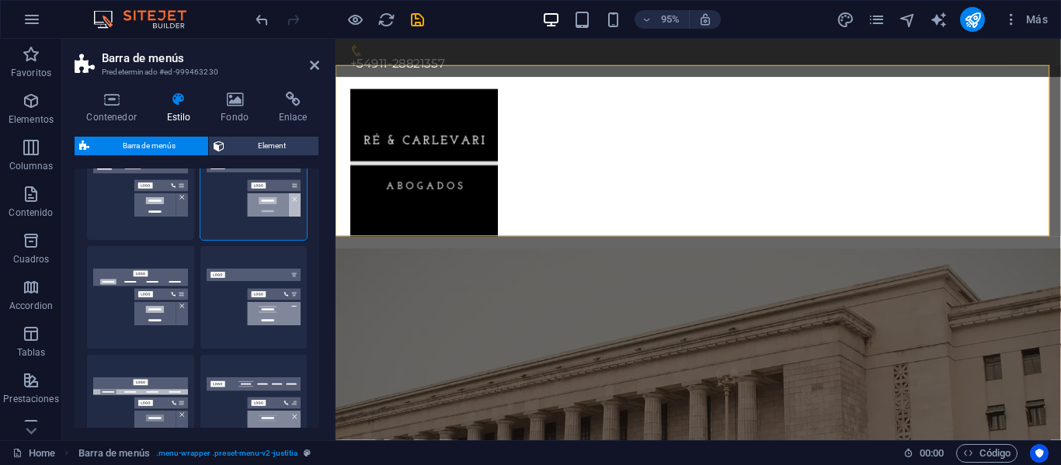
scroll to position [205, 0]
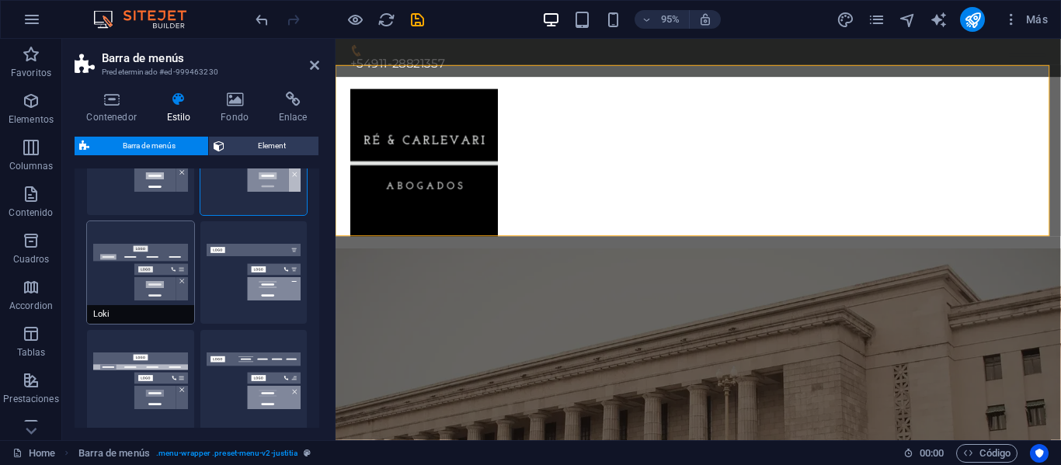
click at [158, 280] on button "Loki" at bounding box center [140, 272] width 107 height 102
type input "0"
select select "DISABLED_OPTION_VALUE"
type input "2"
type input "1"
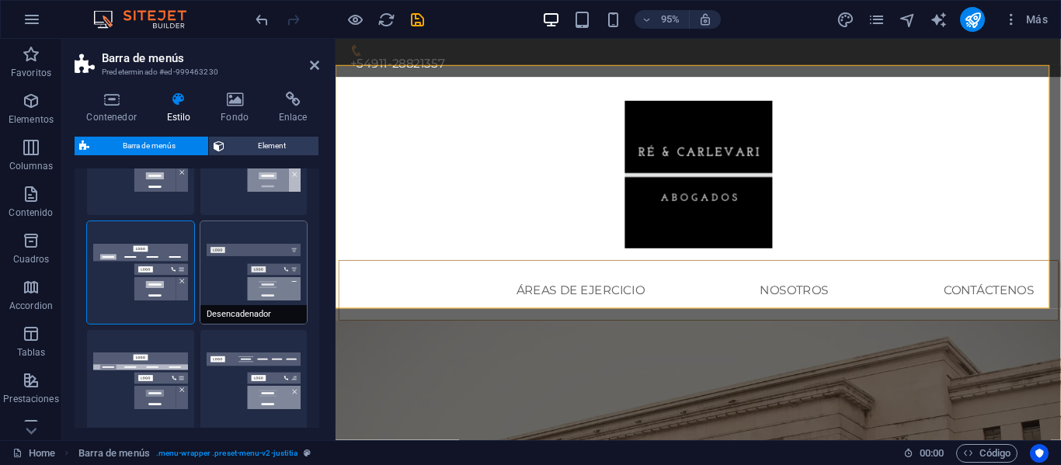
click at [247, 269] on button "Desencadenador" at bounding box center [253, 272] width 107 height 102
type input "1"
select select "rem"
type input "1"
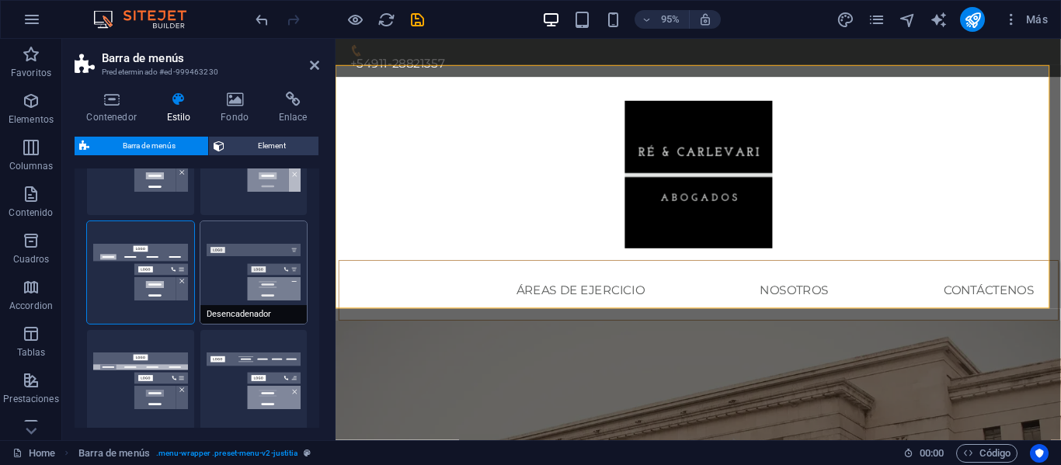
type input "0"
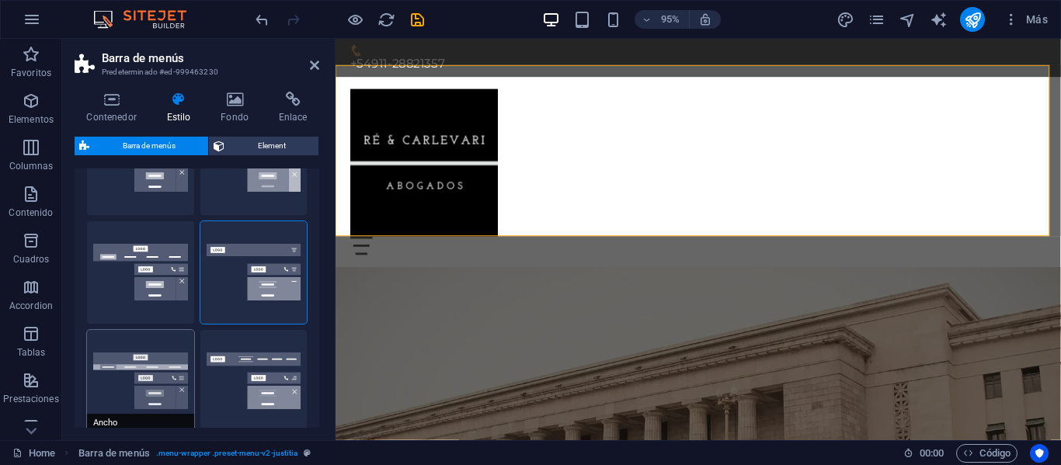
click at [152, 383] on button "Ancho" at bounding box center [140, 381] width 107 height 102
type input "0"
type input "2"
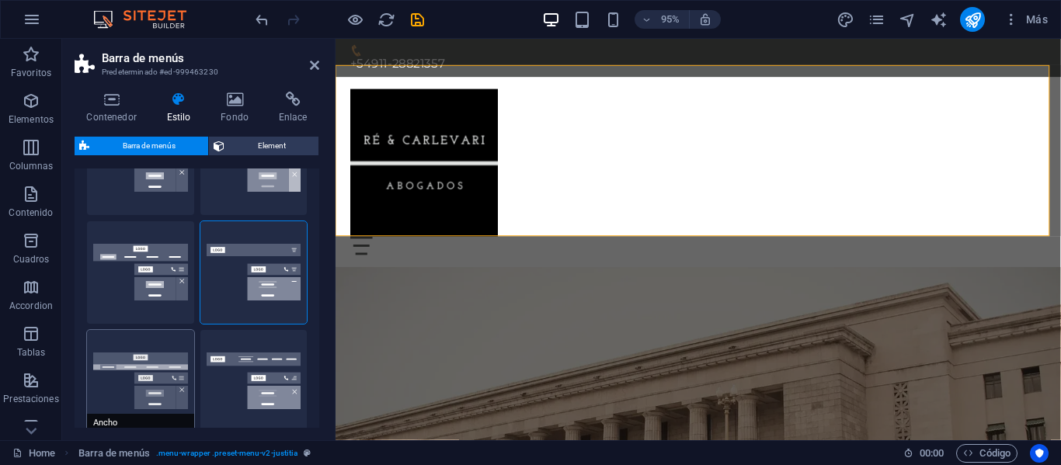
type input "2"
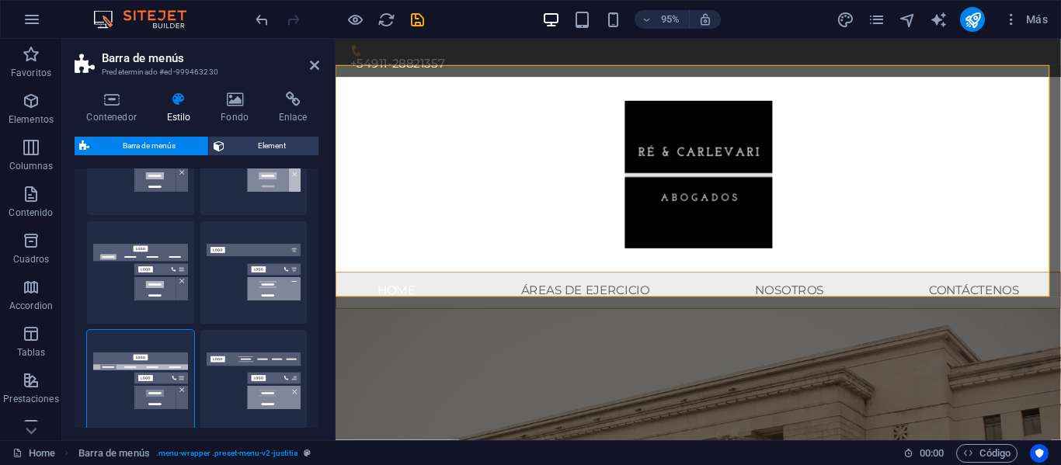
drag, startPoint x: 315, startPoint y: 257, endPoint x: 315, endPoint y: 292, distance: 34.9
click at [315, 292] on div "Borde Centrado Predeterminado Fijo Loki Desencadenador Ancho XXL" at bounding box center [197, 217] width 245 height 453
click at [257, 367] on button "XXL" at bounding box center [253, 381] width 107 height 102
type input "1"
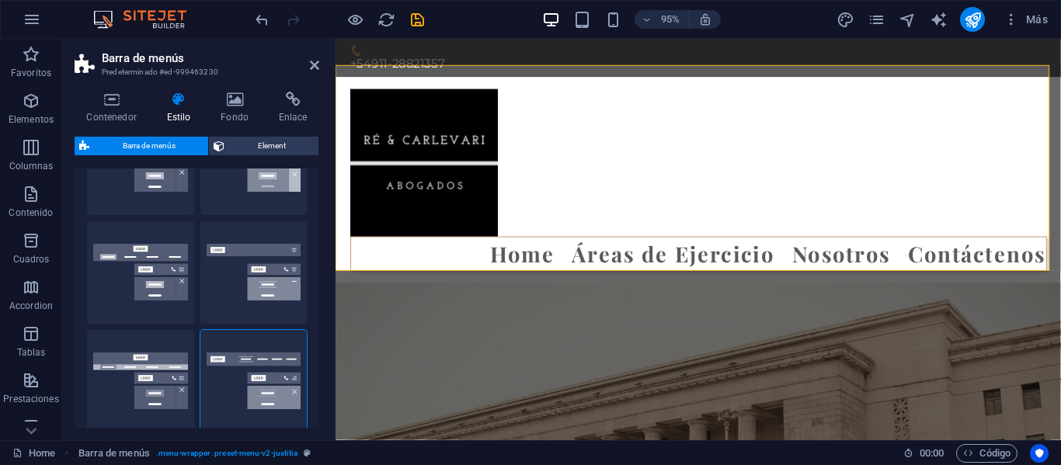
drag, startPoint x: 314, startPoint y: 277, endPoint x: 318, endPoint y: 321, distance: 44.4
click at [318, 321] on div "Variantes Borde Centrado Predeterminado Fijo Loki Desencadenador Ancho XXL Barr…" at bounding box center [197, 297] width 245 height 259
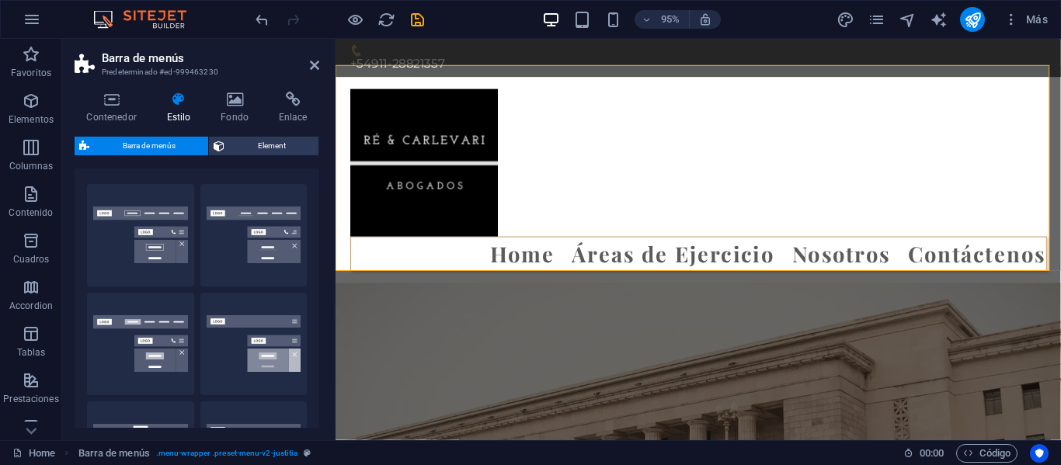
scroll to position [0, 0]
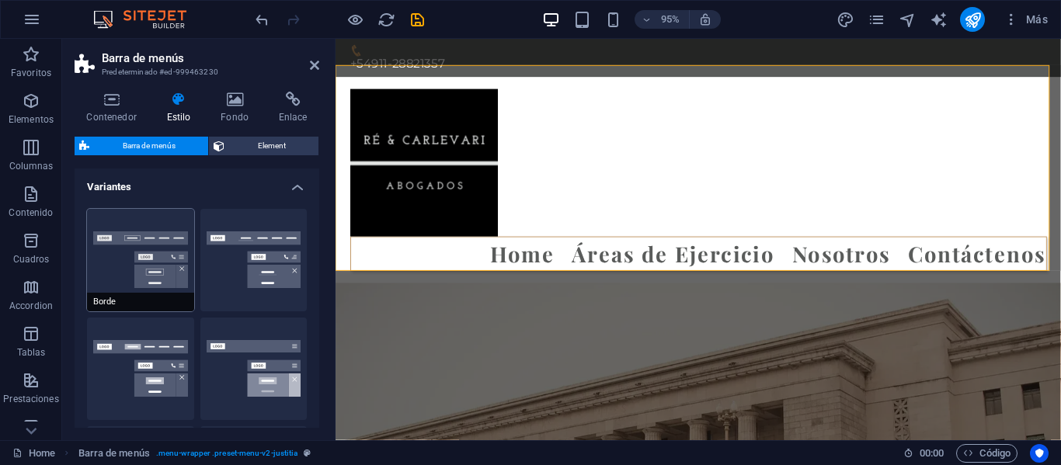
click at [155, 275] on button "Borde" at bounding box center [140, 260] width 107 height 102
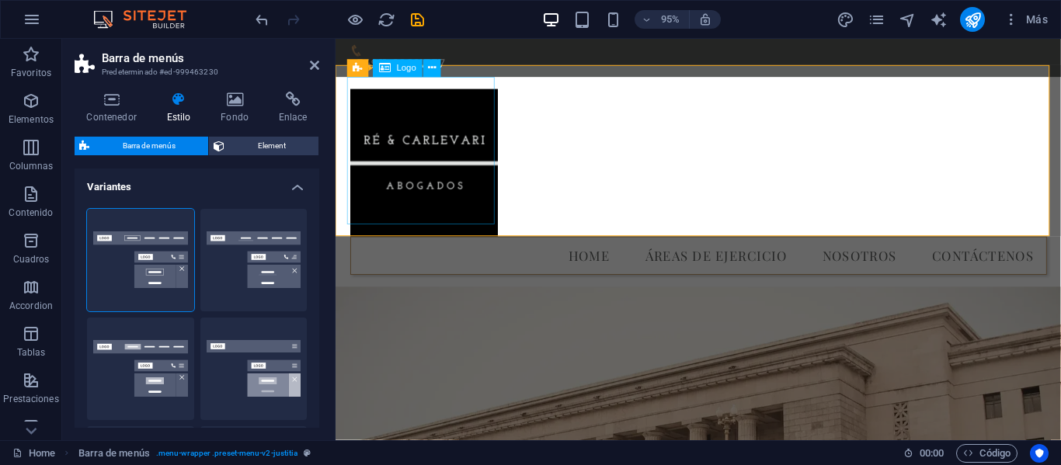
click at [474, 195] on div at bounding box center [717, 169] width 733 height 155
click at [189, 109] on h4 "Estilo" at bounding box center [182, 108] width 54 height 33
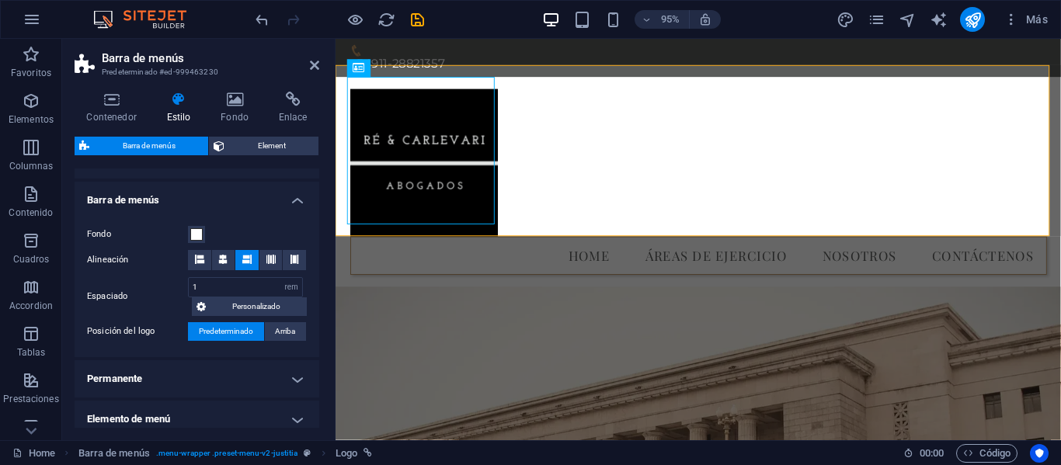
scroll to position [468, 0]
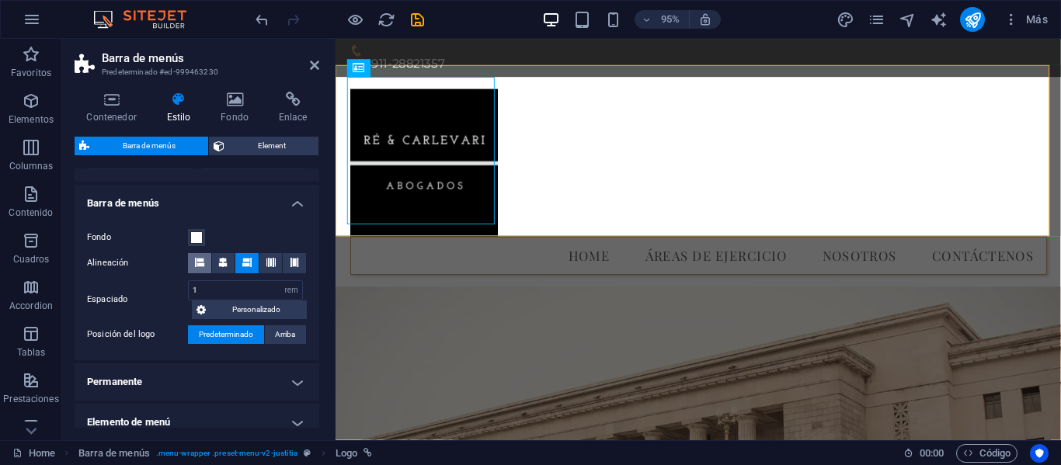
click at [203, 259] on icon at bounding box center [199, 262] width 9 height 9
click at [971, 12] on icon "publish" at bounding box center [973, 20] width 18 height 18
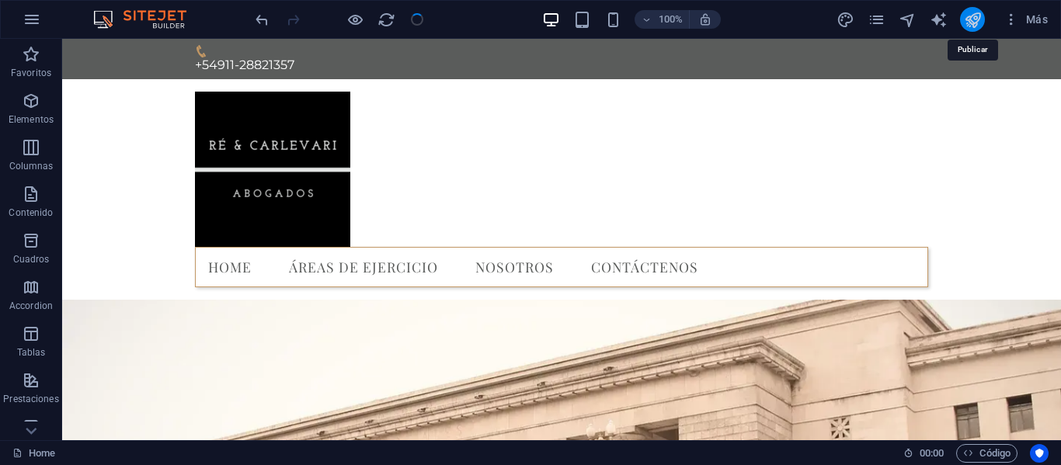
click at [971, 19] on icon "publish" at bounding box center [973, 20] width 18 height 18
